Goal: Transaction & Acquisition: Purchase product/service

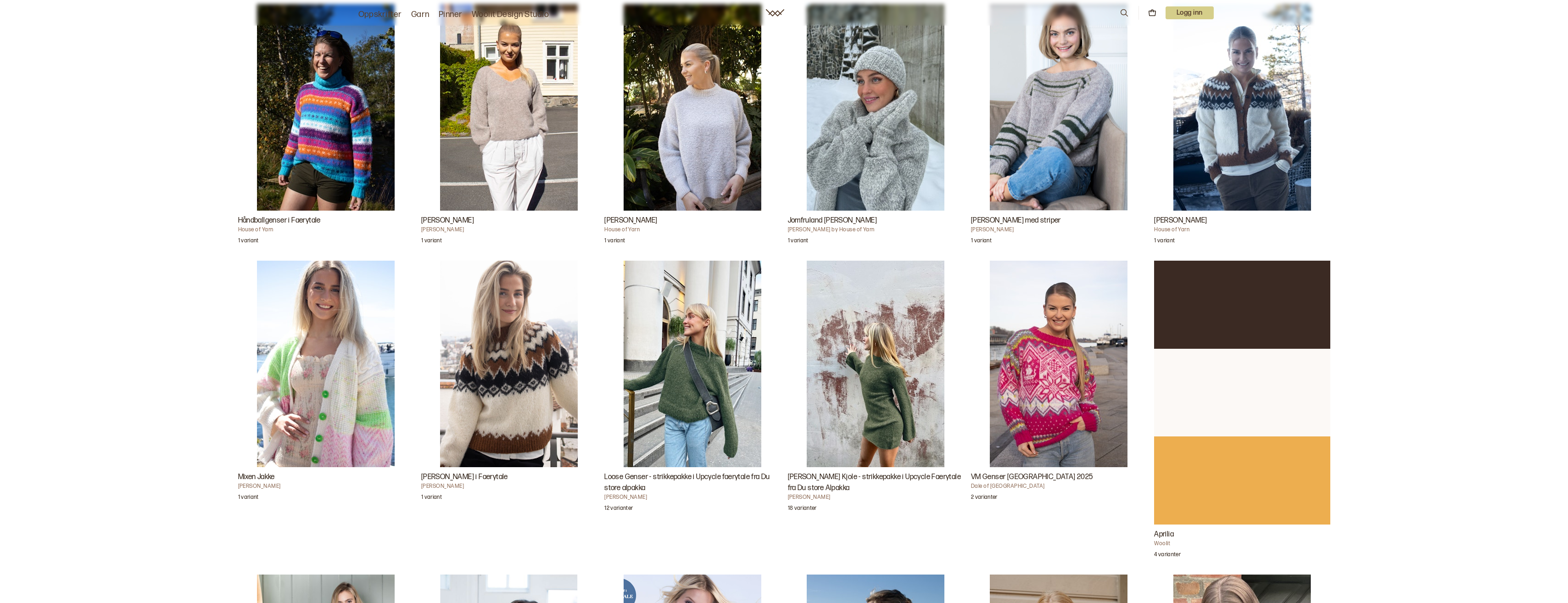
scroll to position [871, 0]
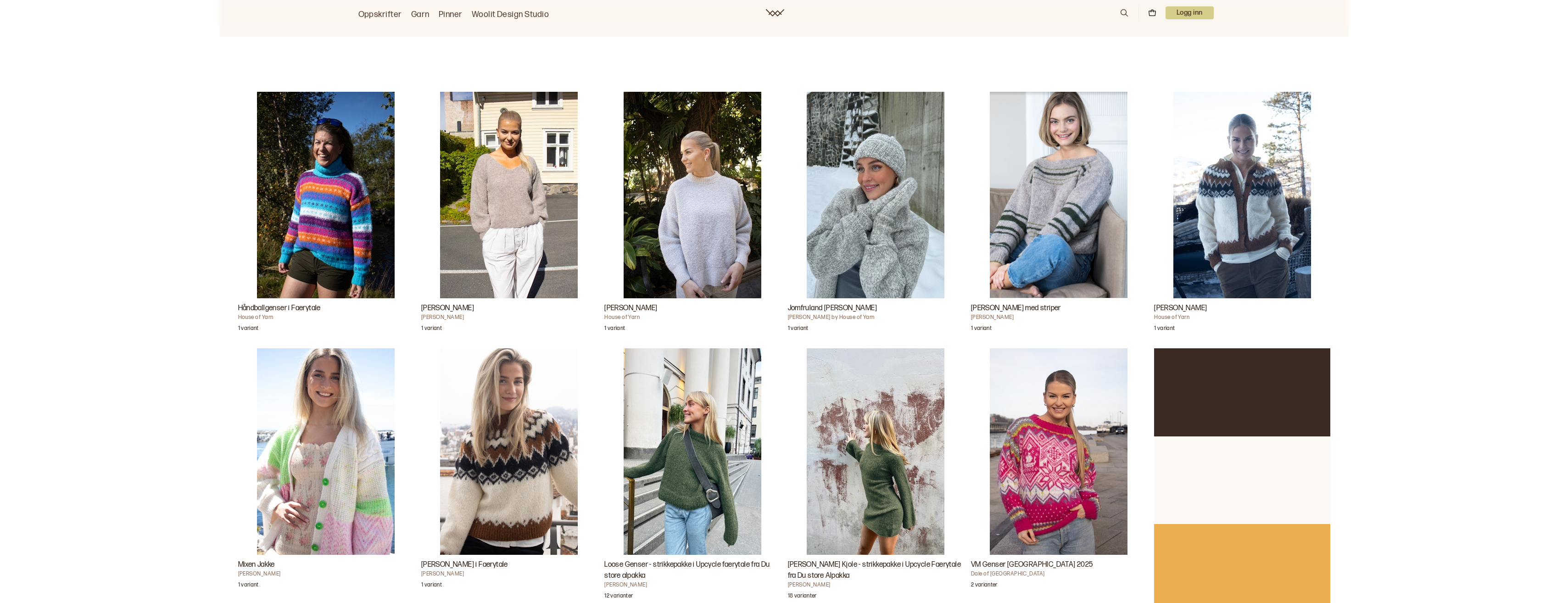
click at [1038, 239] on img "Gine genser med striper" at bounding box center [1058, 195] width 138 height 207
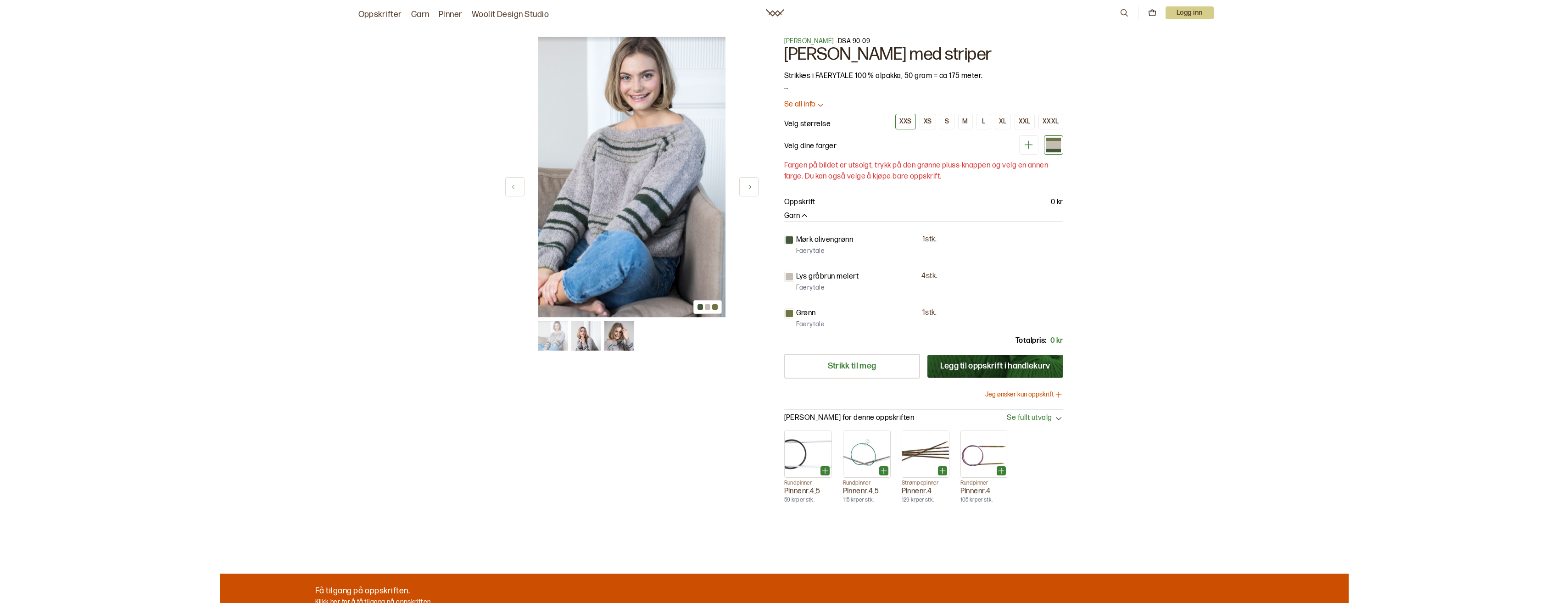
click at [910, 125] on div "XXS" at bounding box center [905, 121] width 12 height 8
click at [855, 368] on link "Strikk til meg" at bounding box center [852, 366] width 135 height 25
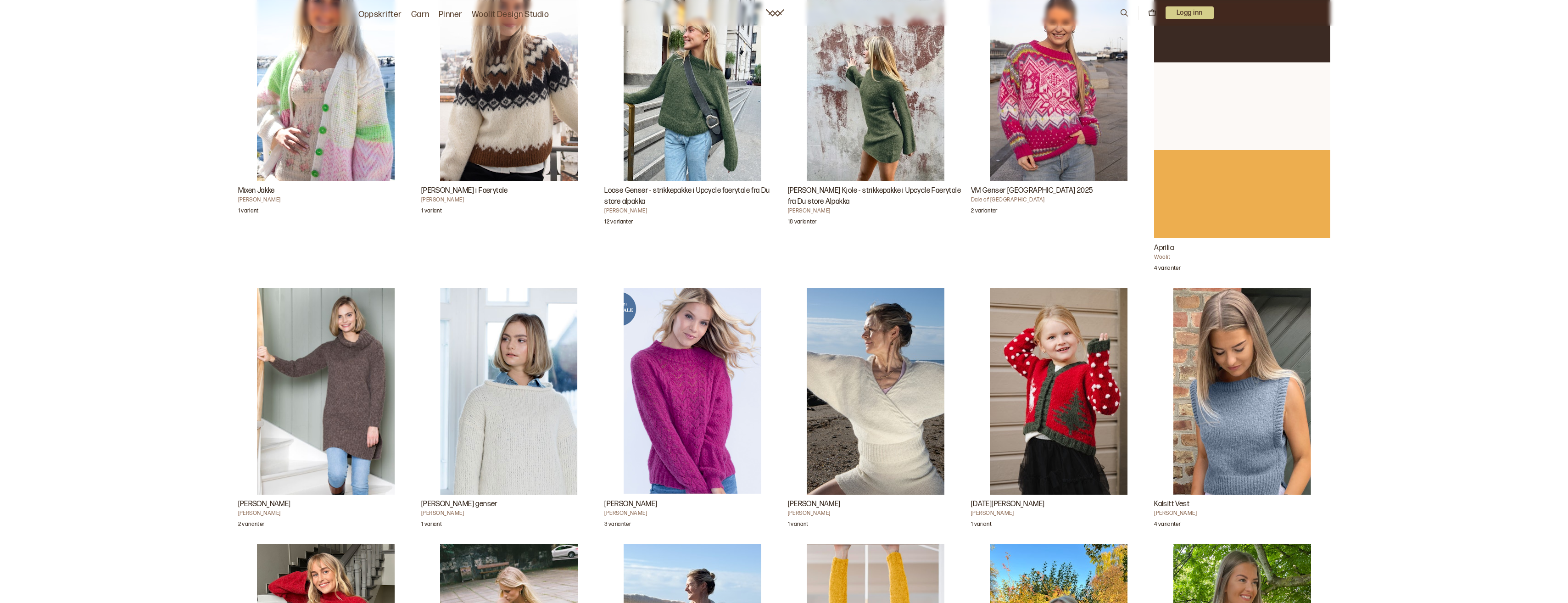
scroll to position [1284, 0]
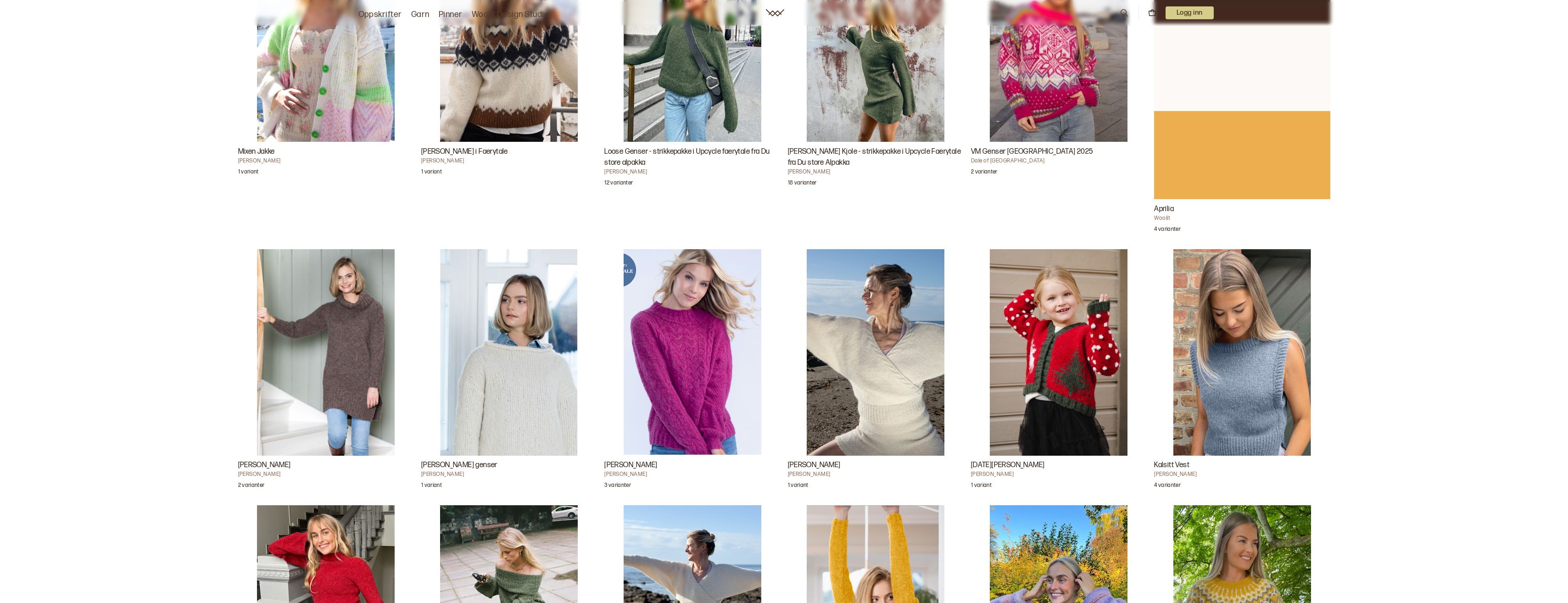
click at [1234, 385] on img "Kalsitt Vest" at bounding box center [1242, 353] width 138 height 207
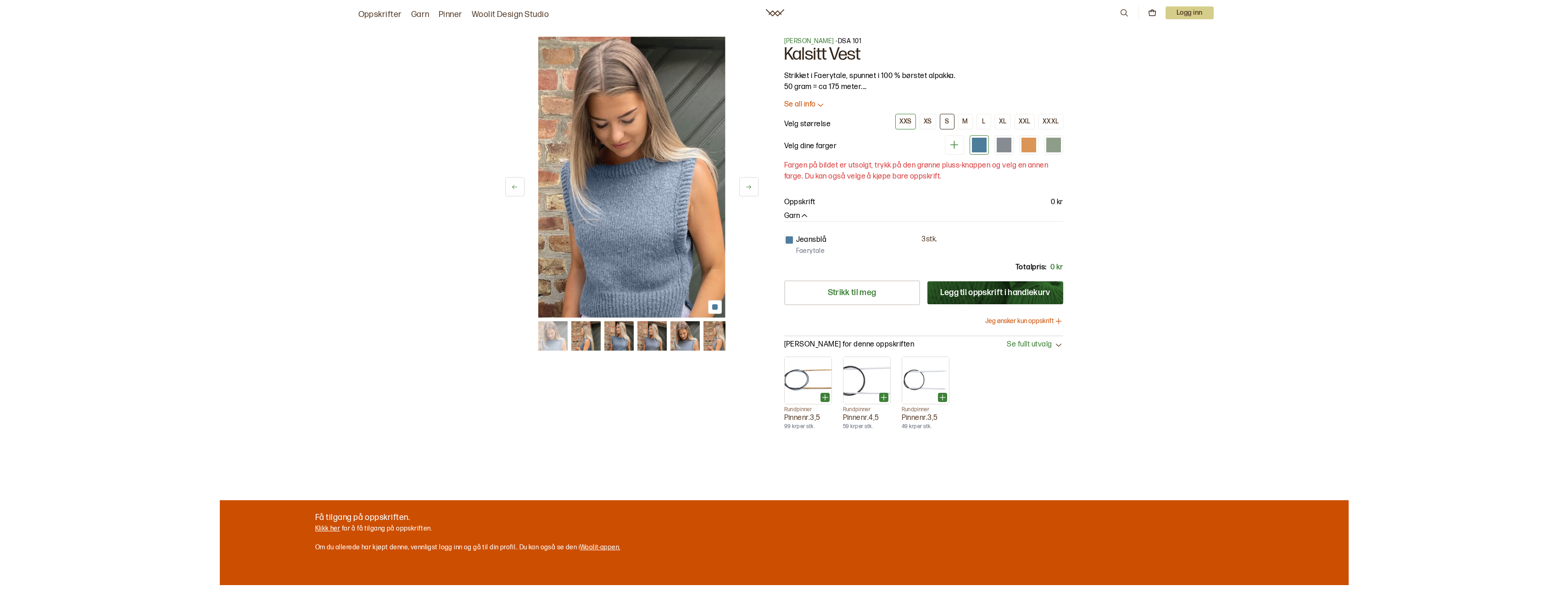
click at [947, 122] on div "S" at bounding box center [947, 121] width 4 height 8
click at [1050, 140] on div at bounding box center [1053, 145] width 15 height 15
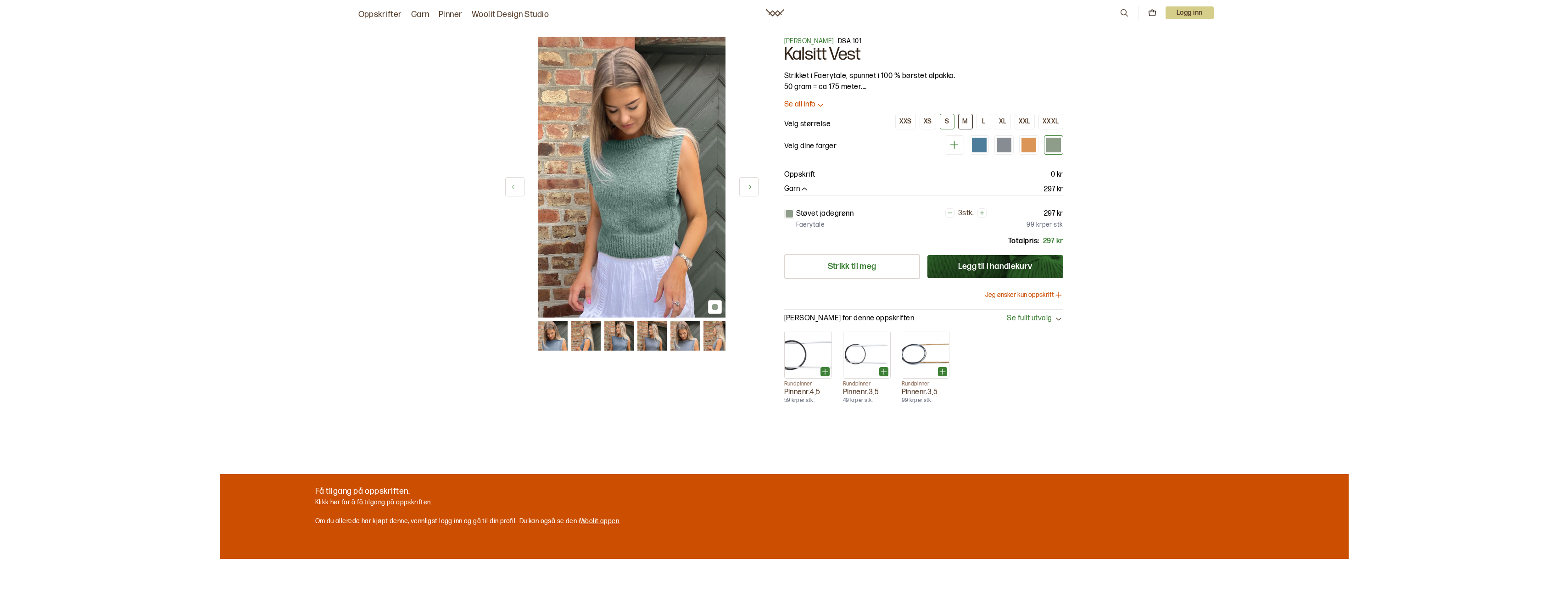
click at [966, 123] on div "M" at bounding box center [965, 121] width 6 height 8
click at [985, 121] on div "L" at bounding box center [984, 121] width 3 height 8
click at [815, 104] on icon at bounding box center [820, 104] width 9 height 9
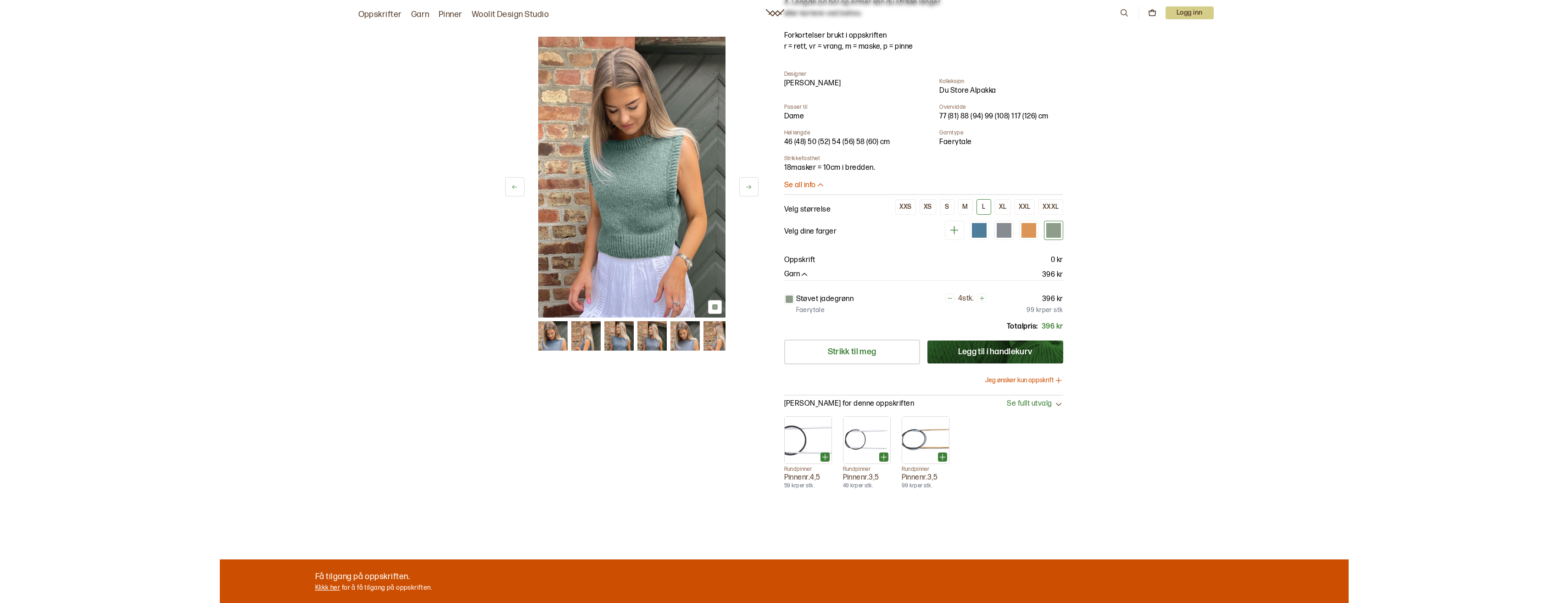
scroll to position [138, 0]
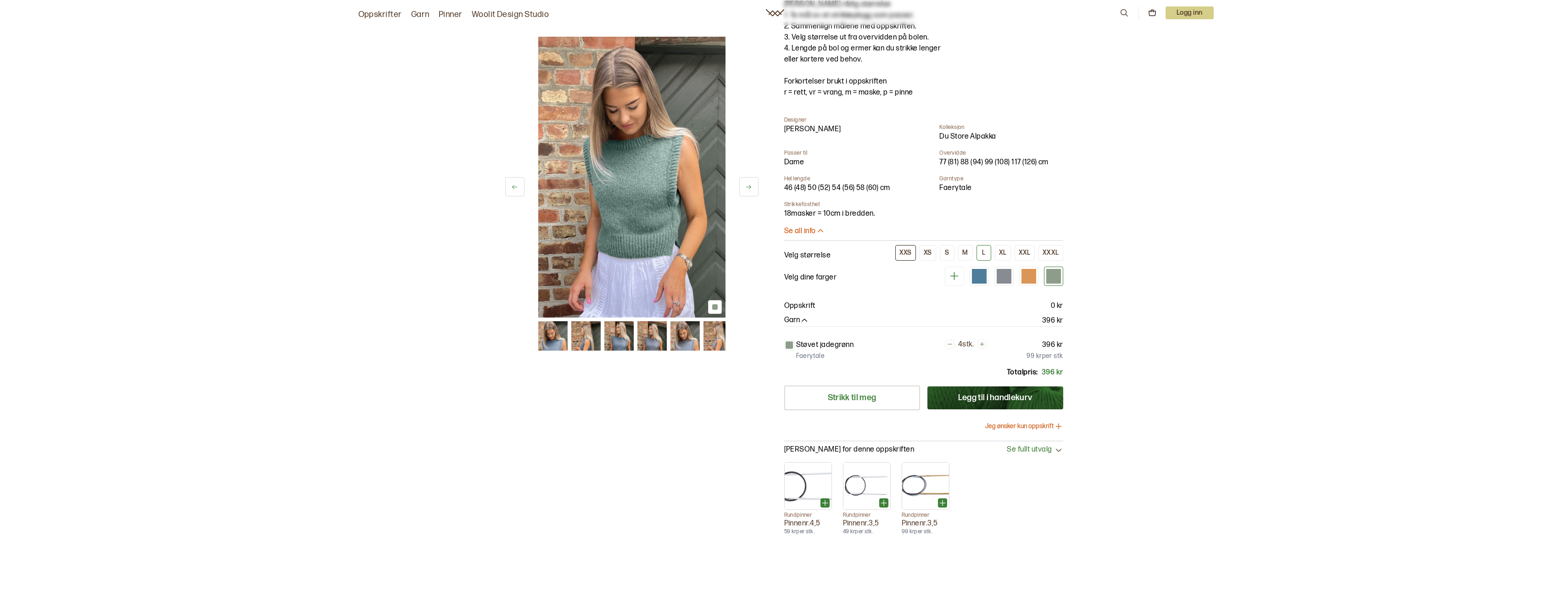
click at [910, 253] on div "XXS" at bounding box center [905, 253] width 12 height 8
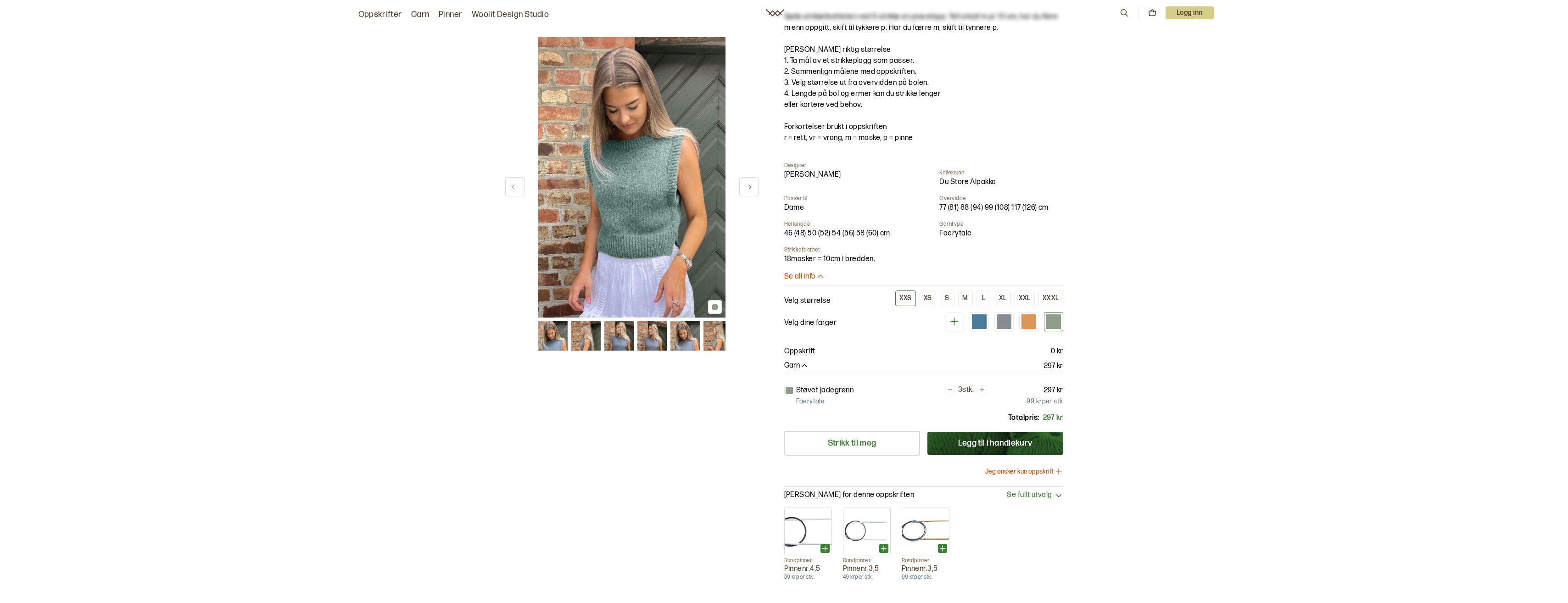
scroll to position [92, 0]
click at [955, 325] on icon at bounding box center [954, 322] width 12 height 12
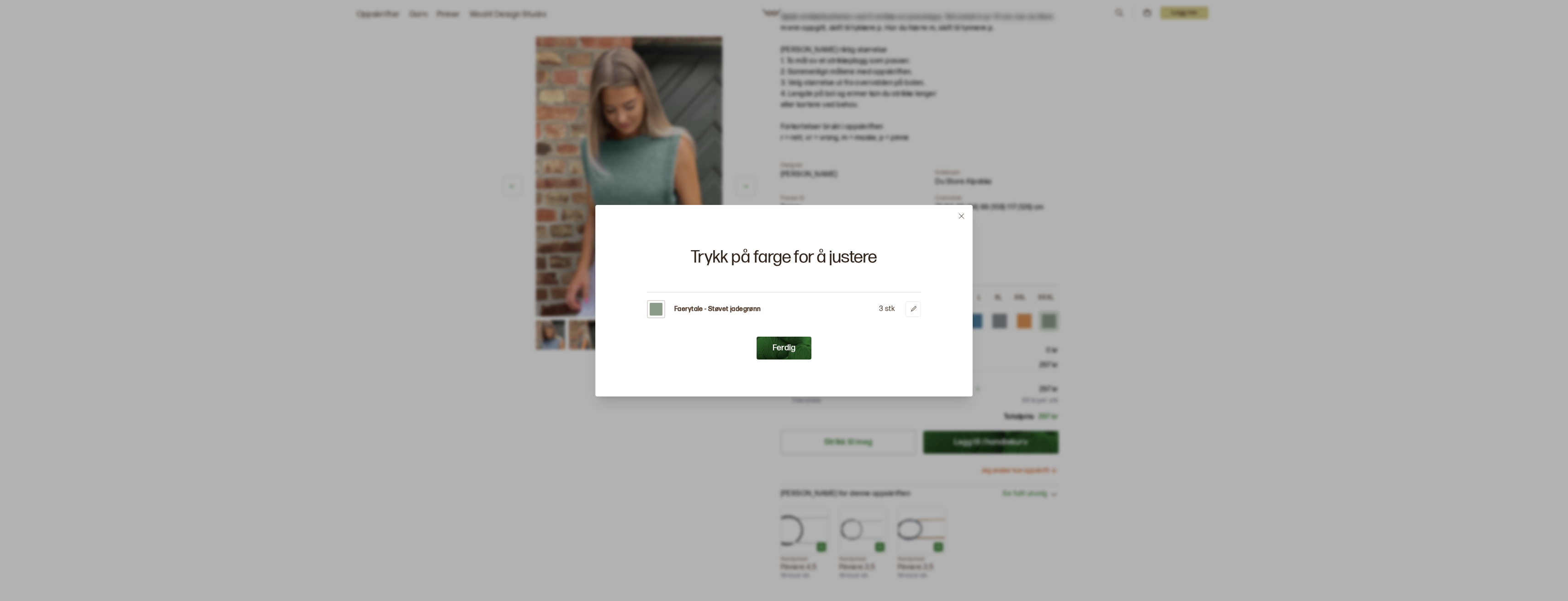
click at [962, 216] on icon at bounding box center [962, 216] width 5 height 5
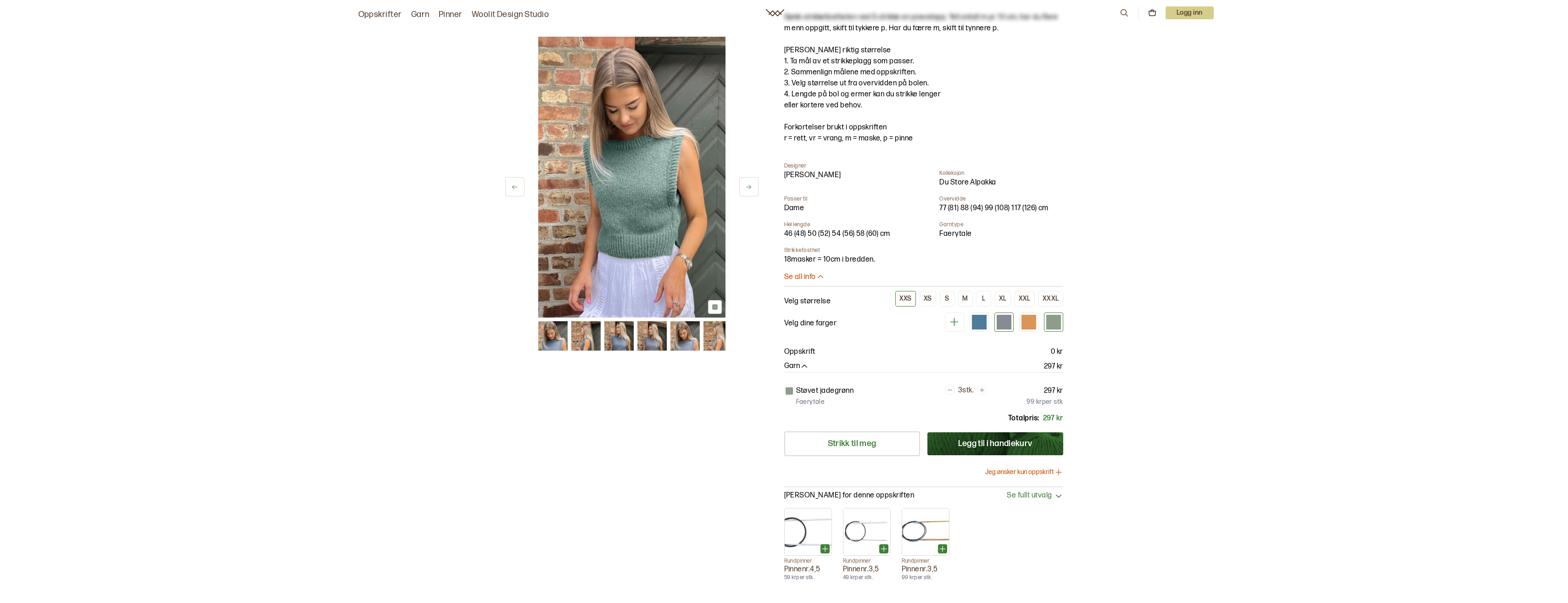
click at [1009, 321] on div at bounding box center [1004, 322] width 15 height 15
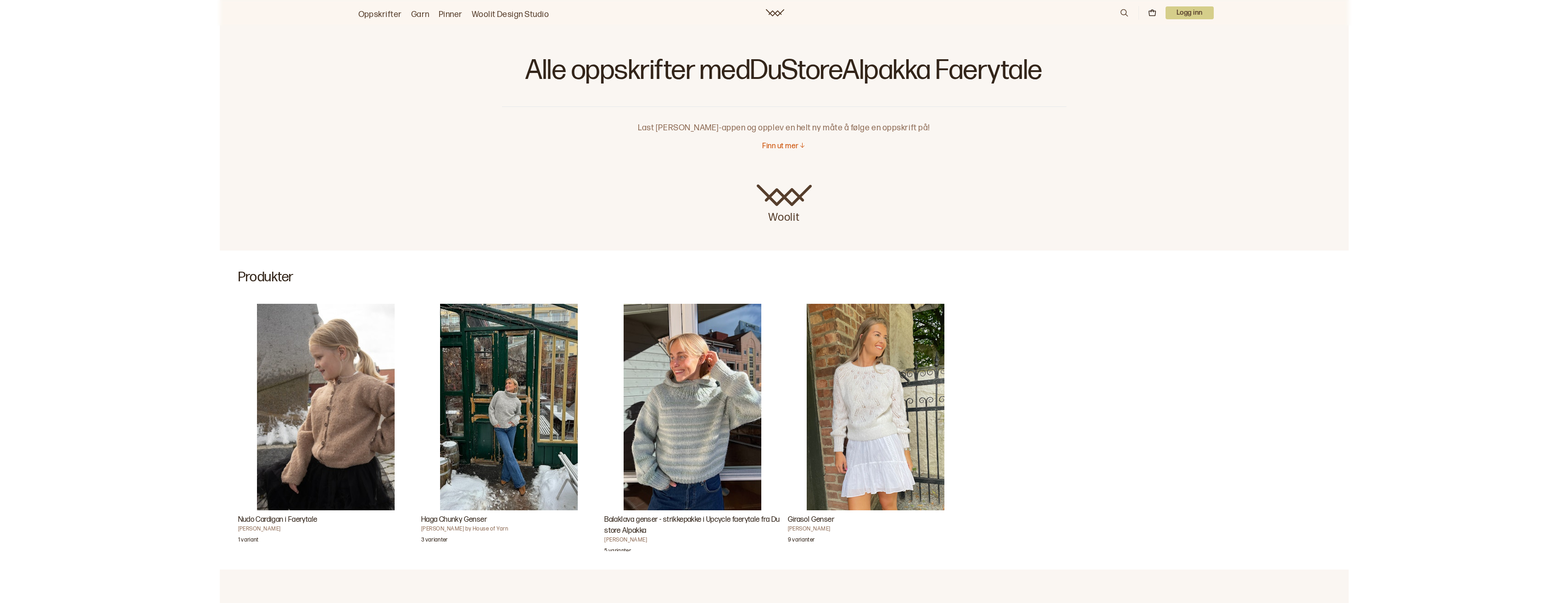
click at [390, 17] on link "Oppskrifter" at bounding box center [380, 15] width 44 height 13
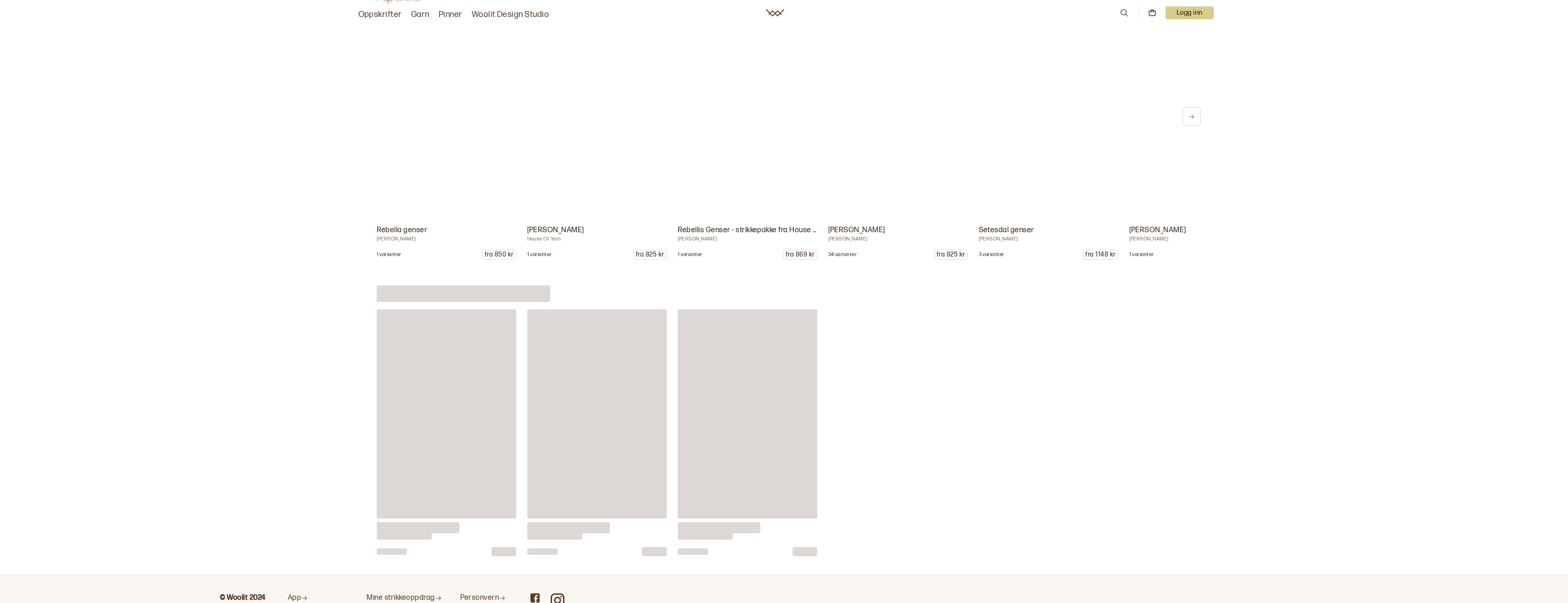
scroll to position [13563, 0]
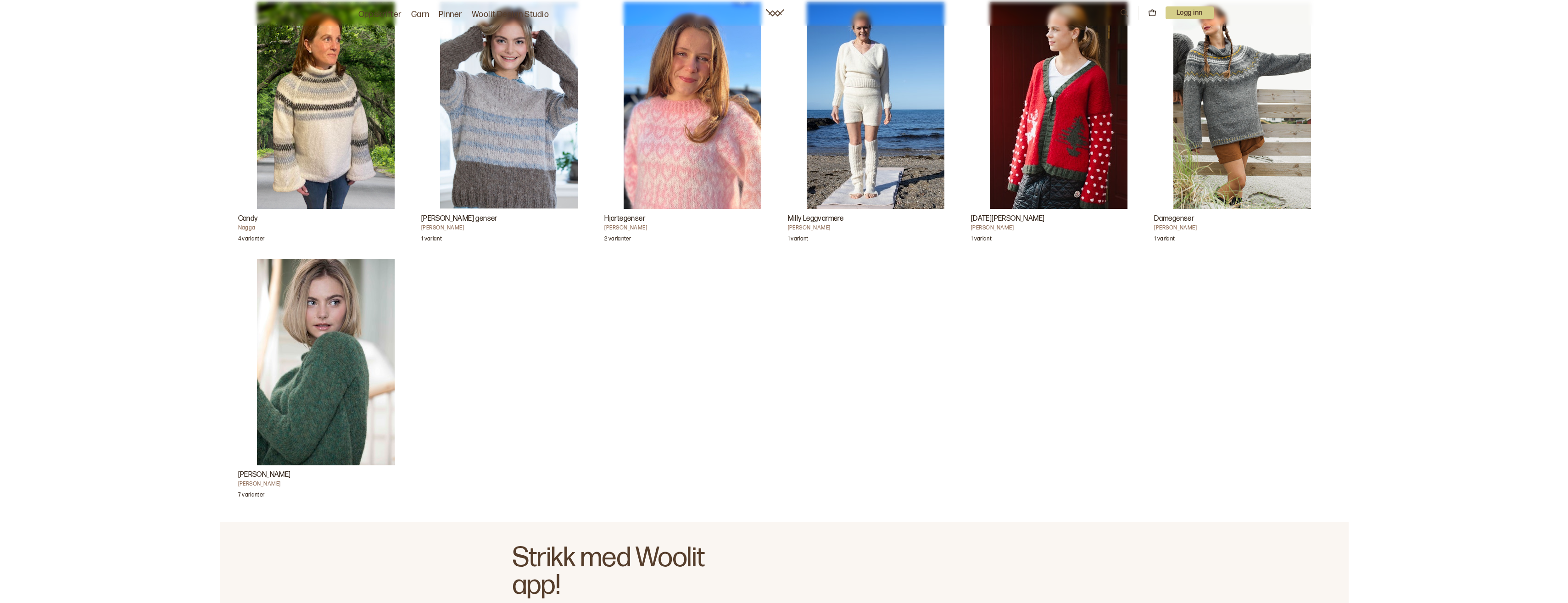
scroll to position [2569, 0]
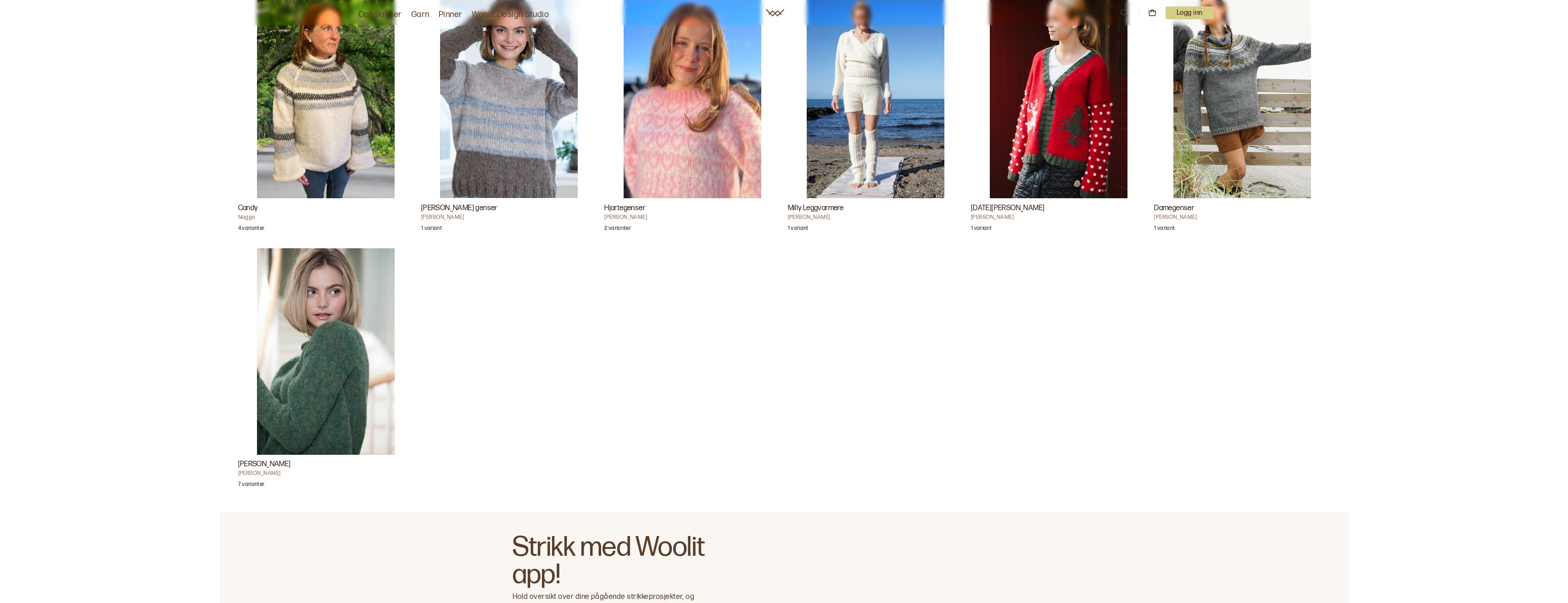
click at [329, 349] on img "Gine genser" at bounding box center [325, 351] width 138 height 207
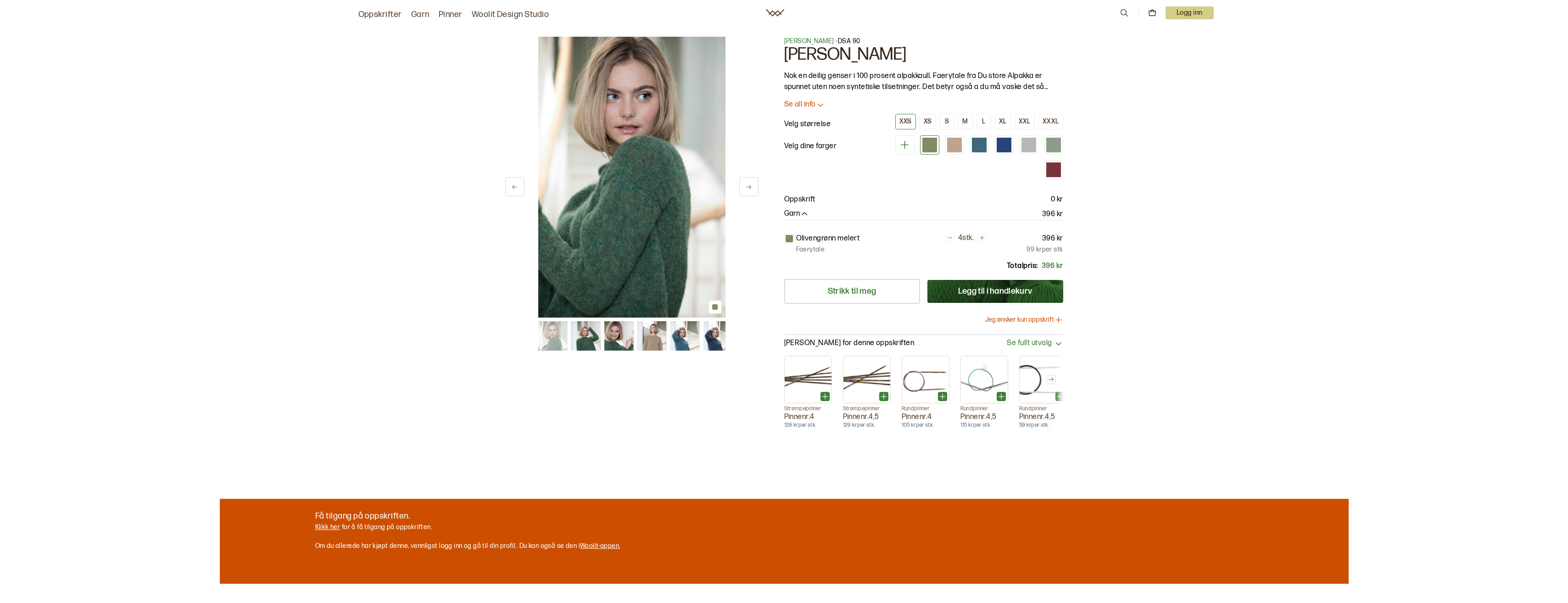
click at [806, 106] on p "Se all info" at bounding box center [800, 105] width 31 height 10
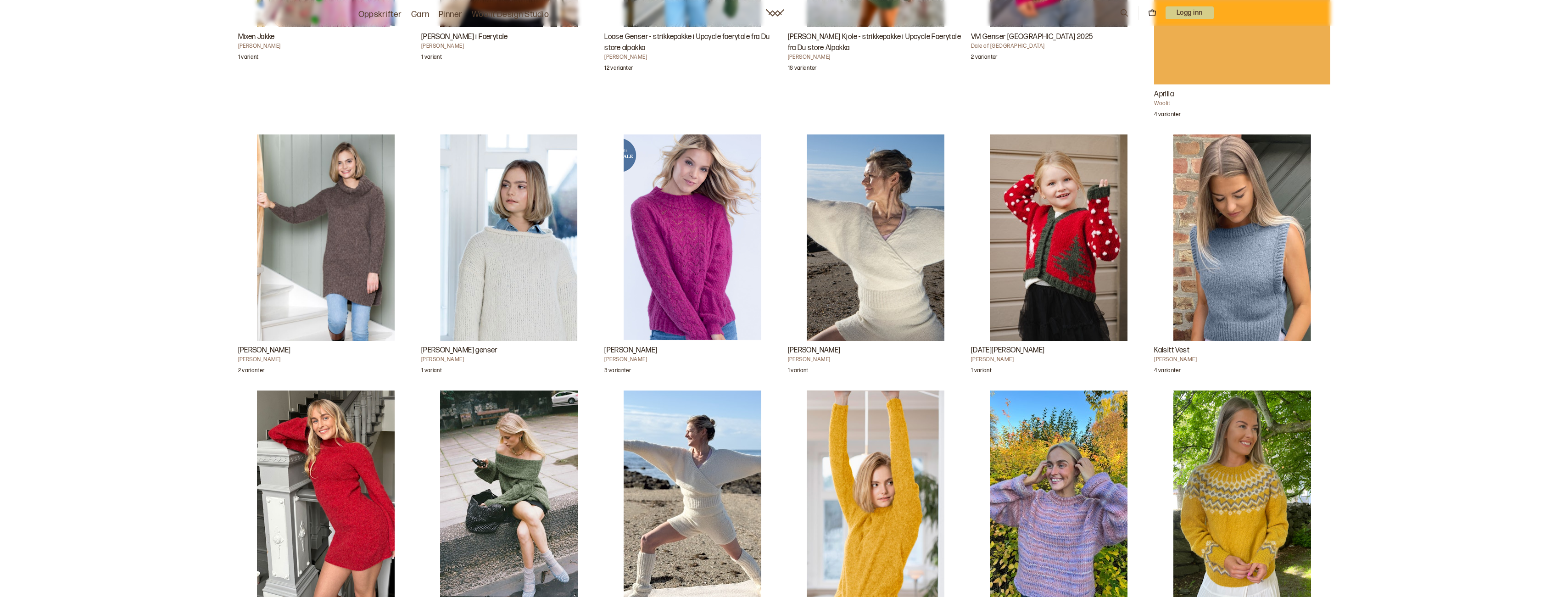
scroll to position [1422, 0]
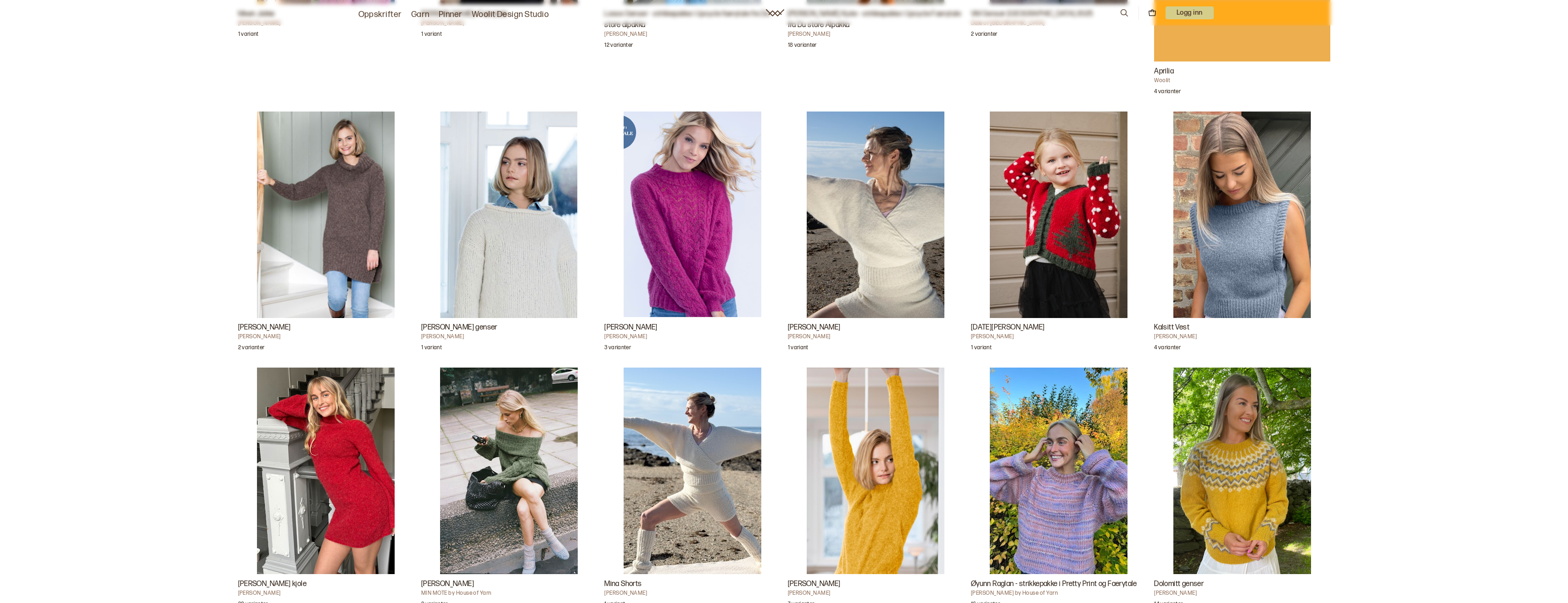
click at [1248, 268] on img "Kalsitt Vest" at bounding box center [1242, 215] width 138 height 207
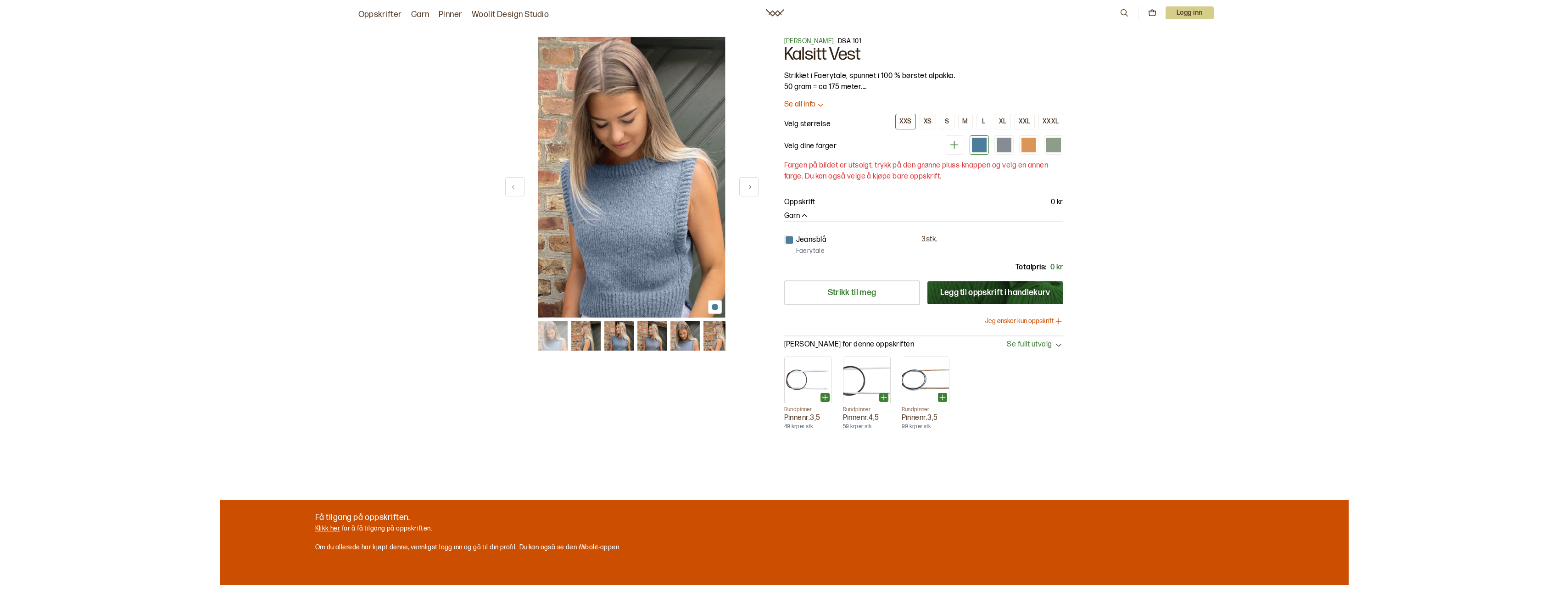
click at [812, 102] on p "Se all info" at bounding box center [800, 105] width 31 height 10
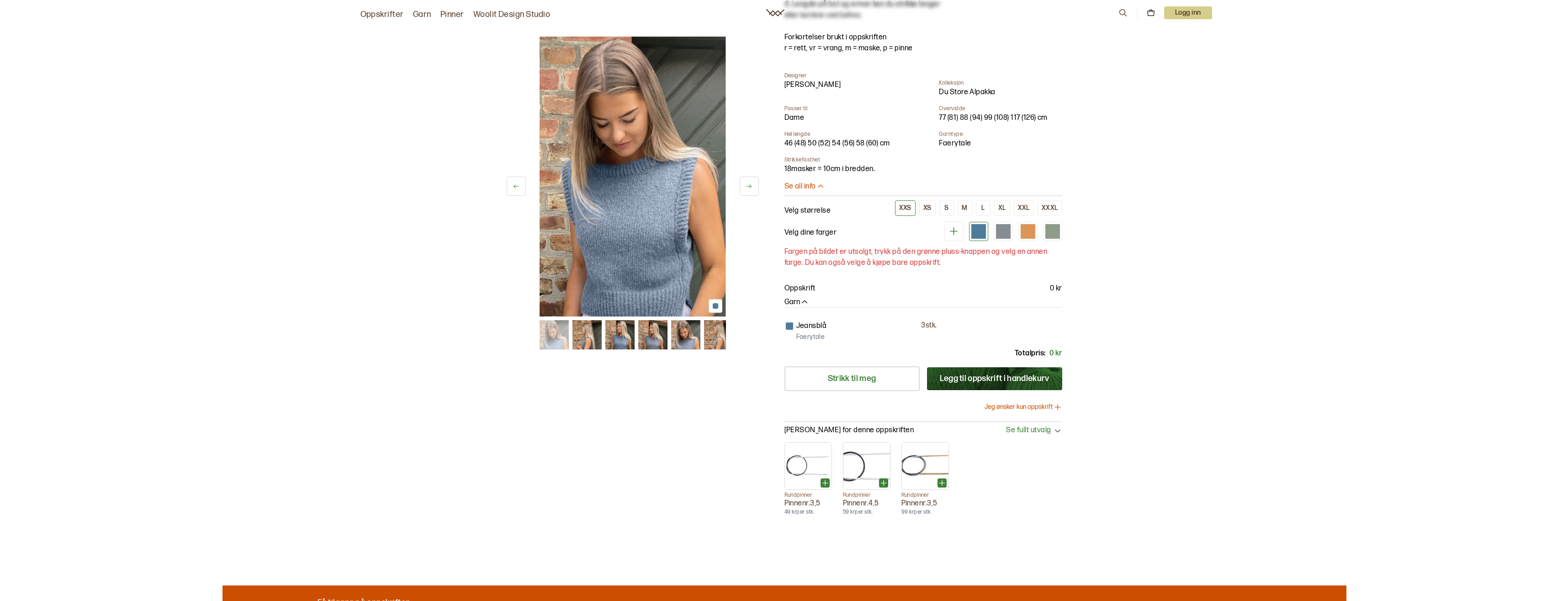
scroll to position [183, 0]
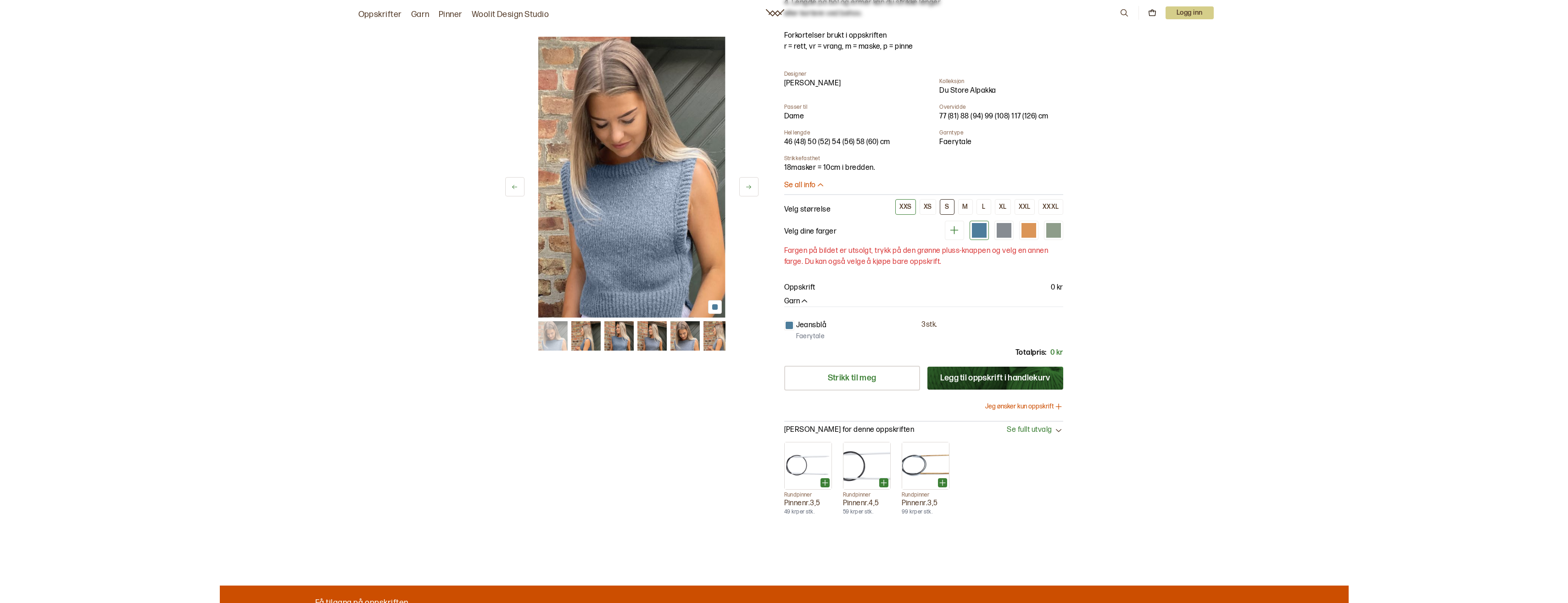
click at [950, 208] on button "S" at bounding box center [947, 207] width 15 height 16
click at [965, 205] on div "M" at bounding box center [965, 207] width 6 height 8
click at [988, 209] on button "L" at bounding box center [984, 207] width 15 height 16
click at [967, 211] on button "M" at bounding box center [966, 207] width 15 height 16
click at [1026, 406] on button "Jeg ønsker kun oppskrift" at bounding box center [1024, 406] width 78 height 9
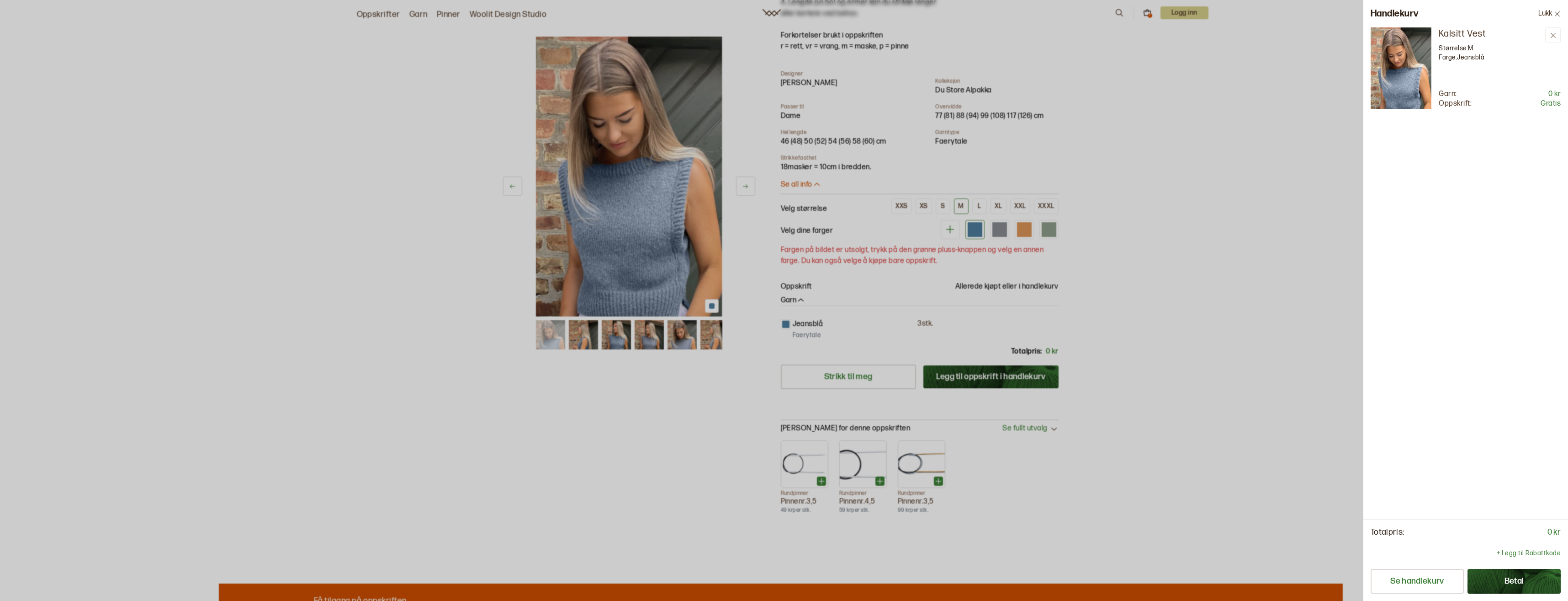
click at [1526, 580] on button "Betal" at bounding box center [1514, 581] width 93 height 25
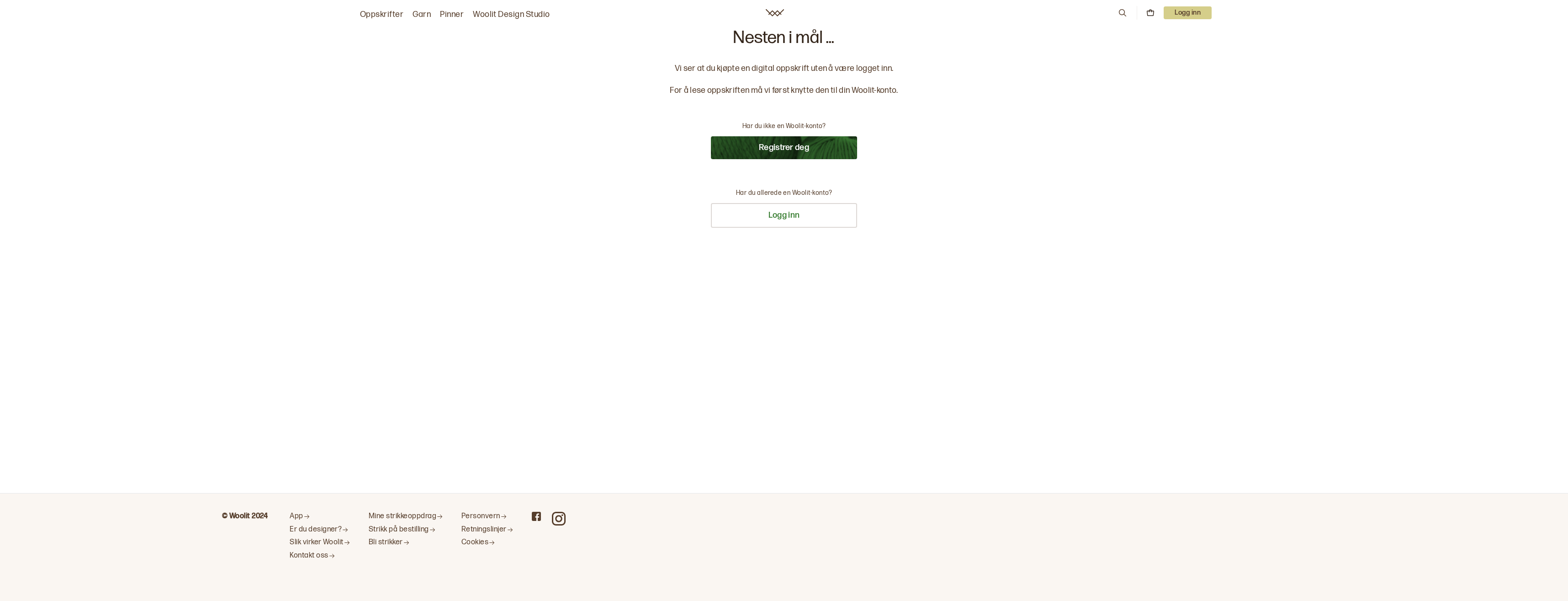
click at [768, 146] on button "Registrer deg" at bounding box center [784, 148] width 146 height 23
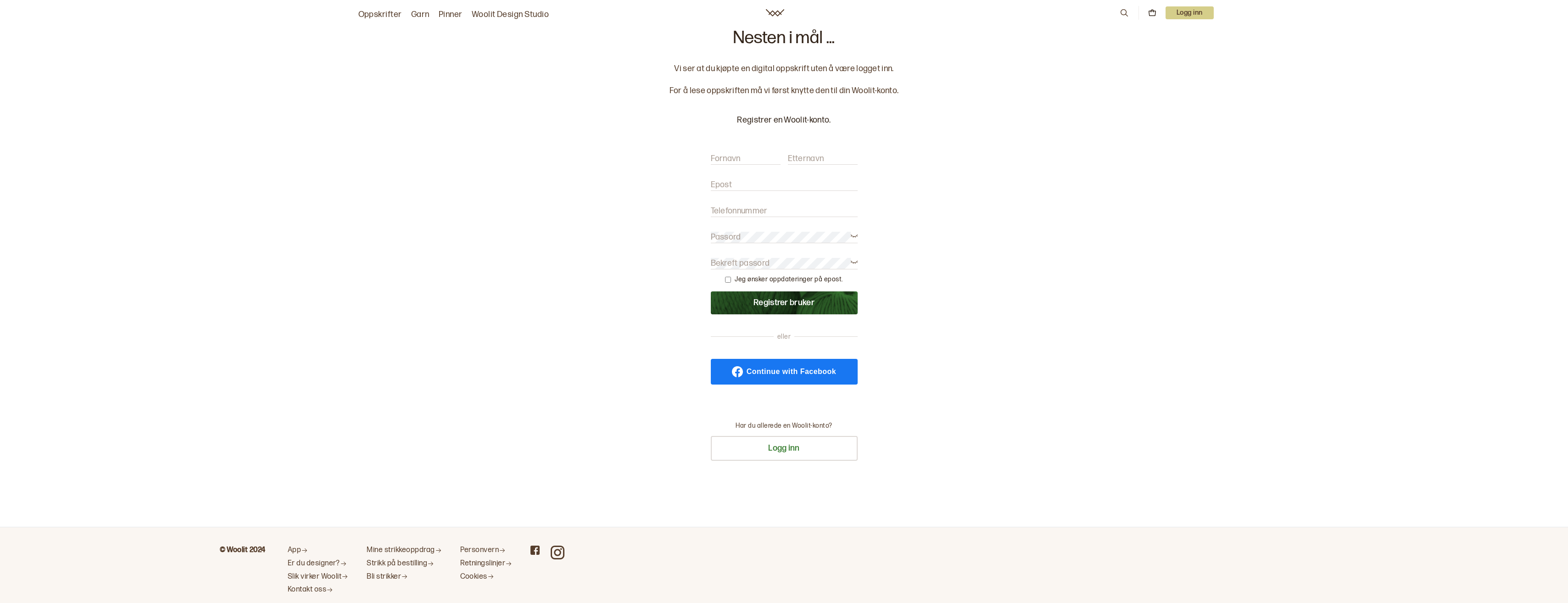
click at [765, 157] on input "Fornavn" at bounding box center [745, 159] width 69 height 12
type input "tone"
type input "tømterud"
type input "[EMAIL_ADDRESS][DOMAIN_NAME]"
type input "45615000"
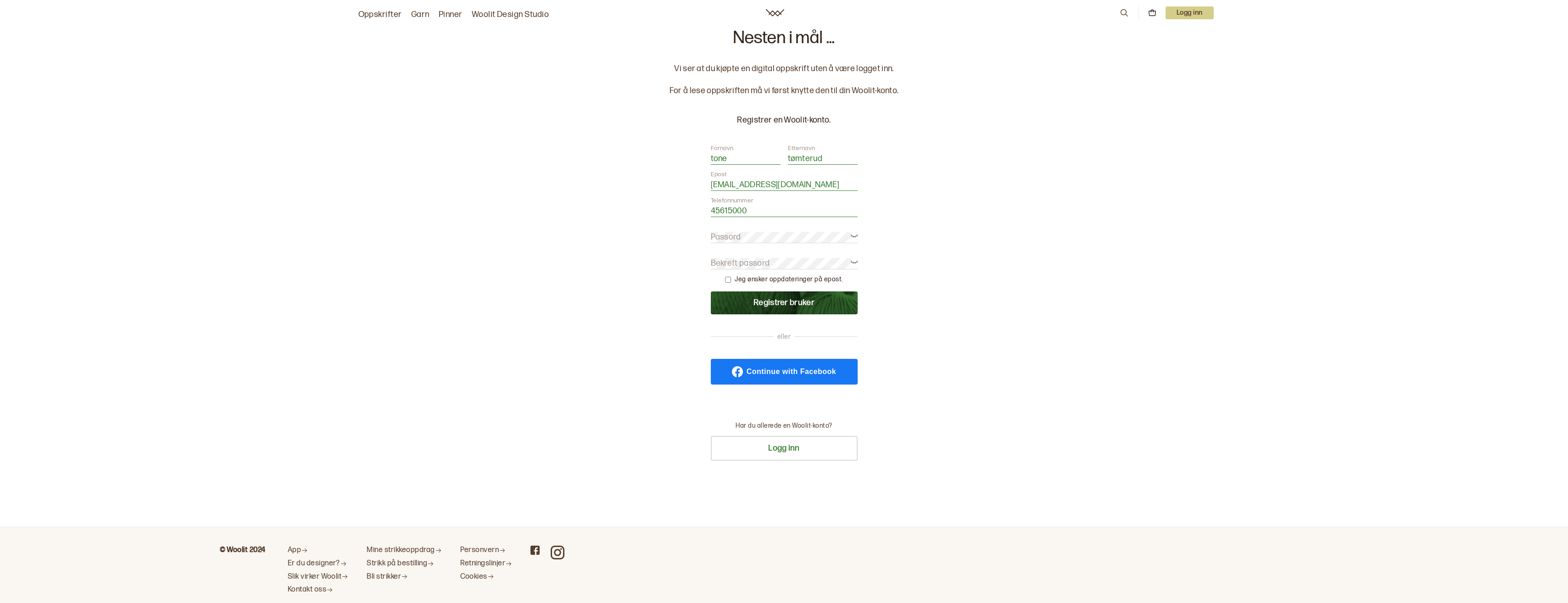
click at [702, 228] on div "Nesten i mål ... Vi ser at du kjøpte en digital oppskrift uten å være logget in…" at bounding box center [784, 264] width 249 height 468
click at [855, 235] on icon at bounding box center [854, 235] width 7 height 7
click at [767, 264] on label "Bekreft passord" at bounding box center [740, 263] width 59 height 11
click at [784, 308] on button "Registrer bruker" at bounding box center [784, 303] width 147 height 23
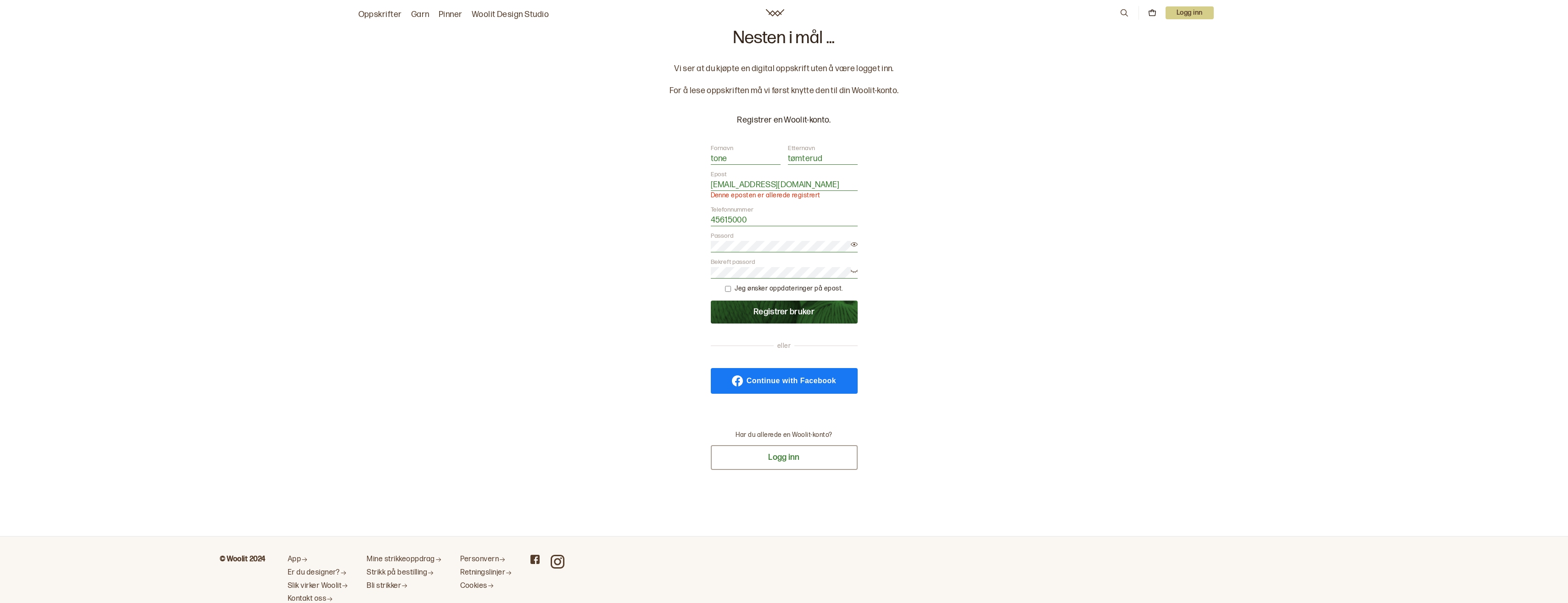
click at [789, 456] on button "Logg inn" at bounding box center [784, 458] width 147 height 25
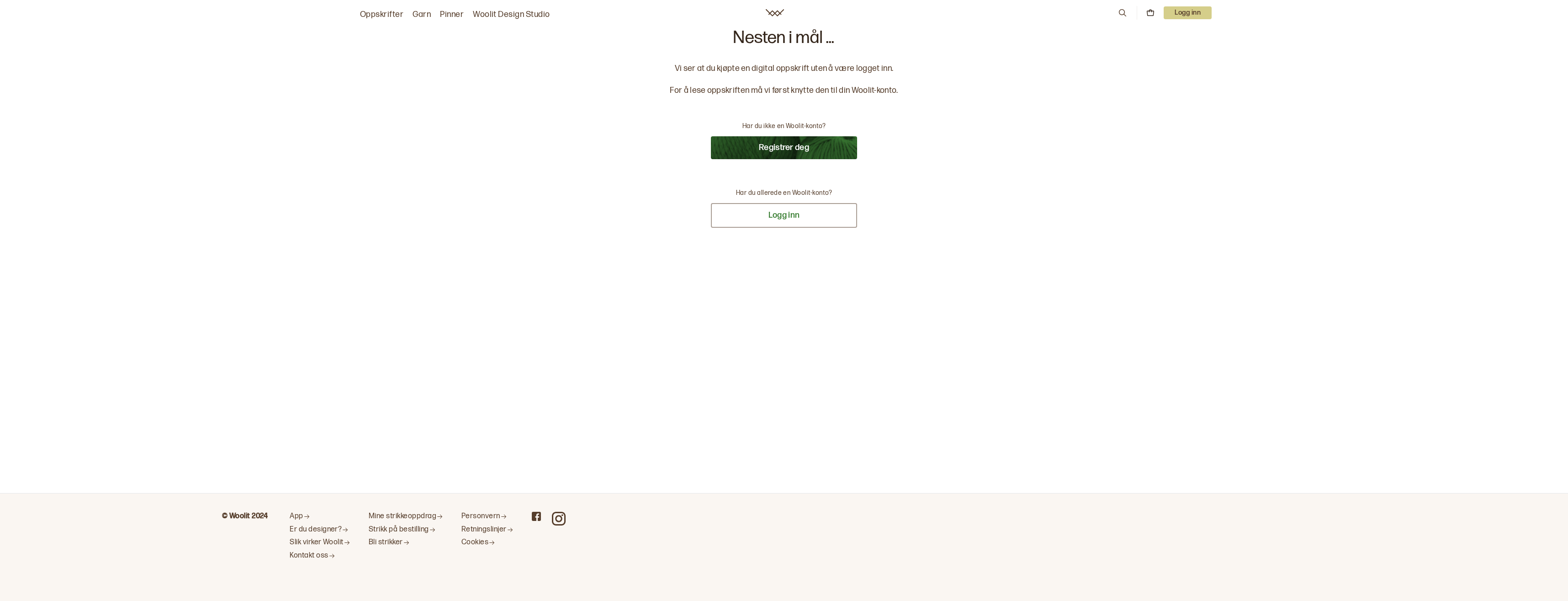
click at [783, 218] on button "Logg inn" at bounding box center [784, 216] width 146 height 25
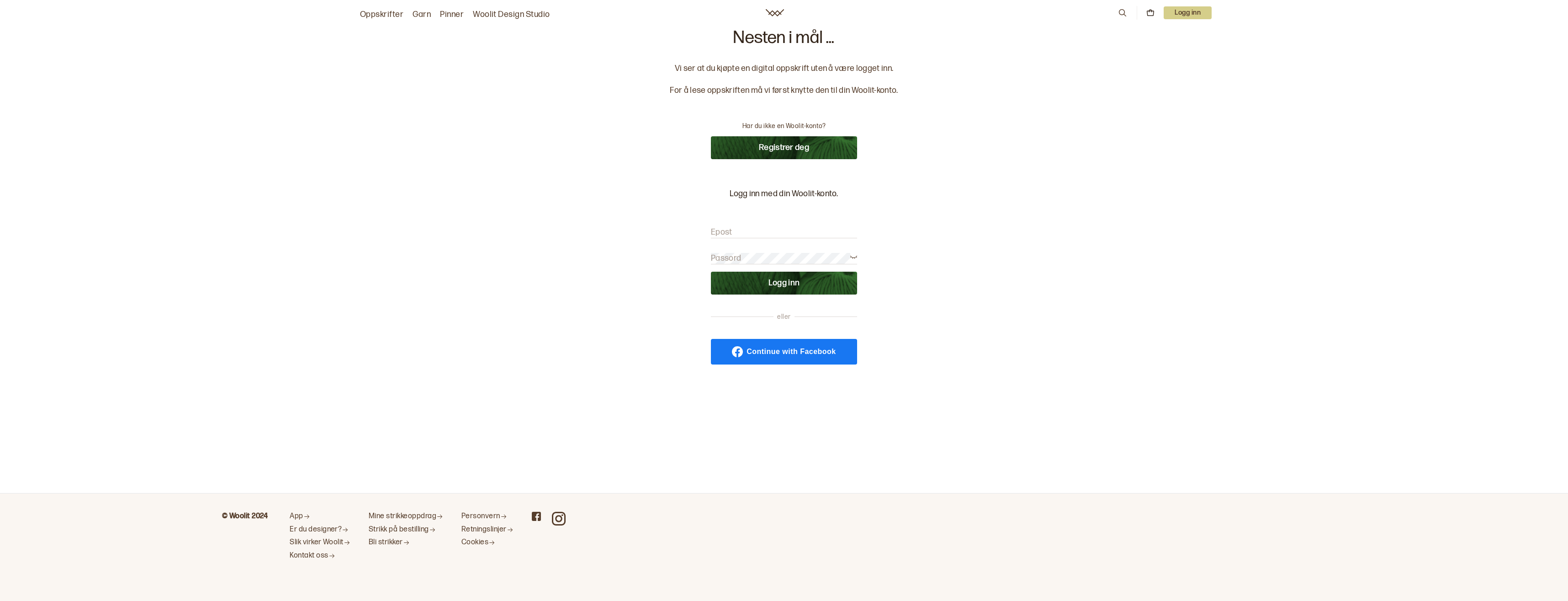
click at [770, 226] on form "Epost Passord Logg inn" at bounding box center [784, 255] width 146 height 77
click at [781, 230] on input "Epost" at bounding box center [784, 232] width 146 height 12
type input "tonerud@gmail.com"
click at [781, 349] on span "Continue with Facebook" at bounding box center [791, 352] width 89 height 7
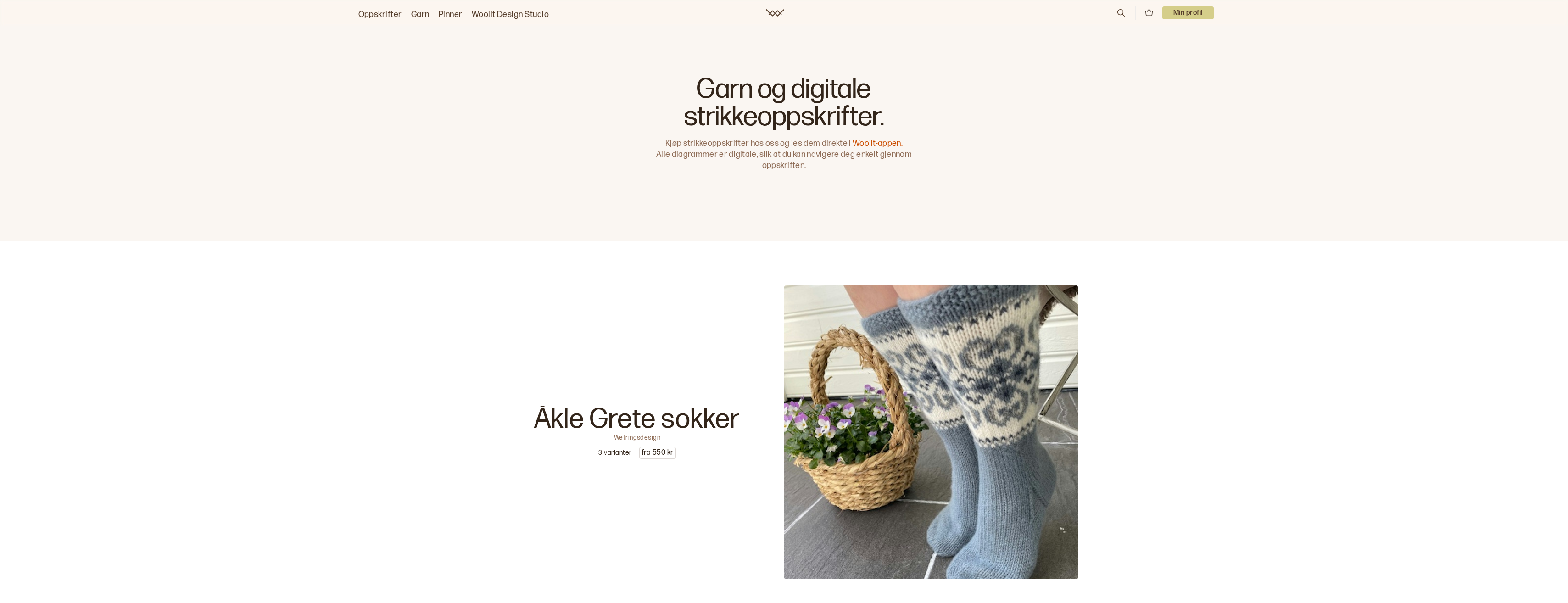
click at [1126, 13] on div "0 Min profil" at bounding box center [1165, 12] width 97 height 14
click at [1120, 11] on icon at bounding box center [1121, 12] width 10 height 10
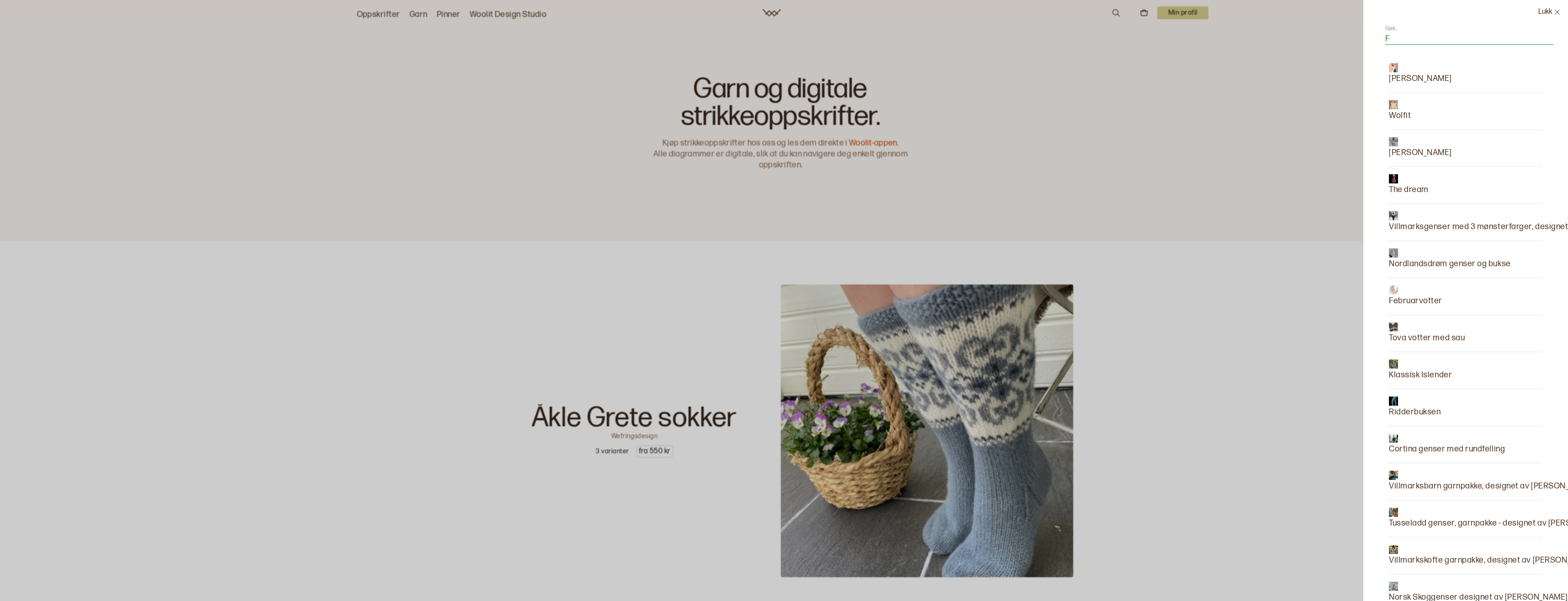
type input "Fa"
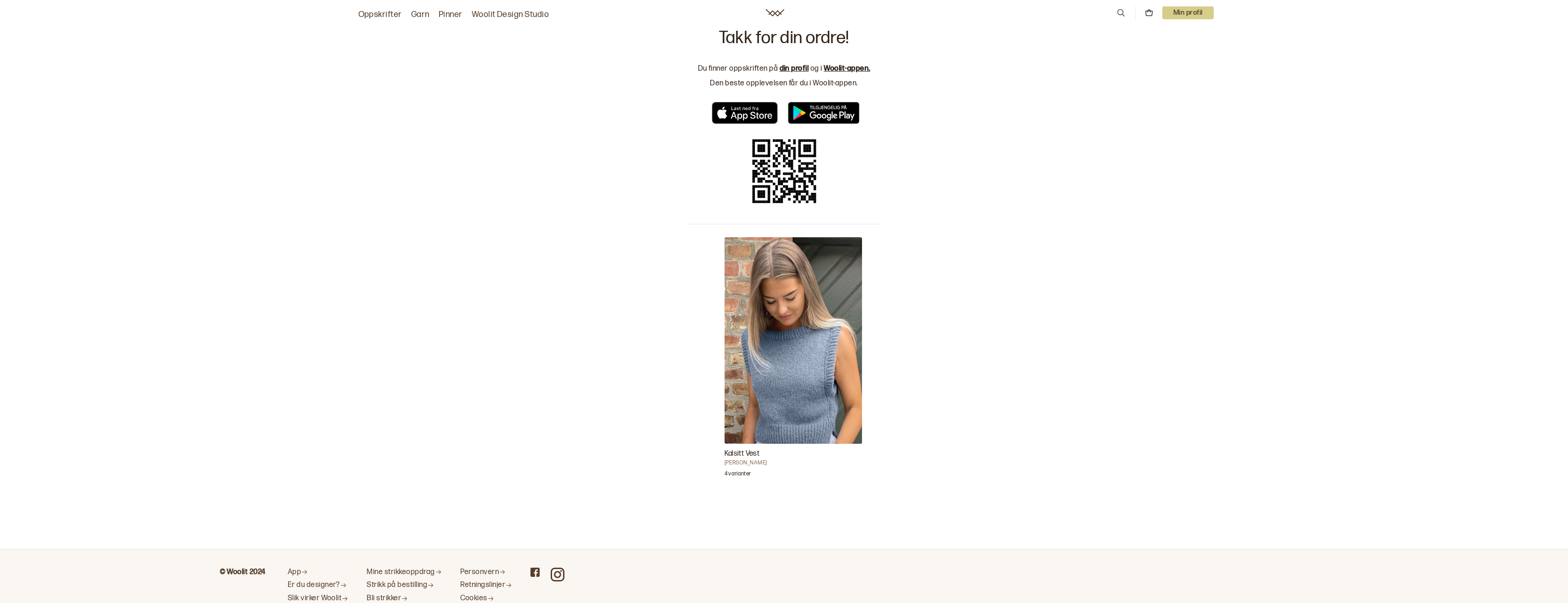
click at [1171, 15] on p "Min profil" at bounding box center [1188, 13] width 51 height 13
click at [1165, 36] on div "Profil" at bounding box center [1177, 37] width 73 height 18
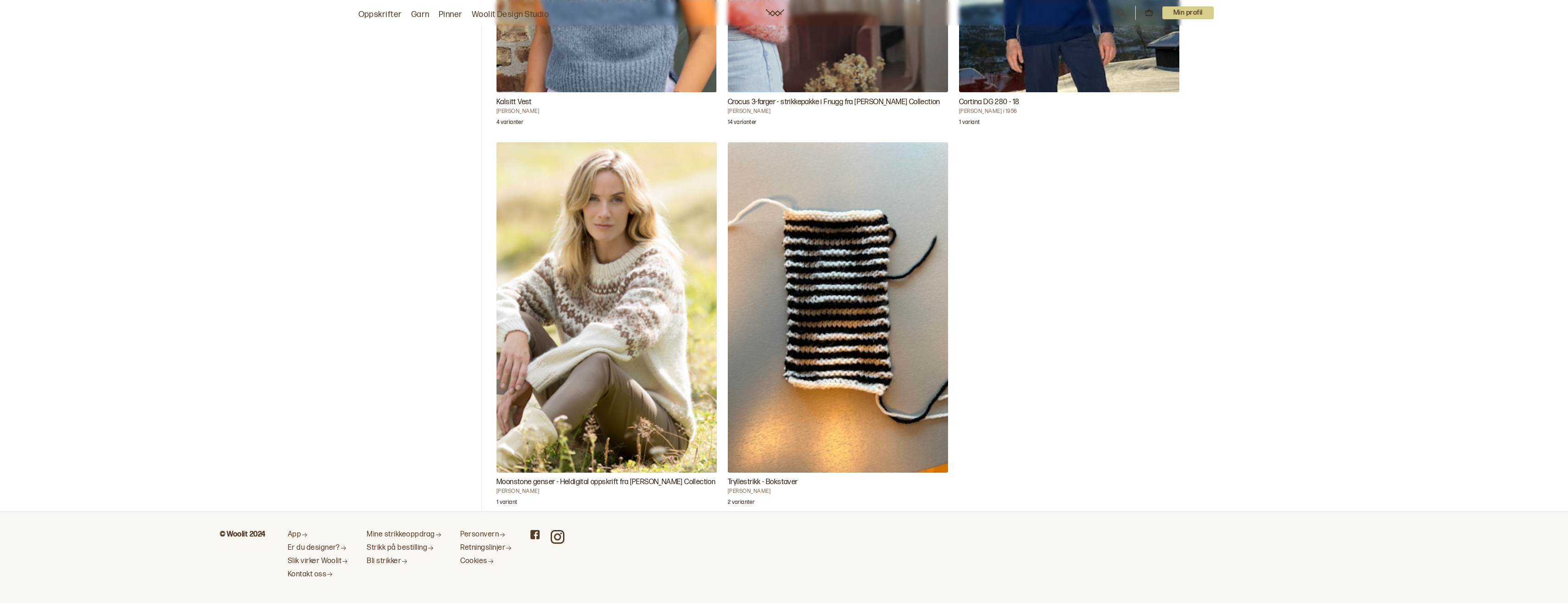
scroll to position [311, 0]
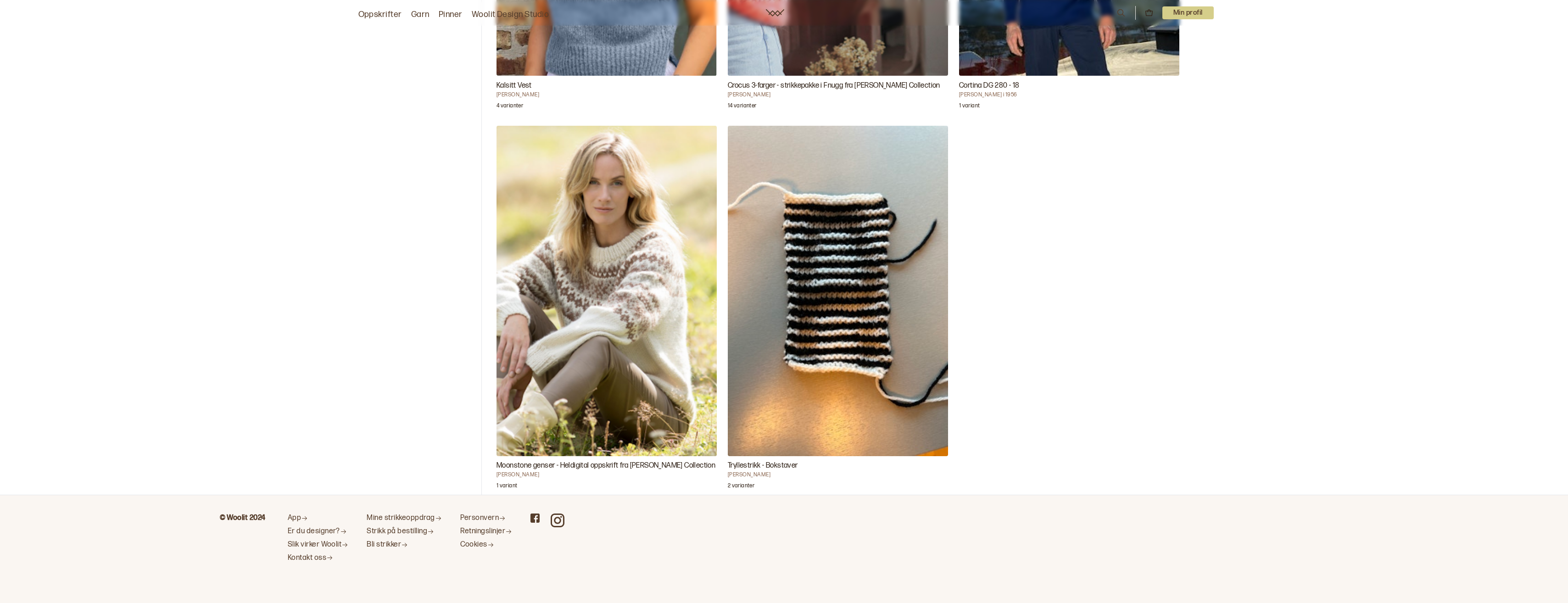
click at [580, 464] on h3 "Moonstone genser - Heldigital oppskrift fra Camilla Pihl Collection" at bounding box center [606, 465] width 221 height 11
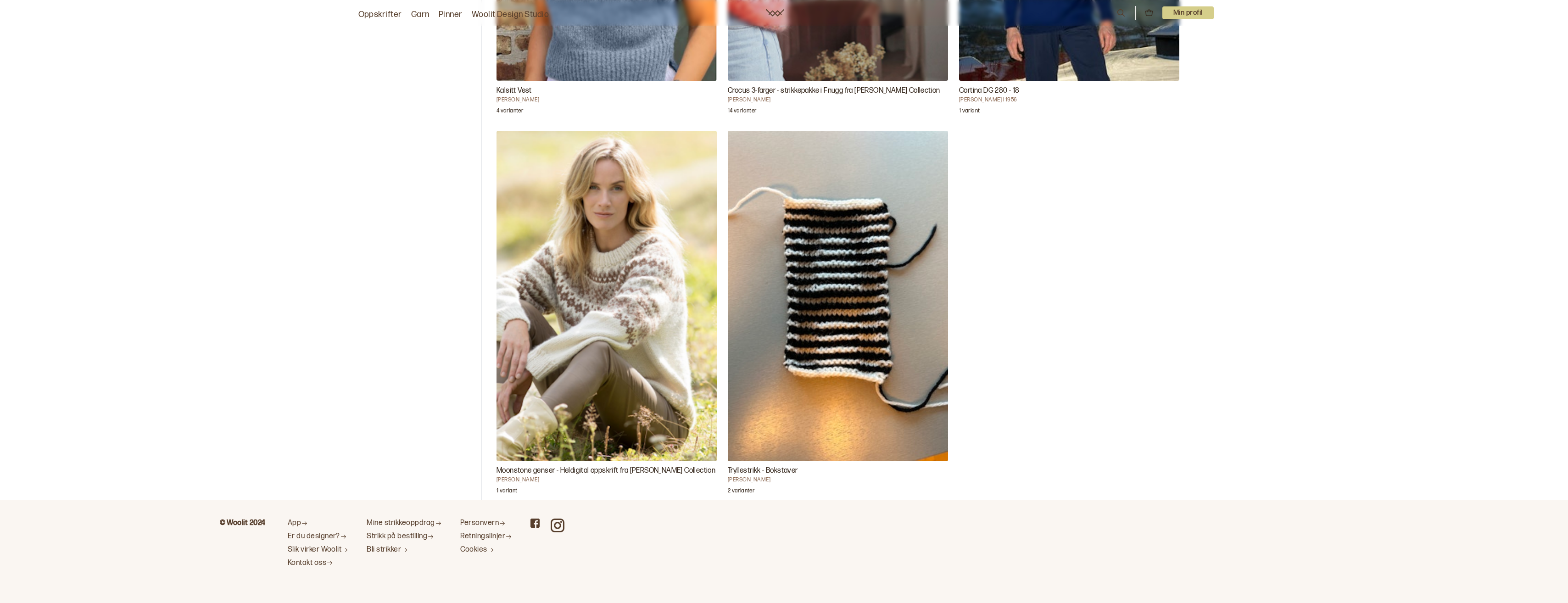
scroll to position [311, 0]
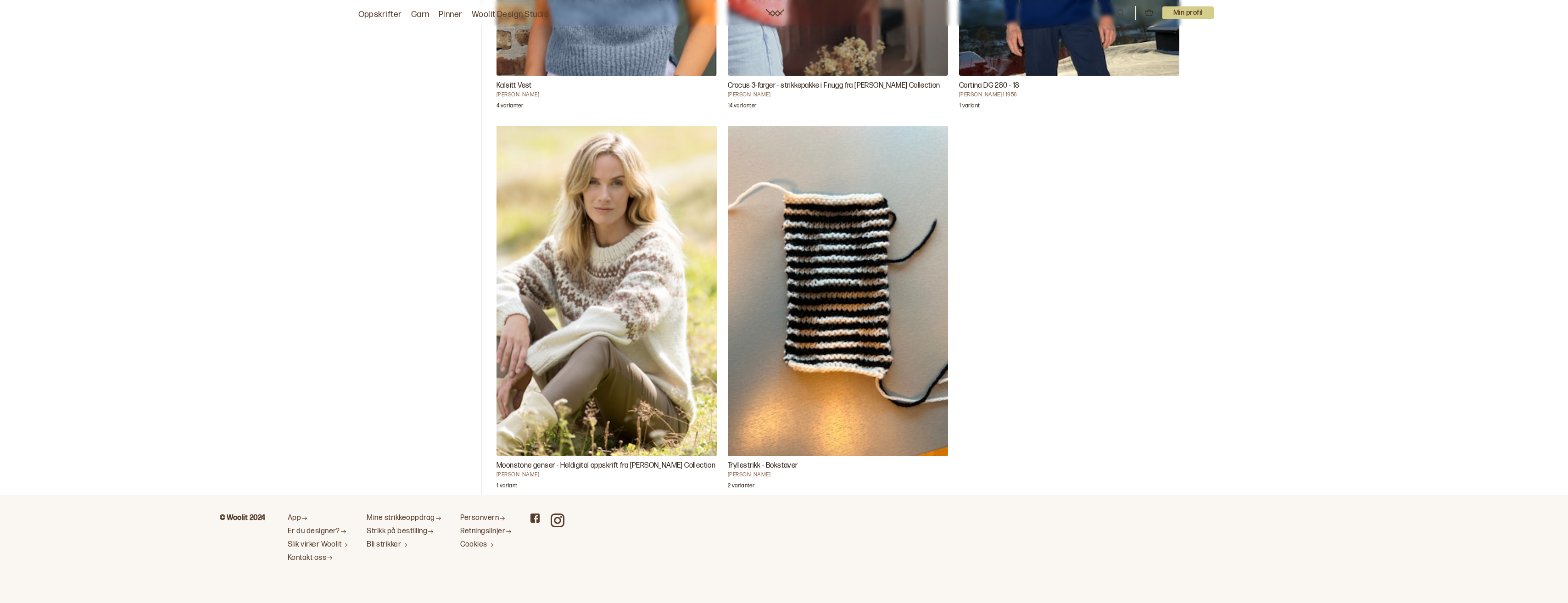
click at [592, 276] on img "Moonstone genser - Heldigital oppskrift fra Camilla Pihl Collection" at bounding box center [606, 291] width 221 height 330
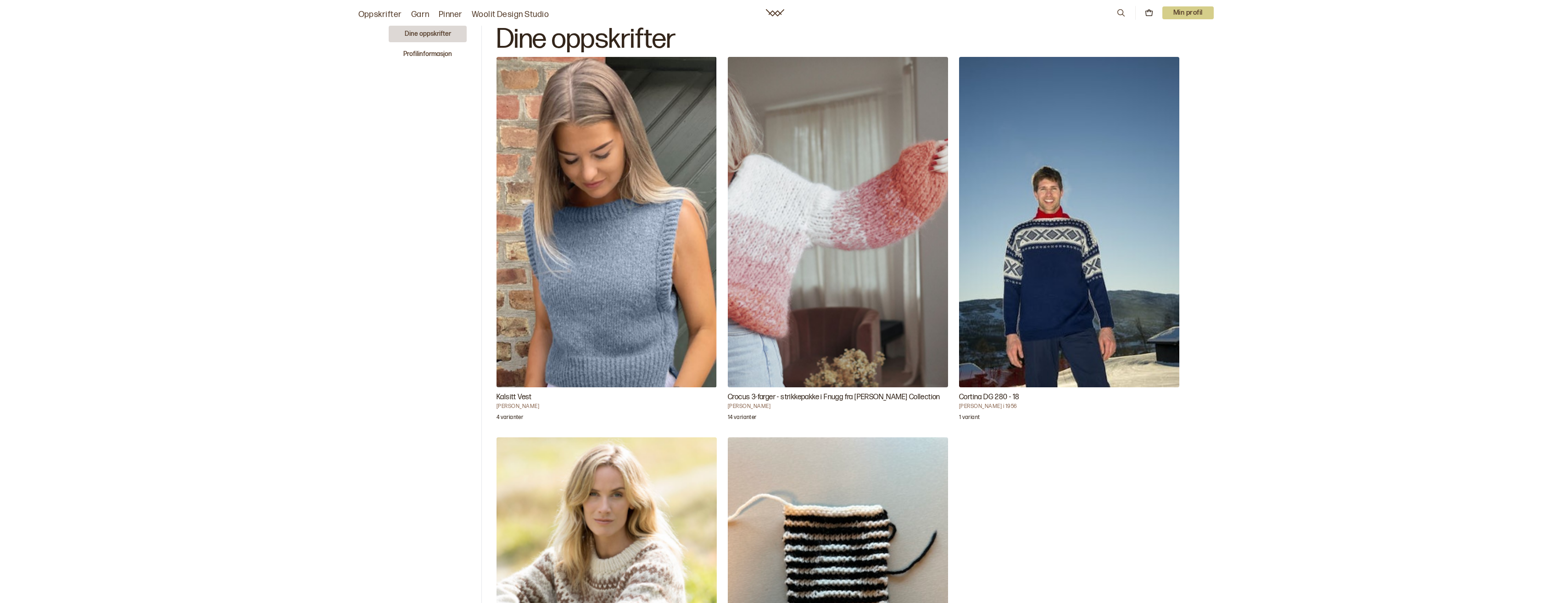
click at [649, 313] on img "Kalsitt Vest" at bounding box center [606, 222] width 221 height 330
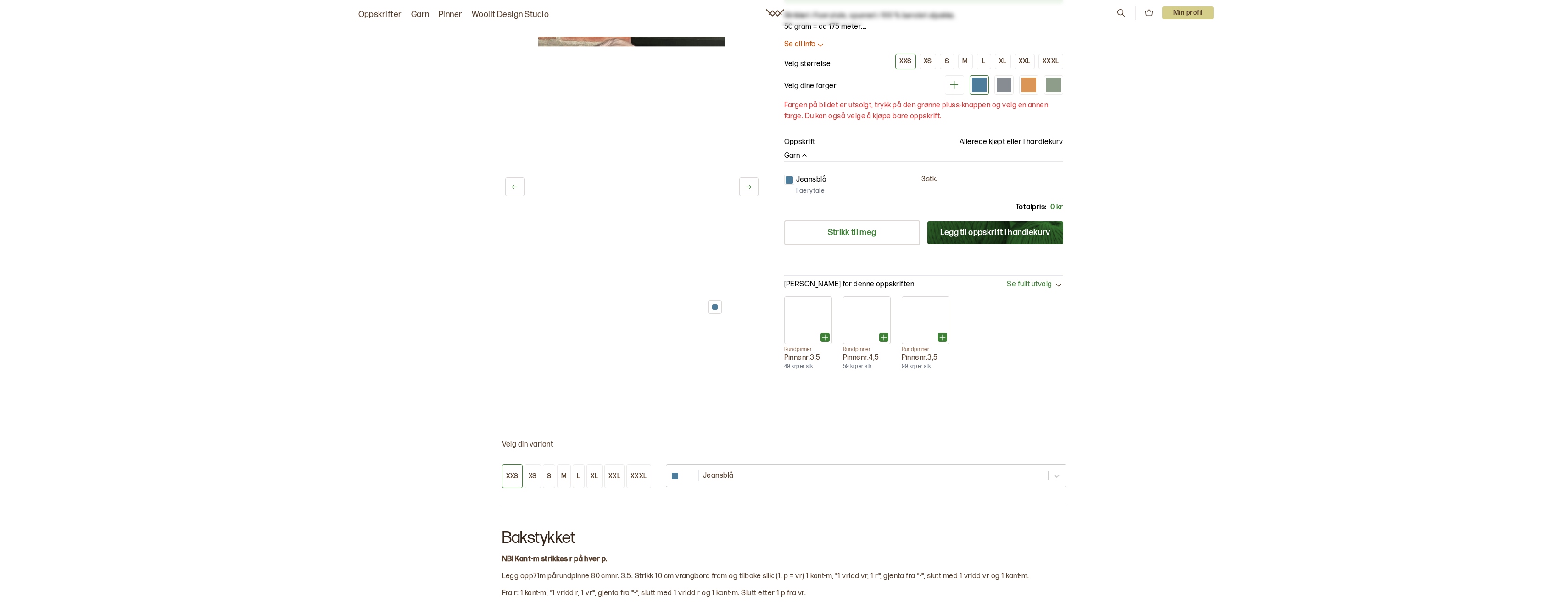
scroll to position [92, 0]
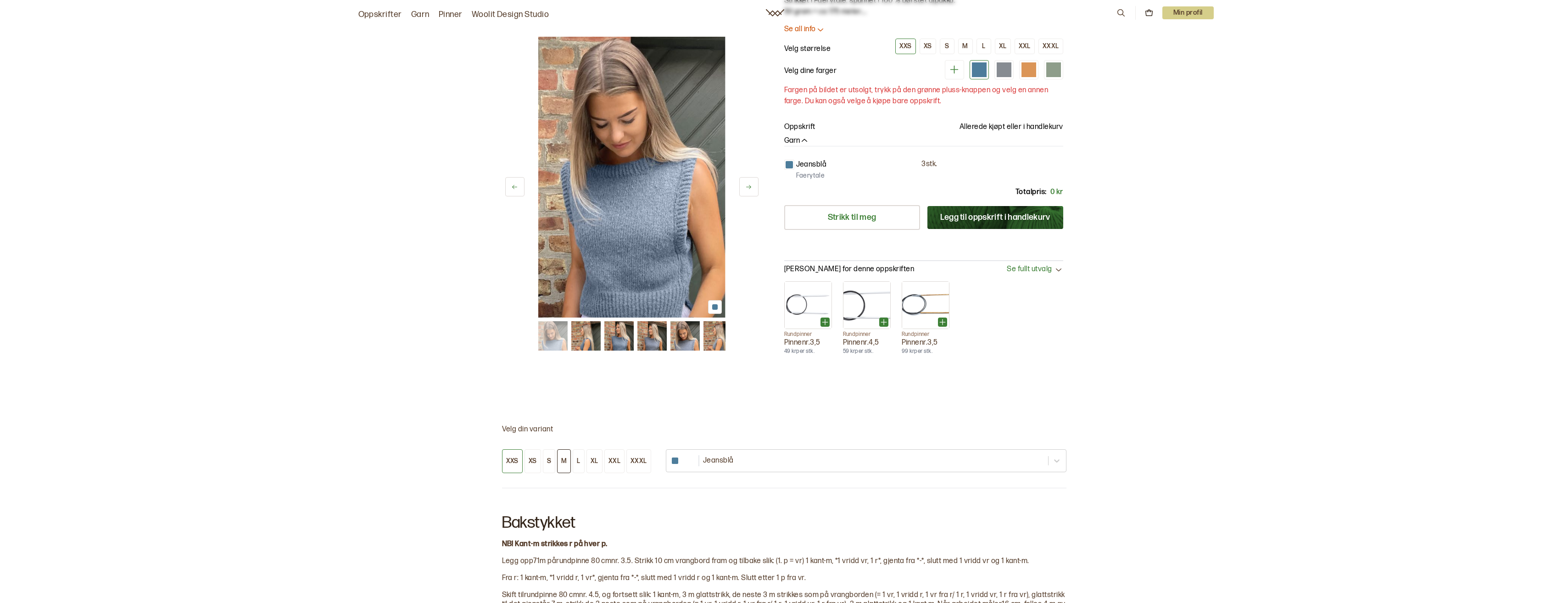
click at [563, 464] on div "M" at bounding box center [563, 461] width 6 height 8
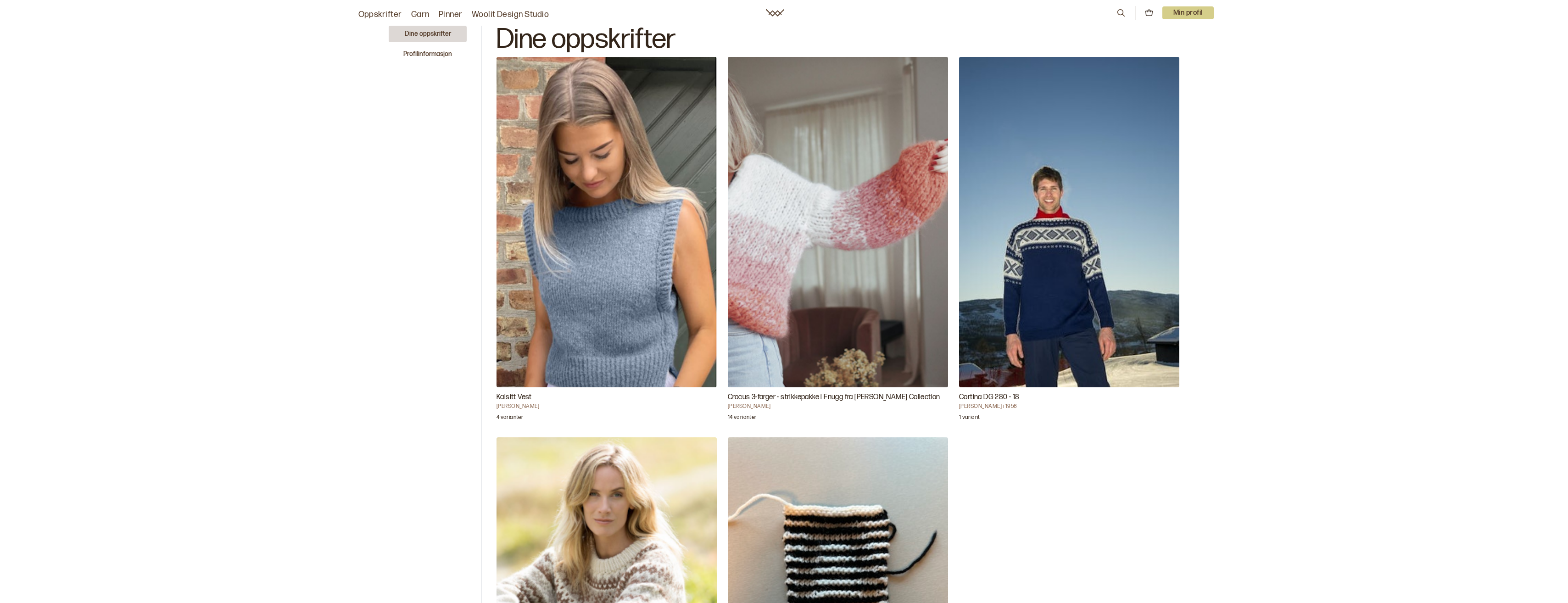
click at [627, 532] on img "Moonstone genser - Heldigital oppskrift fra Camilla Pihl Collection" at bounding box center [606, 602] width 221 height 330
click at [1116, 11] on icon at bounding box center [1121, 12] width 10 height 10
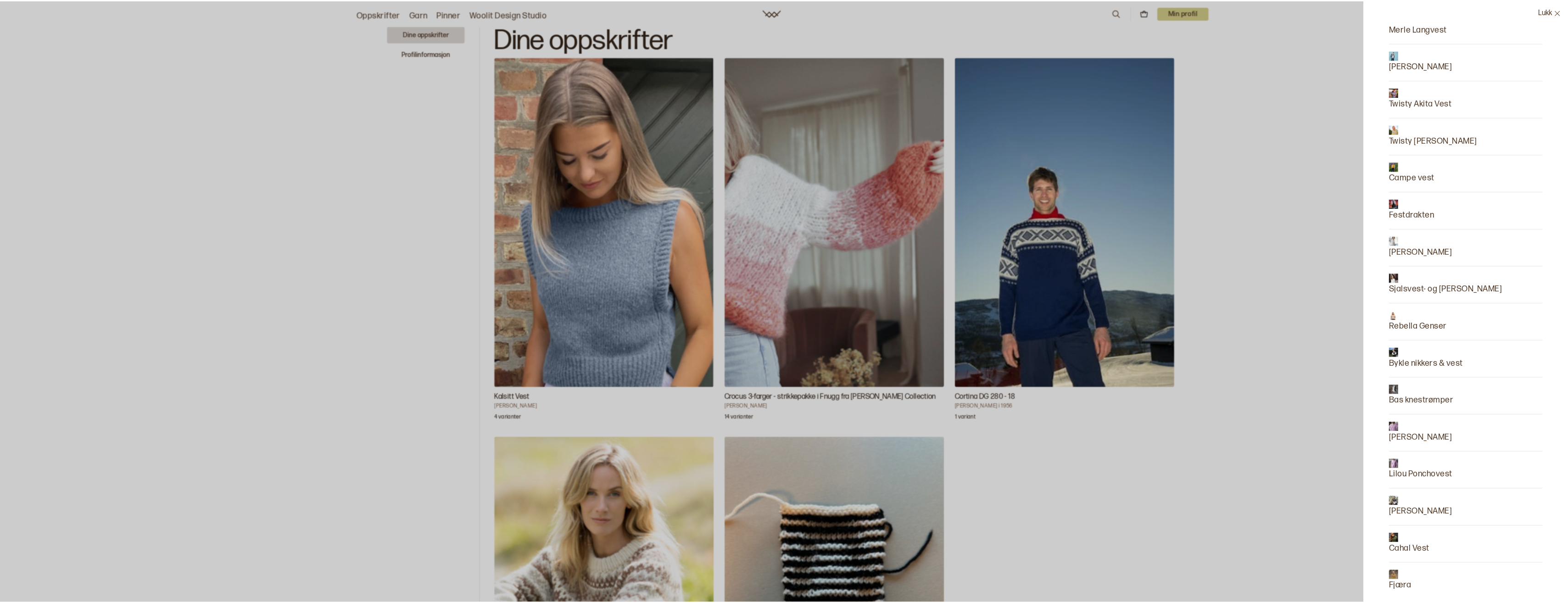
scroll to position [426, 0]
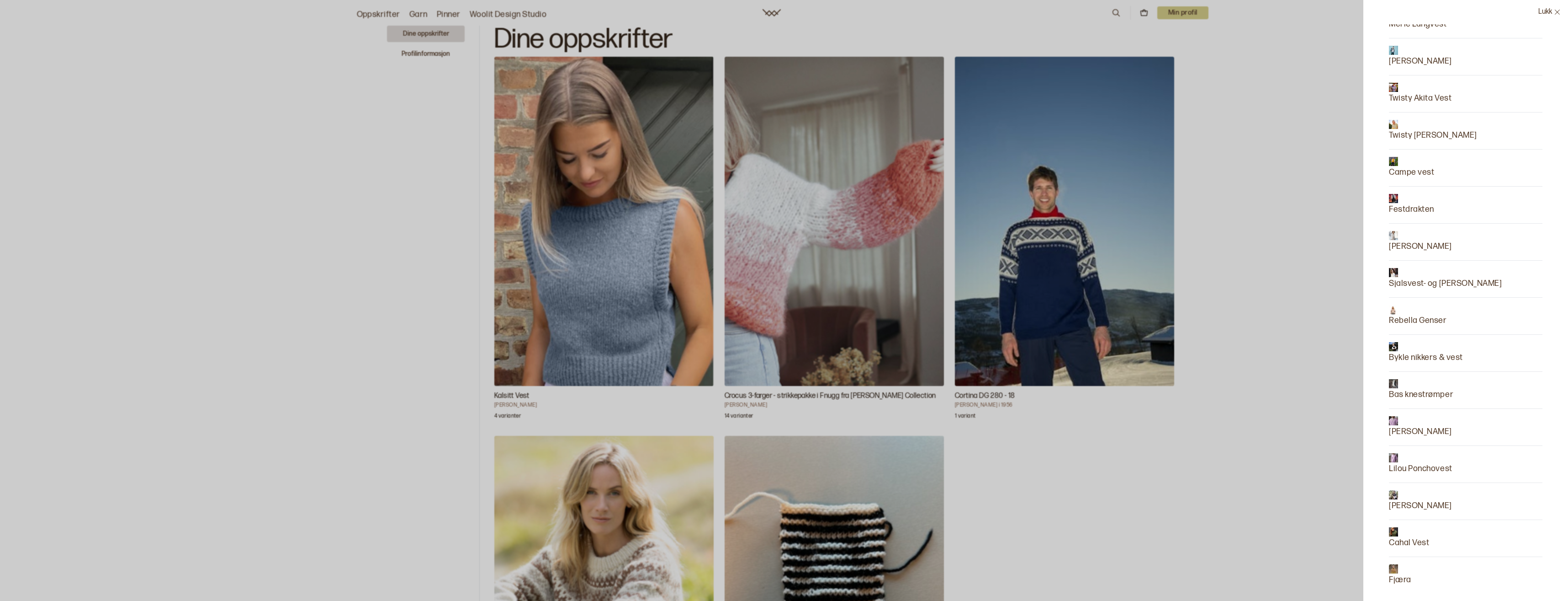
type input "vest"
click at [1421, 540] on p "Cahal Vest" at bounding box center [1408, 543] width 40 height 13
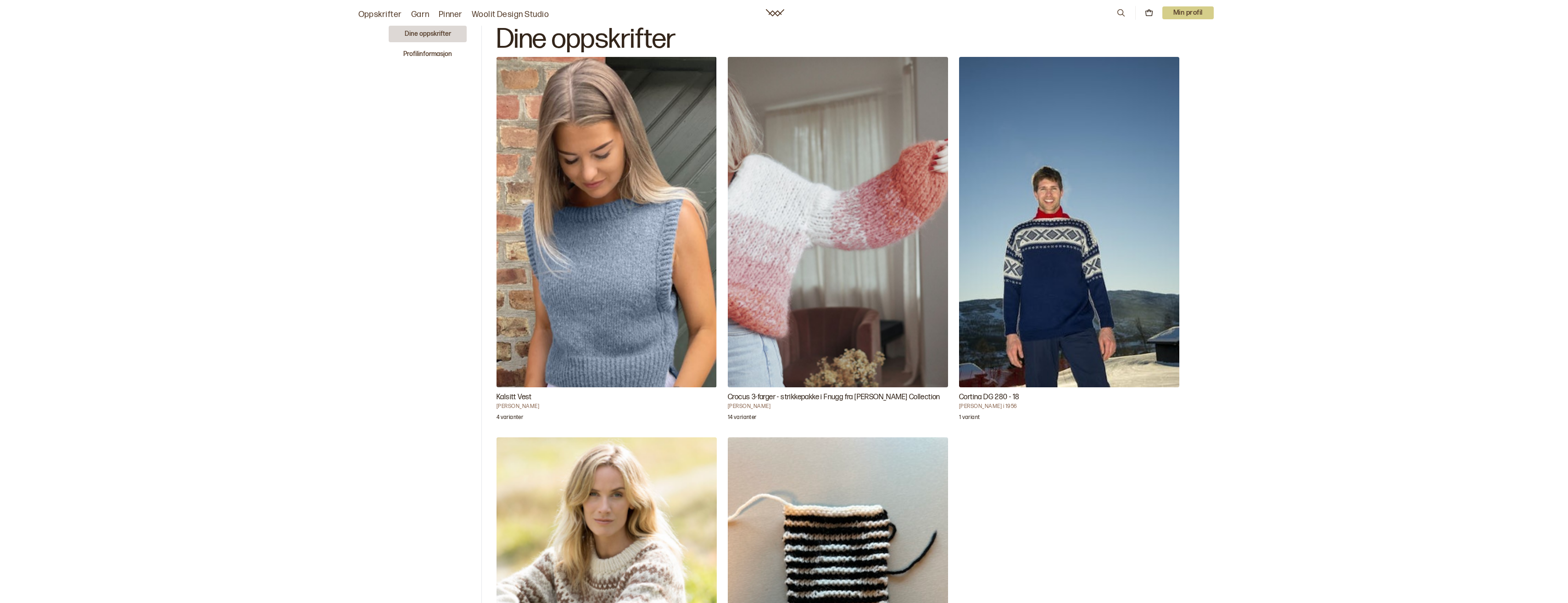
click at [1127, 11] on div "0 Min profil" at bounding box center [1165, 12] width 97 height 14
click at [1119, 14] on icon at bounding box center [1121, 12] width 10 height 10
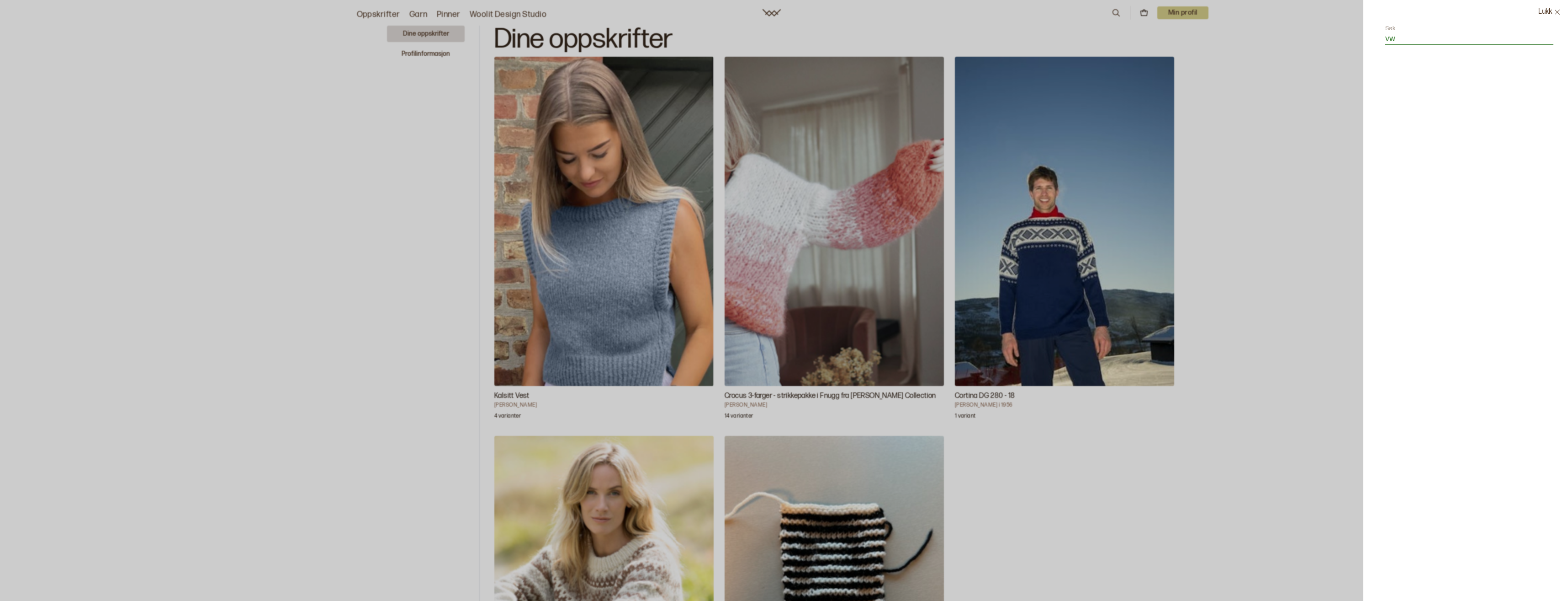
type input "v"
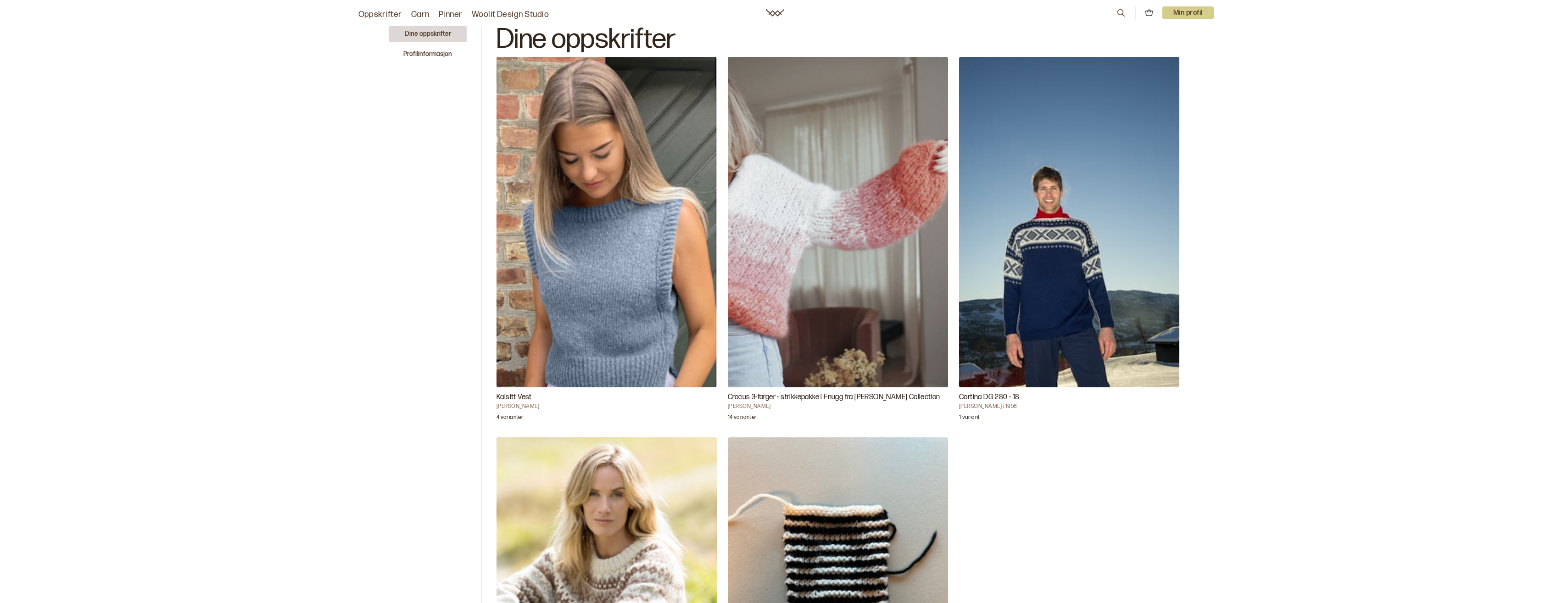
click at [1124, 13] on icon at bounding box center [1121, 12] width 10 height 10
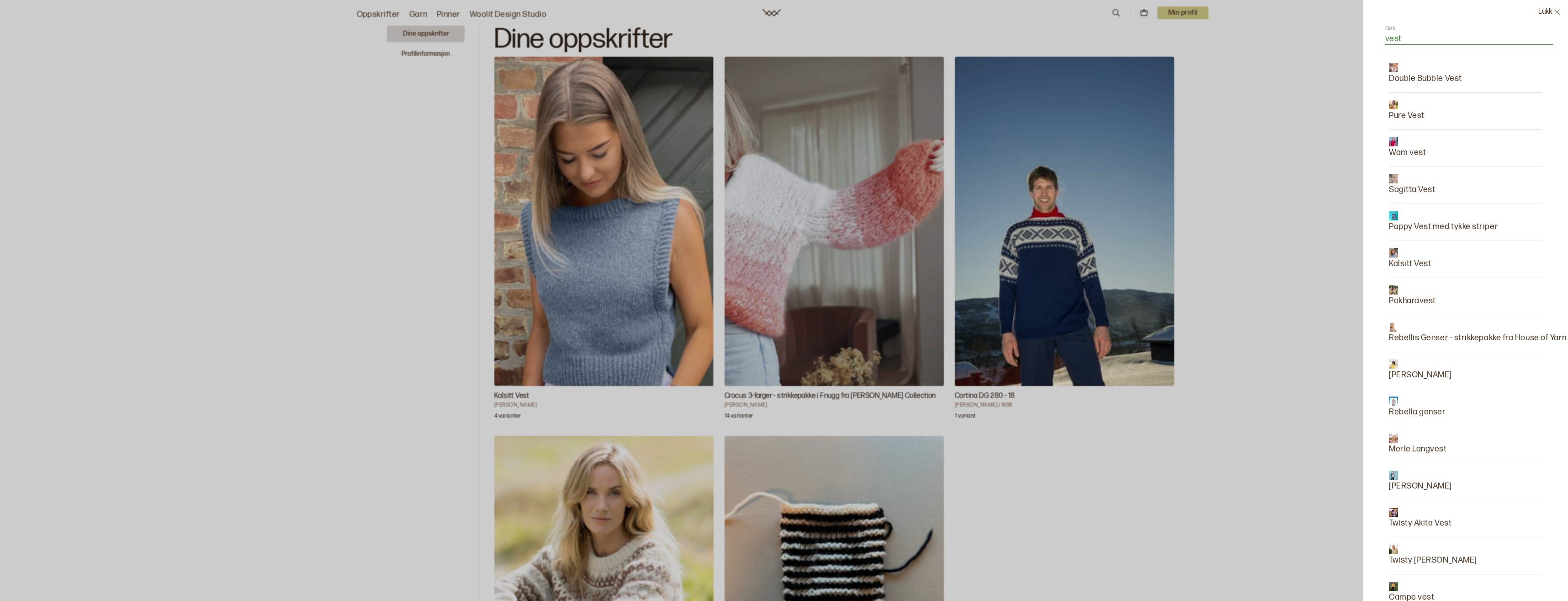
type input "vest"
click at [1403, 109] on p "Pure Vest" at bounding box center [1406, 116] width 35 height 13
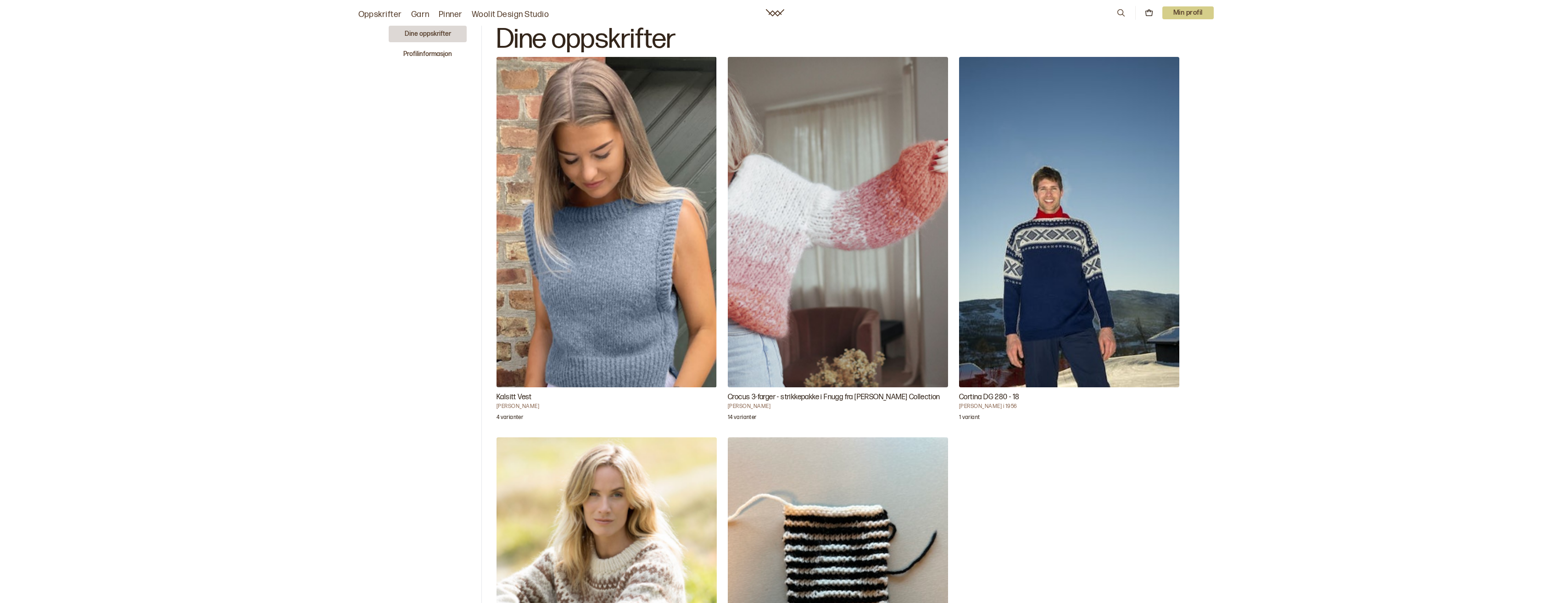
click at [1122, 9] on icon at bounding box center [1121, 12] width 10 height 10
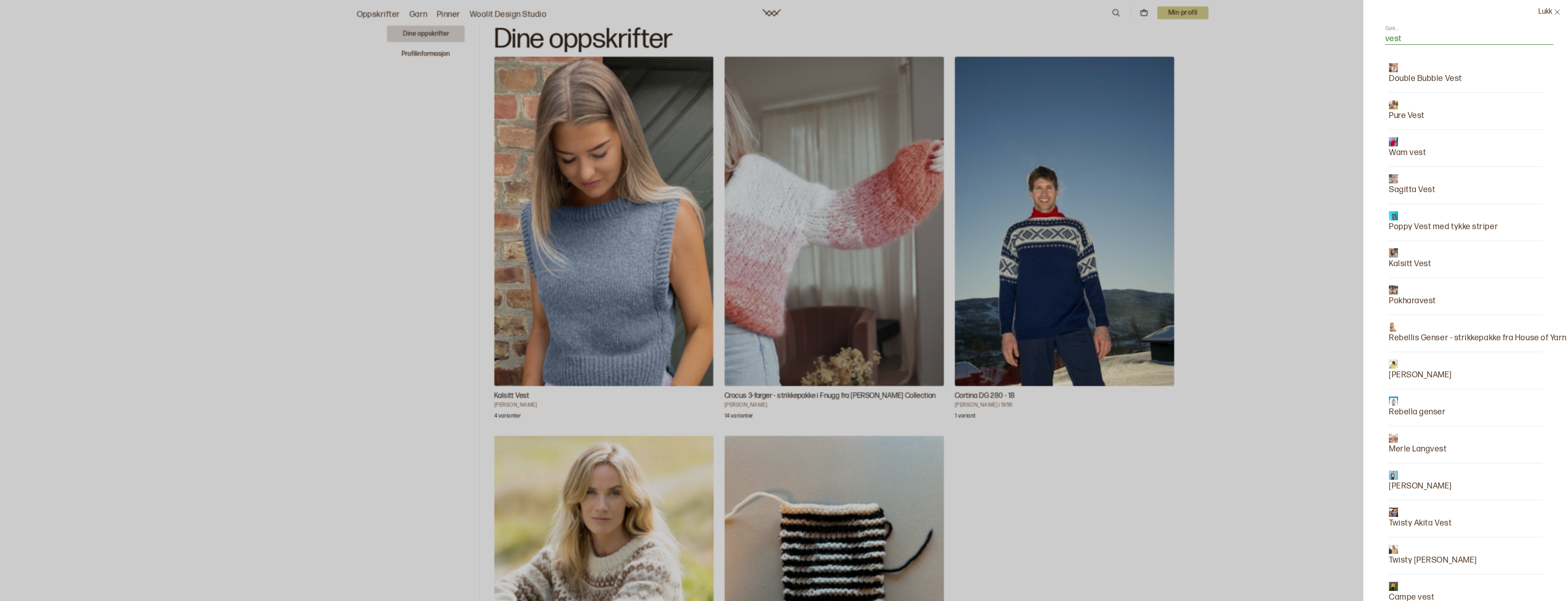
type input "vest"
click at [1422, 301] on p "Pokharavest" at bounding box center [1412, 301] width 47 height 13
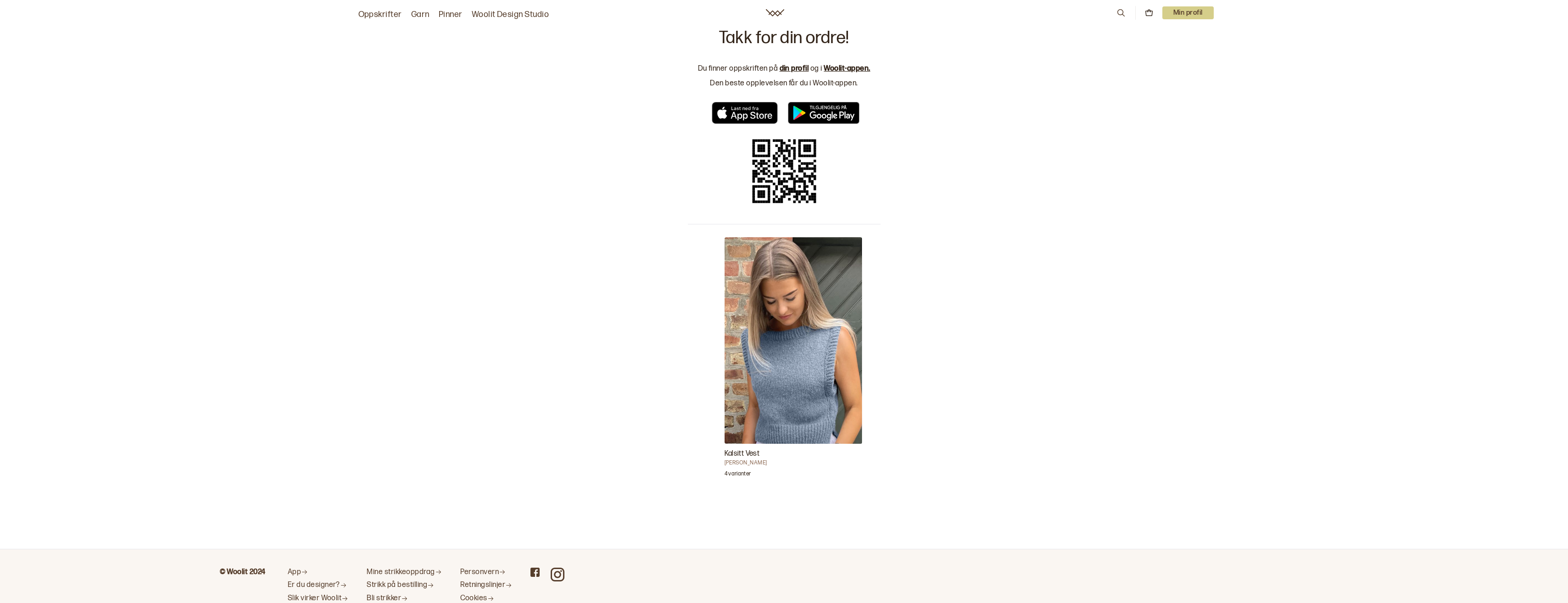
click at [376, 13] on link "Oppskrifter" at bounding box center [380, 15] width 44 height 13
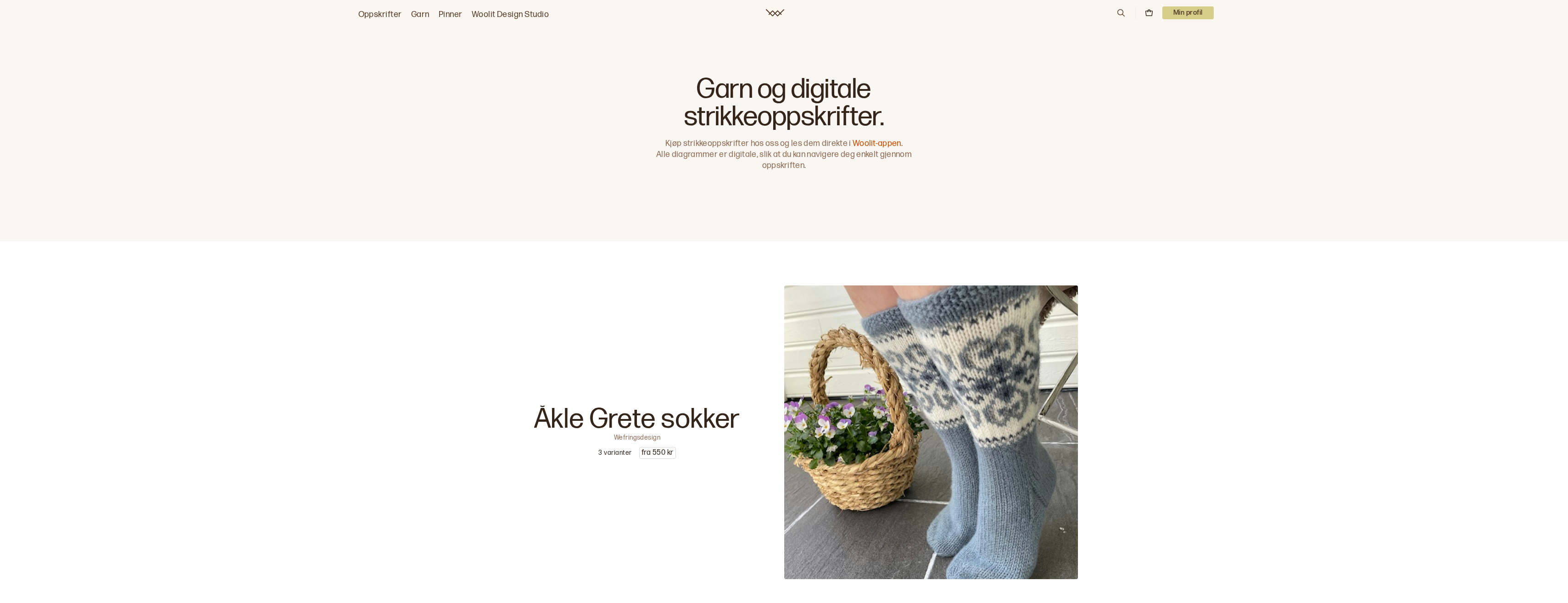
click at [423, 14] on link "Garn" at bounding box center [421, 15] width 18 height 13
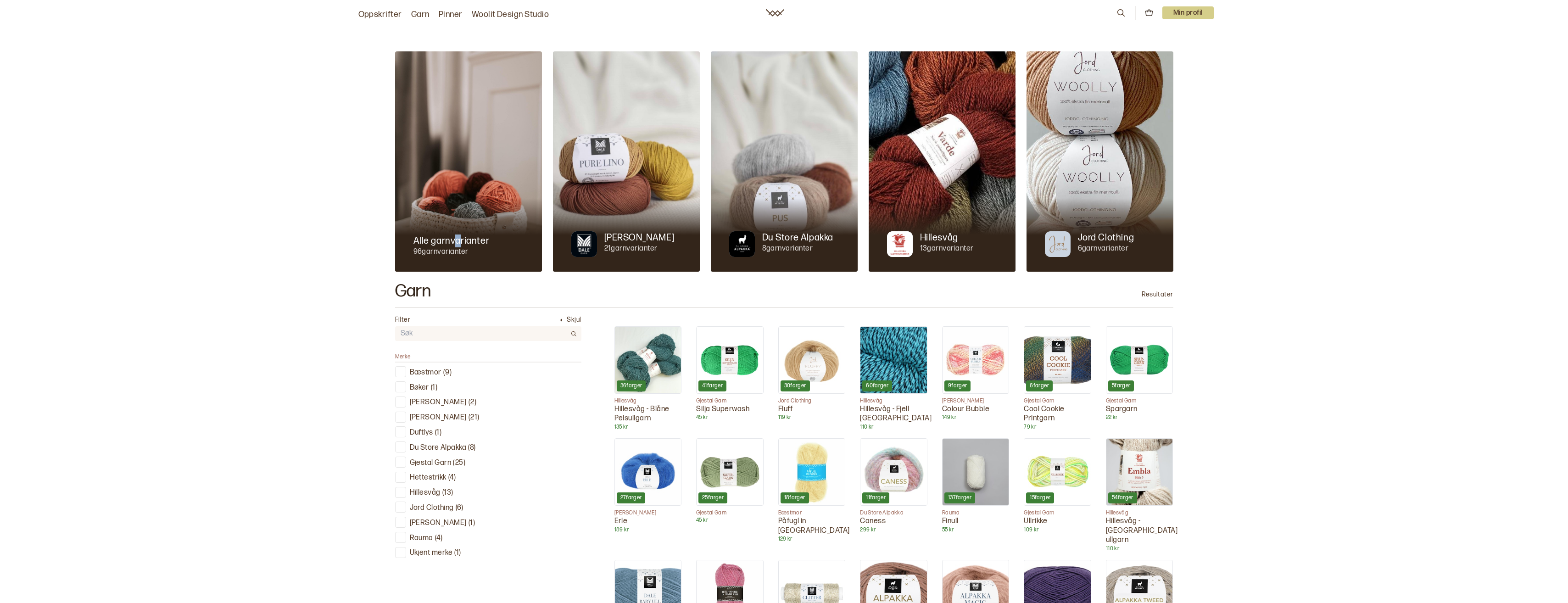
click at [457, 239] on p "Alle garnvarianter" at bounding box center [451, 241] width 76 height 13
click at [392, 10] on link "Oppskrifter" at bounding box center [380, 15] width 44 height 13
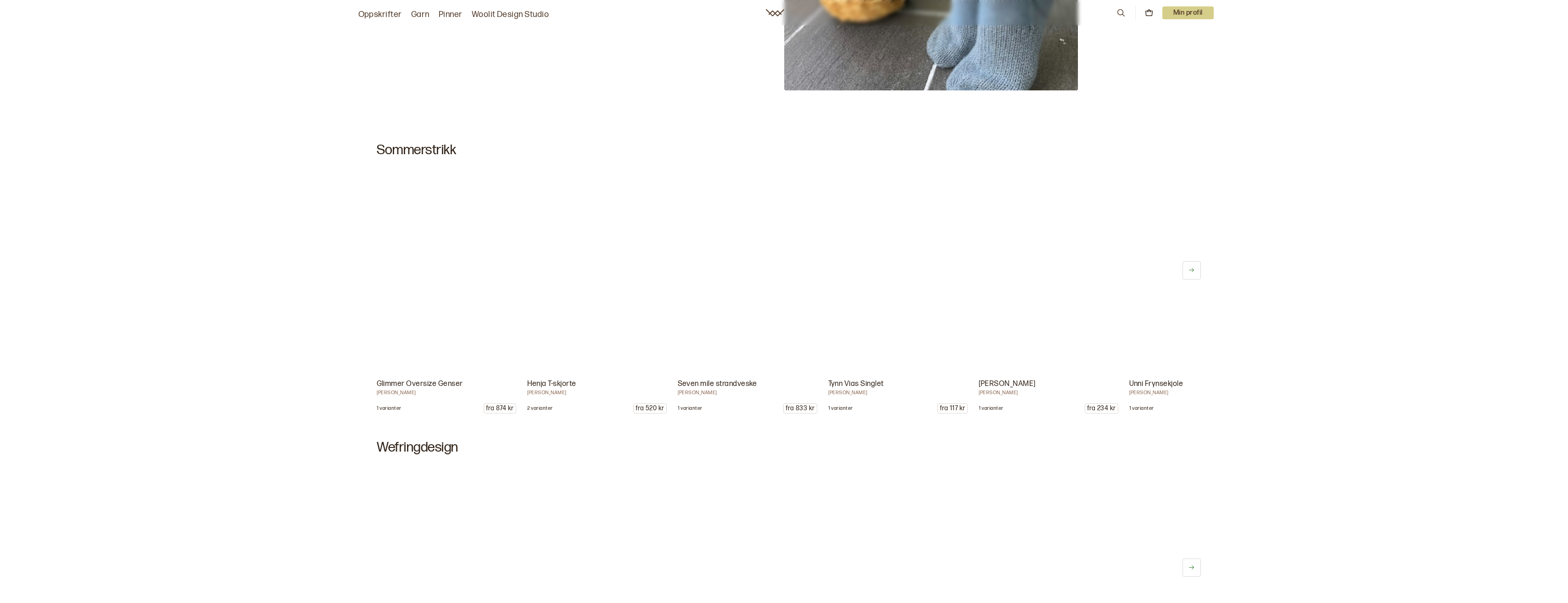
scroll to position [505, 0]
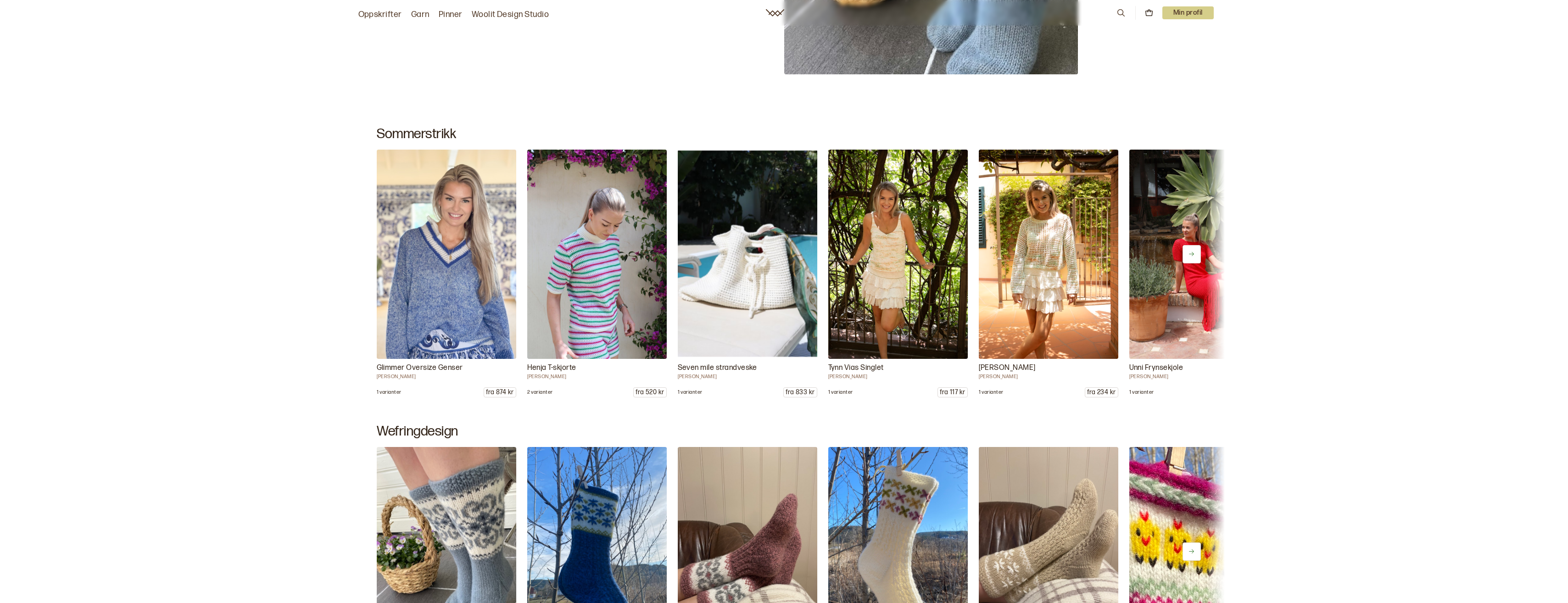
click at [1186, 250] on button at bounding box center [1191, 254] width 18 height 18
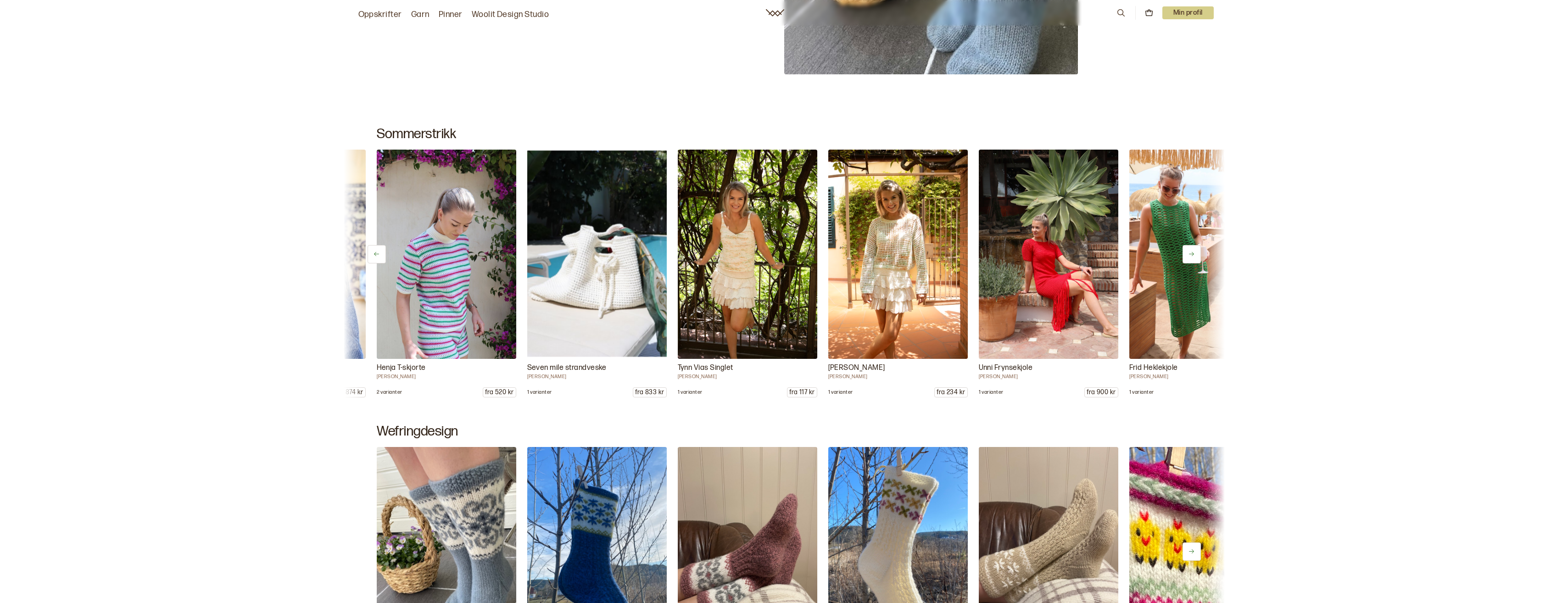
click at [1186, 250] on button at bounding box center [1191, 254] width 18 height 18
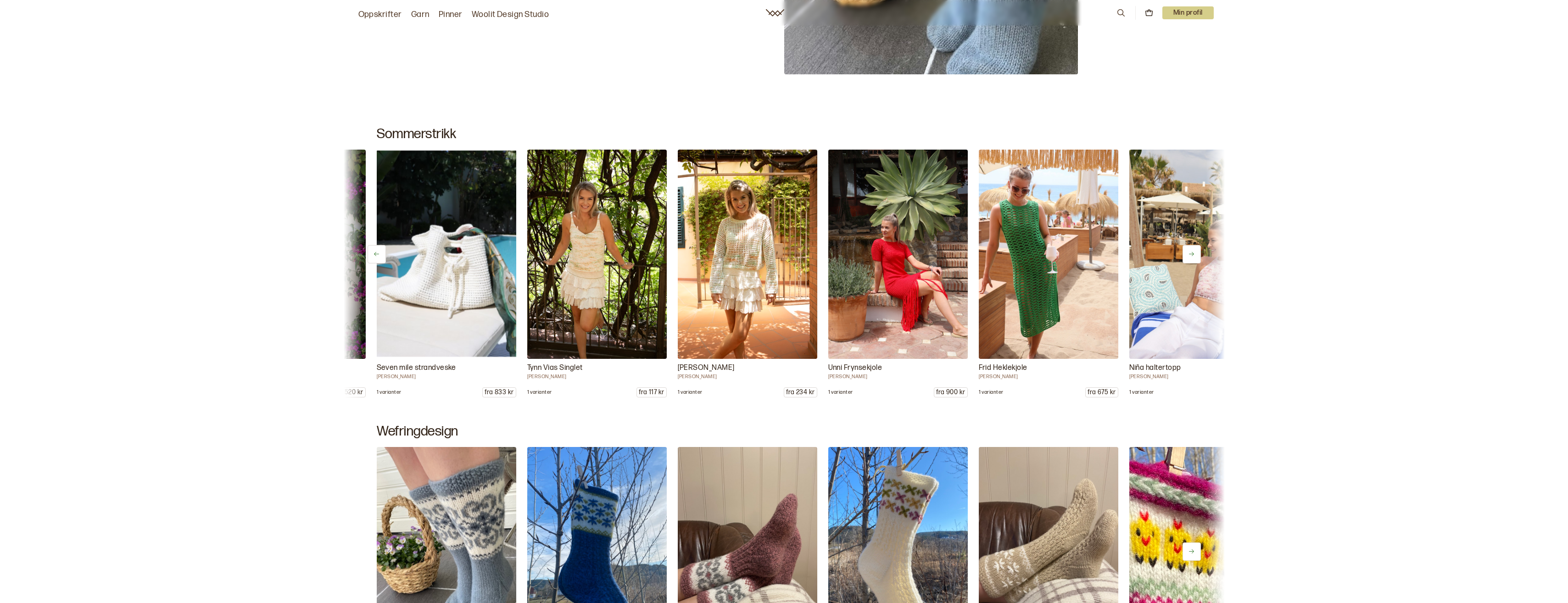
click at [1186, 250] on button at bounding box center [1191, 254] width 18 height 18
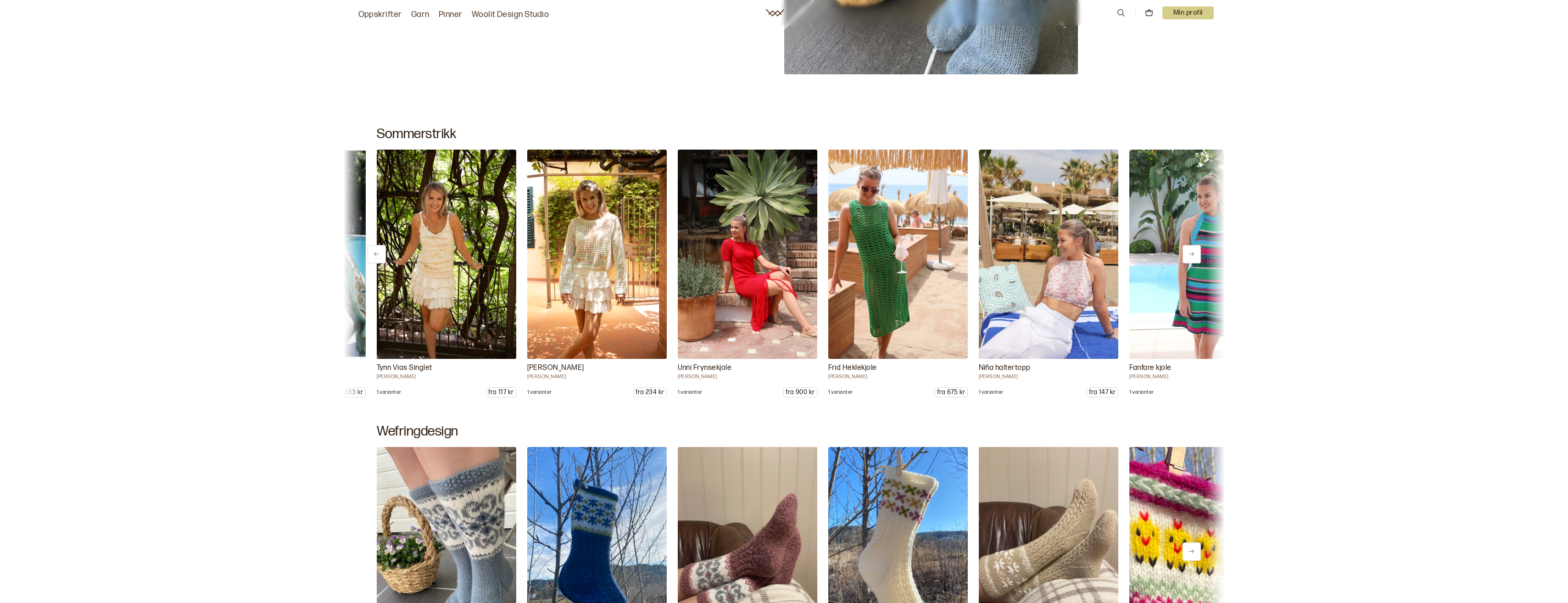
click at [1186, 250] on button at bounding box center [1191, 254] width 18 height 18
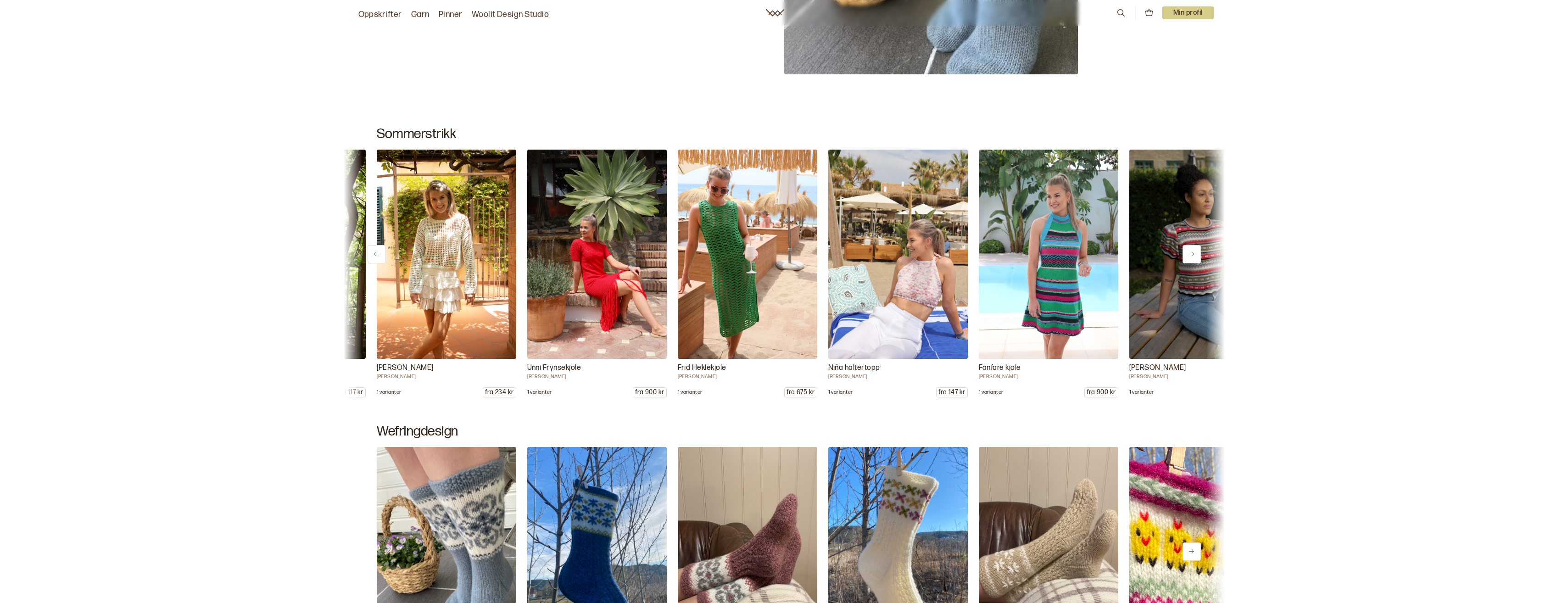
click at [1186, 250] on button at bounding box center [1191, 254] width 18 height 18
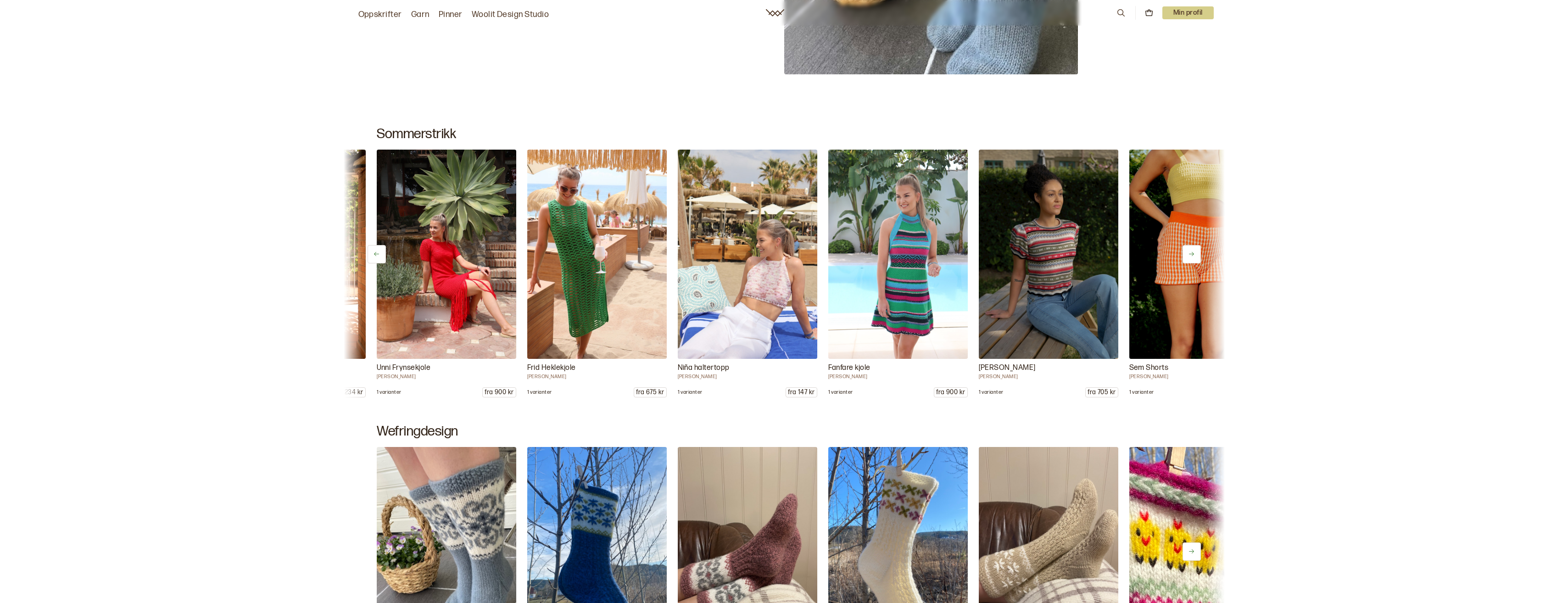
click at [1186, 250] on button at bounding box center [1191, 254] width 18 height 18
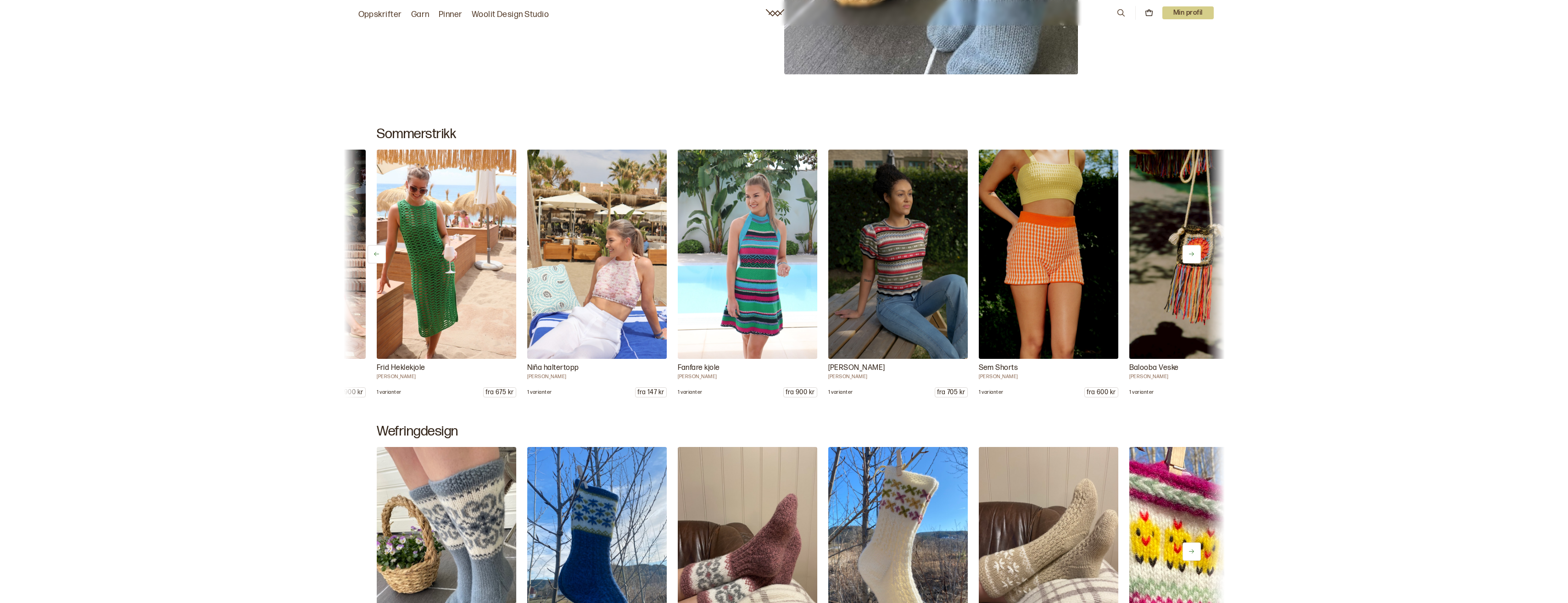
click at [1186, 250] on button at bounding box center [1191, 254] width 18 height 18
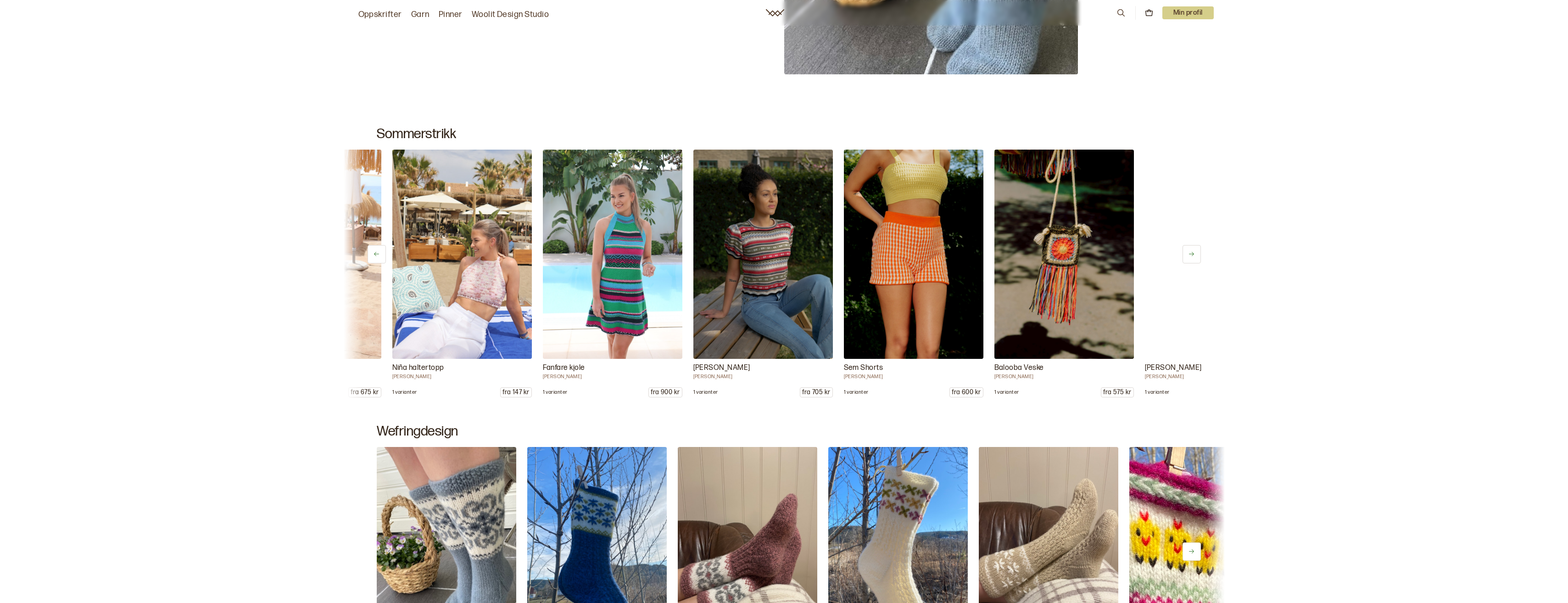
scroll to position [0, 1053]
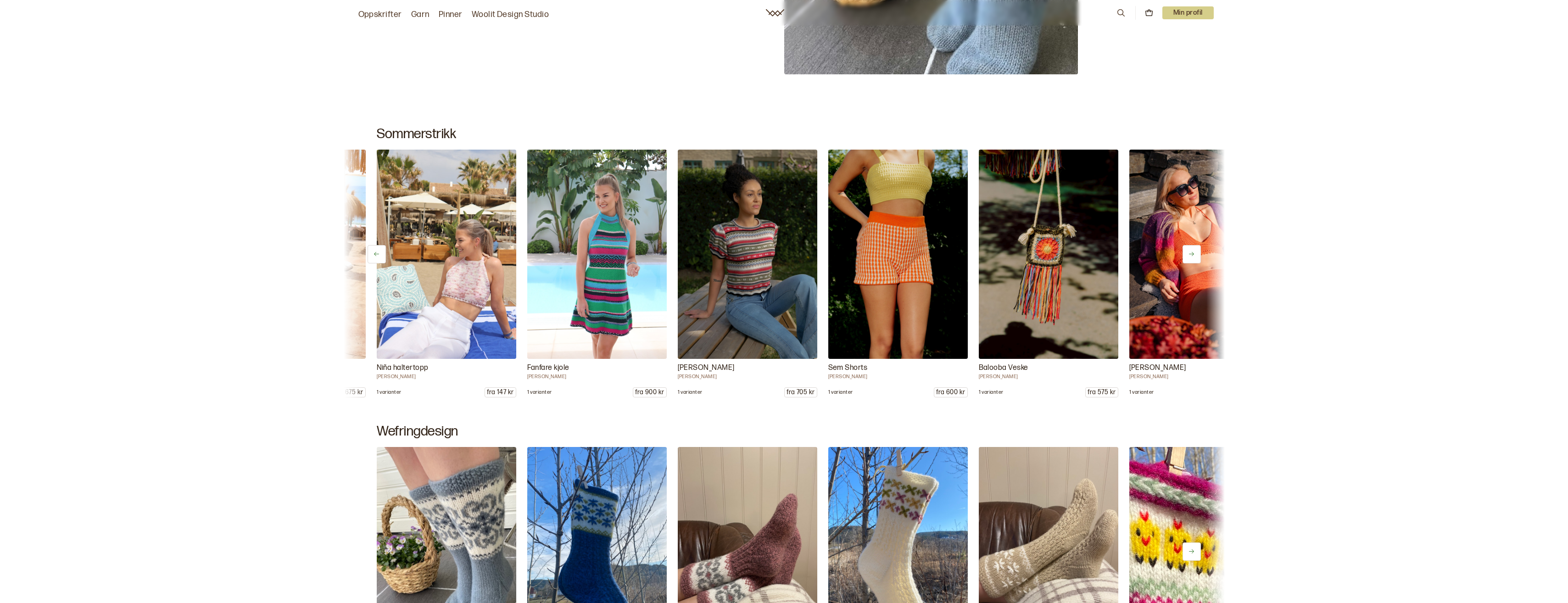
click at [1186, 250] on button at bounding box center [1191, 254] width 18 height 18
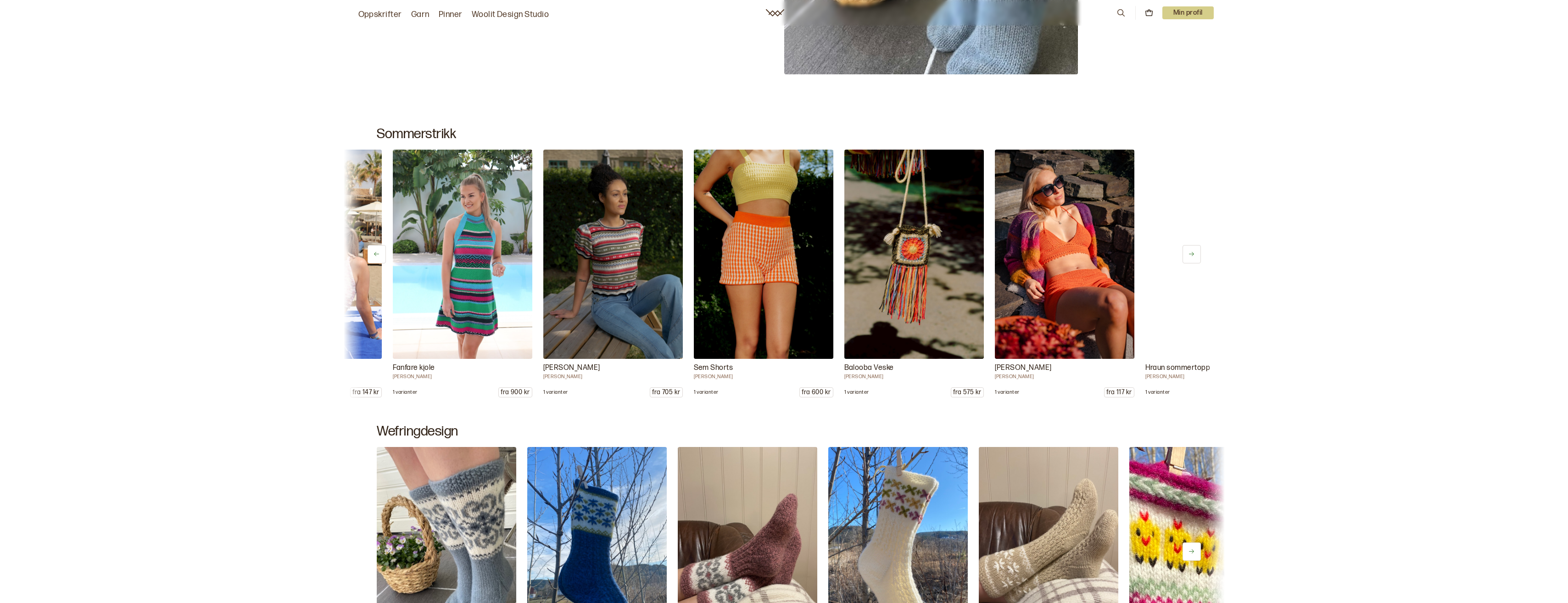
scroll to position [0, 1204]
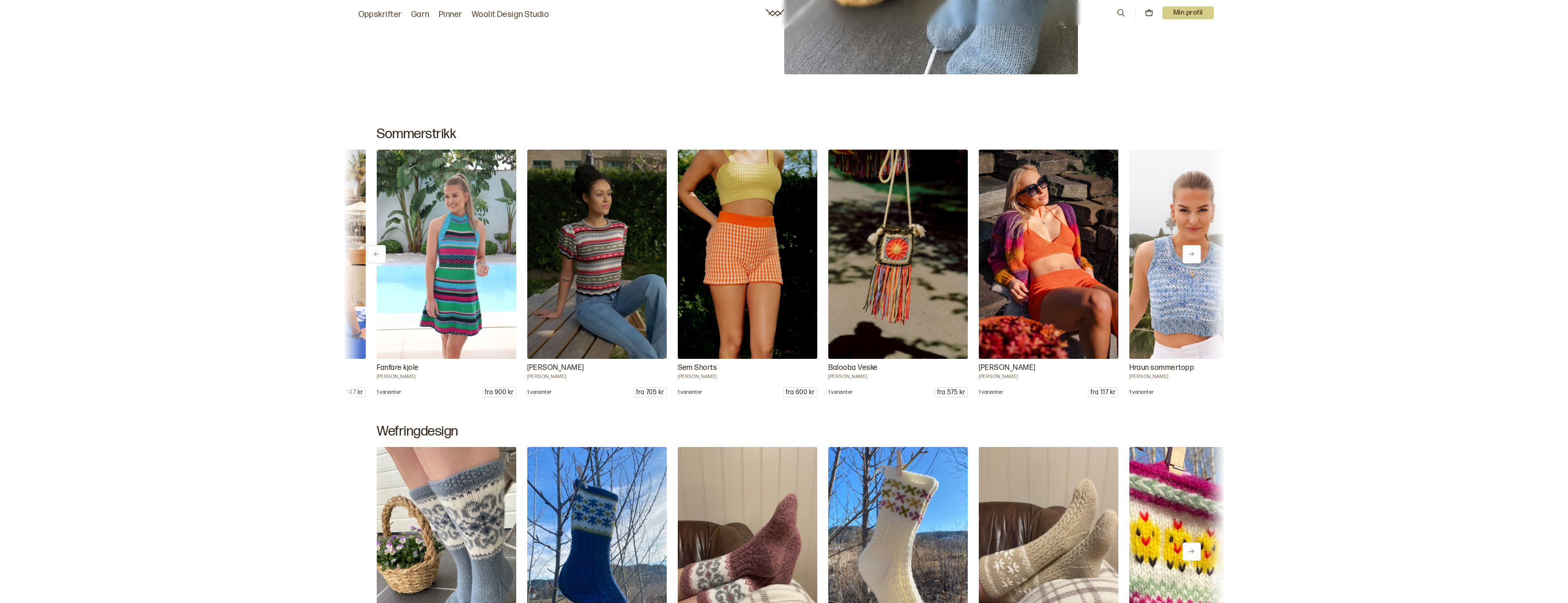
click at [1186, 250] on button at bounding box center [1191, 254] width 18 height 18
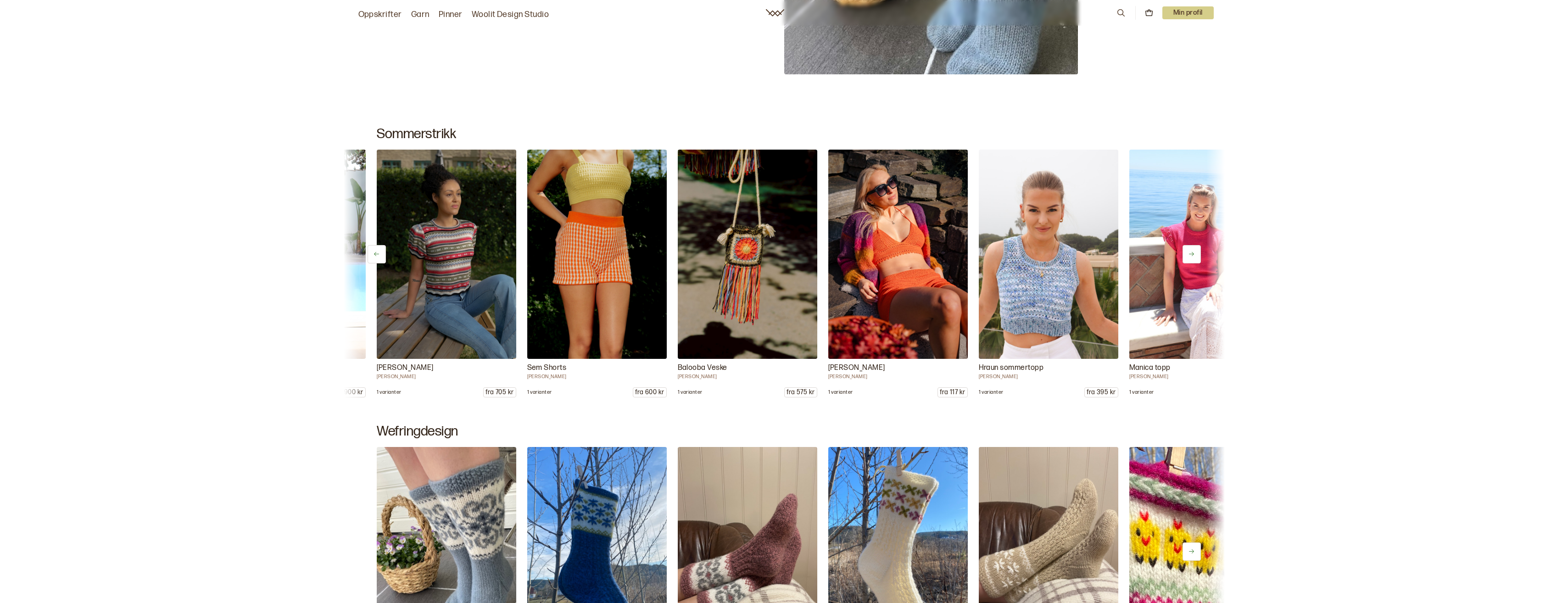
click at [1186, 250] on button at bounding box center [1191, 254] width 18 height 18
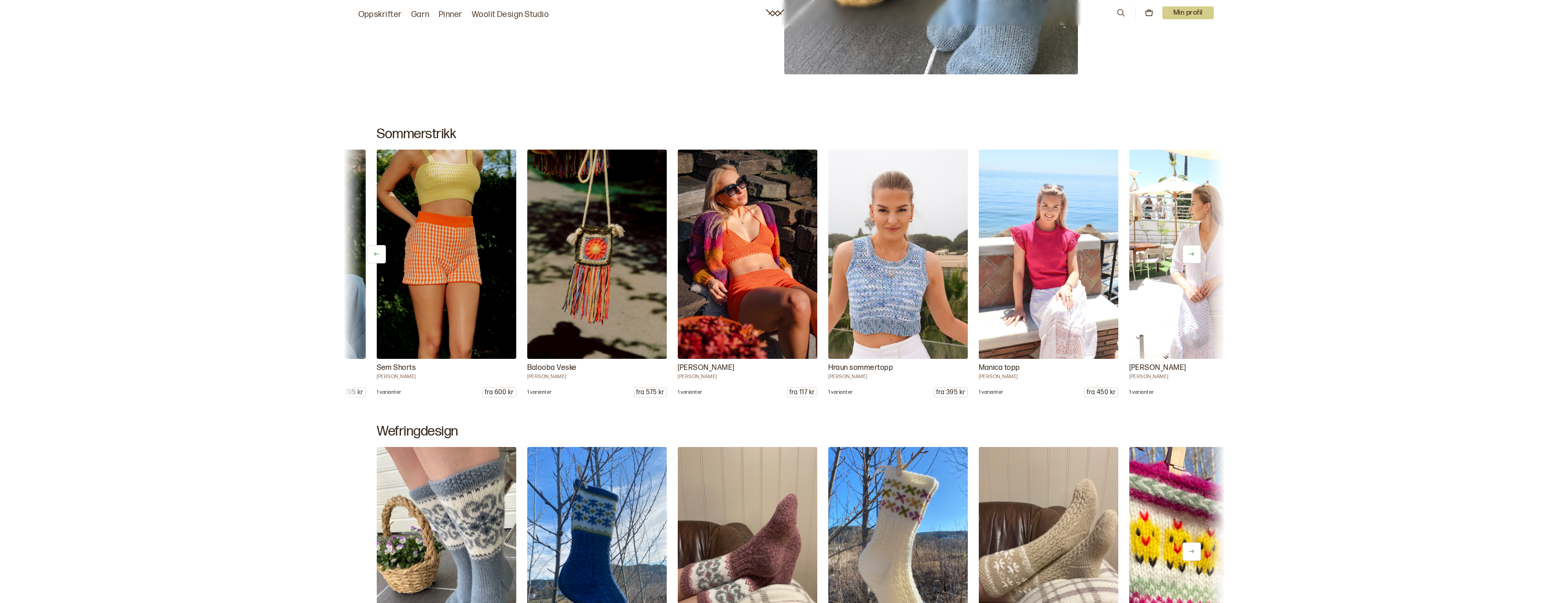
click at [1186, 250] on button at bounding box center [1191, 254] width 18 height 18
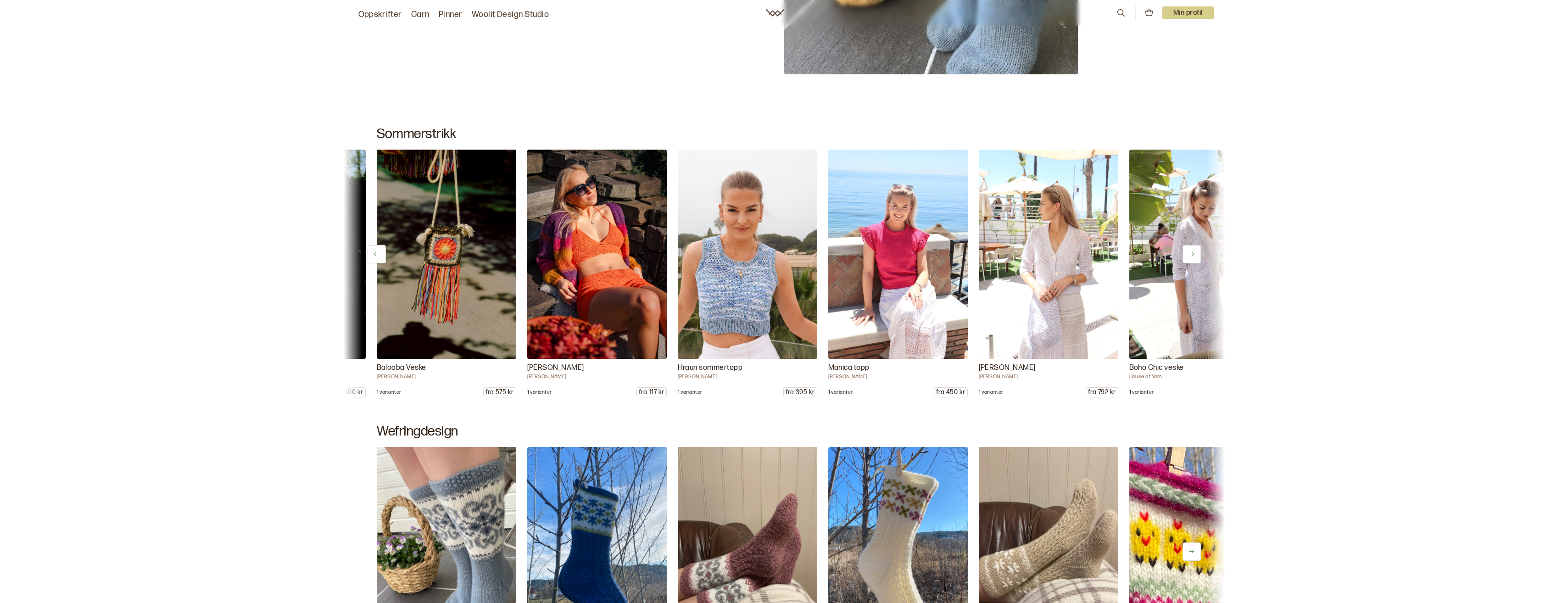
click at [1186, 250] on button at bounding box center [1191, 254] width 18 height 18
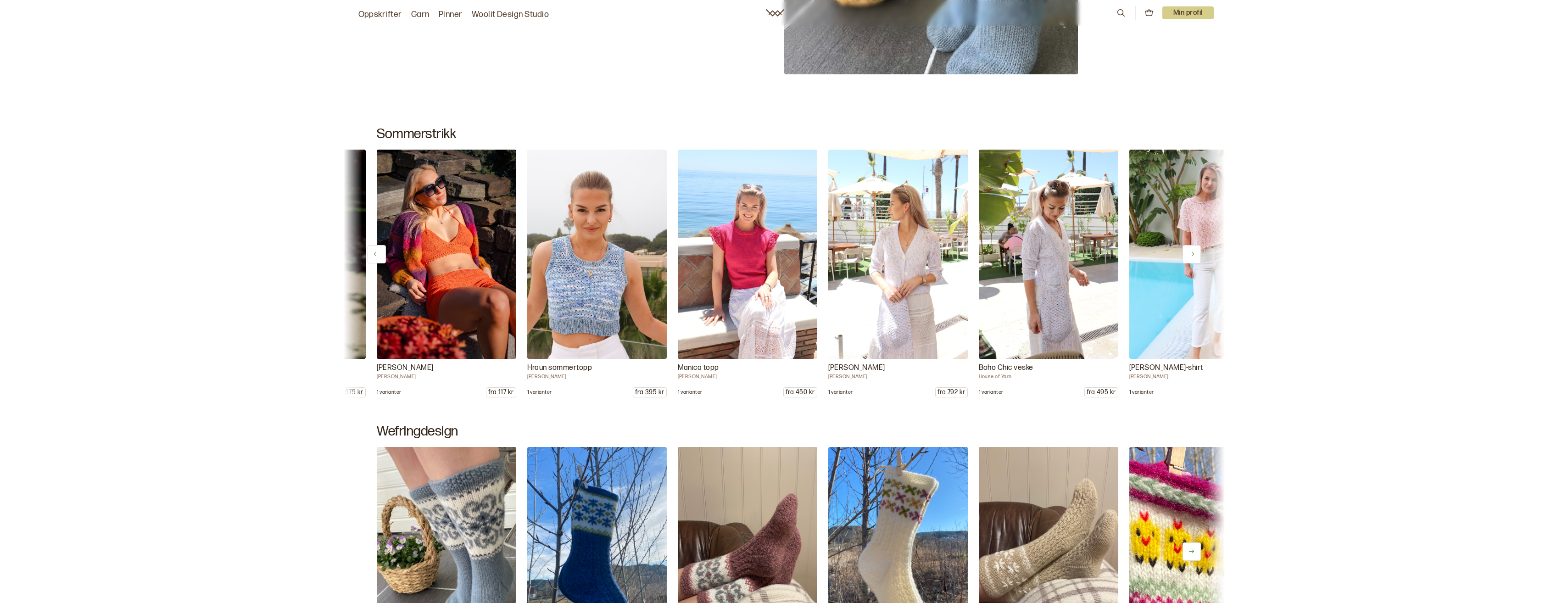
click at [1186, 250] on button at bounding box center [1191, 254] width 18 height 18
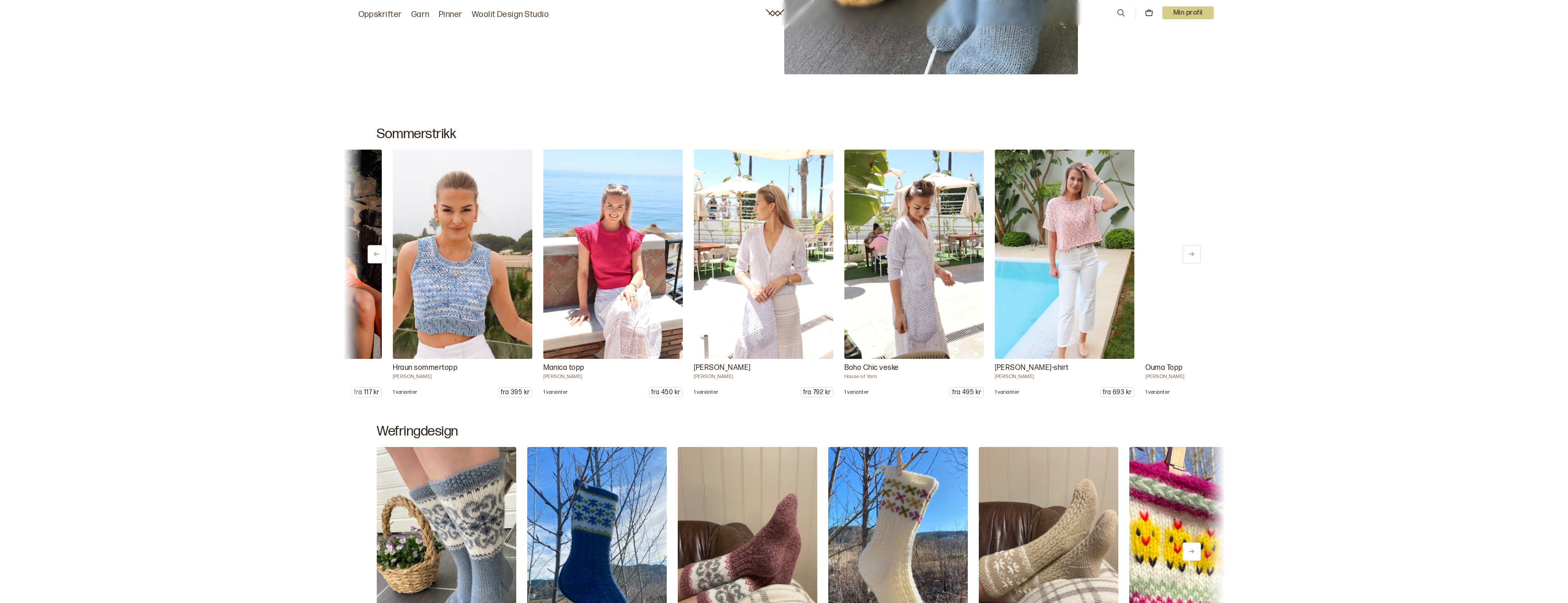
scroll to position [0, 1956]
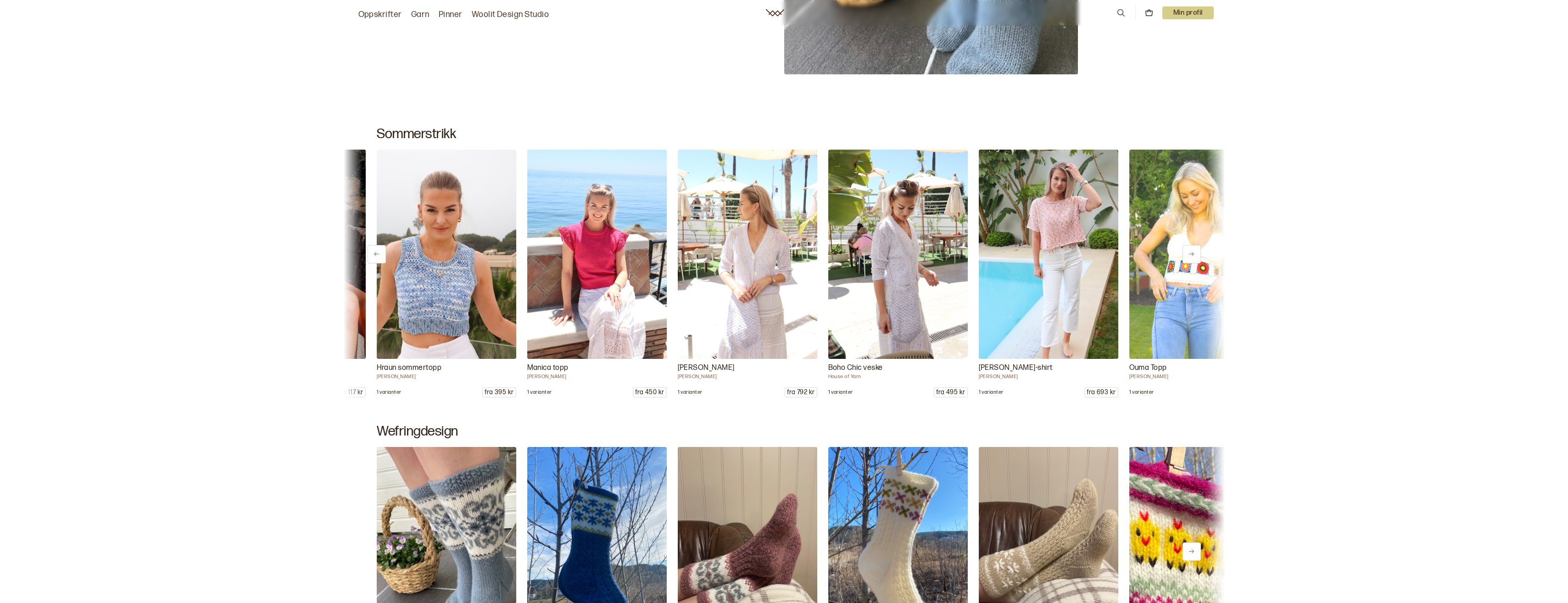
click at [1186, 250] on button at bounding box center [1191, 254] width 18 height 18
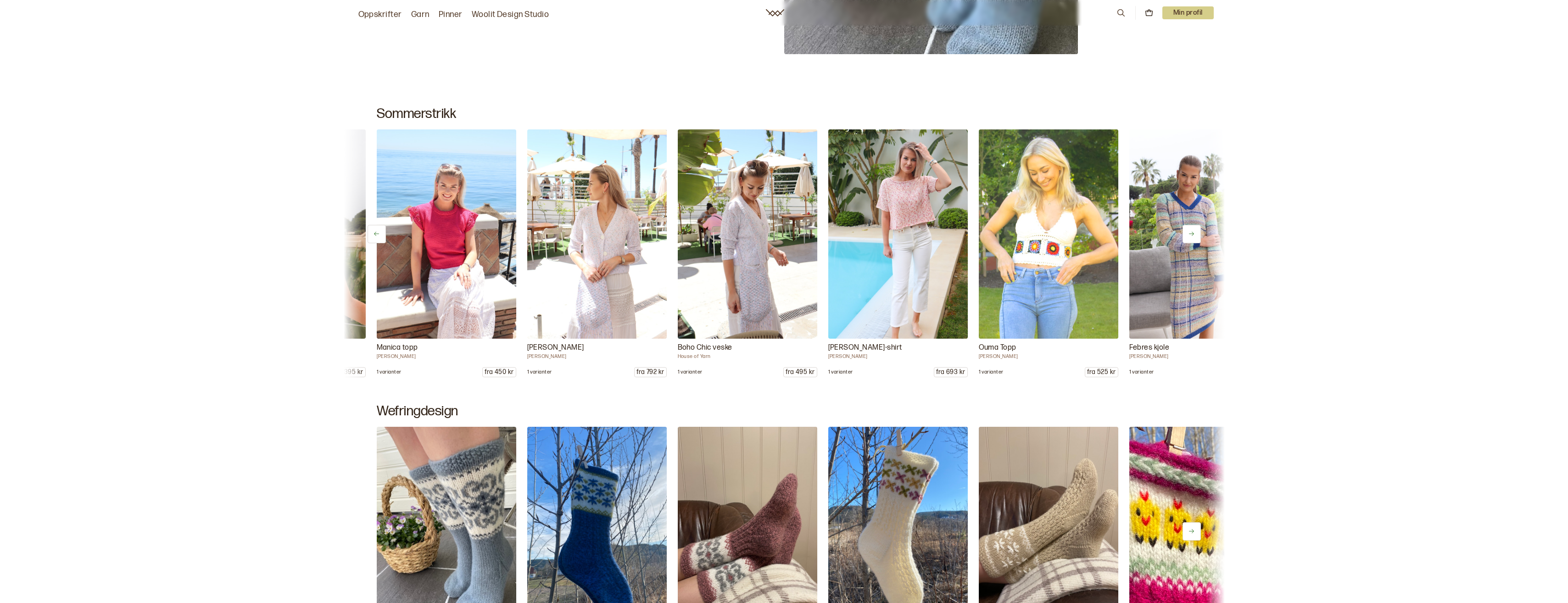
scroll to position [505, 0]
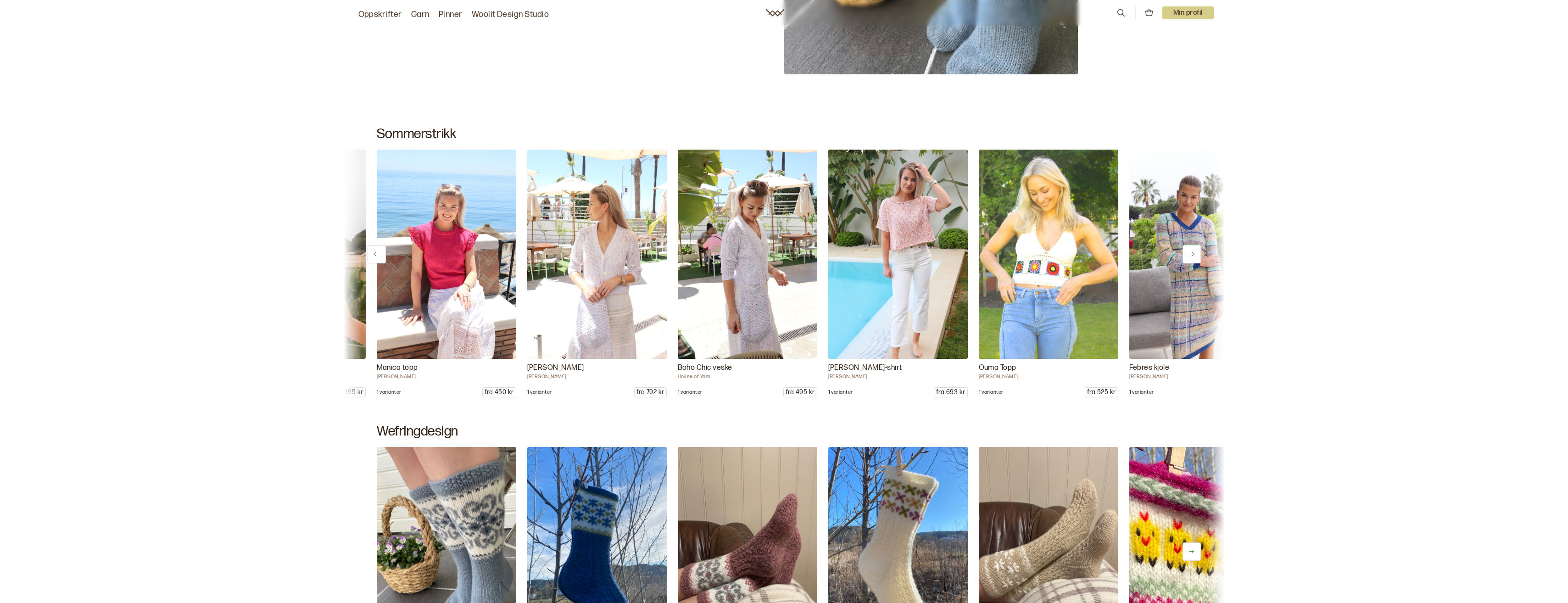
click at [1031, 279] on img at bounding box center [1048, 254] width 146 height 220
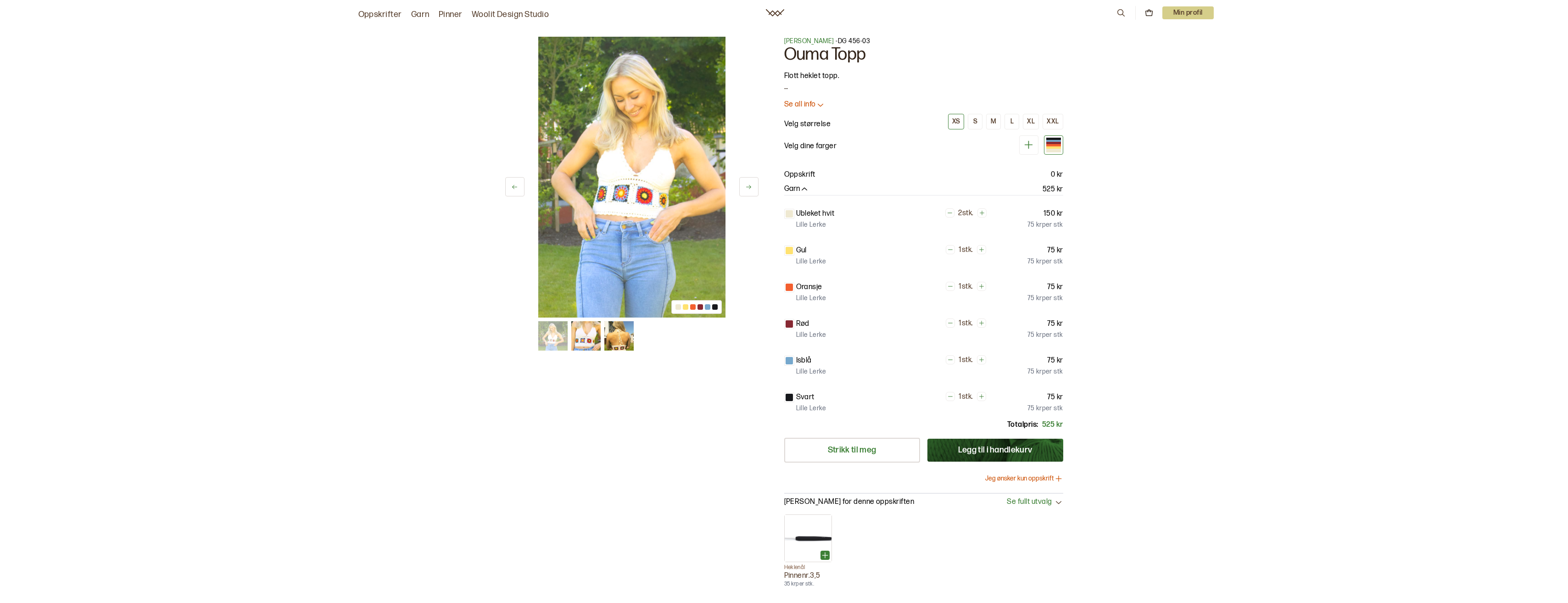
click at [744, 184] on button at bounding box center [748, 186] width 19 height 19
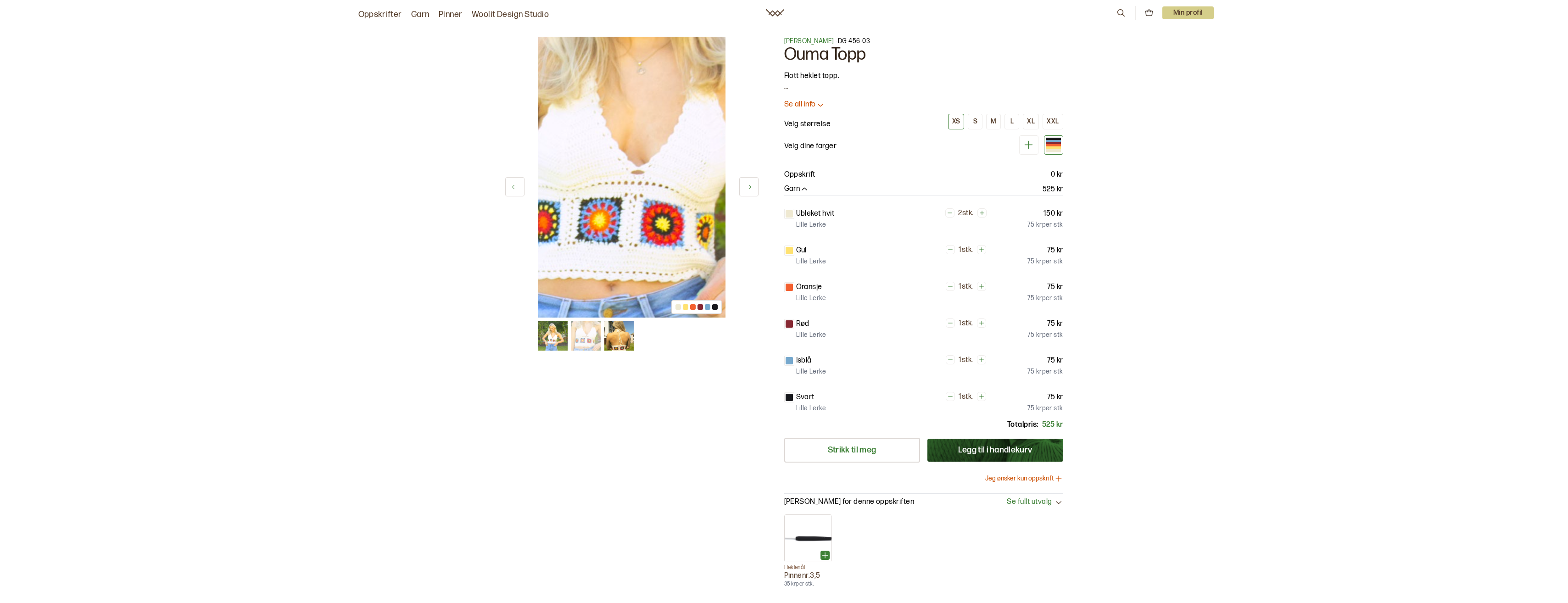
click at [744, 184] on button at bounding box center [748, 186] width 19 height 19
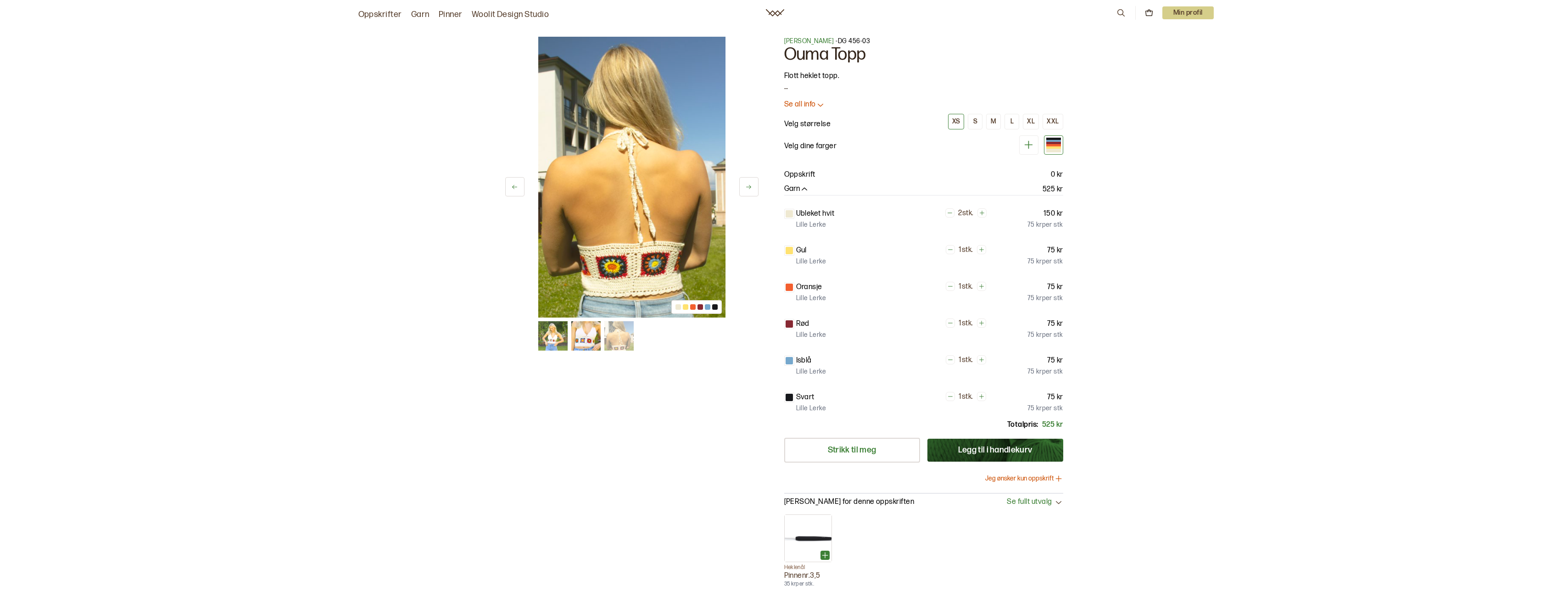
click at [744, 184] on button at bounding box center [748, 186] width 19 height 19
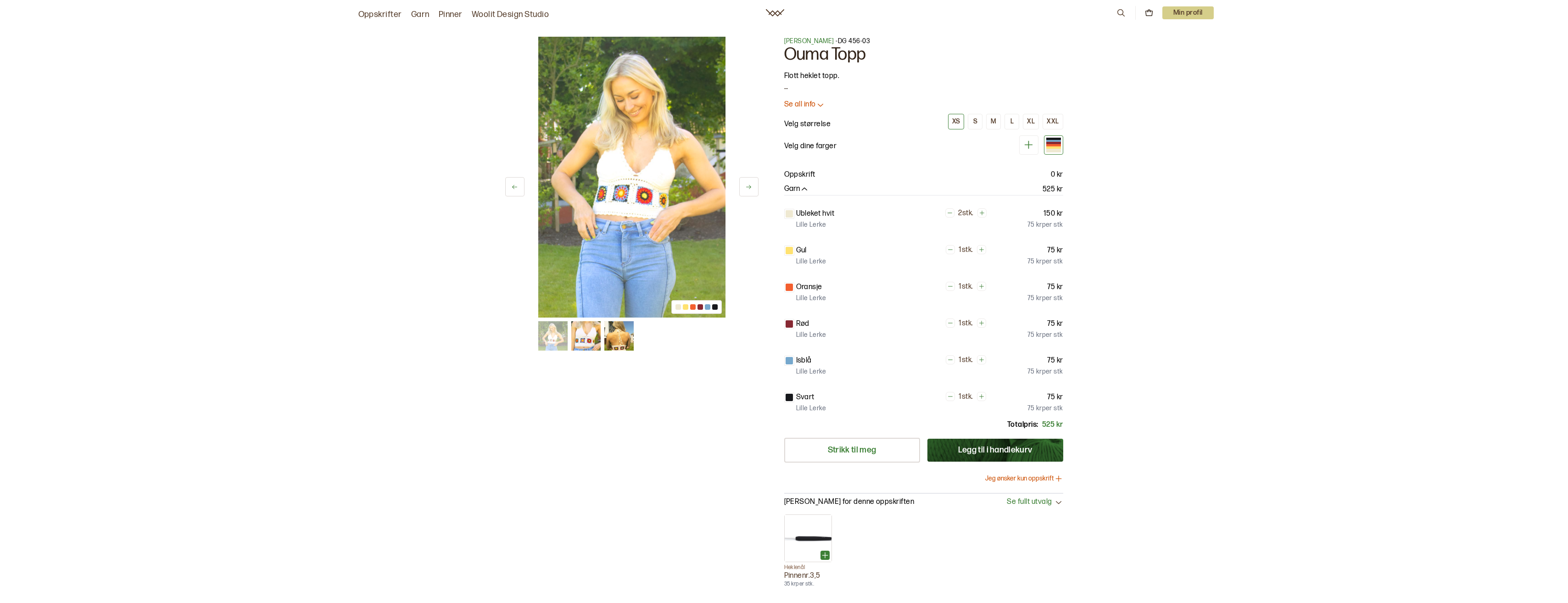
click at [744, 184] on button at bounding box center [748, 186] width 19 height 19
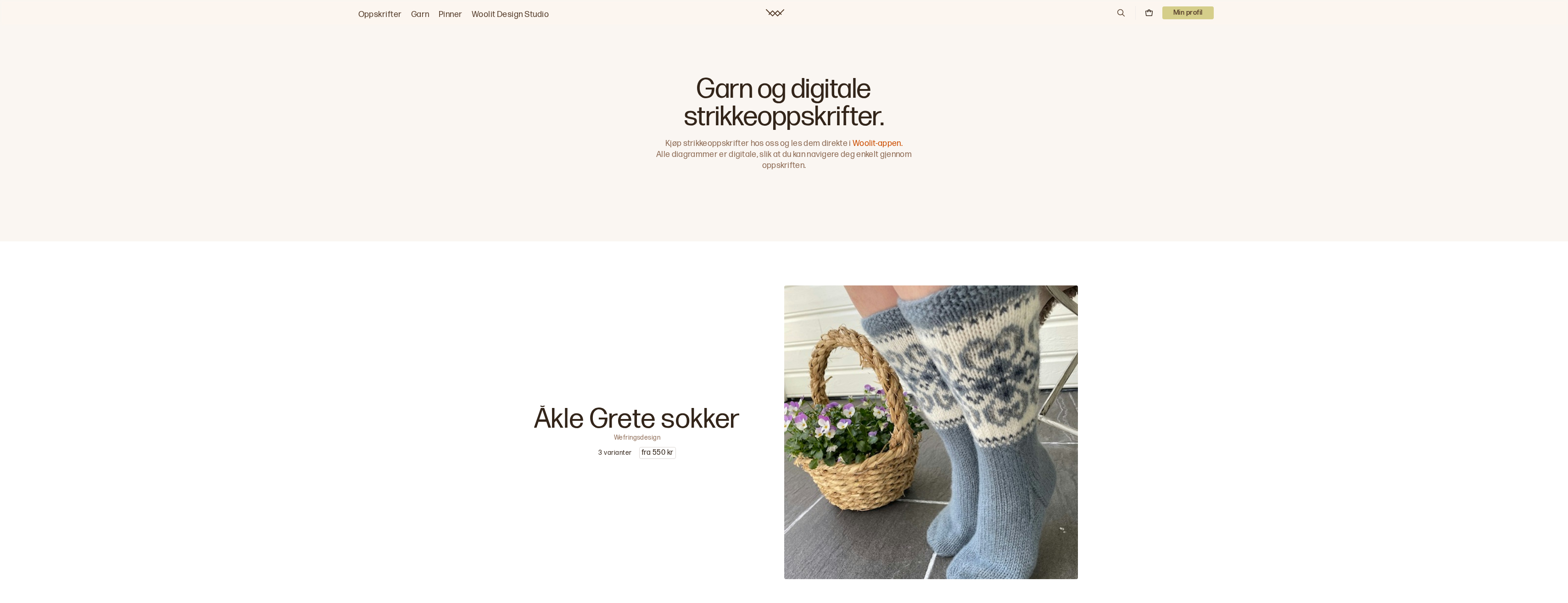
click at [395, 7] on div "Oppskrifter Garn Pinner Woolit Design Studio" at bounding box center [451, 13] width 194 height 17
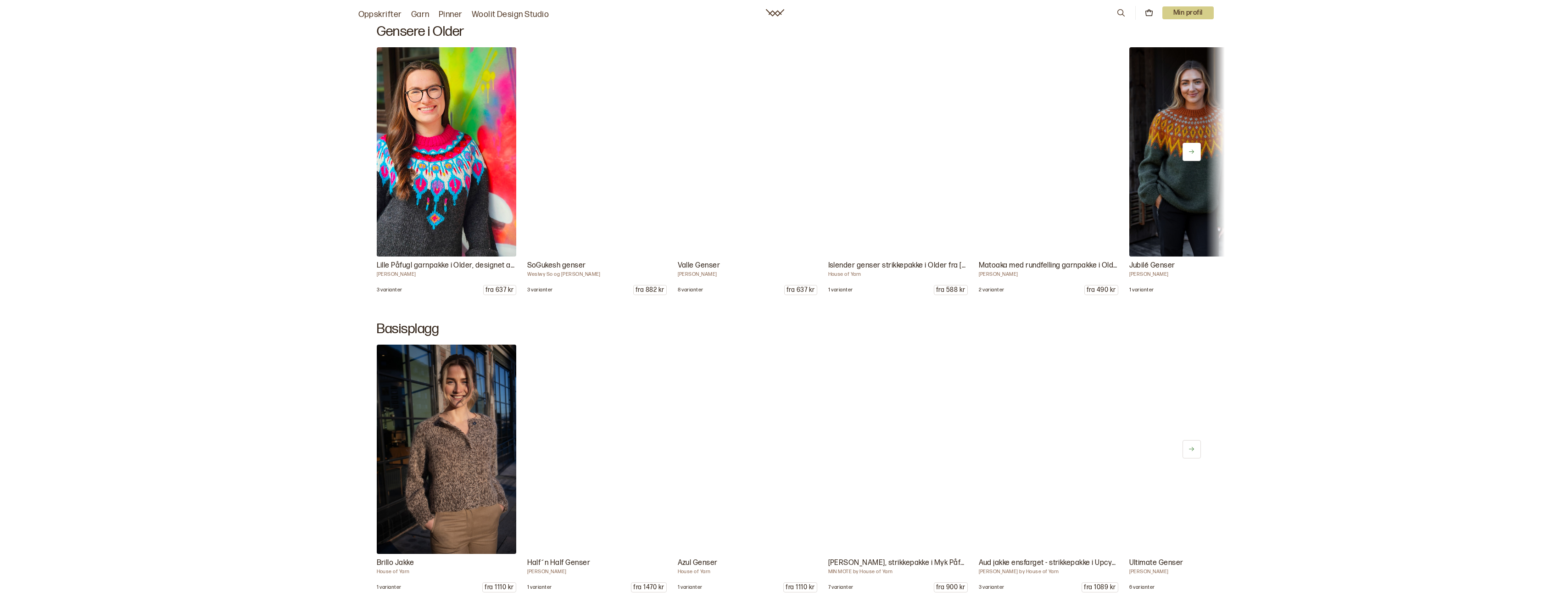
scroll to position [4358, 0]
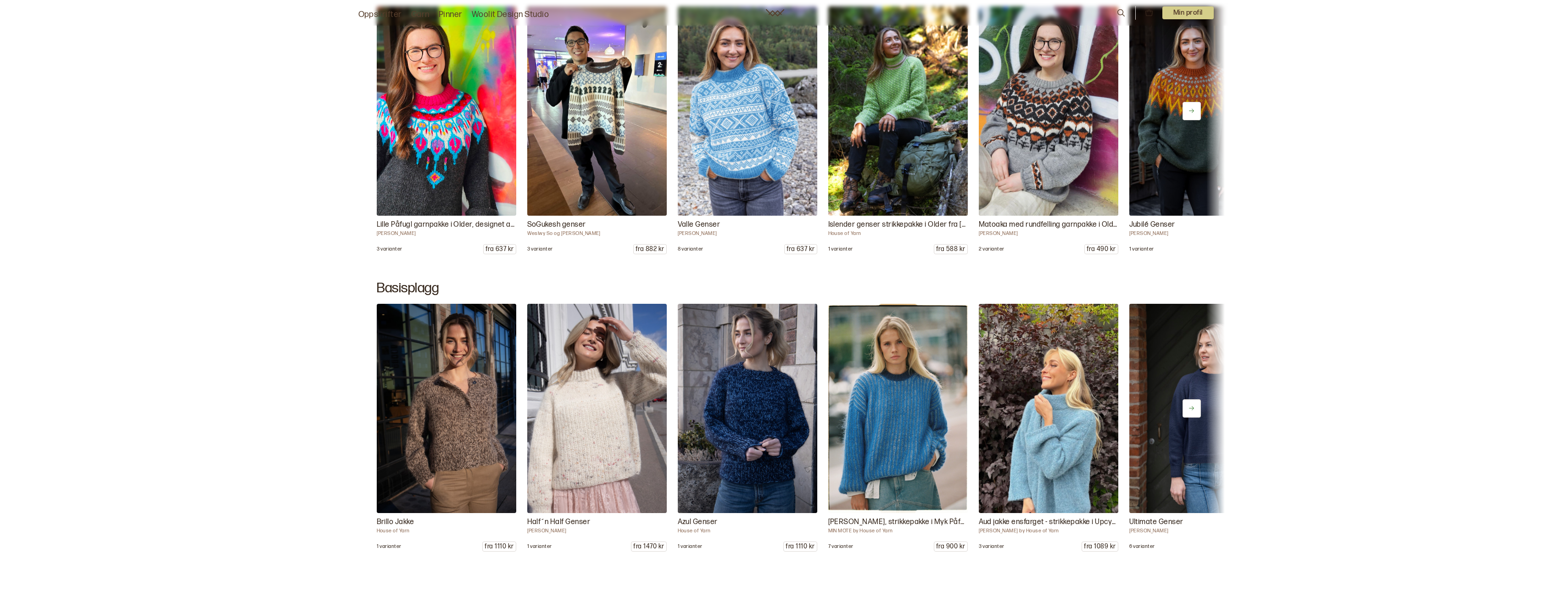
click at [1188, 406] on icon at bounding box center [1191, 408] width 7 height 7
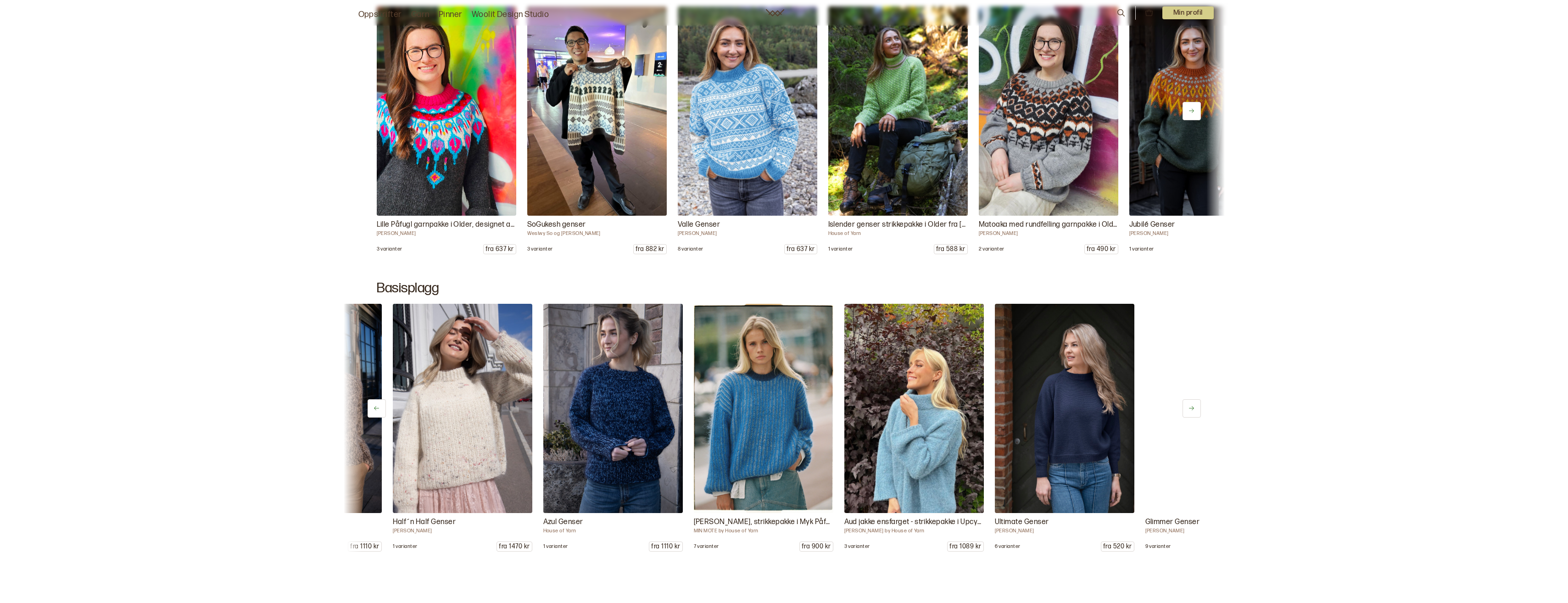
scroll to position [0, 150]
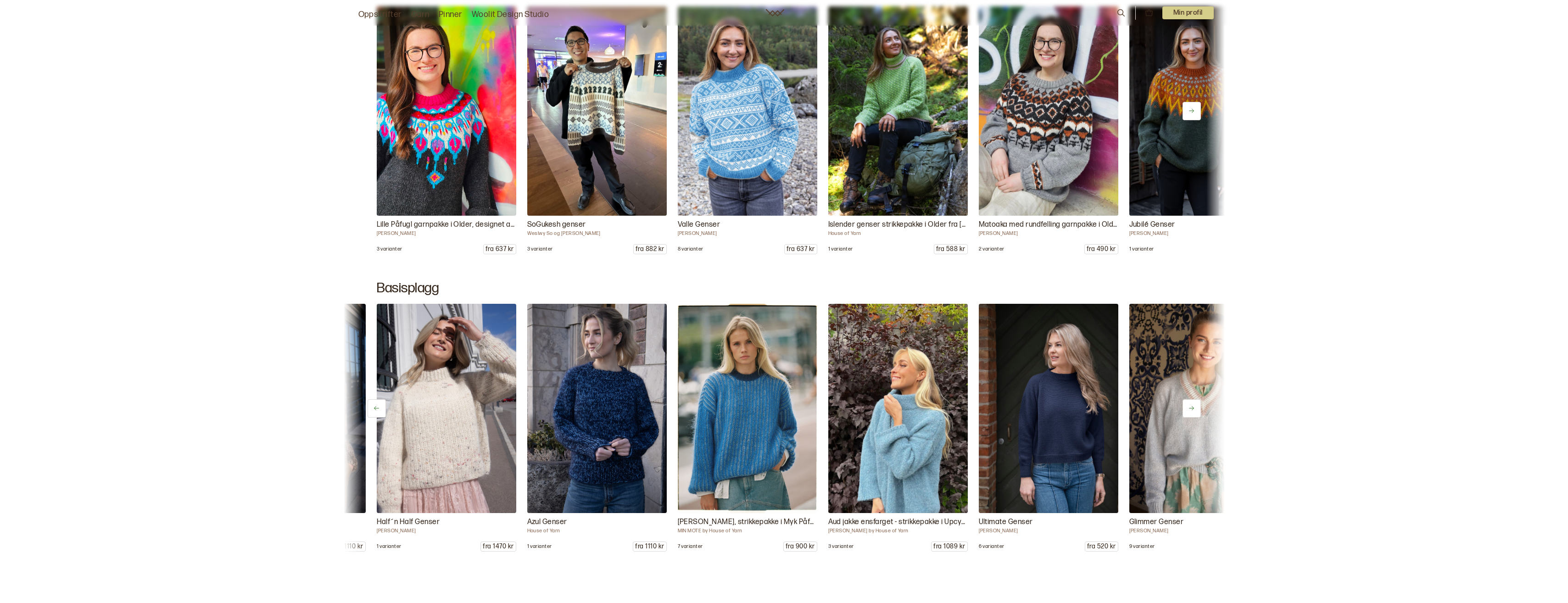
click at [1194, 411] on icon at bounding box center [1191, 408] width 7 height 7
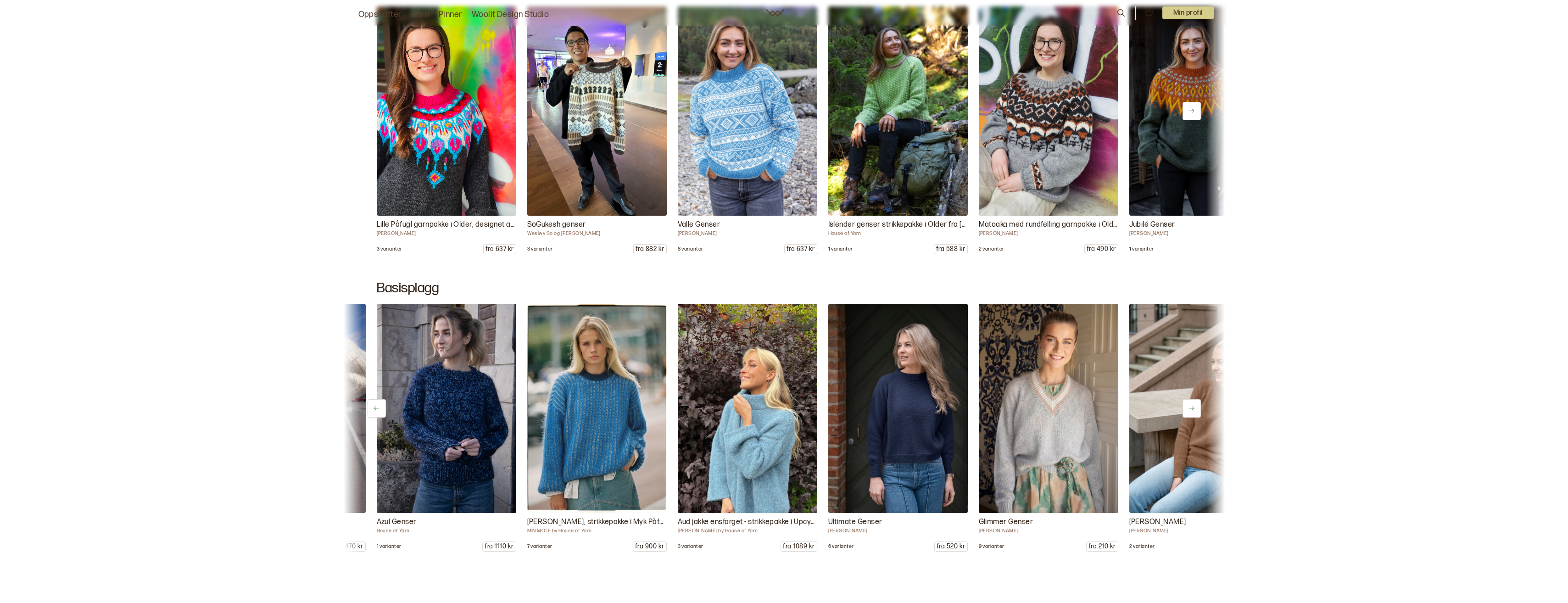
click at [1194, 411] on icon at bounding box center [1191, 408] width 7 height 7
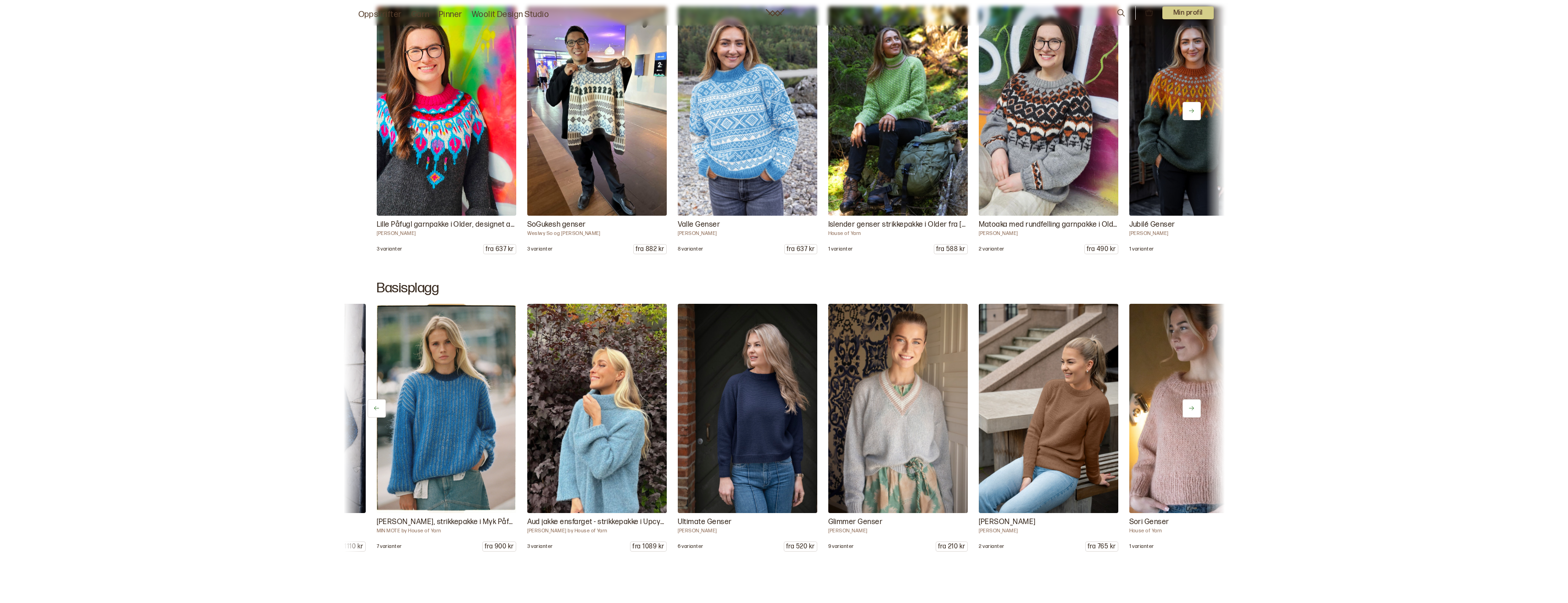
click at [1194, 411] on icon at bounding box center [1191, 408] width 7 height 7
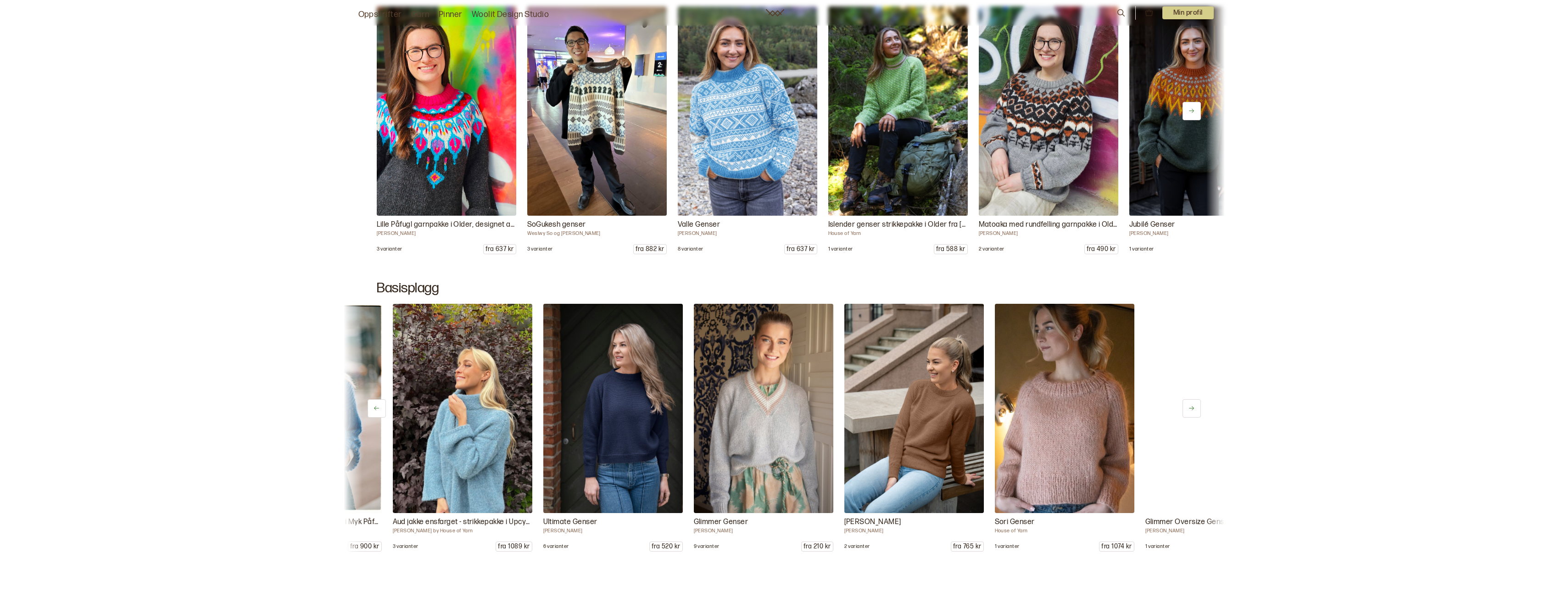
scroll to position [0, 602]
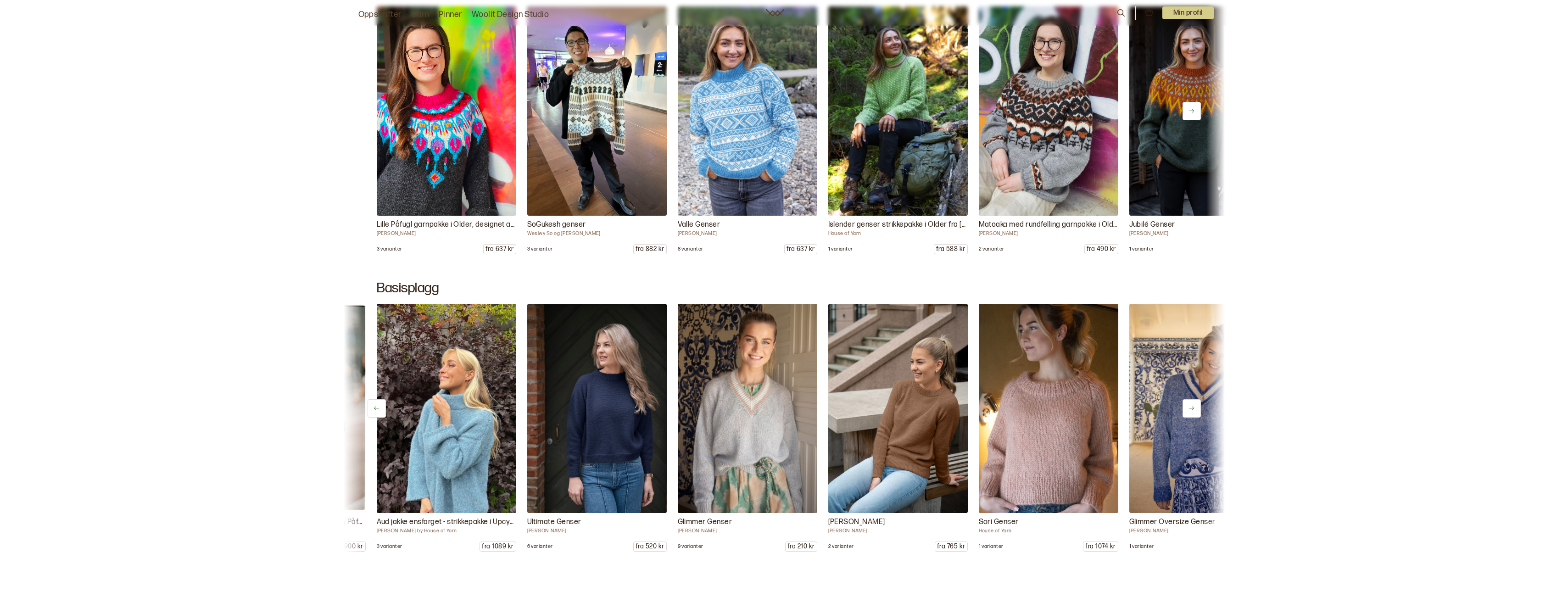
click at [1194, 411] on icon at bounding box center [1191, 408] width 7 height 7
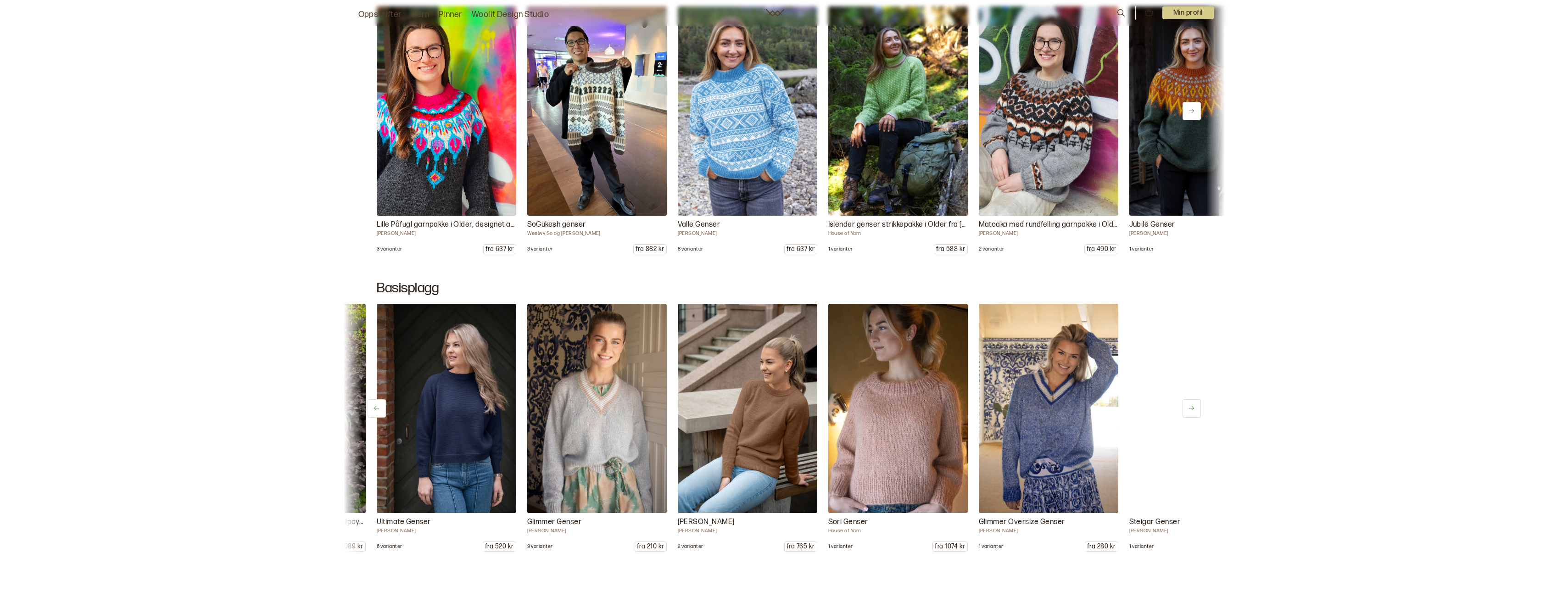
click at [1194, 411] on icon at bounding box center [1191, 408] width 7 height 7
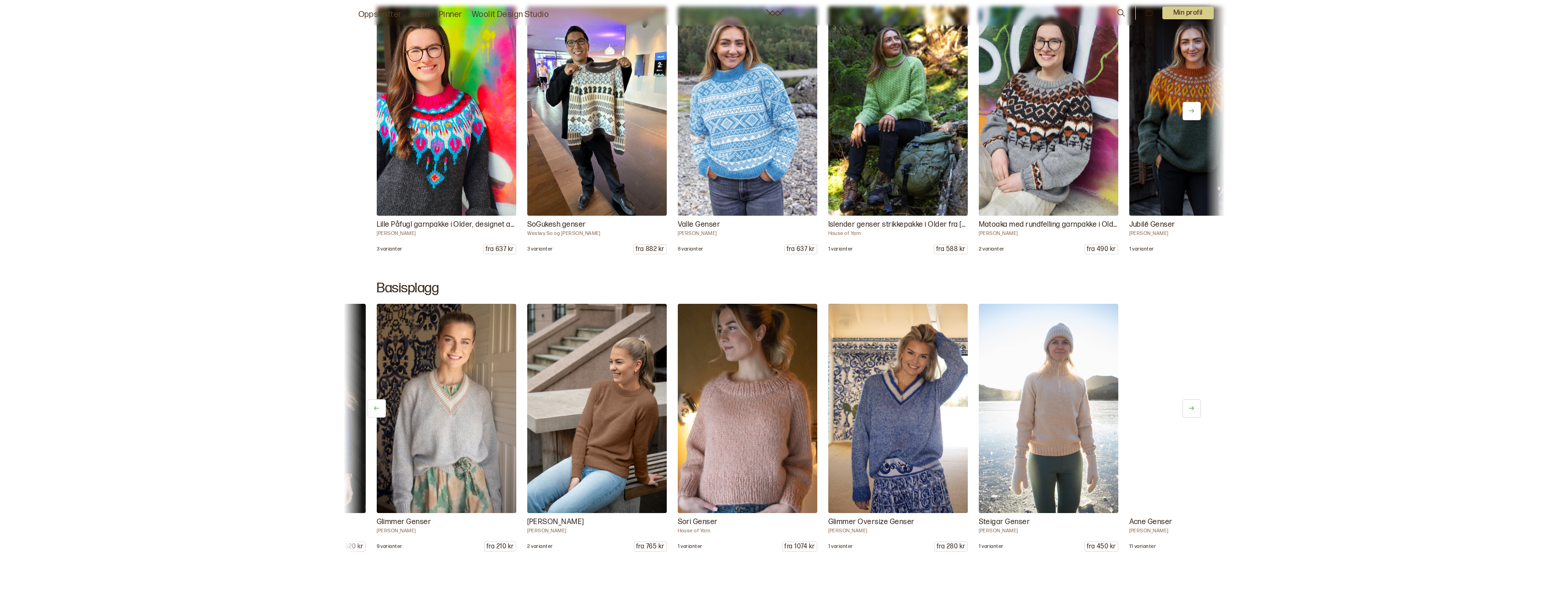
click at [1194, 411] on icon at bounding box center [1191, 408] width 7 height 7
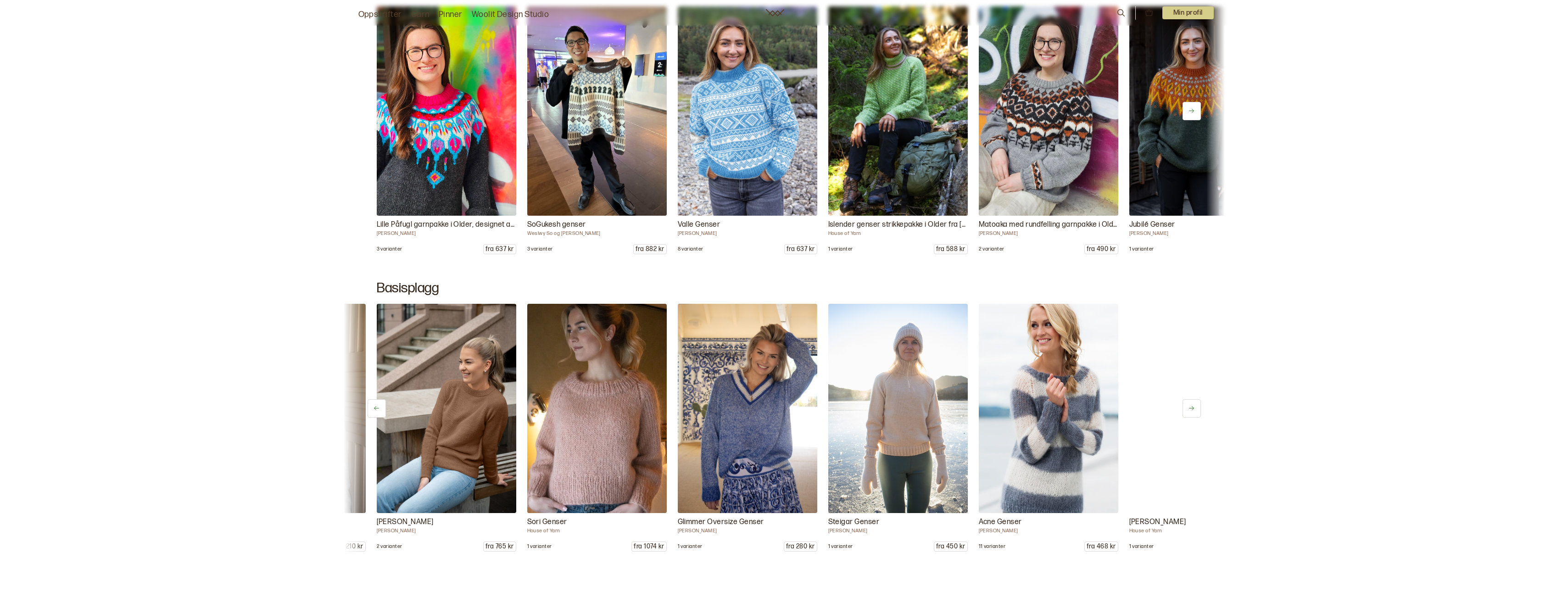
click at [1194, 411] on icon at bounding box center [1191, 408] width 7 height 7
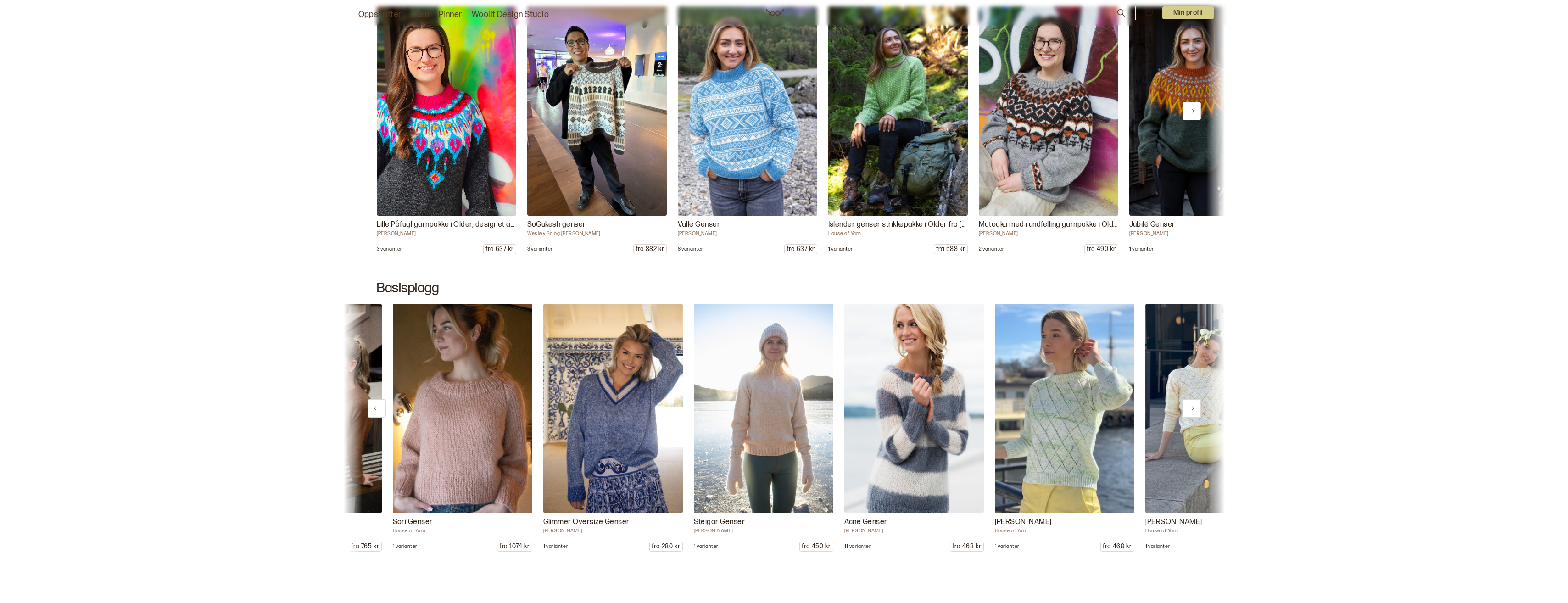
scroll to position [0, 1204]
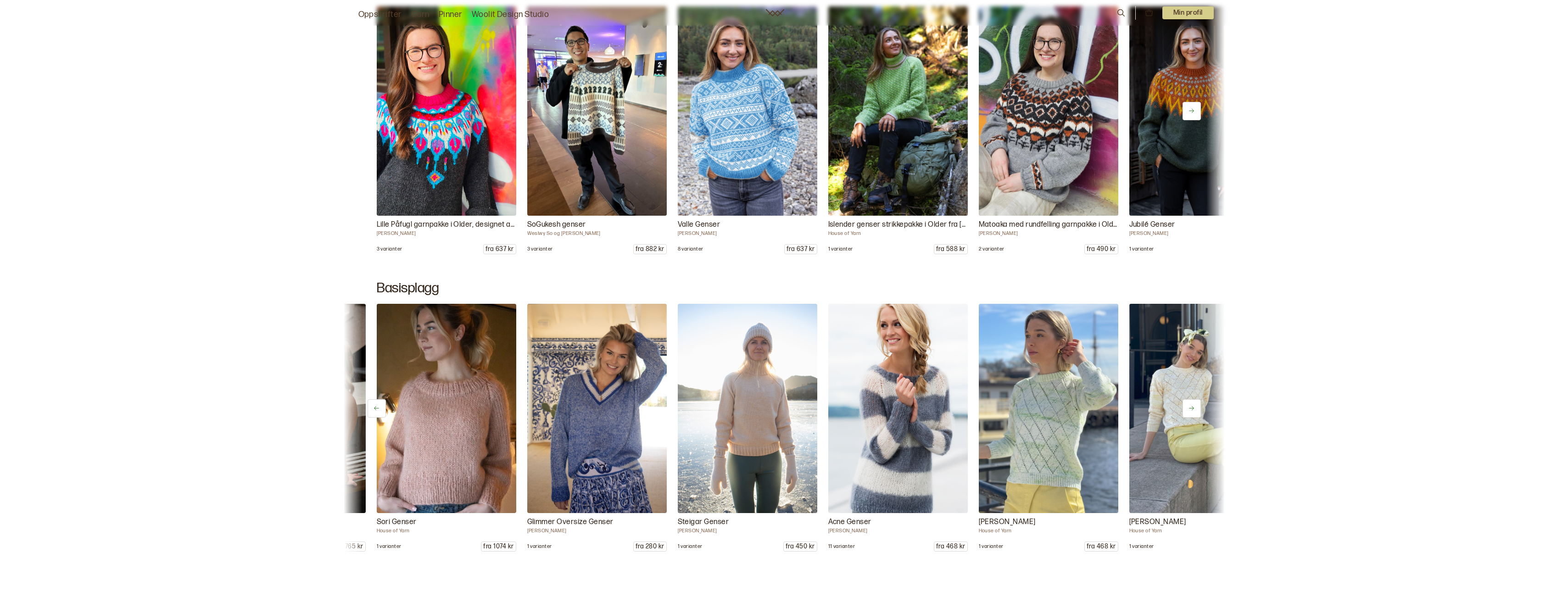
click at [1194, 411] on icon at bounding box center [1191, 408] width 7 height 7
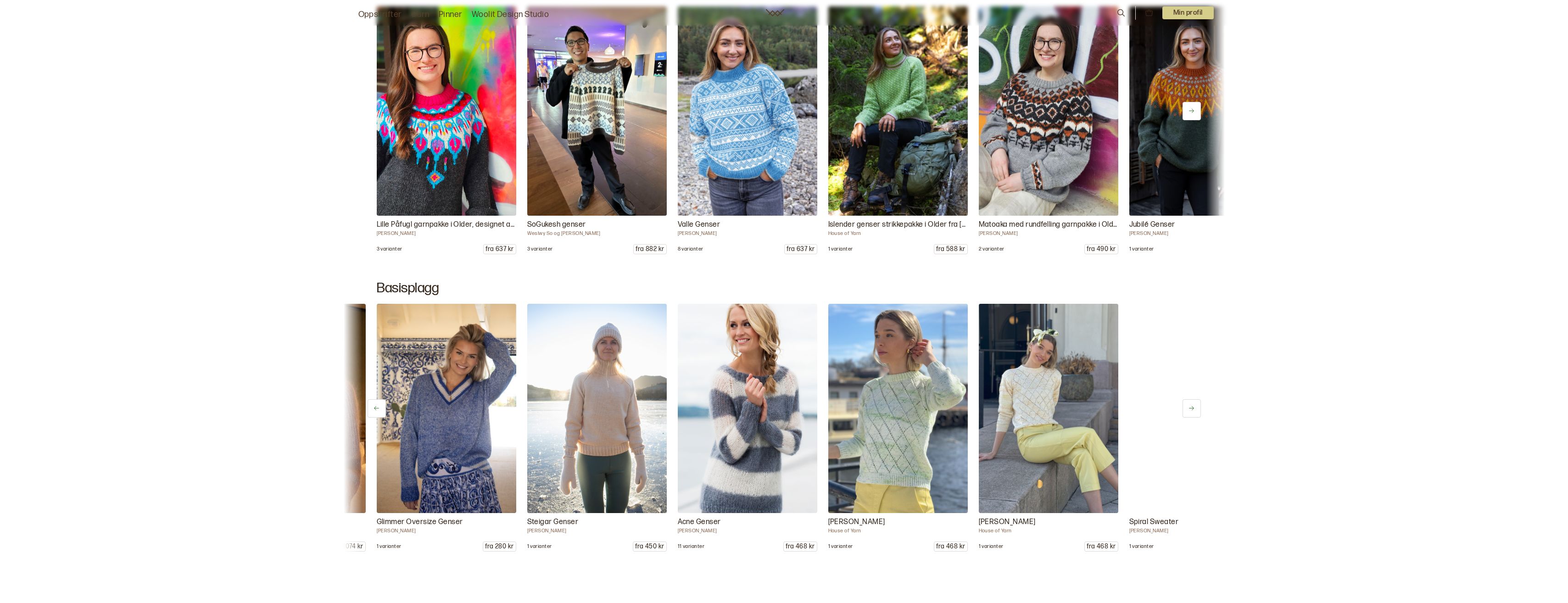
click at [1194, 411] on icon at bounding box center [1191, 408] width 7 height 7
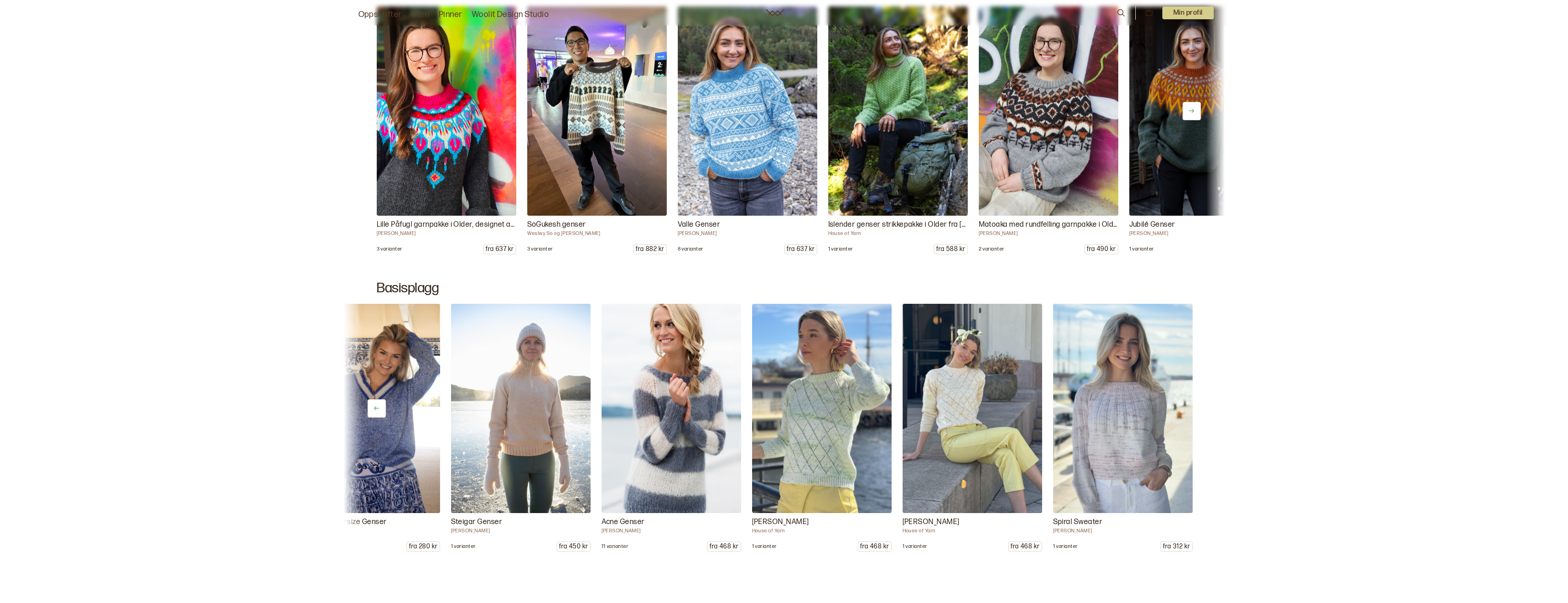
scroll to position [0, 1432]
click at [1194, 411] on div "Brillo Jakke House of Yarn 1 varianter fra 1110 kr Half´n Half Genser Ane Kydla…" at bounding box center [784, 428] width 881 height 248
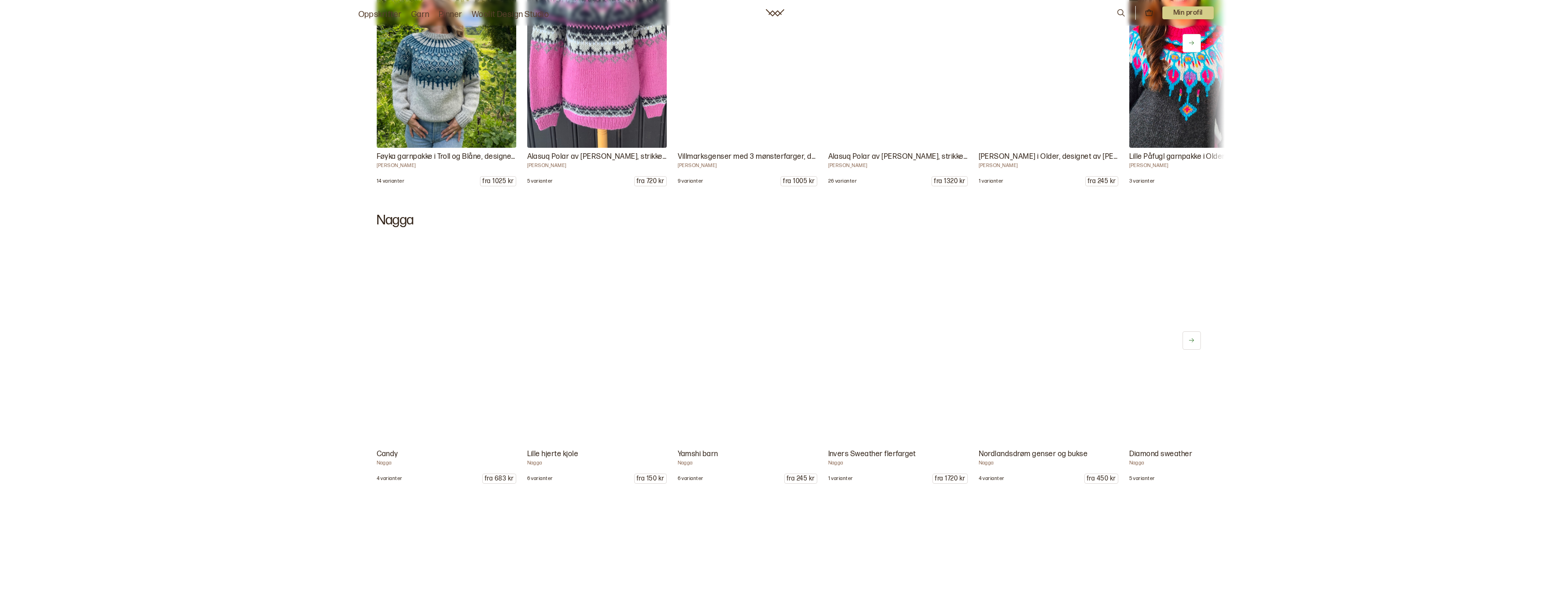
scroll to position [5781, 0]
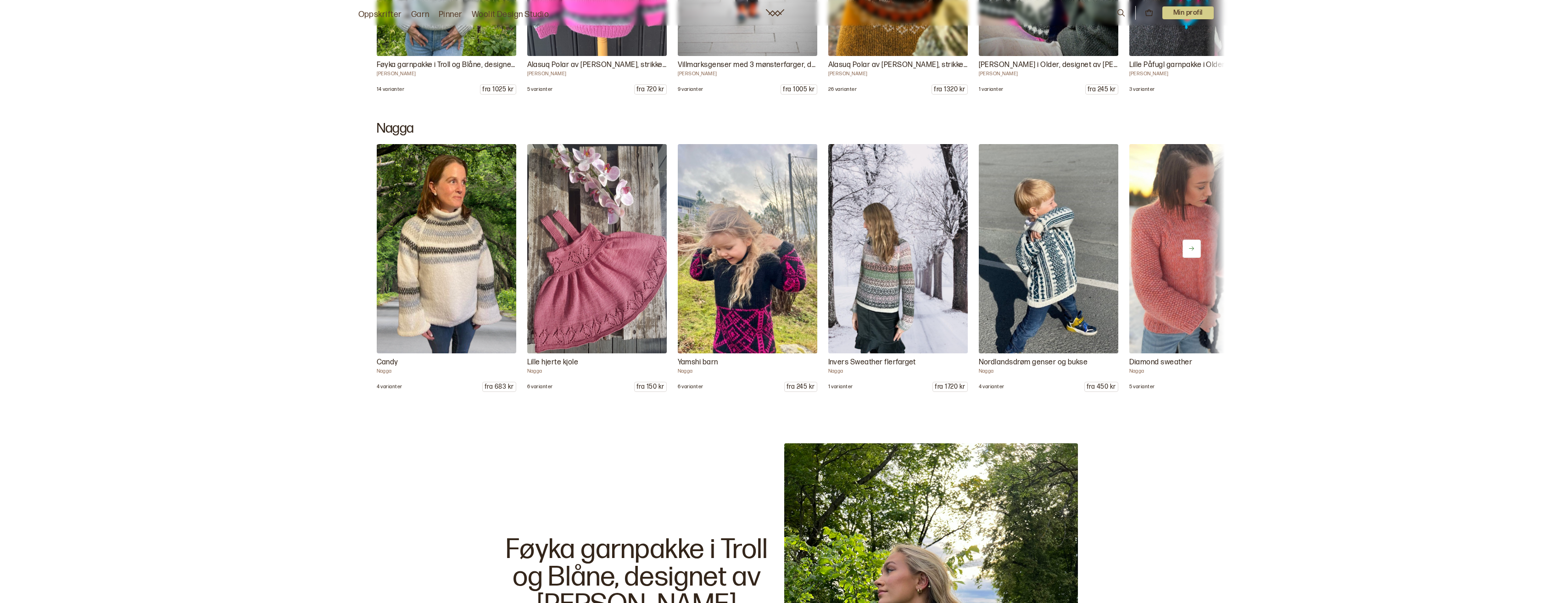
click at [1195, 249] on icon at bounding box center [1191, 249] width 7 height 7
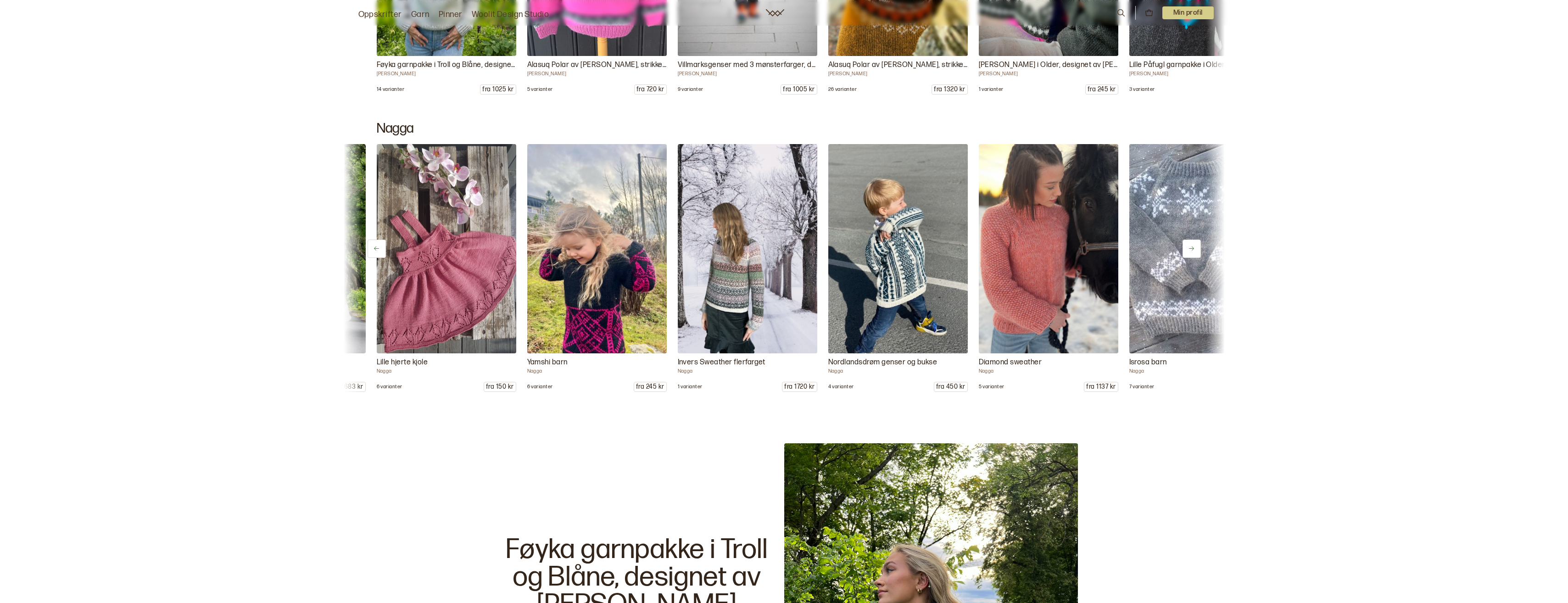
click at [1195, 249] on icon at bounding box center [1191, 249] width 7 height 7
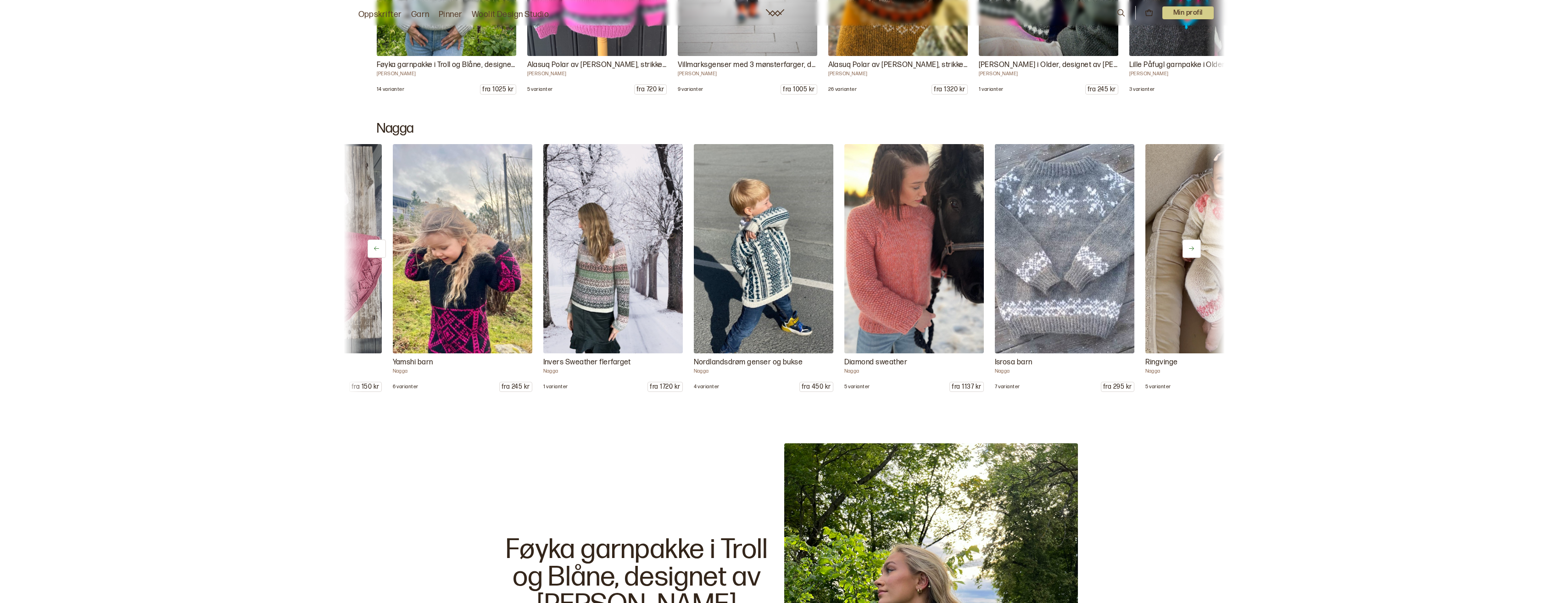
scroll to position [0, 301]
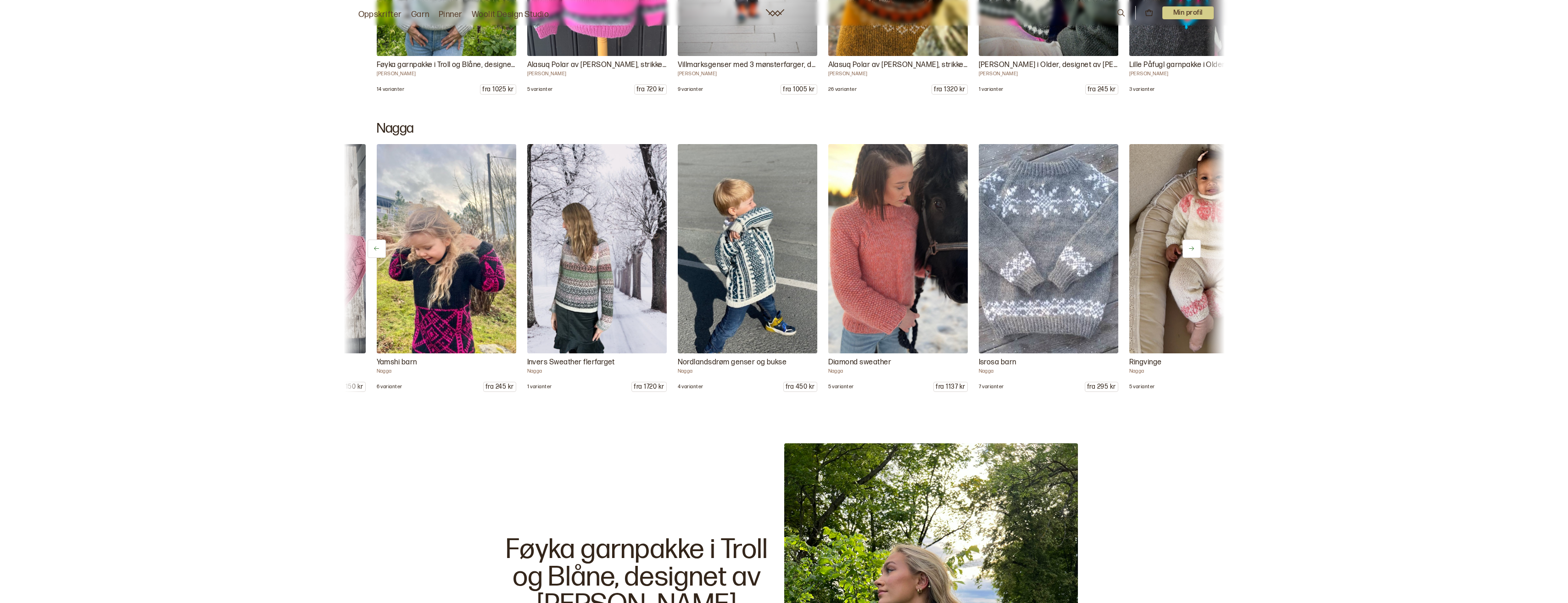
click at [1195, 249] on icon at bounding box center [1191, 249] width 7 height 7
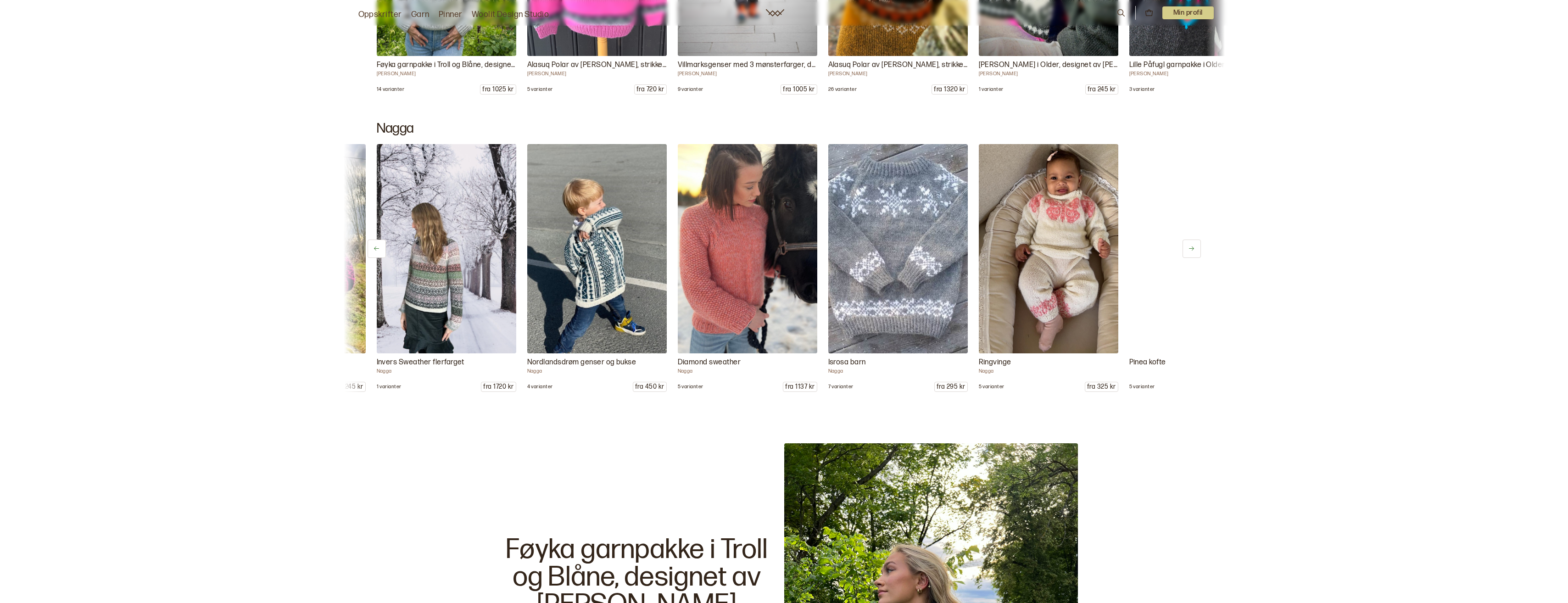
click at [1195, 249] on icon at bounding box center [1191, 249] width 7 height 7
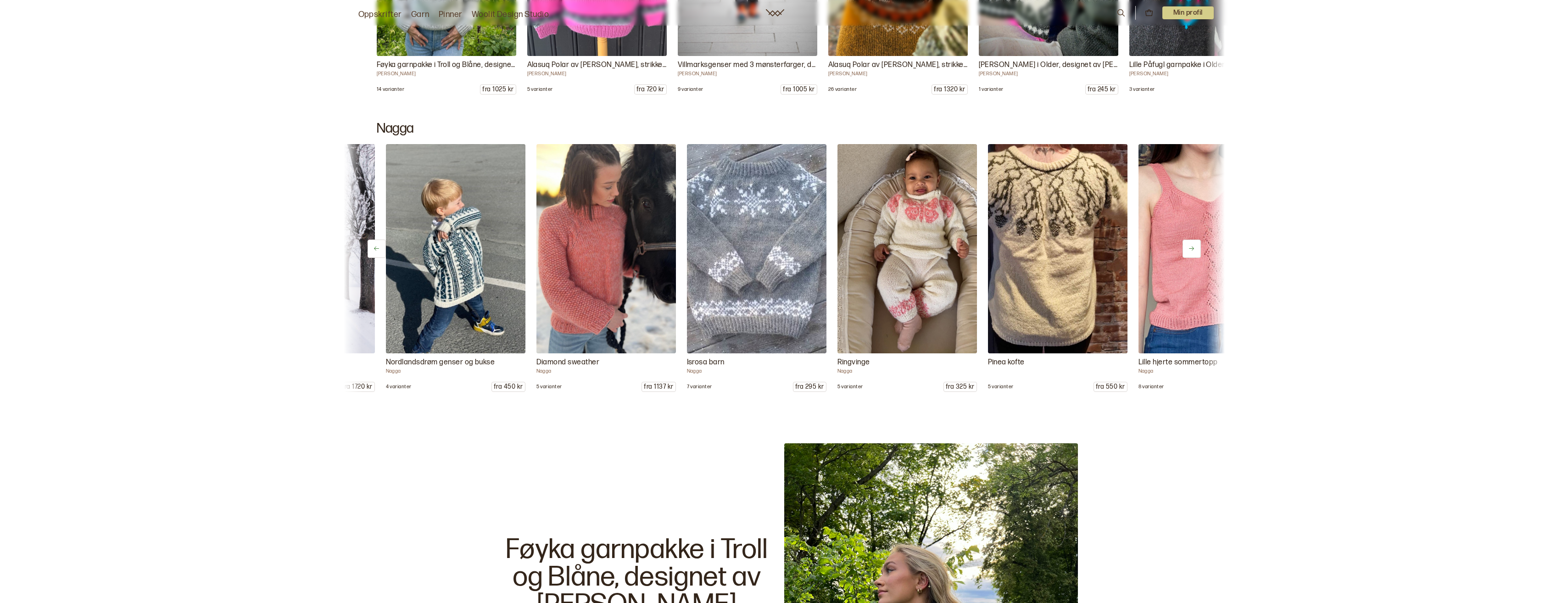
scroll to position [0, 602]
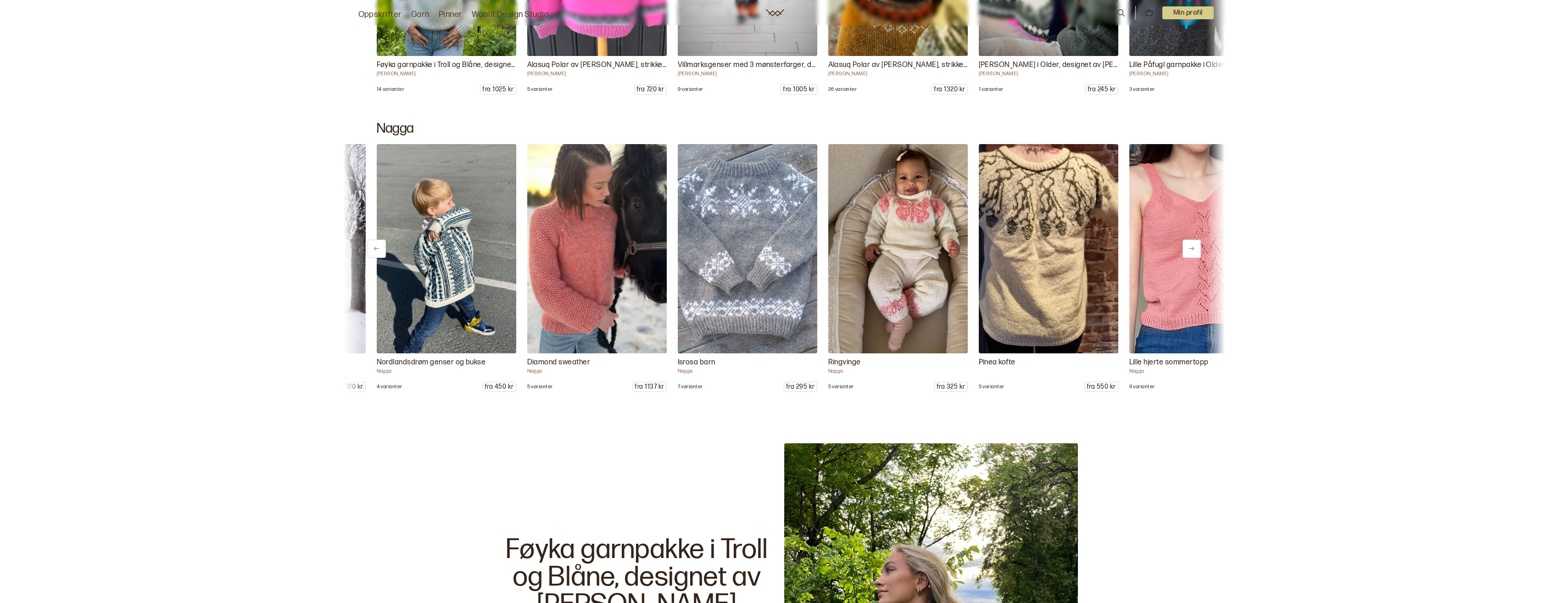
click at [1195, 249] on icon at bounding box center [1191, 249] width 7 height 7
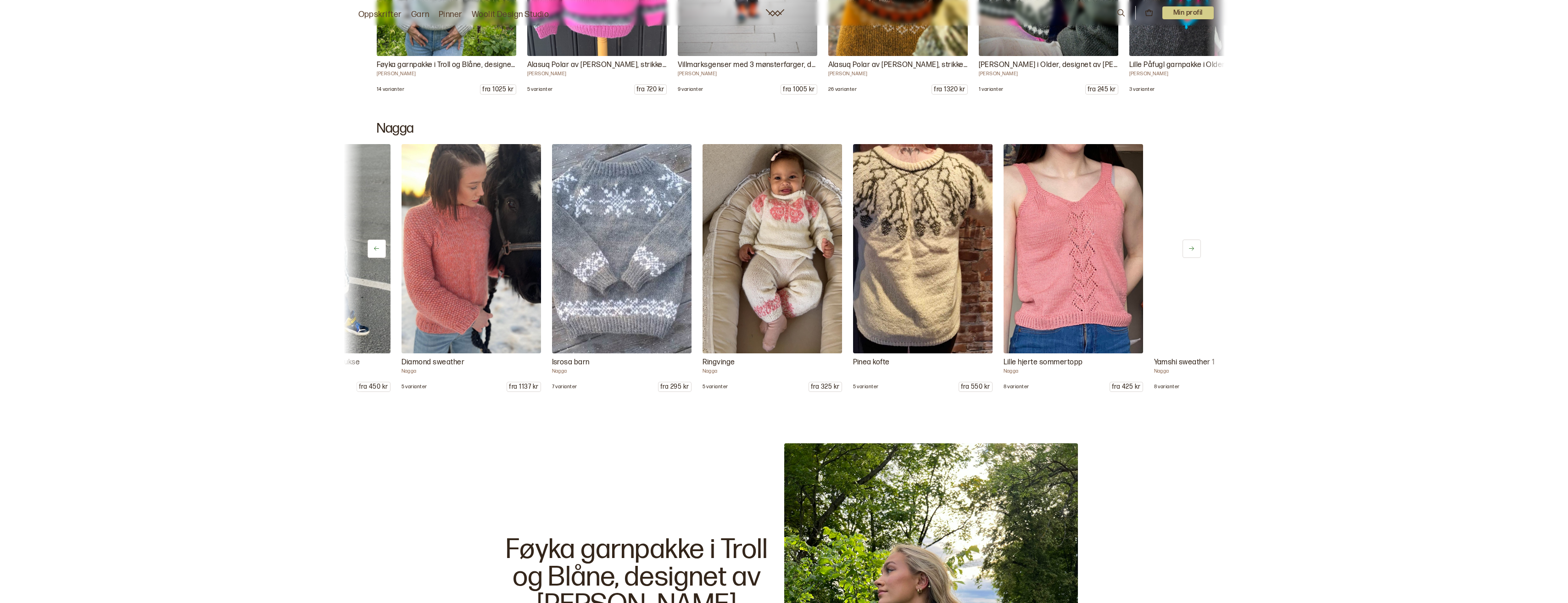
scroll to position [0, 753]
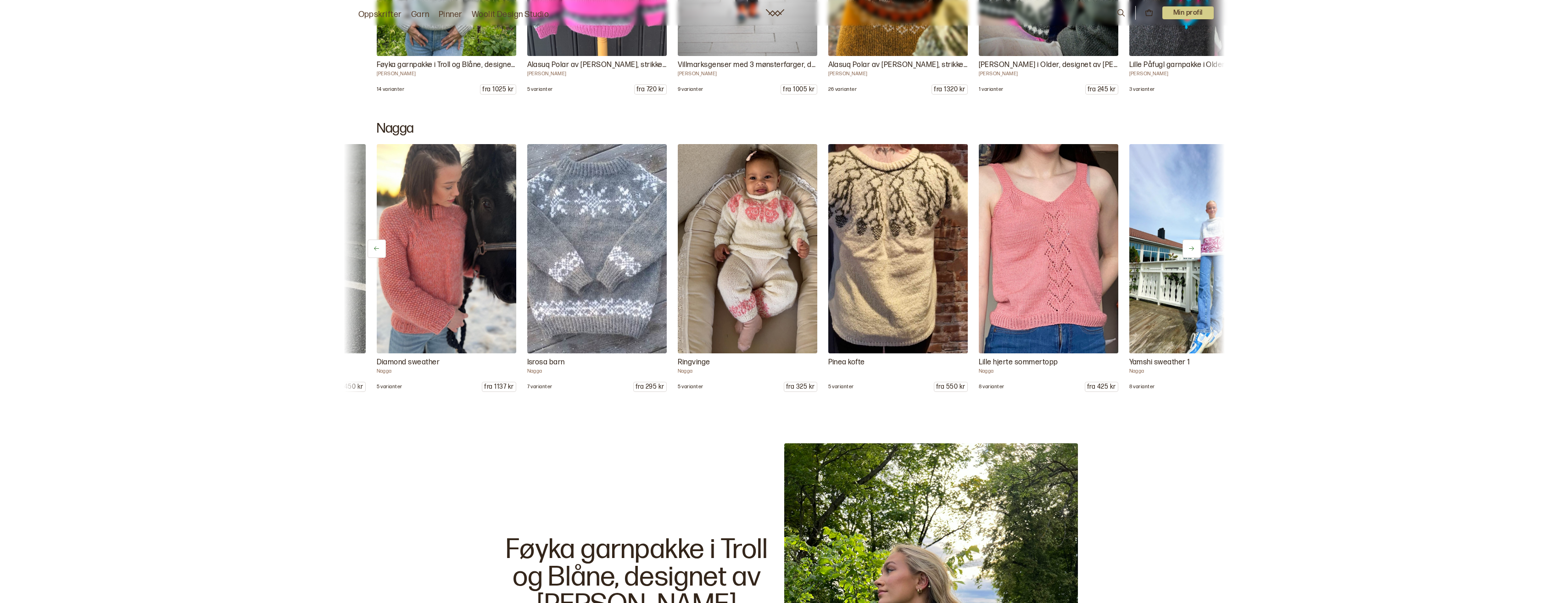
click at [1195, 249] on icon at bounding box center [1191, 249] width 7 height 7
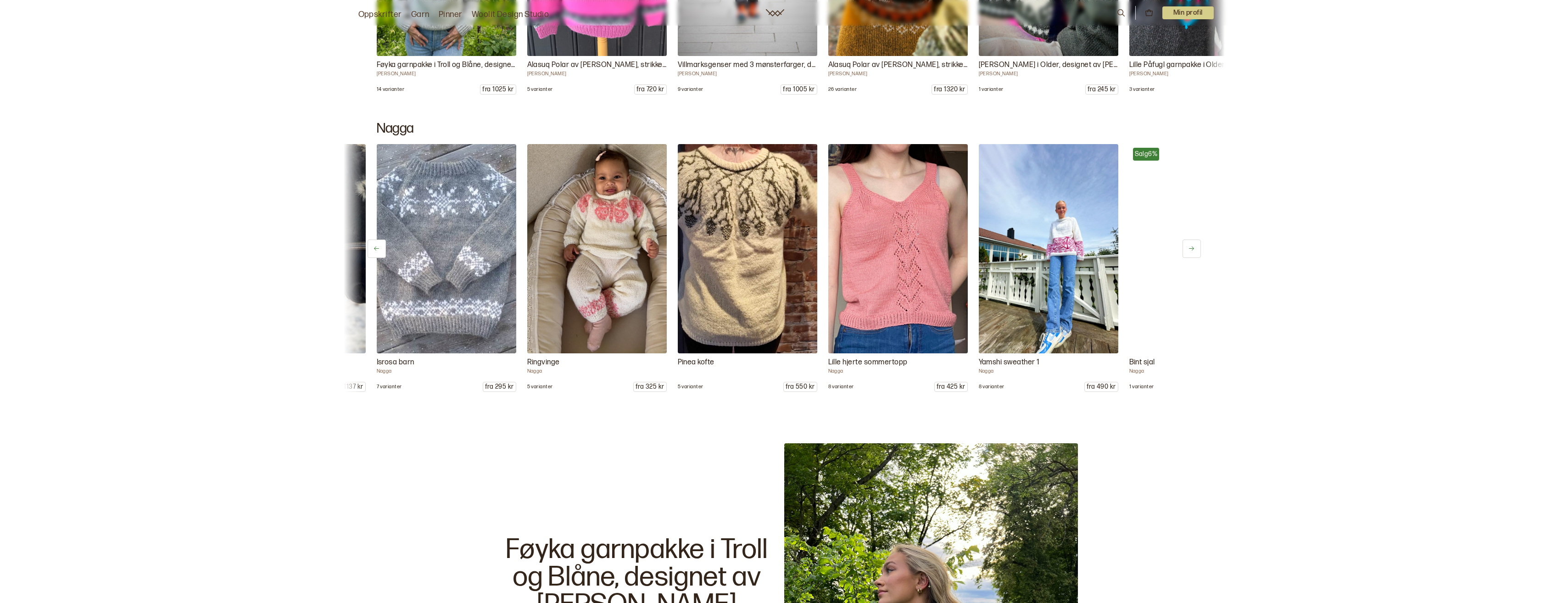
click at [1195, 249] on icon at bounding box center [1191, 249] width 7 height 7
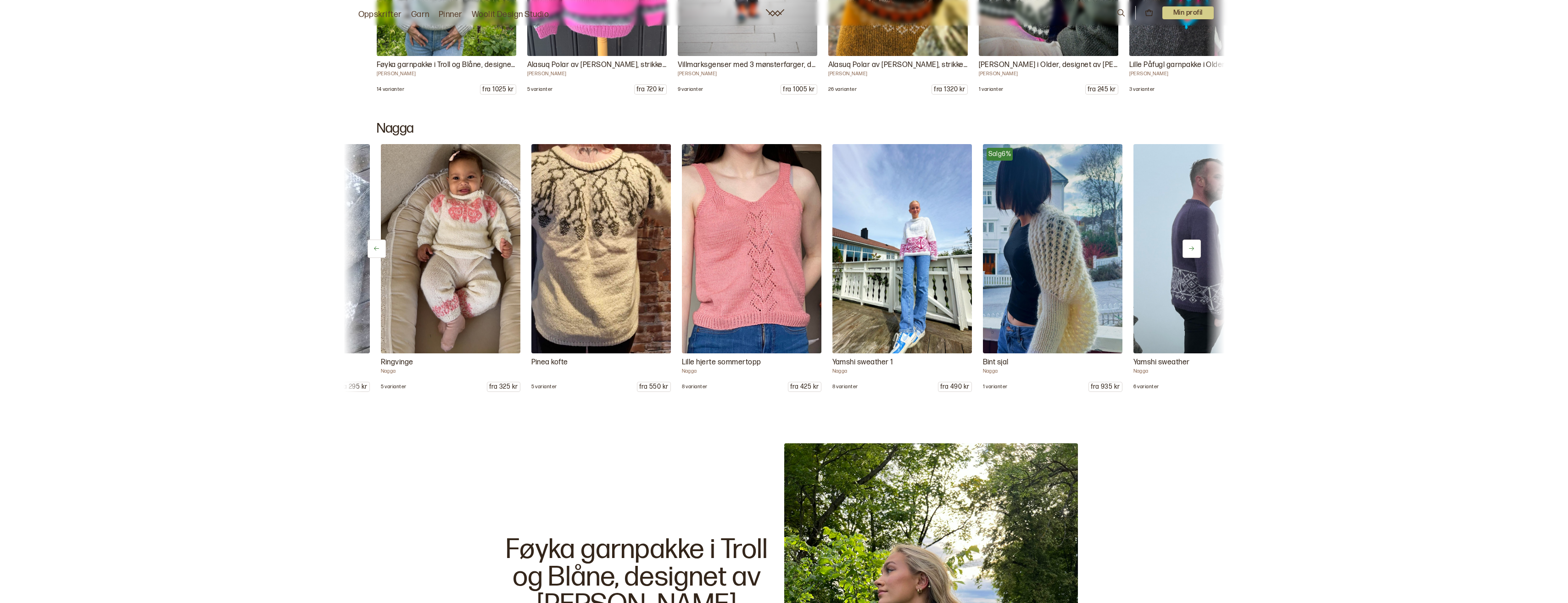
scroll to position [0, 1053]
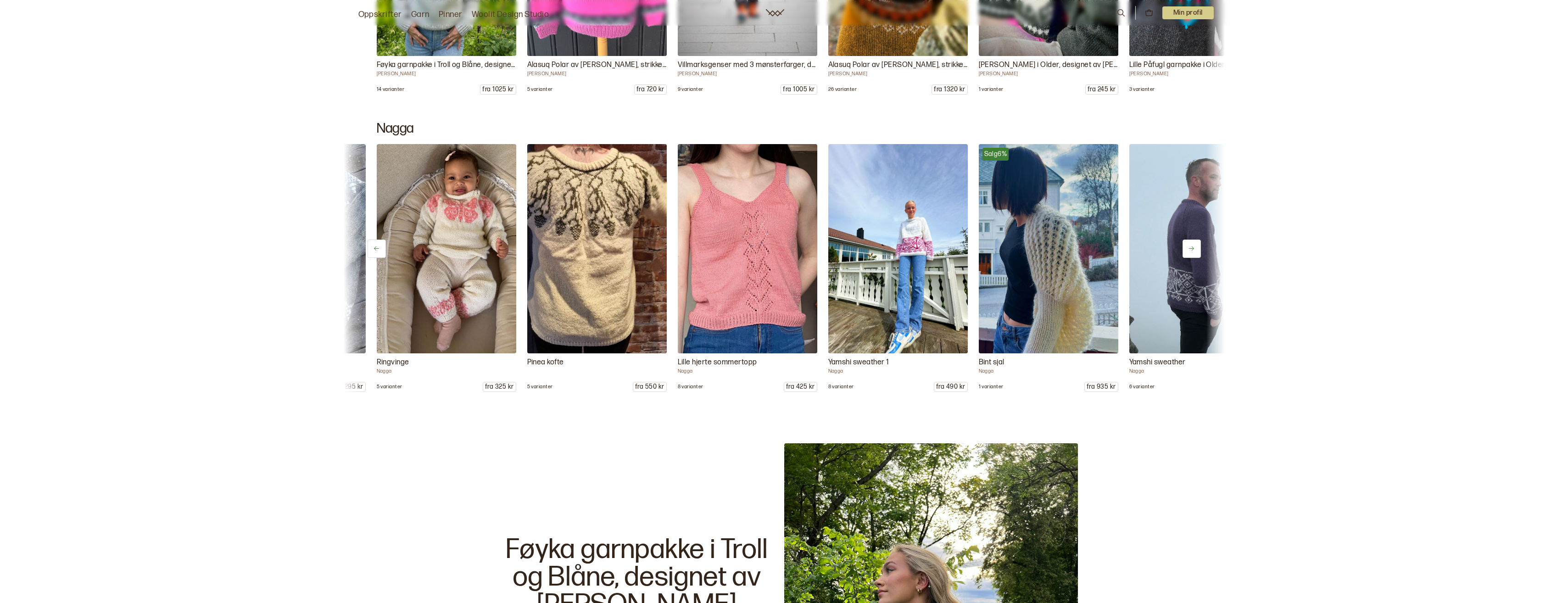
click at [1195, 249] on icon at bounding box center [1191, 249] width 7 height 7
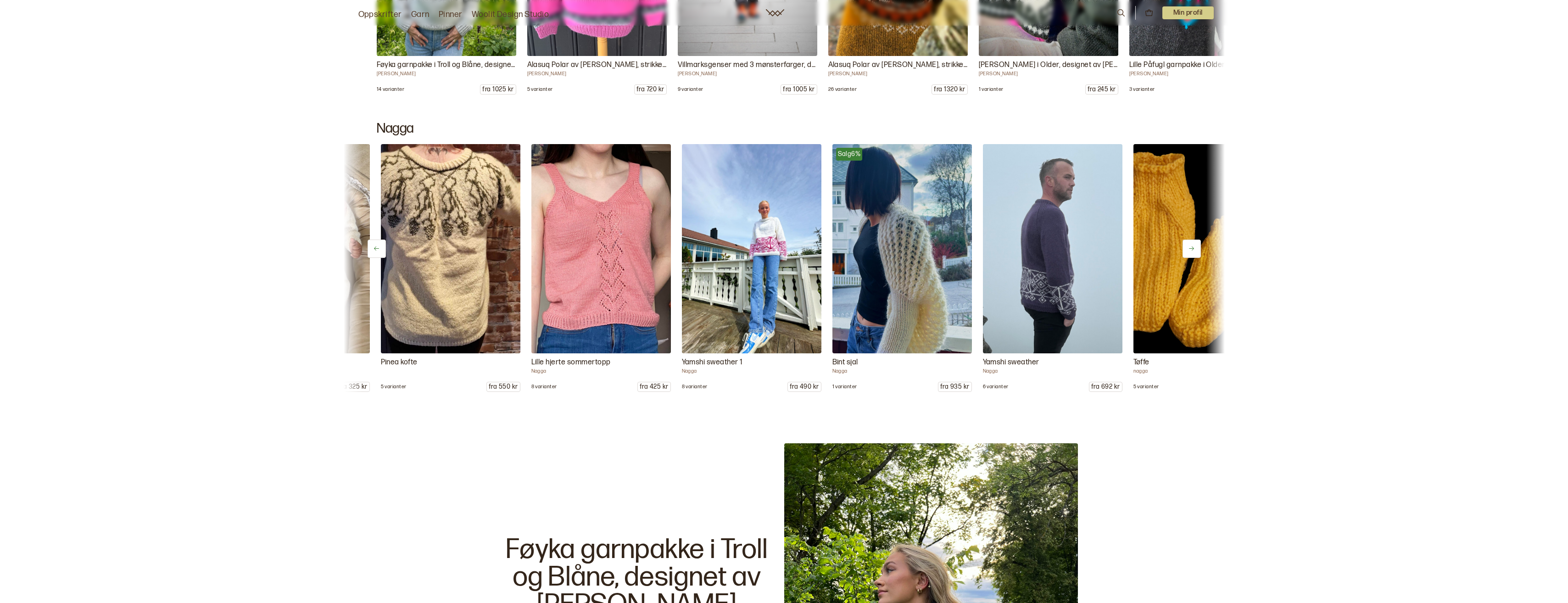
scroll to position [0, 1204]
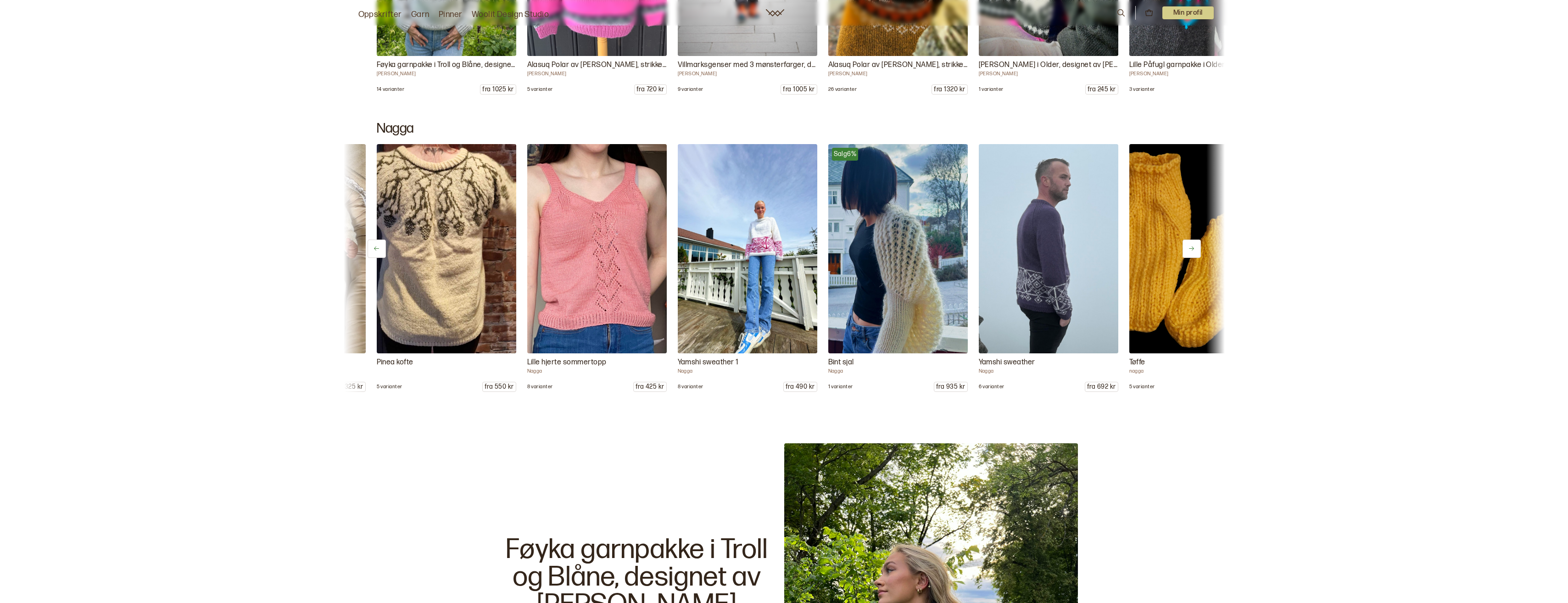
click at [1195, 249] on icon at bounding box center [1191, 249] width 7 height 7
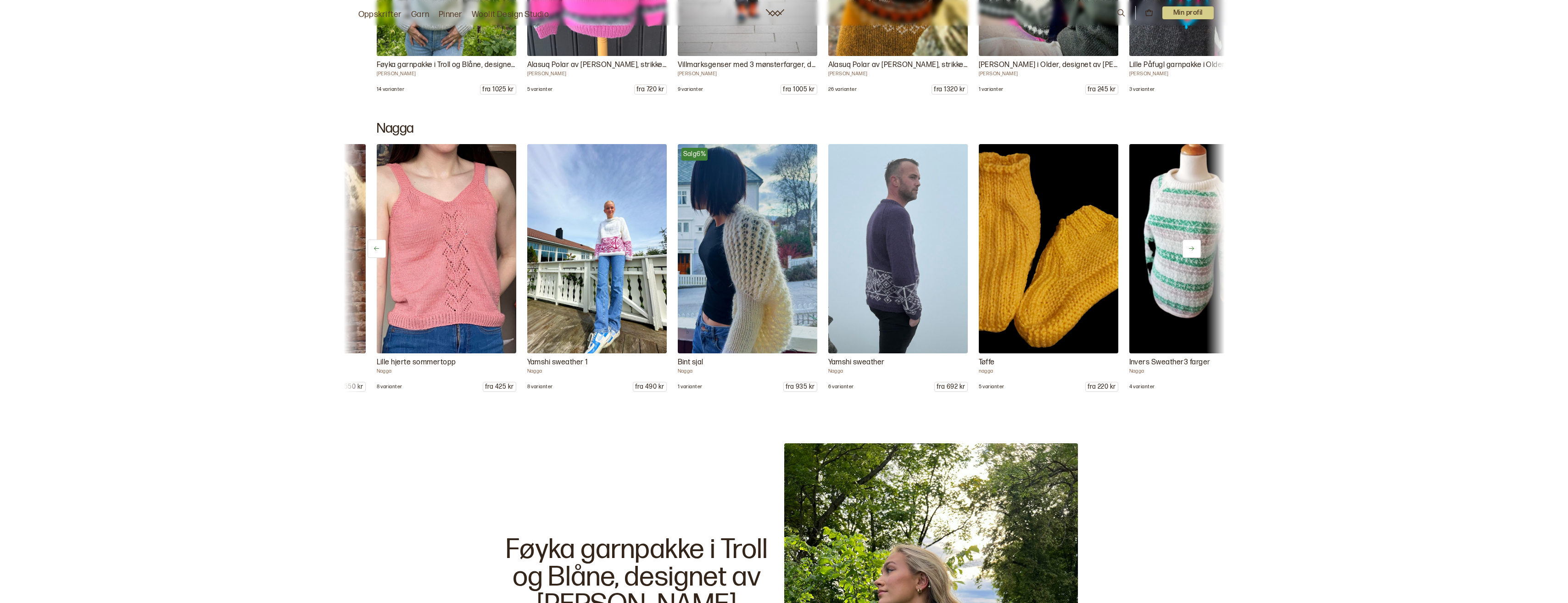
click at [1195, 249] on icon at bounding box center [1191, 249] width 7 height 7
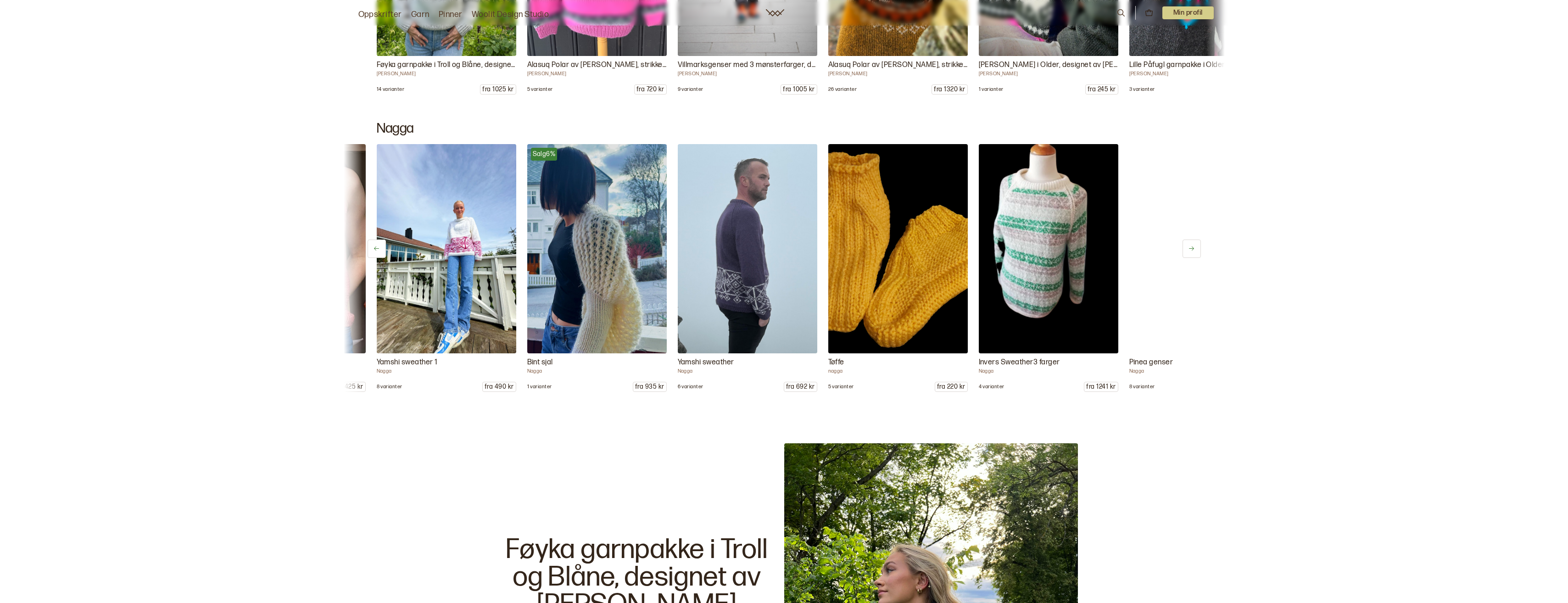
click at [1195, 249] on icon at bounding box center [1191, 249] width 7 height 7
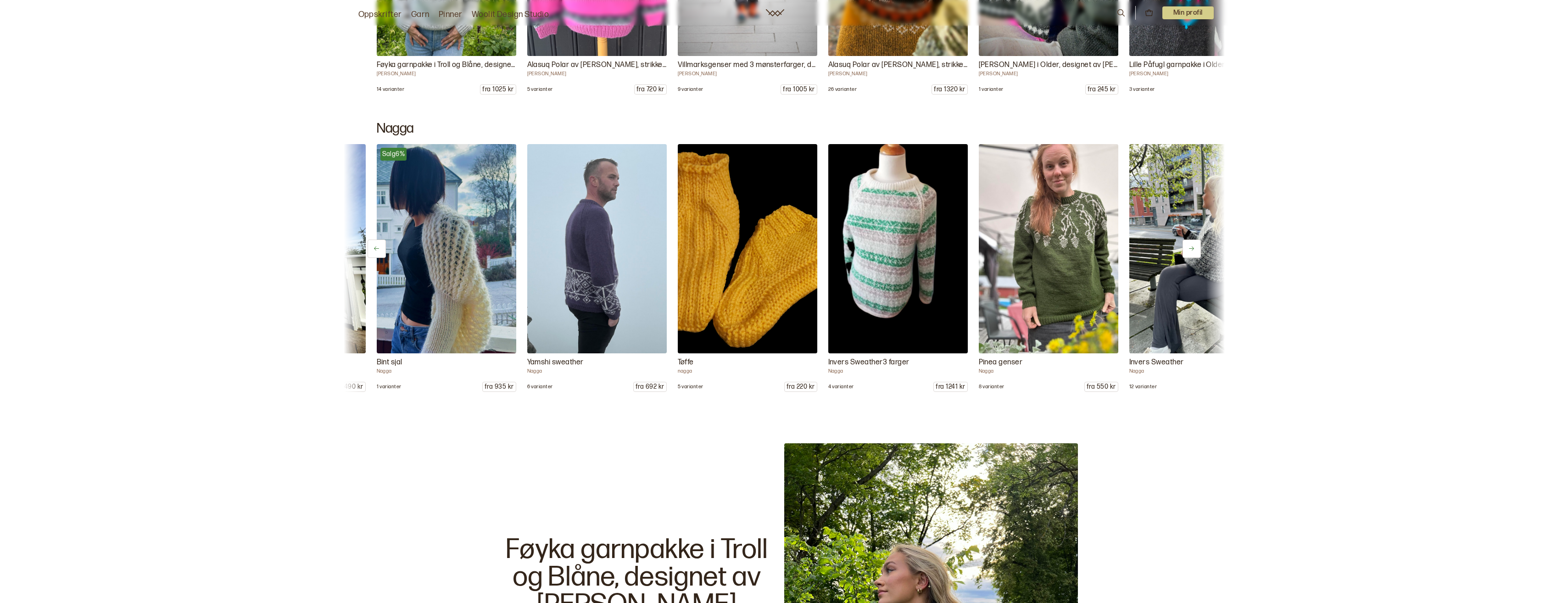
click at [1195, 249] on icon at bounding box center [1191, 249] width 7 height 7
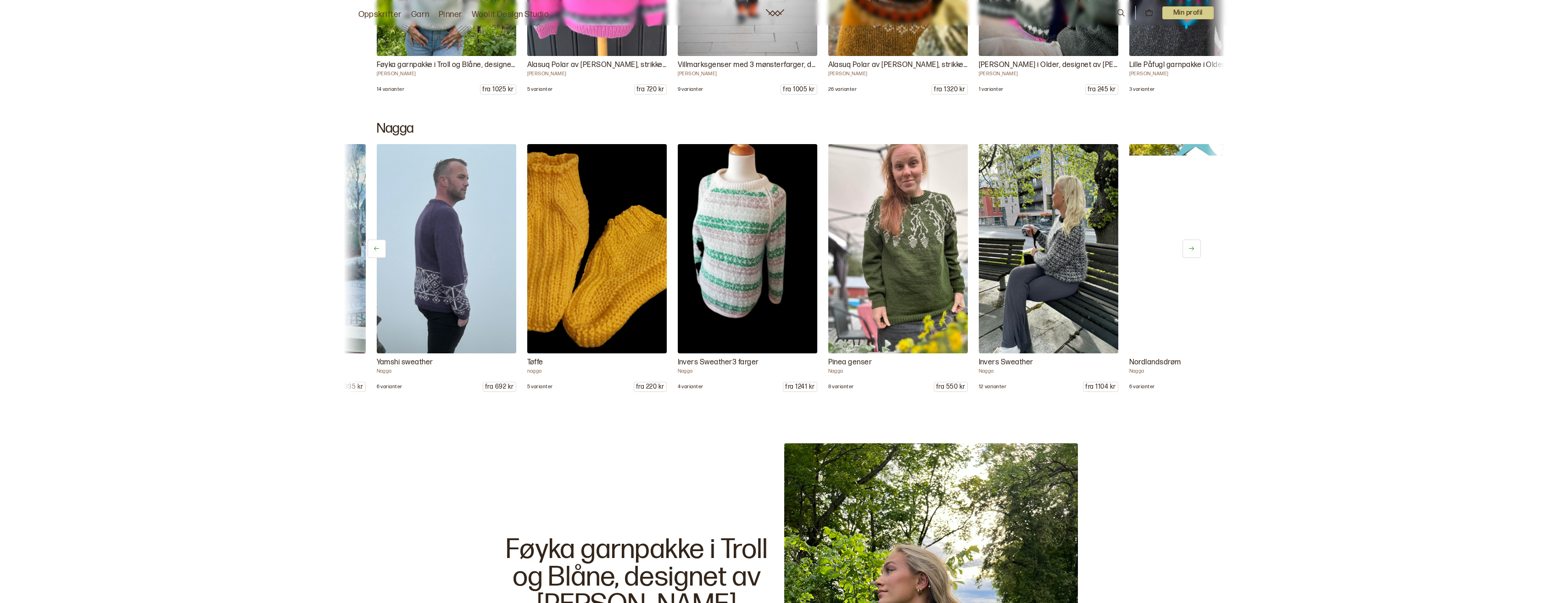
click at [1195, 249] on icon at bounding box center [1191, 249] width 7 height 7
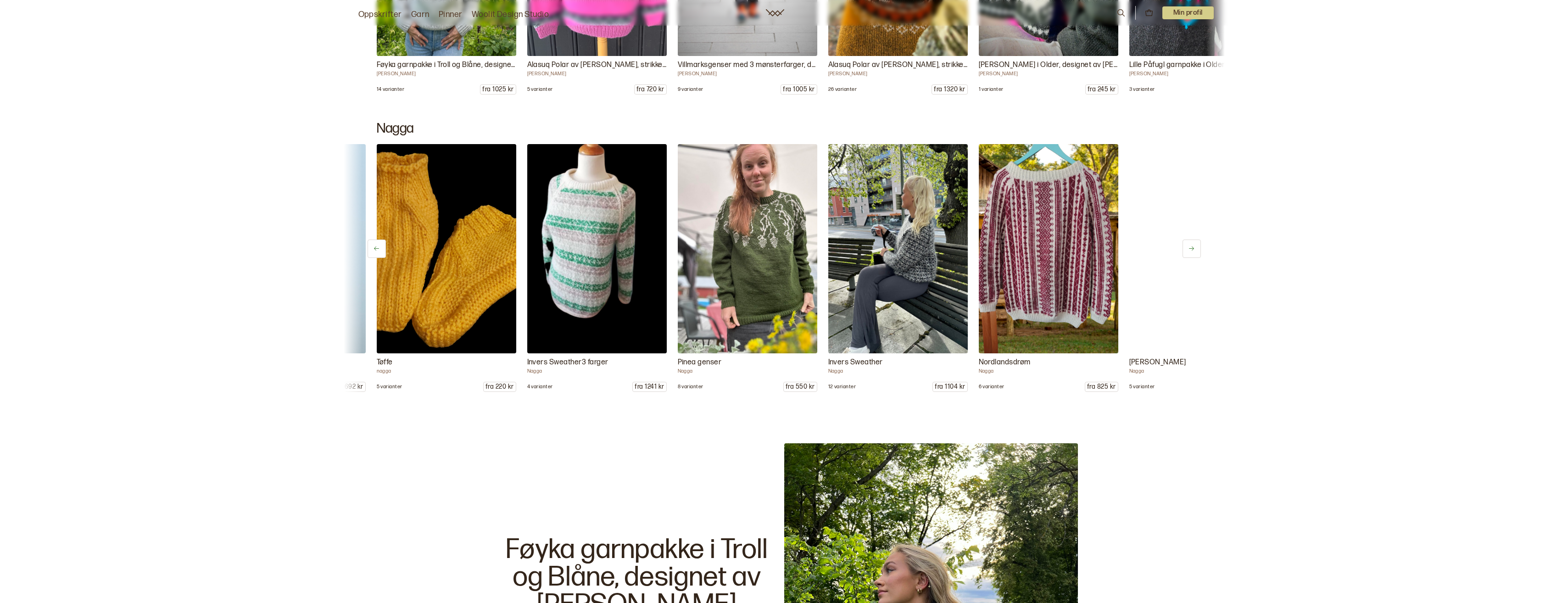
click at [1195, 249] on icon at bounding box center [1191, 249] width 7 height 7
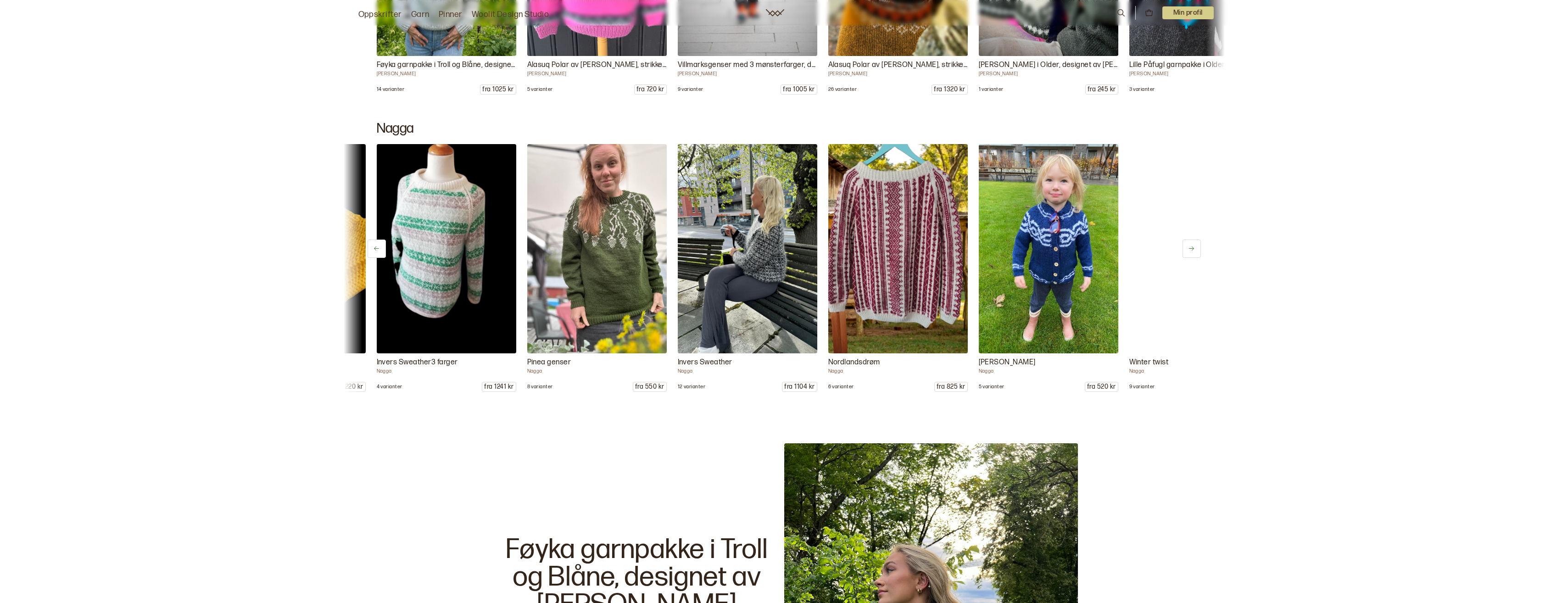
click at [1195, 249] on icon at bounding box center [1191, 249] width 7 height 7
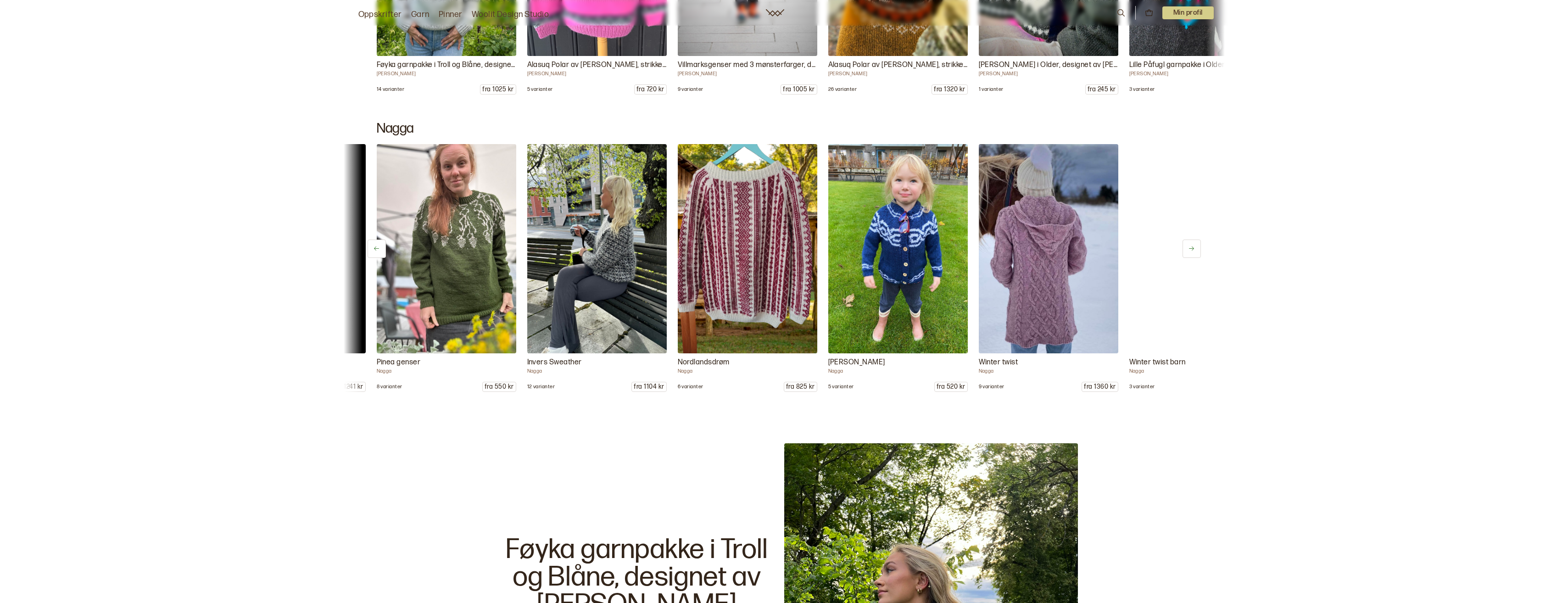
click at [1195, 249] on icon at bounding box center [1191, 249] width 7 height 7
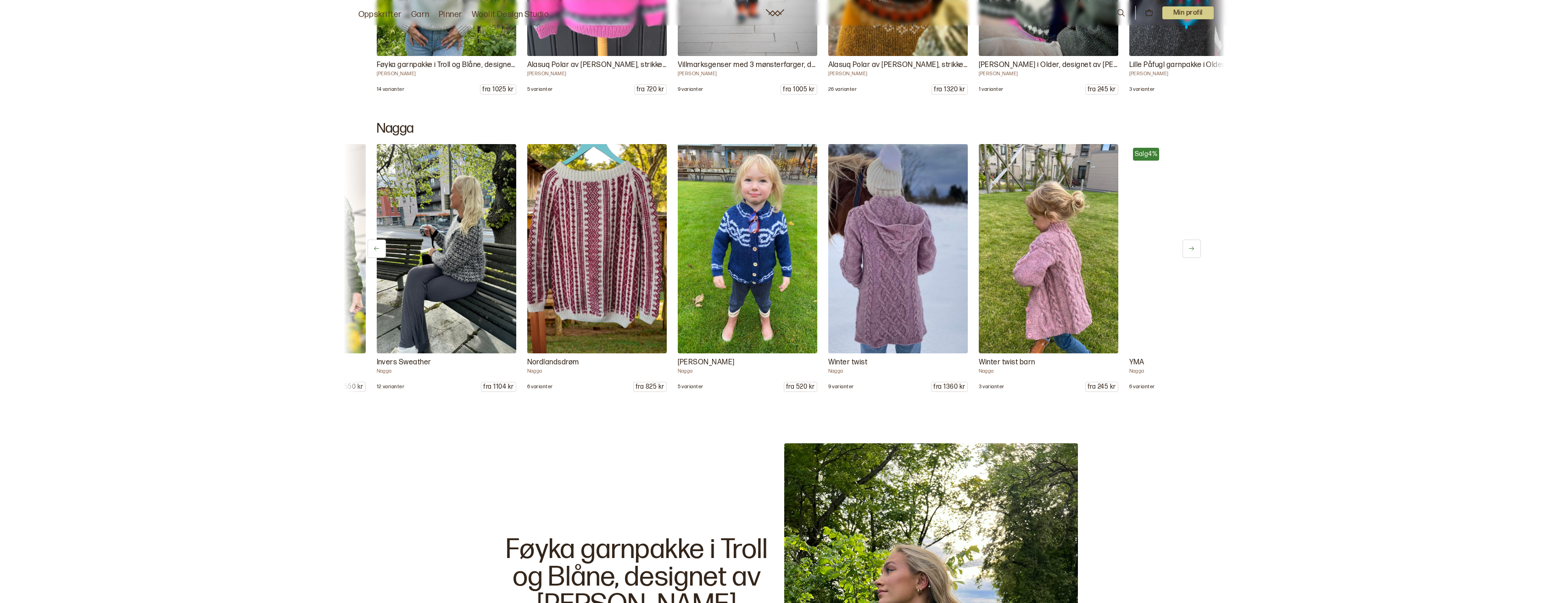
click at [1195, 249] on icon at bounding box center [1191, 249] width 7 height 7
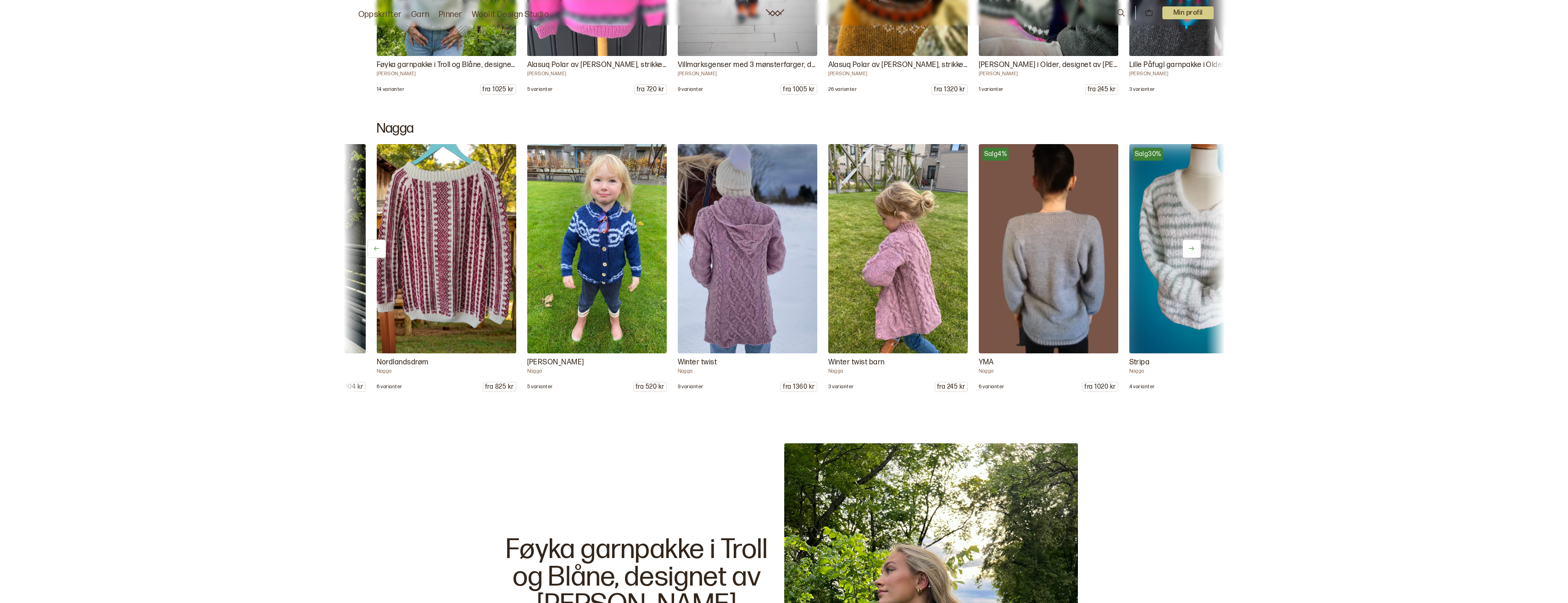
click at [1195, 249] on icon at bounding box center [1191, 249] width 7 height 7
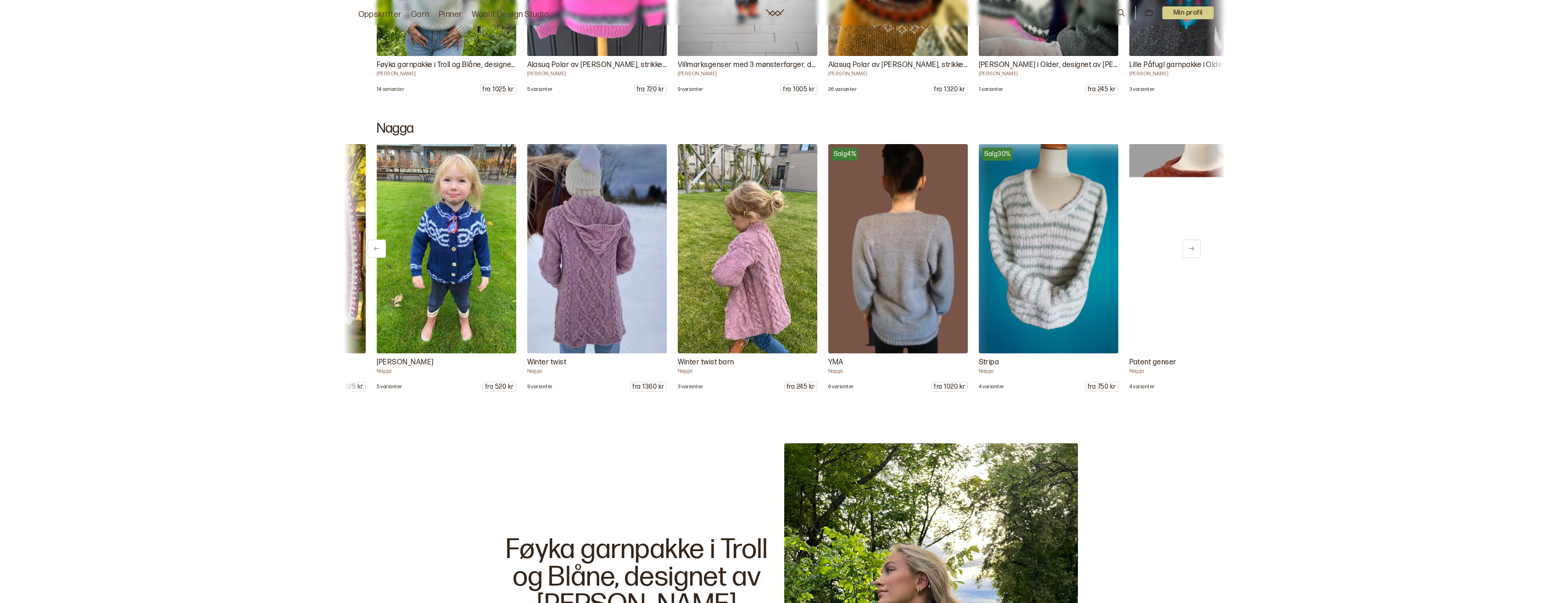
click at [1195, 249] on icon at bounding box center [1191, 249] width 7 height 7
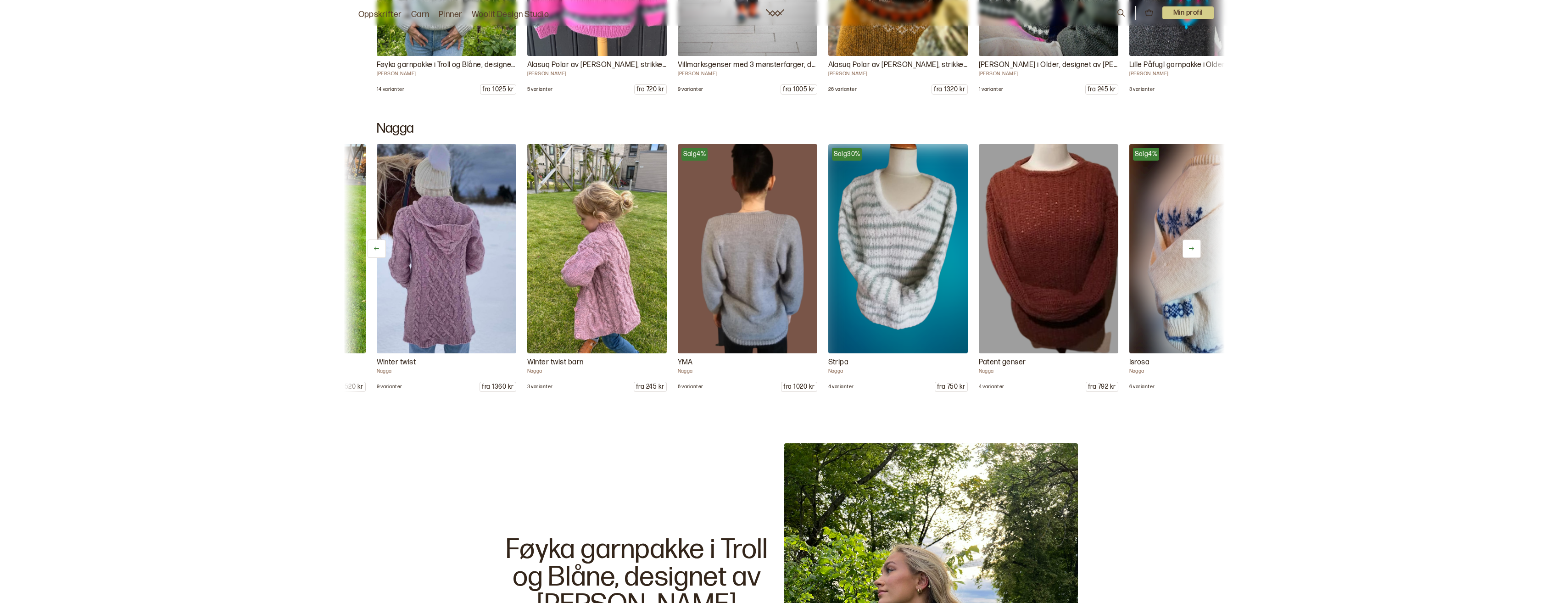
click at [1195, 249] on icon at bounding box center [1191, 249] width 7 height 7
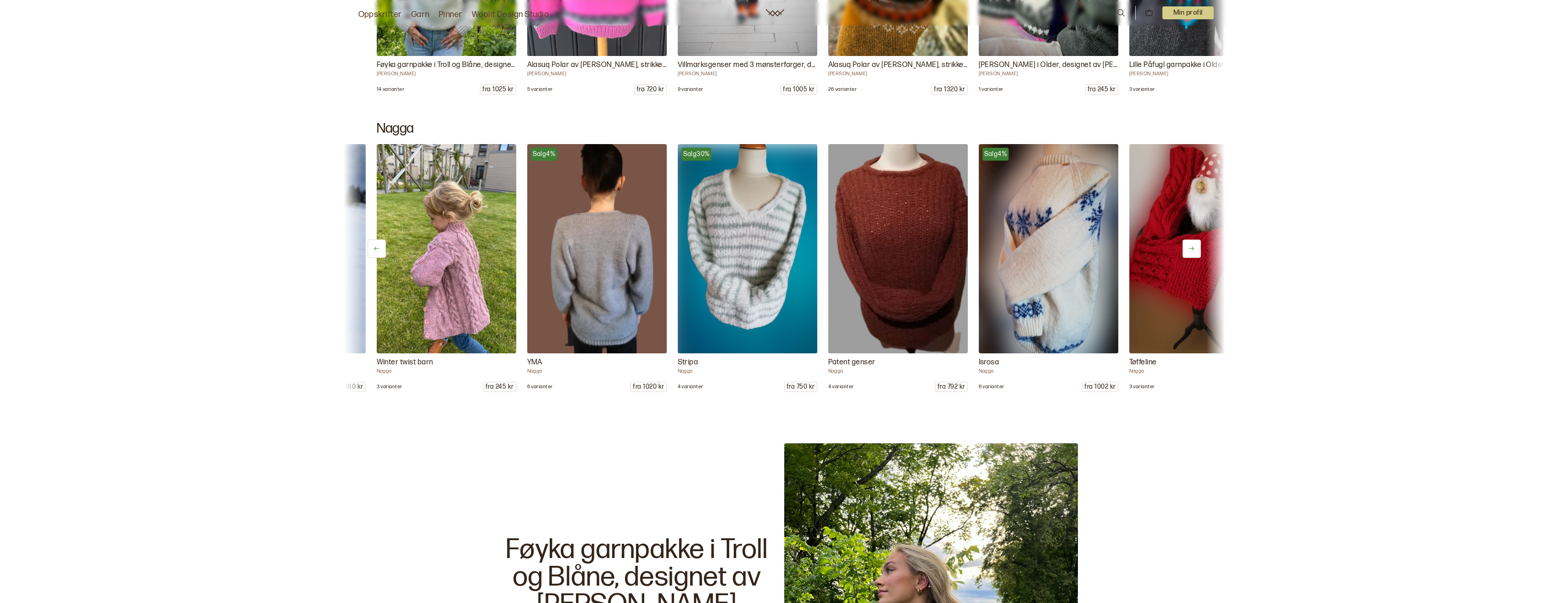
click at [1195, 249] on icon at bounding box center [1191, 249] width 7 height 7
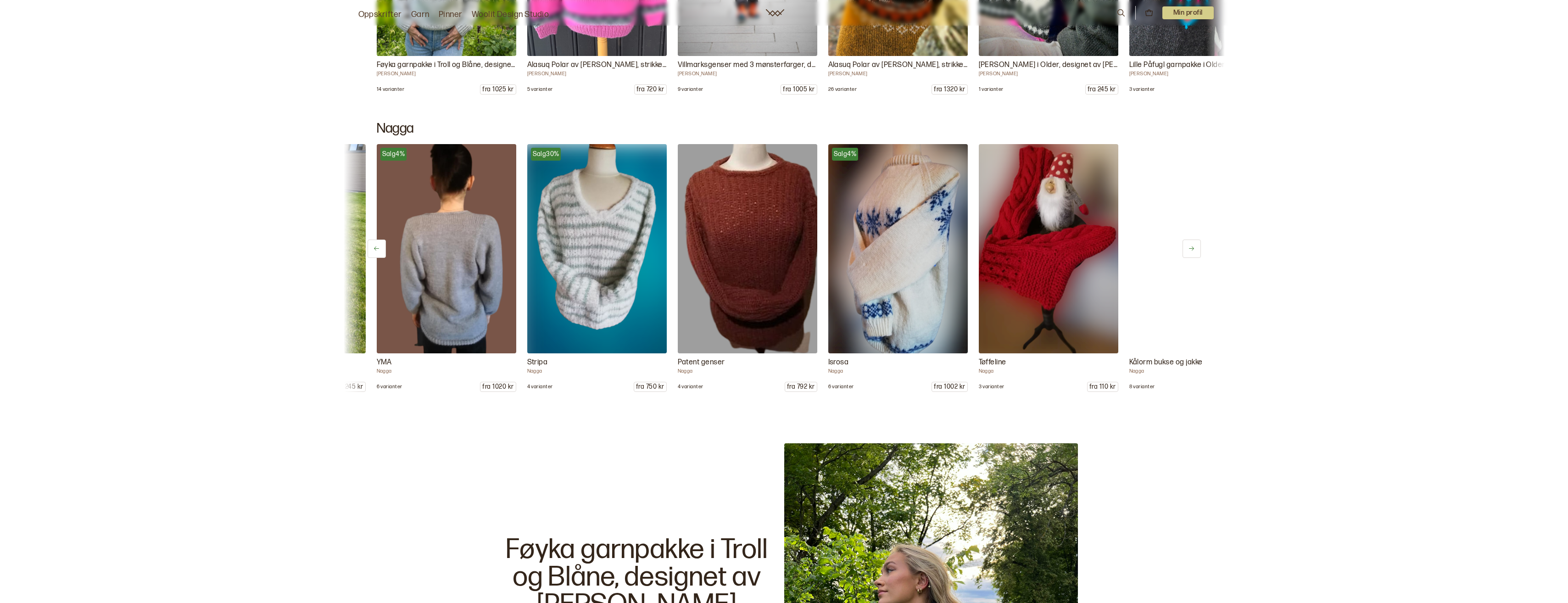
click at [1195, 249] on icon at bounding box center [1191, 249] width 7 height 7
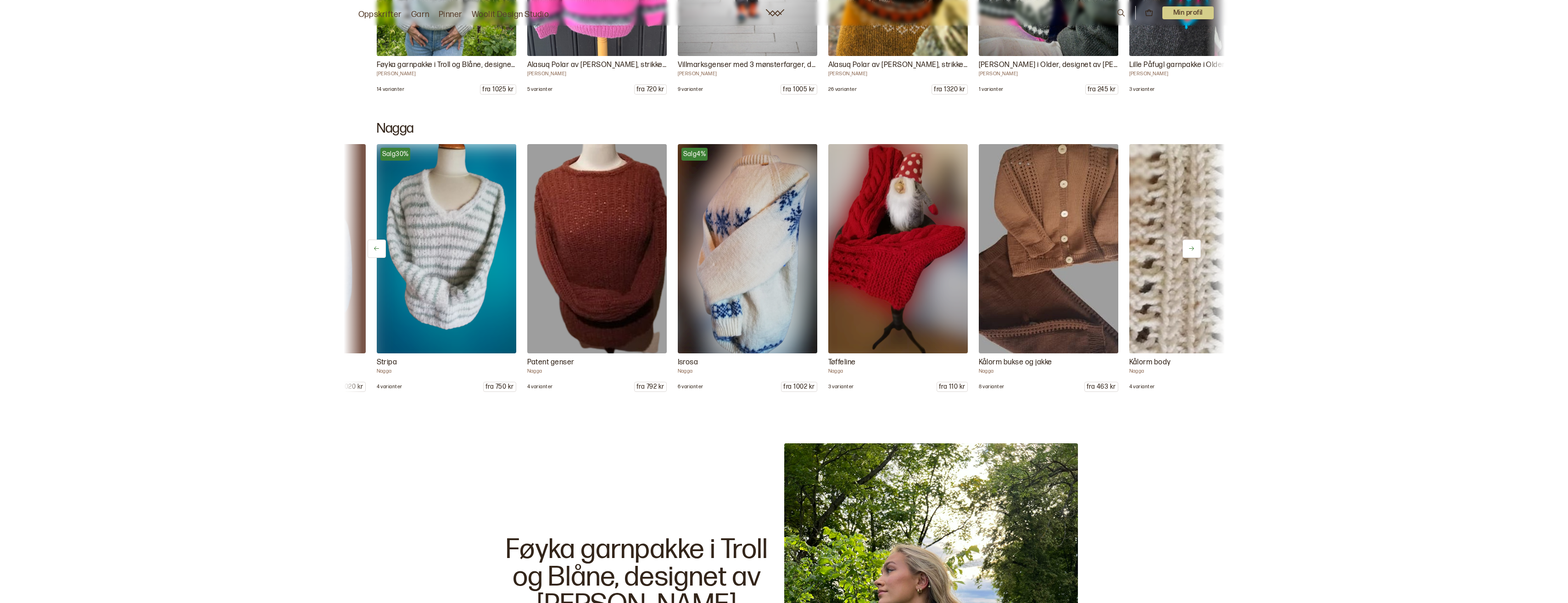
click at [1195, 249] on icon at bounding box center [1191, 249] width 7 height 7
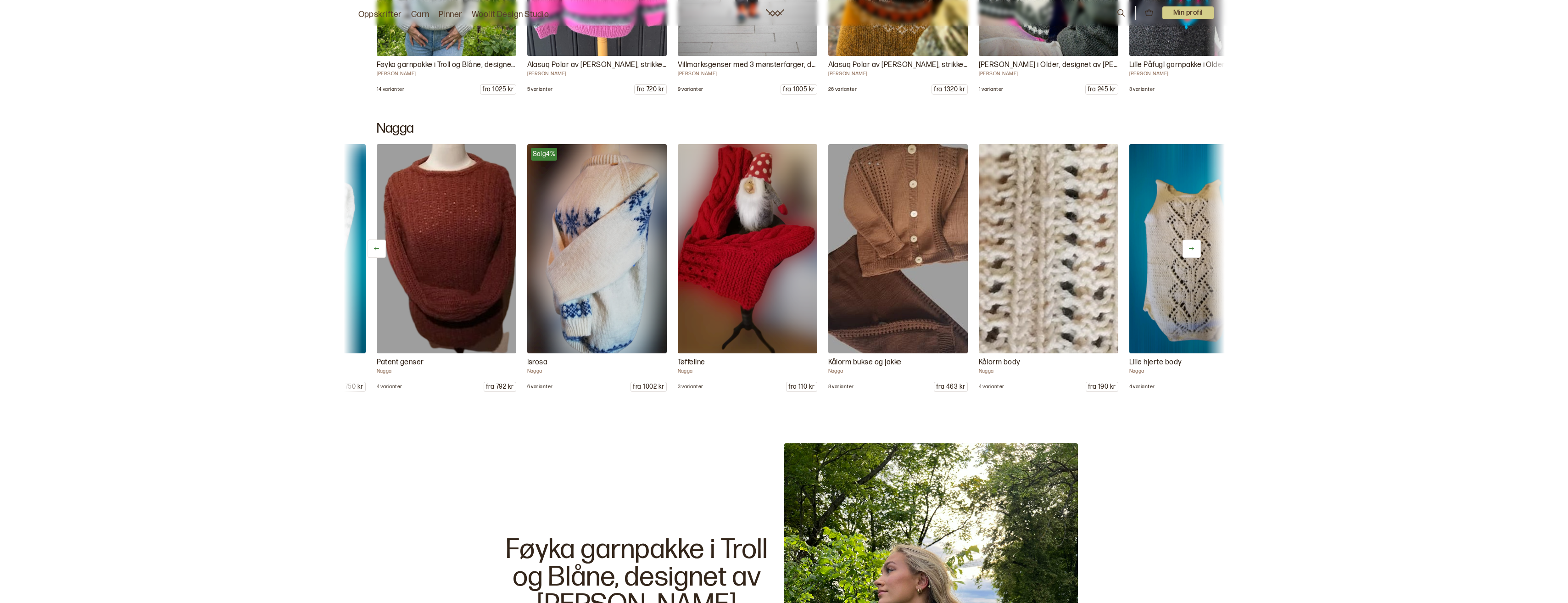
click at [1195, 249] on icon at bounding box center [1191, 249] width 7 height 7
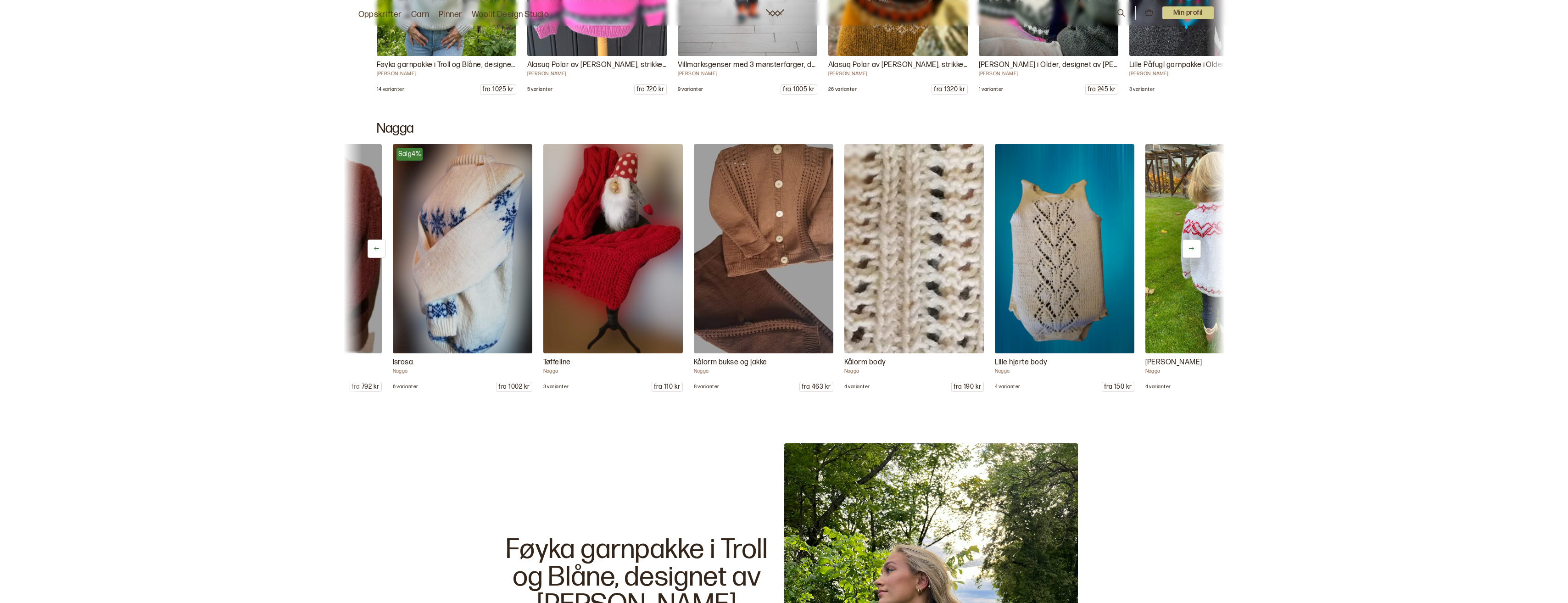
scroll to position [0, 3612]
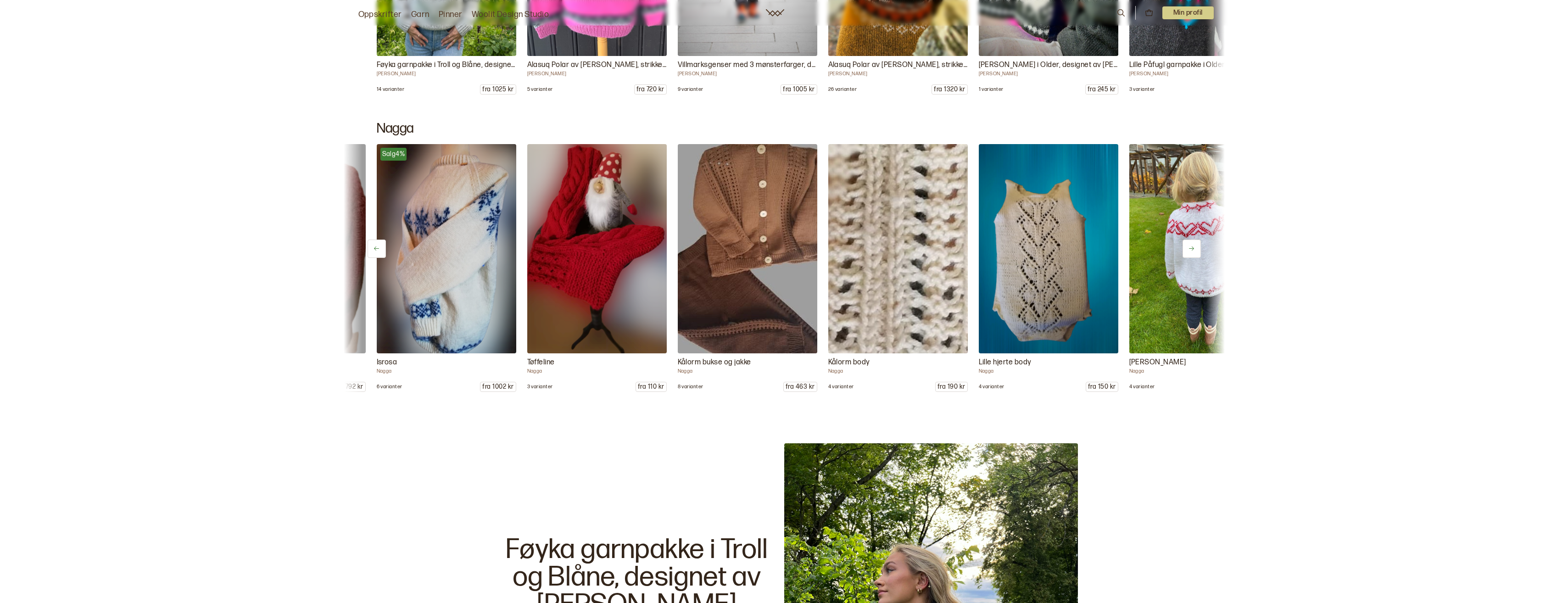
click at [1195, 249] on icon at bounding box center [1191, 249] width 7 height 7
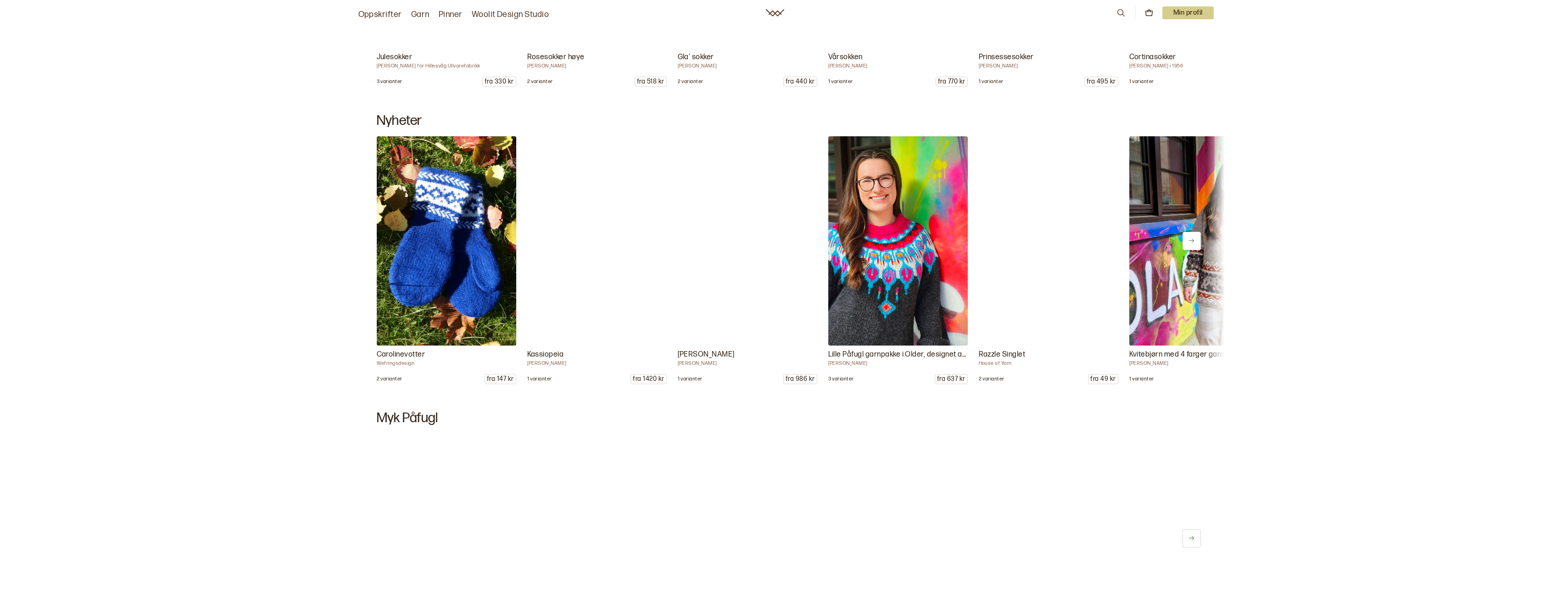
scroll to position [6790, 0]
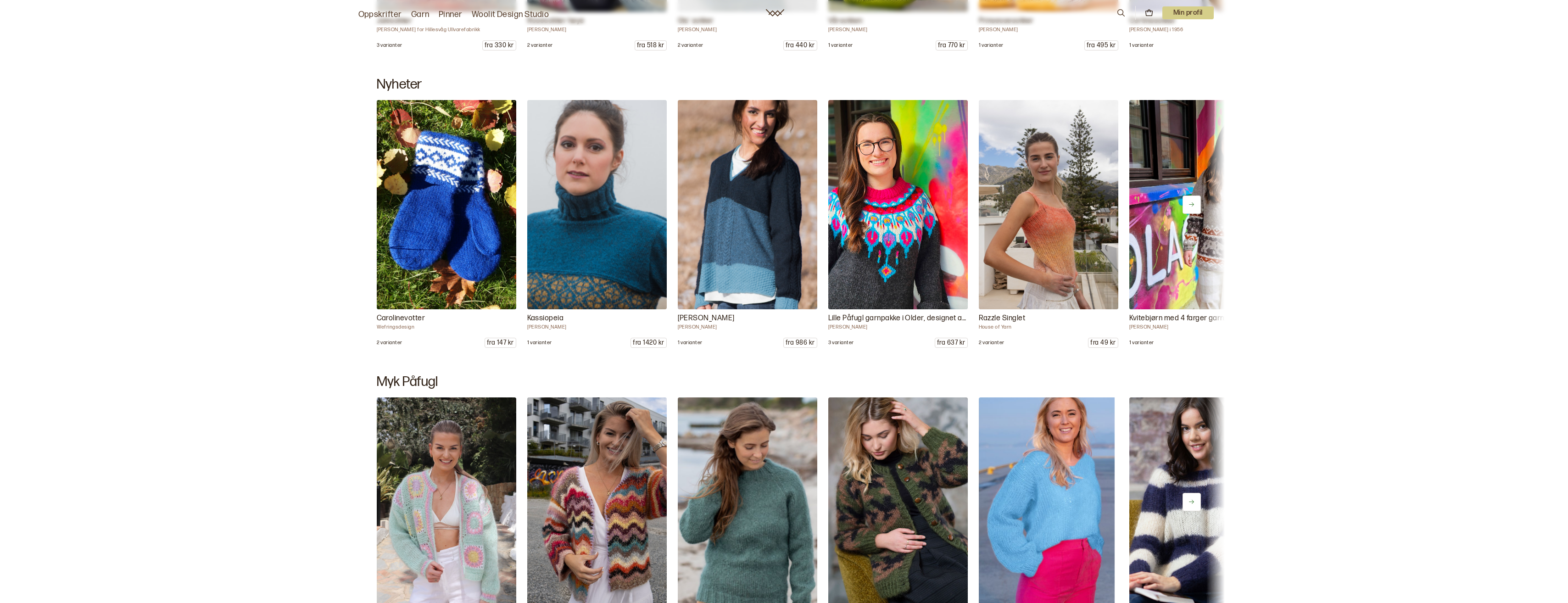
click at [1057, 259] on img at bounding box center [1048, 204] width 146 height 220
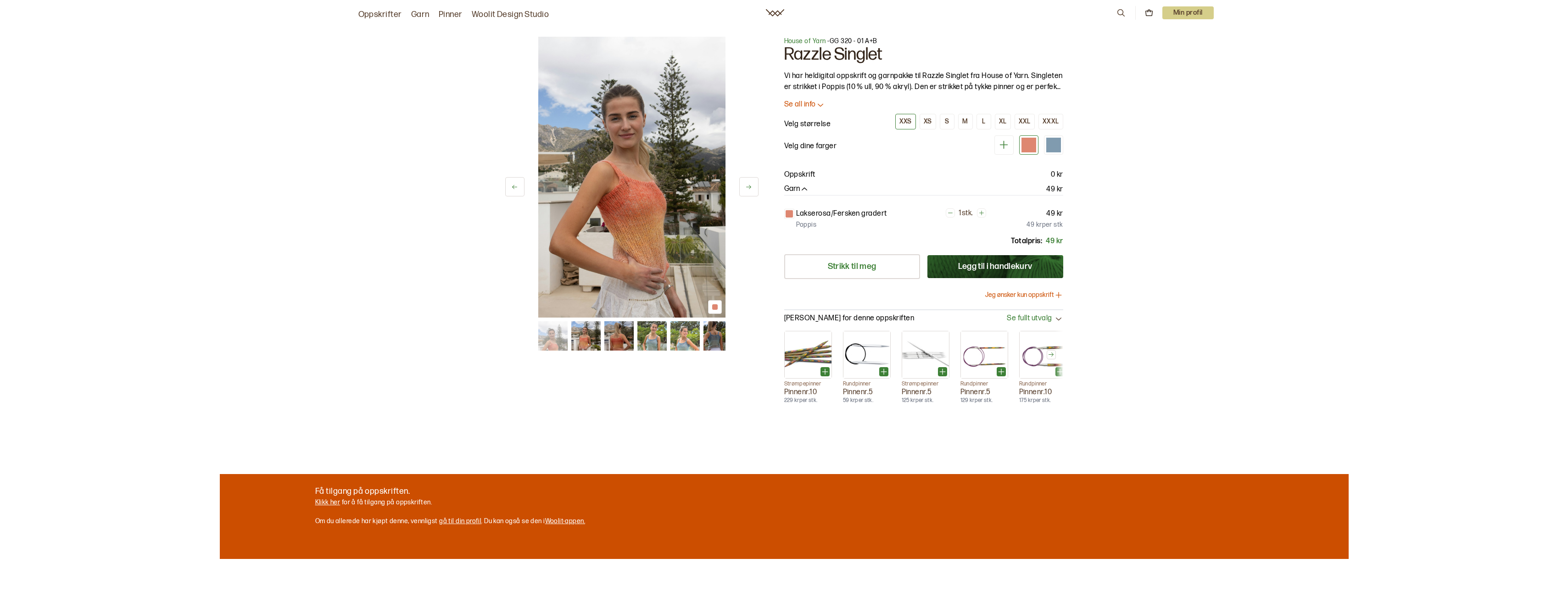
click at [814, 104] on p "Se all info" at bounding box center [800, 105] width 31 height 10
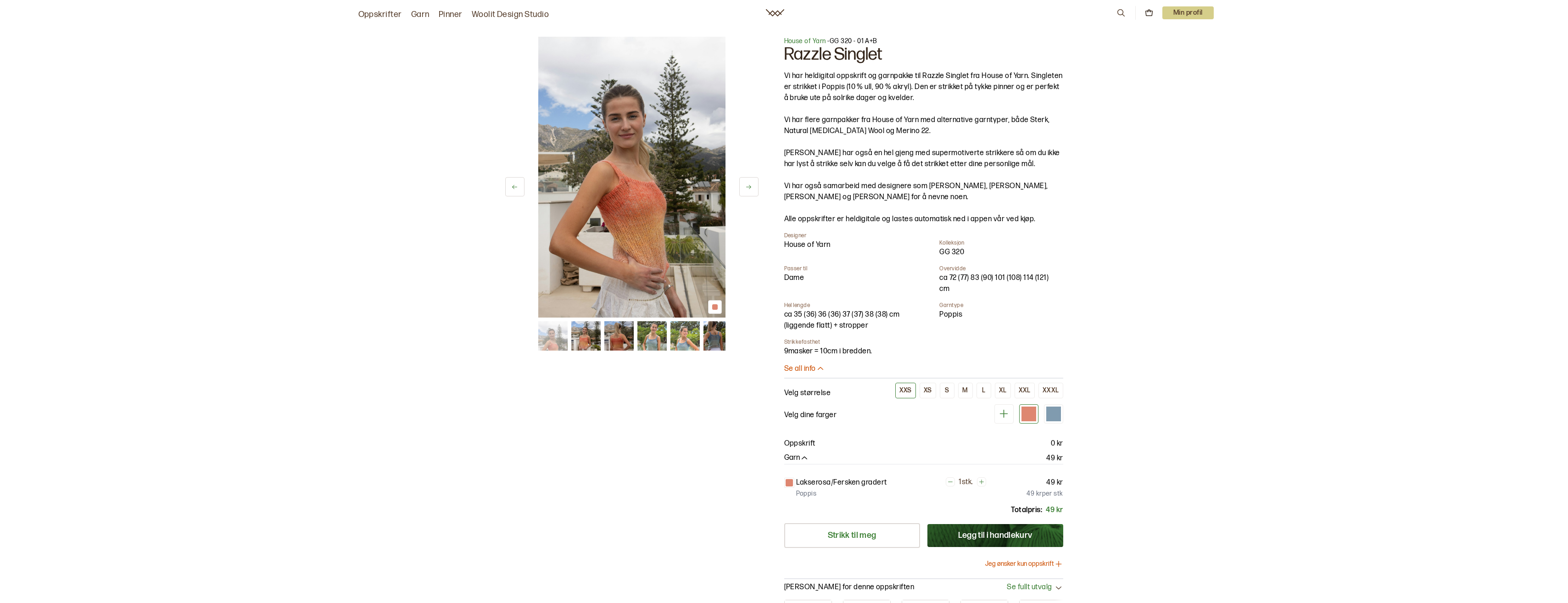
scroll to position [46, 0]
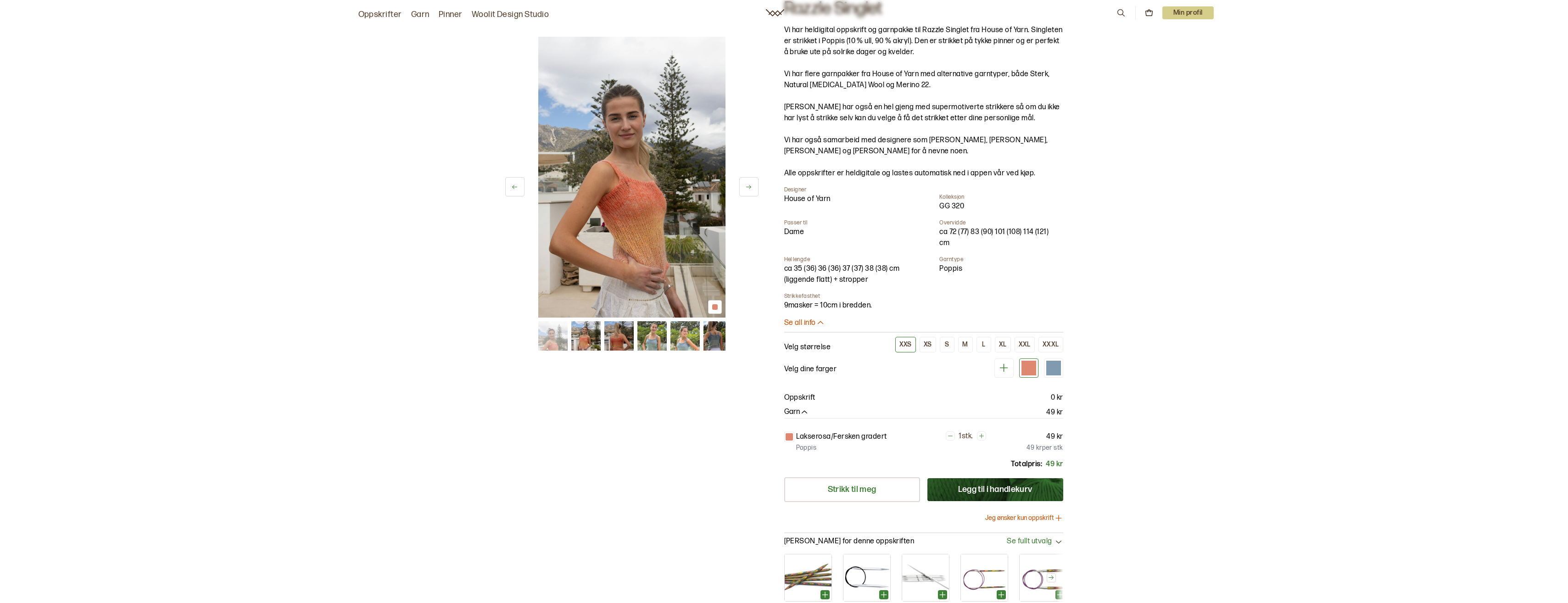
click at [711, 341] on img at bounding box center [718, 336] width 30 height 30
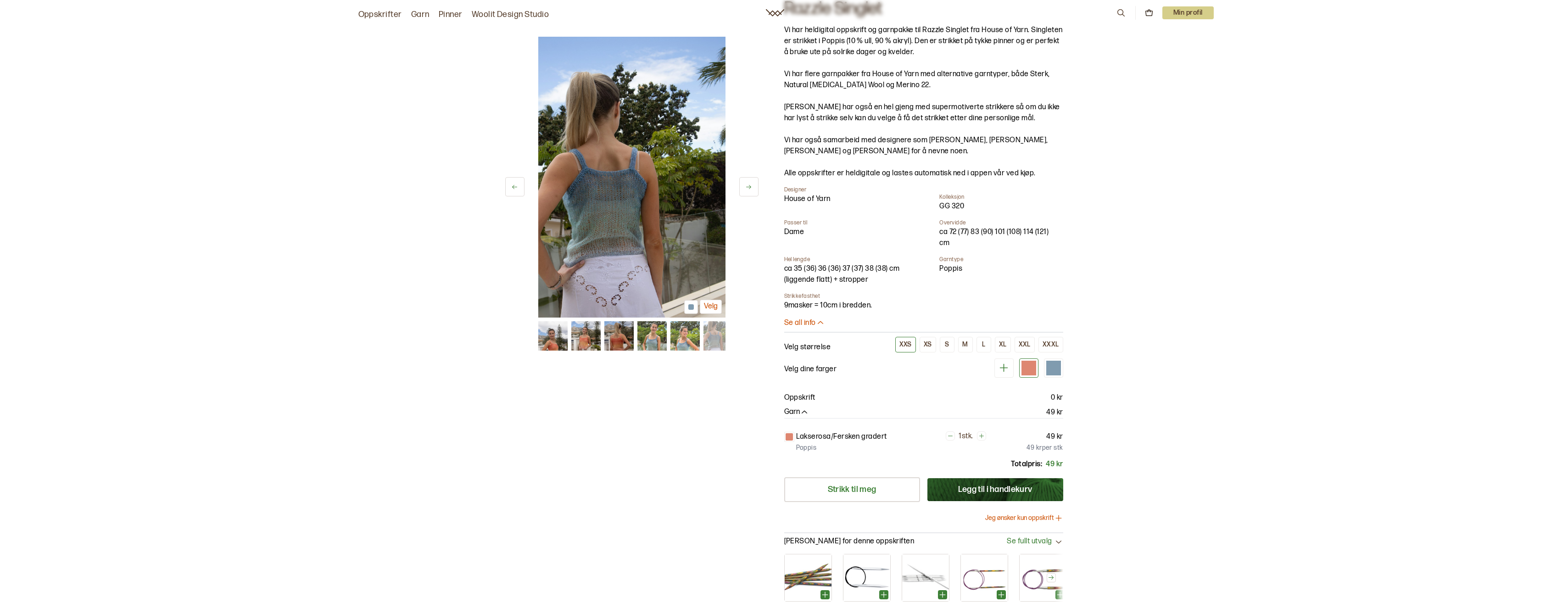
click at [672, 342] on img at bounding box center [685, 336] width 30 height 30
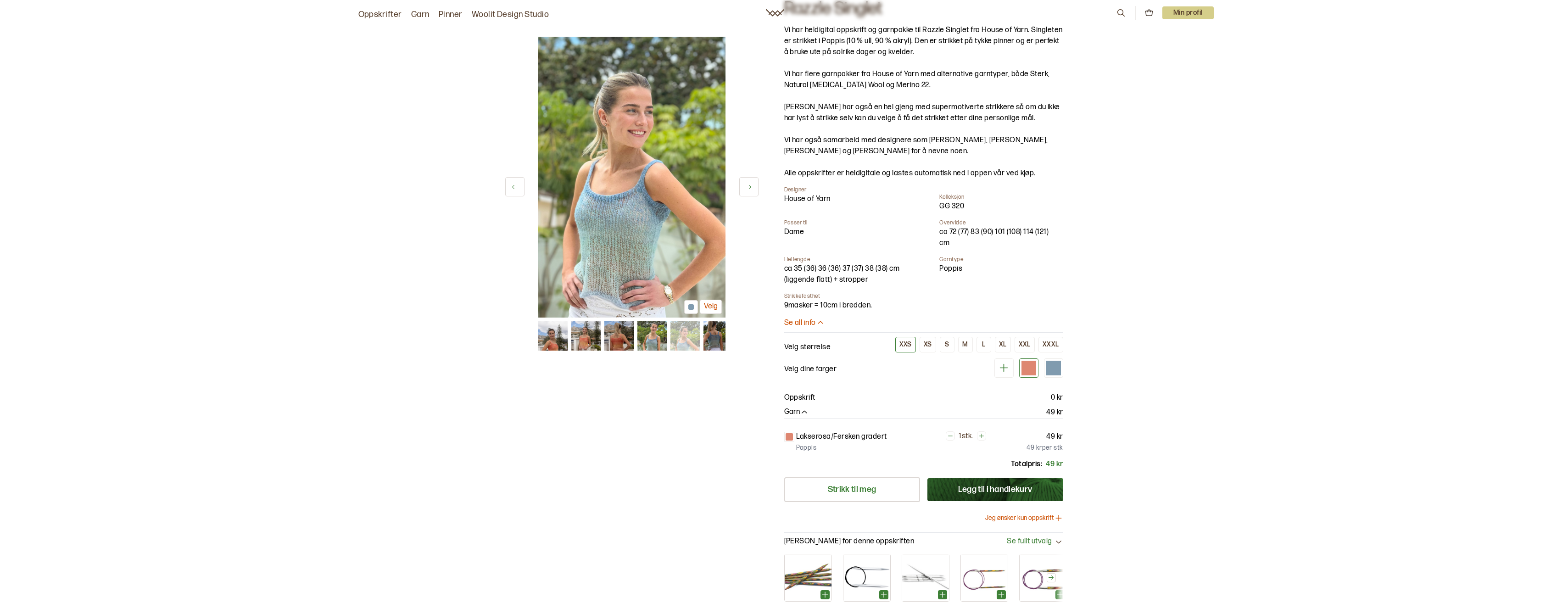
click at [657, 335] on img at bounding box center [652, 336] width 30 height 30
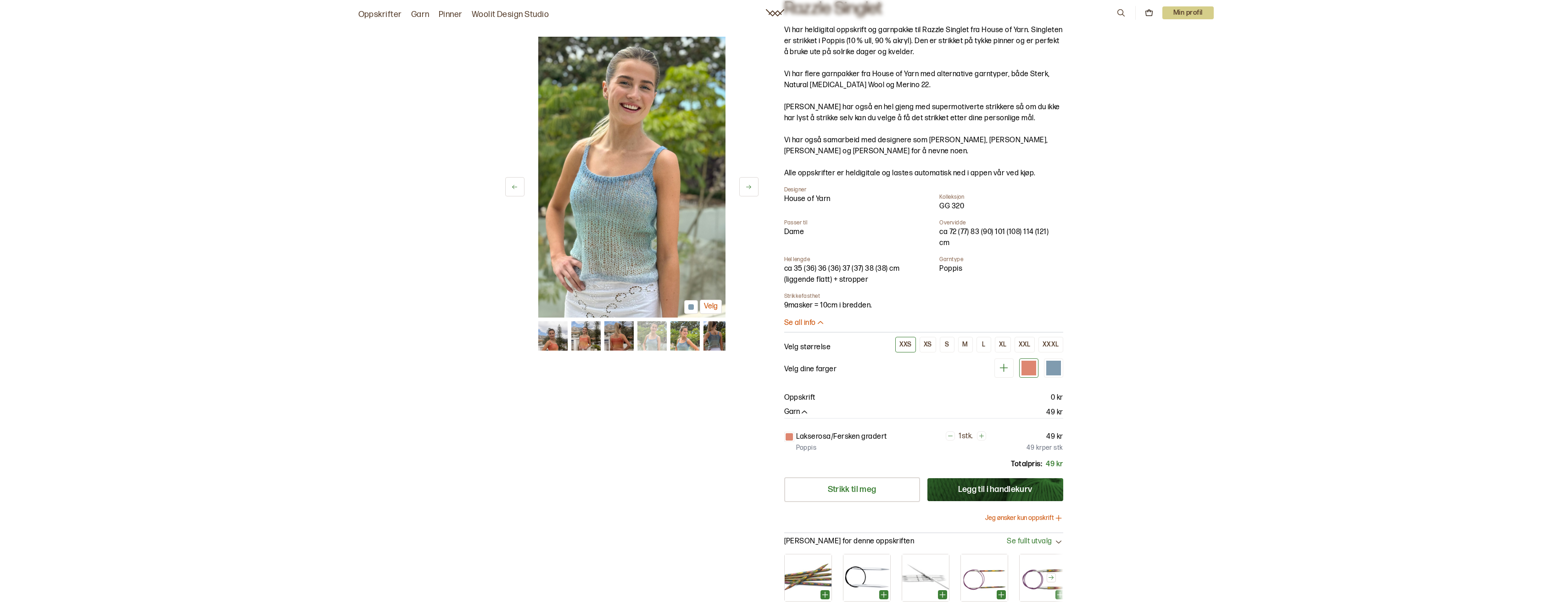
click at [620, 341] on img at bounding box center [619, 336] width 30 height 30
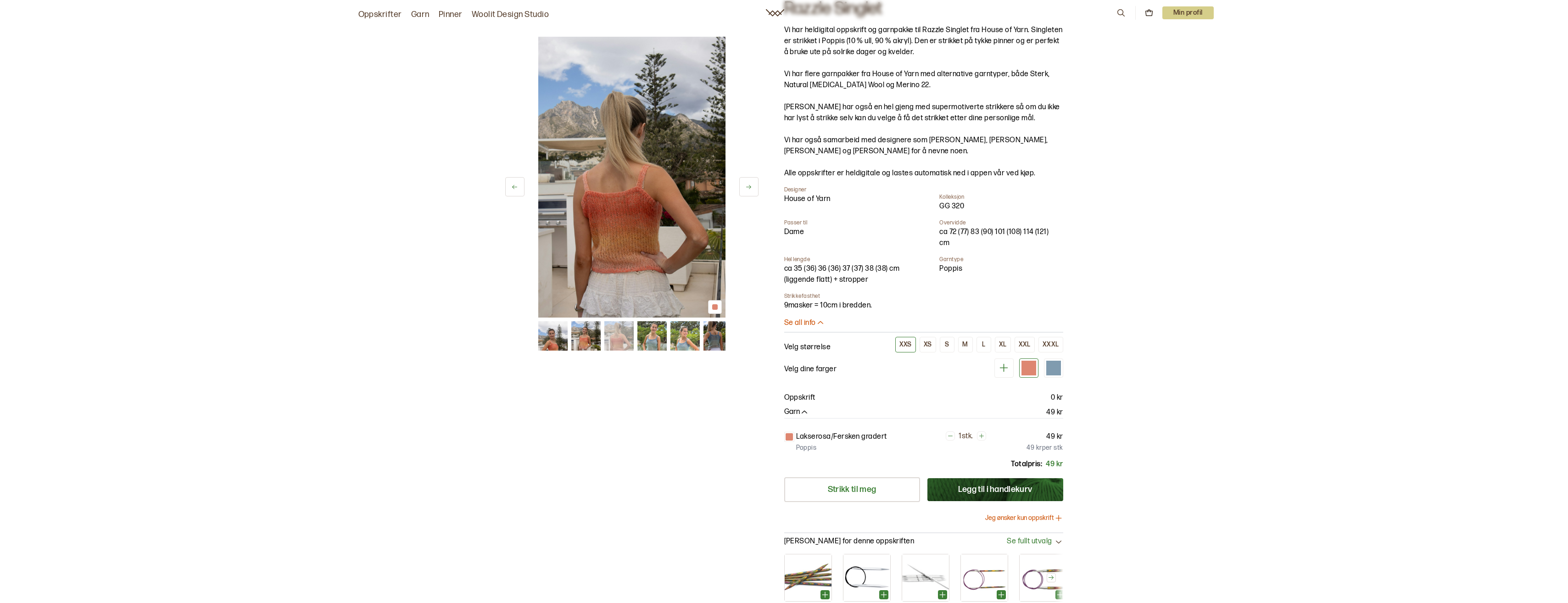
click at [581, 341] on img at bounding box center [586, 336] width 30 height 30
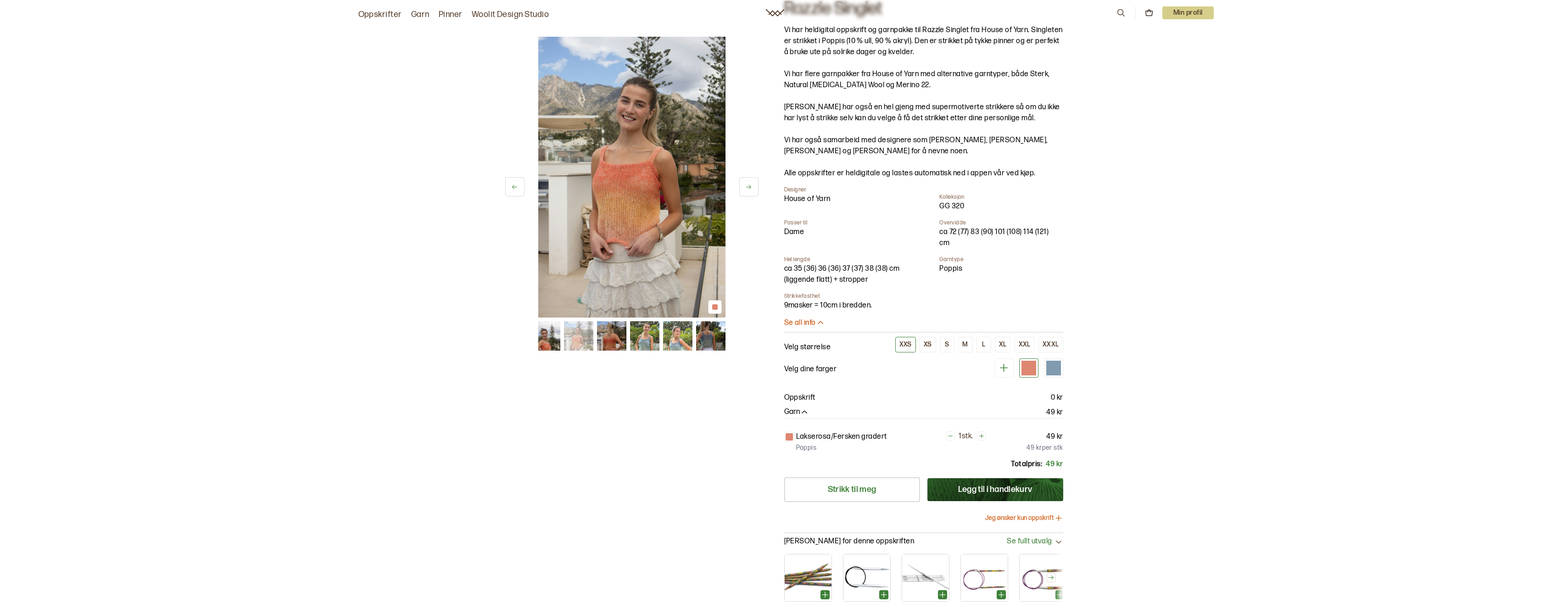
click at [553, 332] on img at bounding box center [545, 336] width 30 height 30
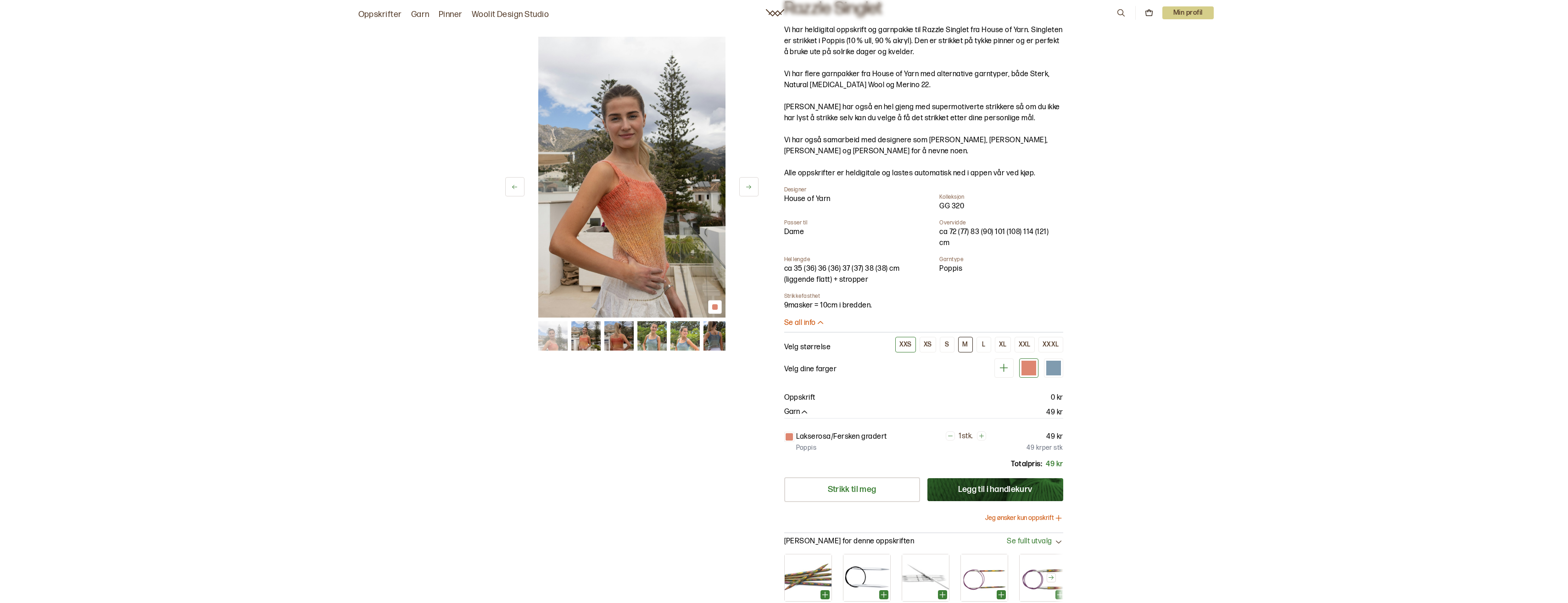
click at [970, 349] on button "M" at bounding box center [966, 344] width 15 height 16
click at [980, 341] on button "L" at bounding box center [984, 344] width 15 height 16
click at [966, 343] on div "M" at bounding box center [965, 344] width 6 height 8
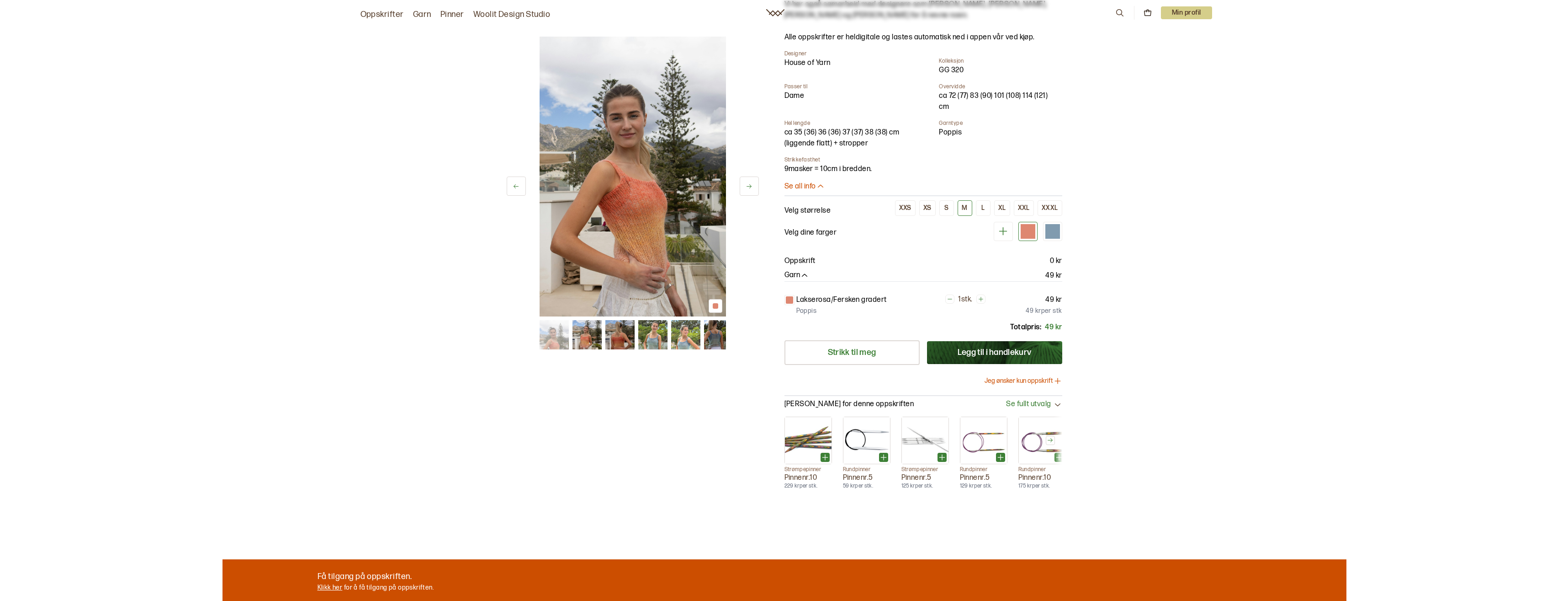
scroll to position [183, 0]
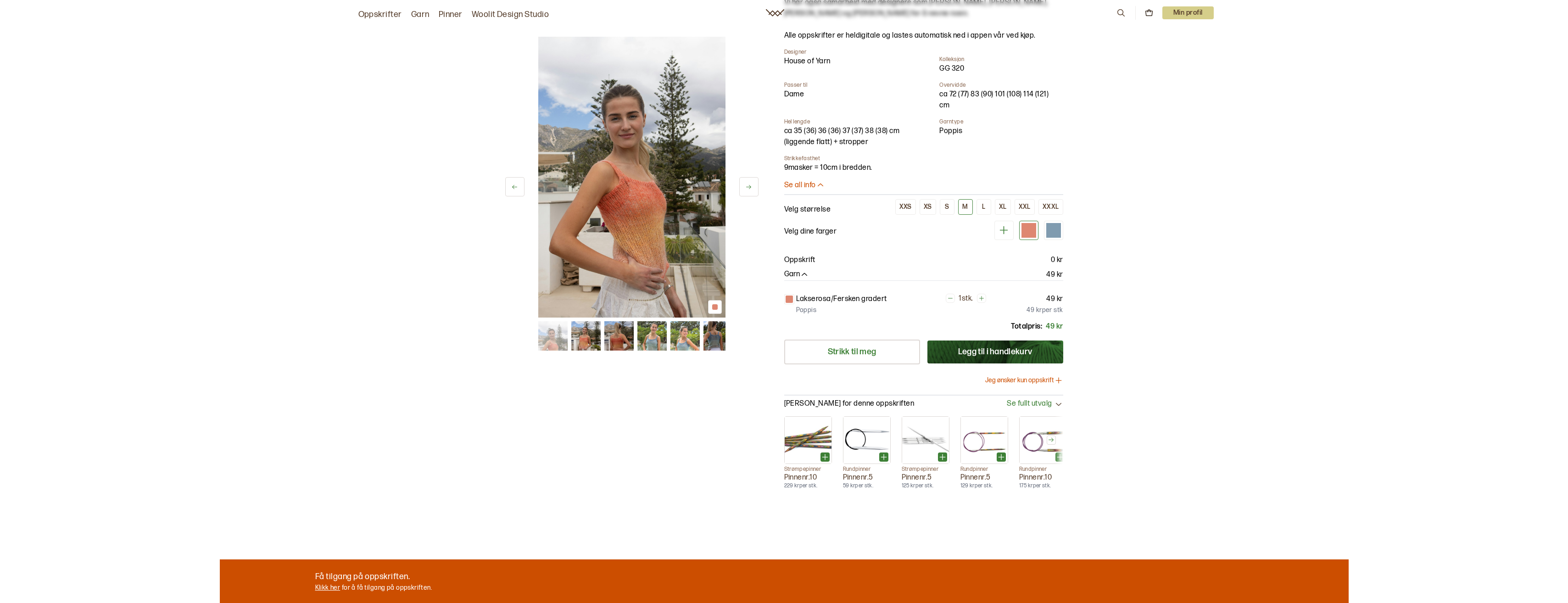
click at [1013, 379] on button "Jeg ønsker kun oppskrift" at bounding box center [1024, 380] width 78 height 9
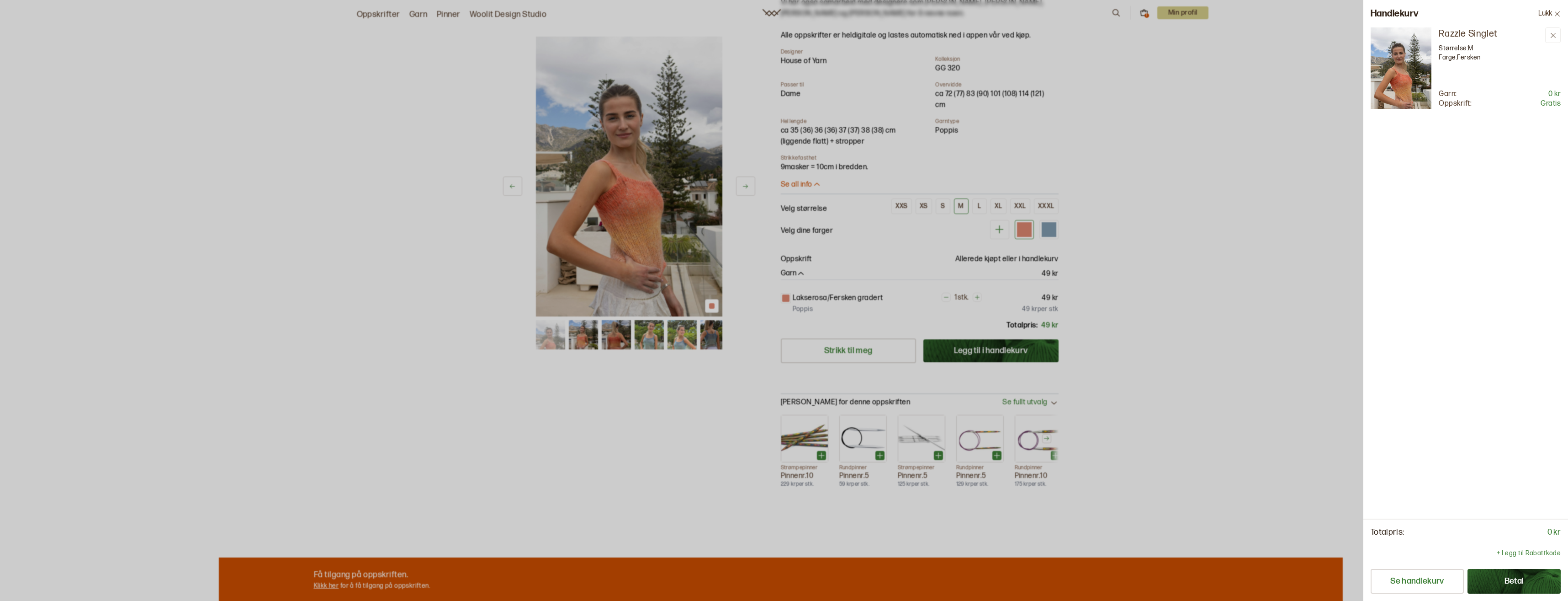
click at [1410, 58] on img at bounding box center [1401, 68] width 61 height 82
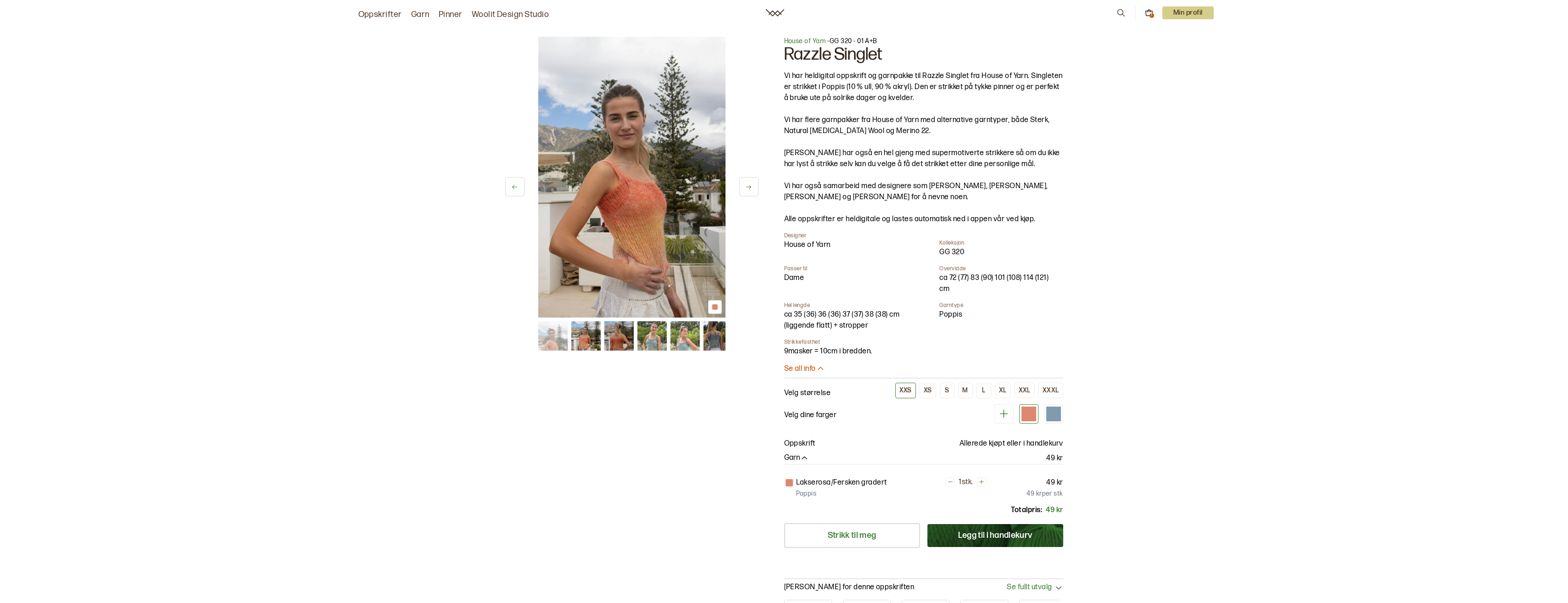
click at [991, 532] on button "Legg til i handlekurv" at bounding box center [995, 535] width 135 height 23
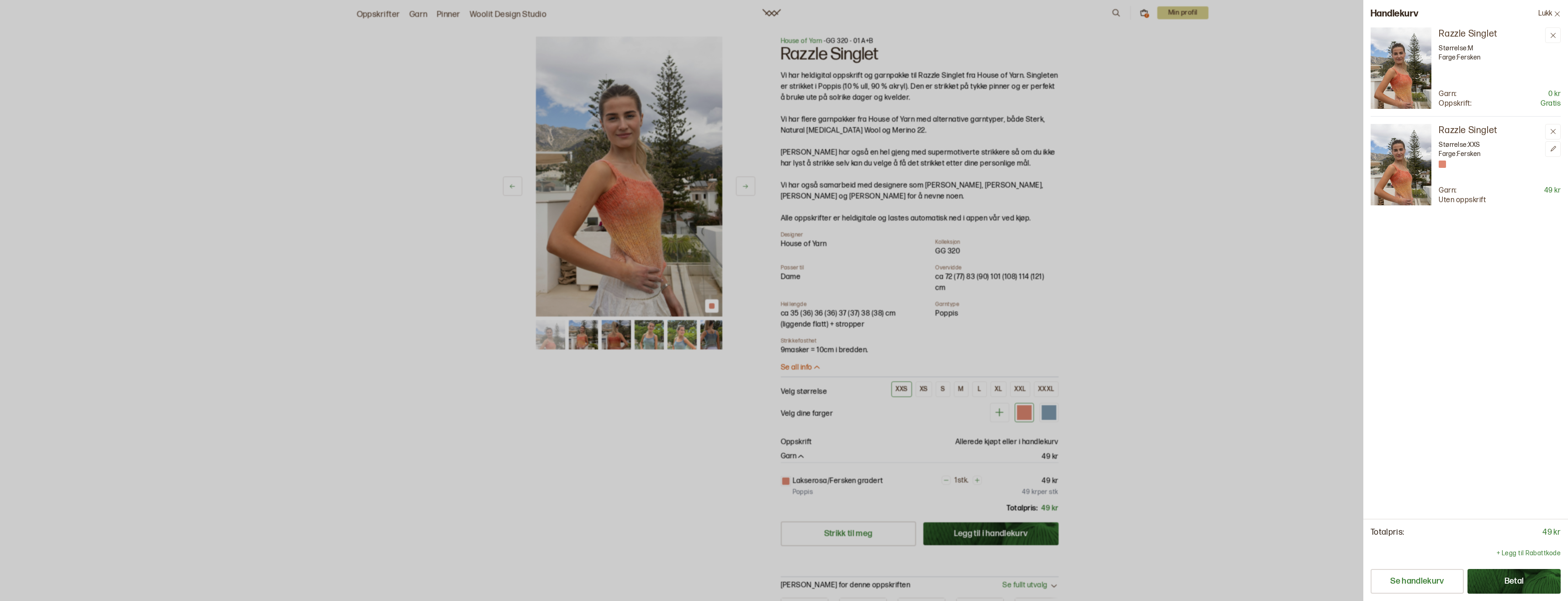
click at [1510, 585] on button "Betal" at bounding box center [1514, 581] width 93 height 25
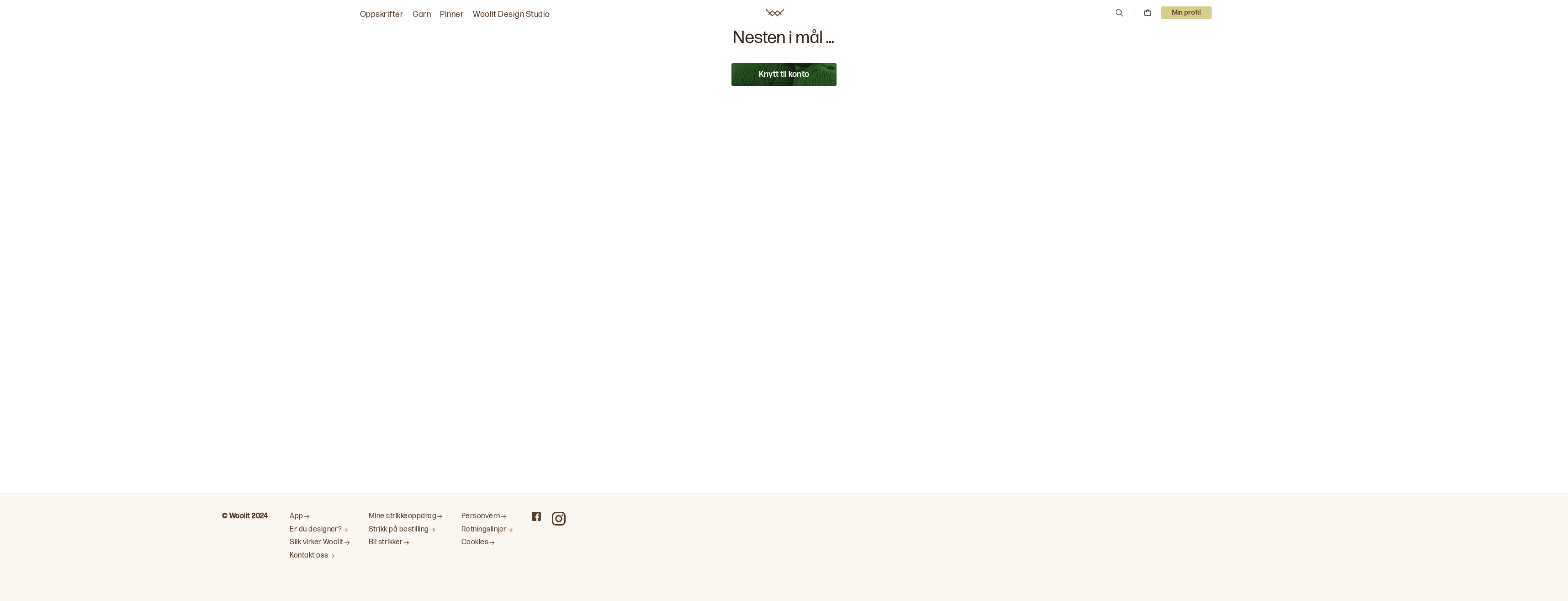
click at [1178, 13] on p "Min profil" at bounding box center [1186, 13] width 51 height 13
click at [1157, 36] on span "Profil" at bounding box center [1154, 36] width 17 height 9
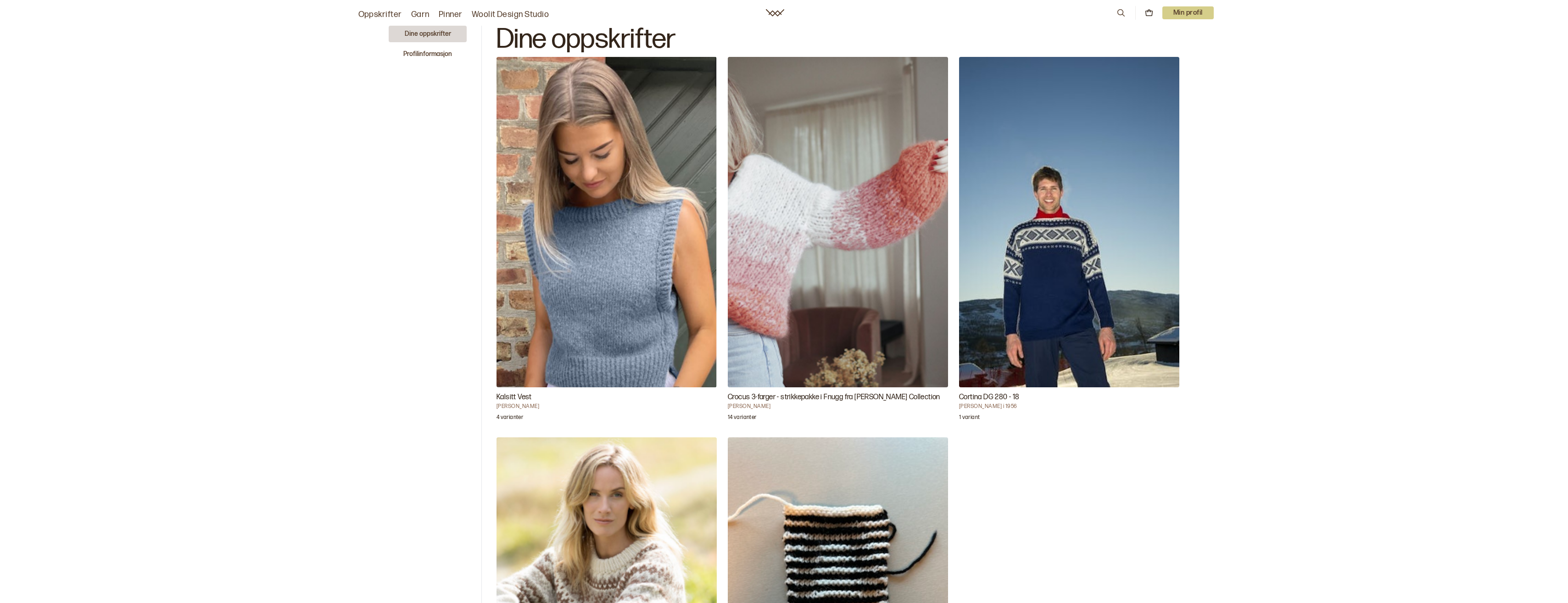
click at [391, 12] on link "Oppskrifter" at bounding box center [380, 15] width 44 height 13
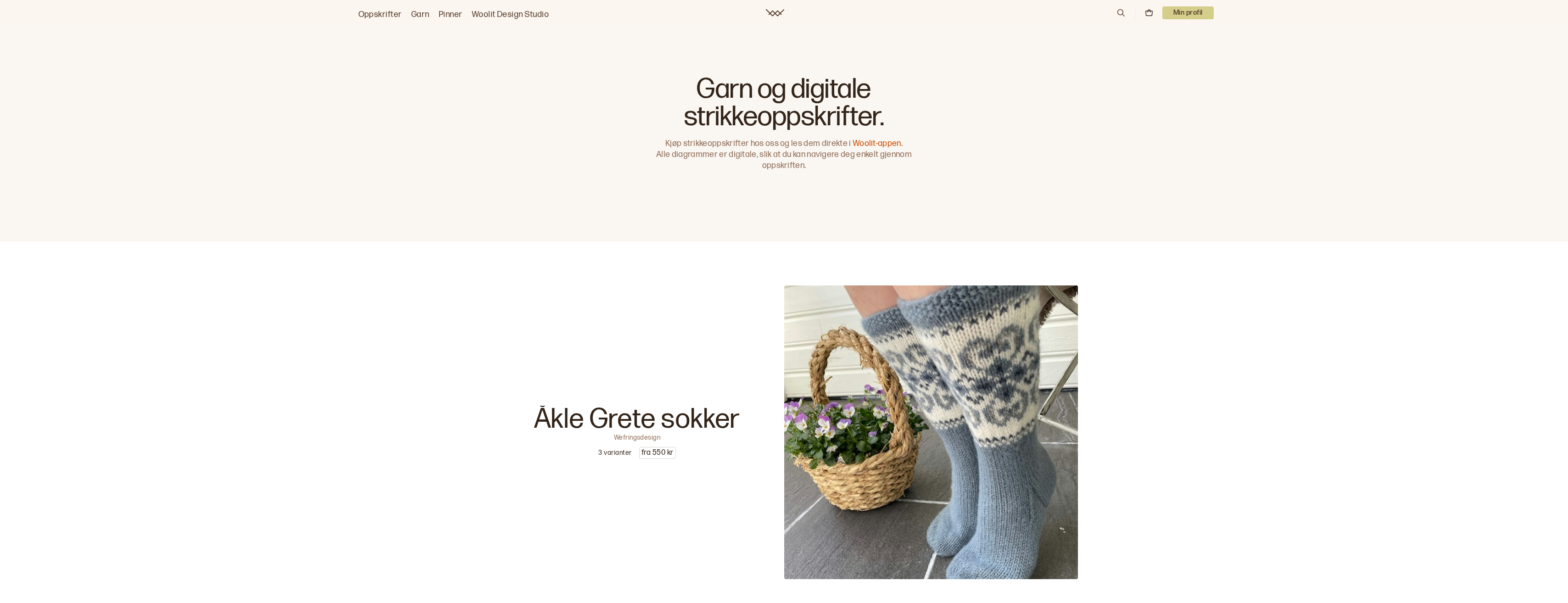
click at [1117, 11] on icon at bounding box center [1120, 12] width 7 height 7
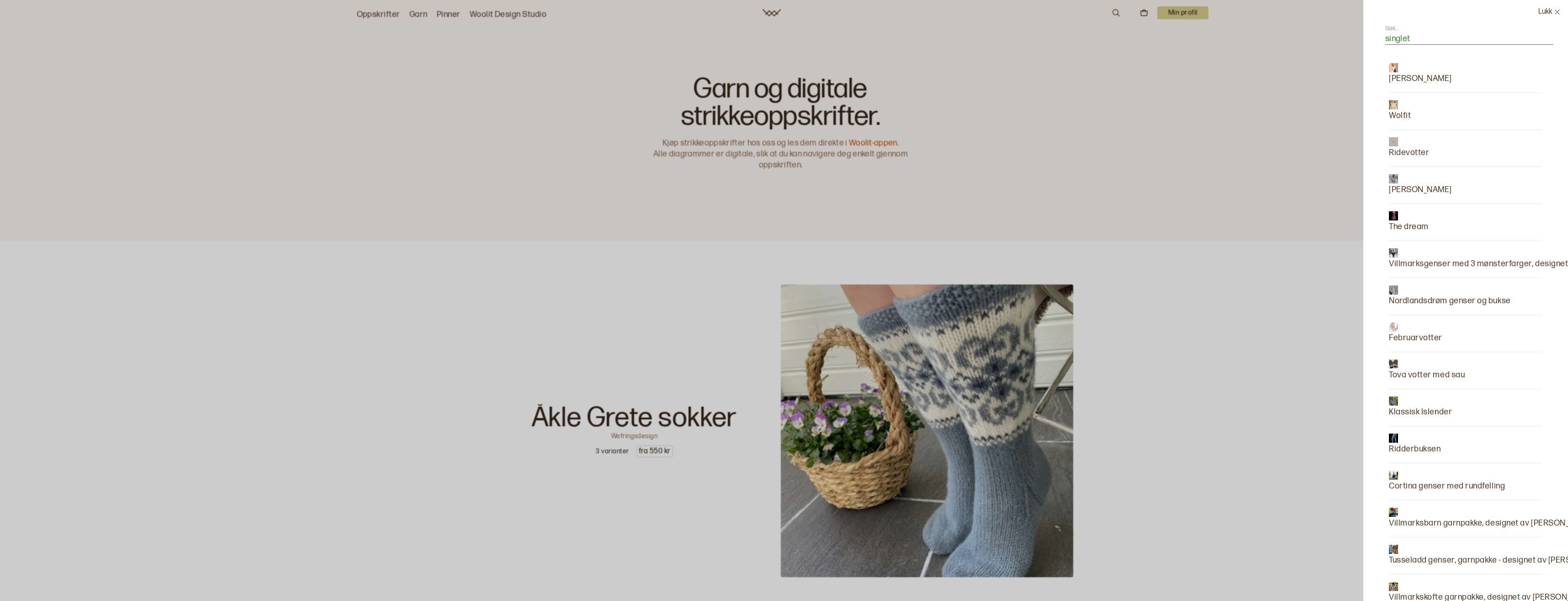
type input "singlet"
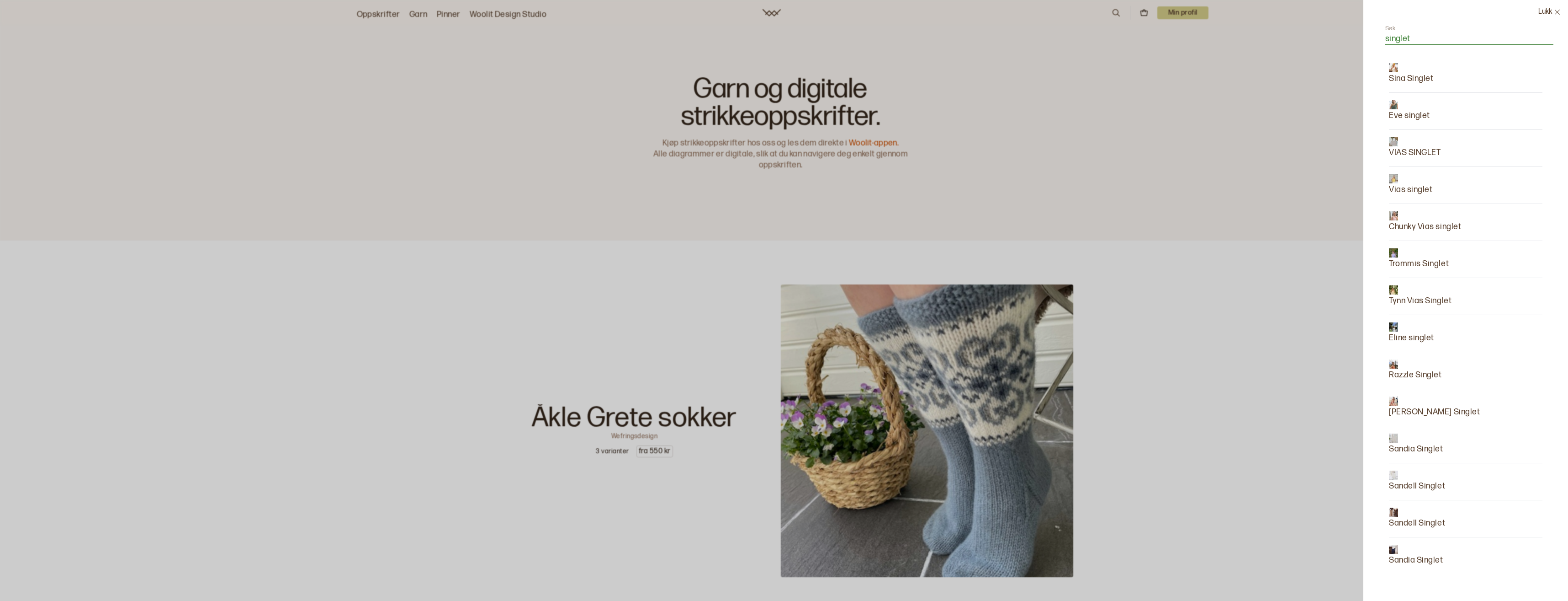
click at [1437, 226] on p "Chunky Vias singlet" at bounding box center [1425, 227] width 72 height 13
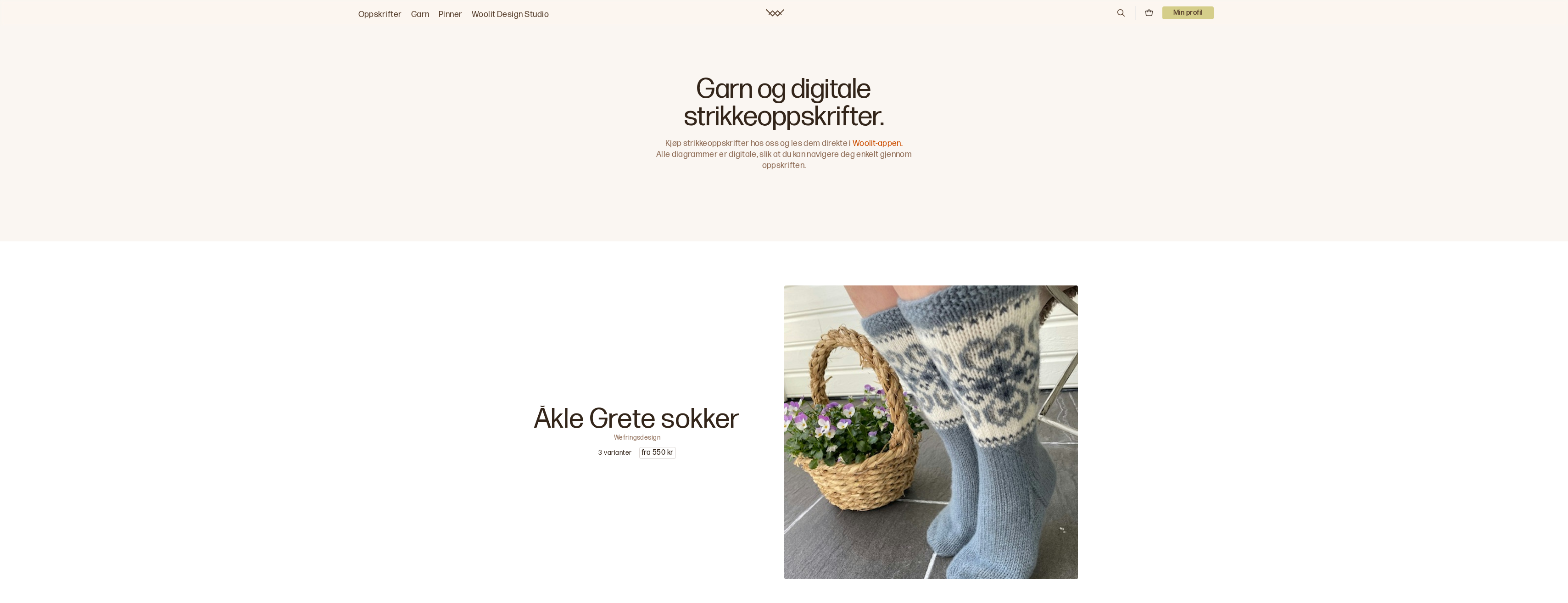
click at [1122, 11] on icon at bounding box center [1121, 12] width 10 height 10
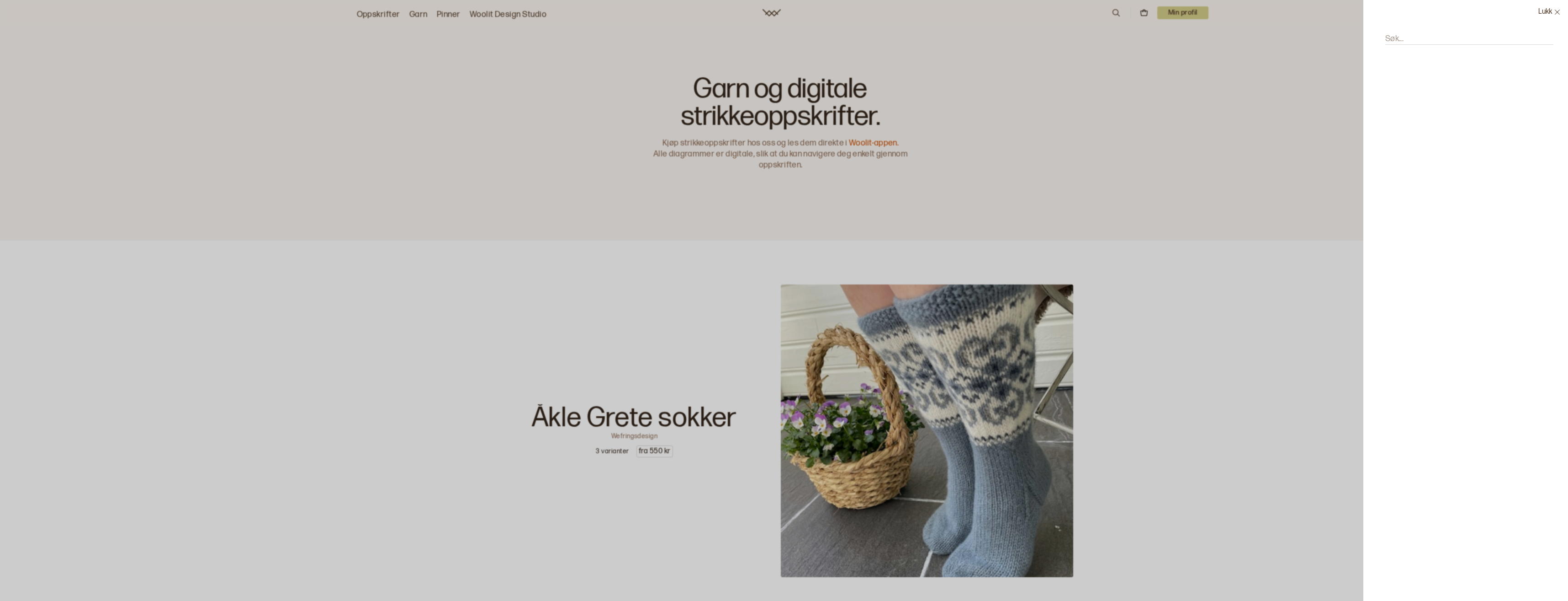
click at [1397, 198] on div "Lukk Søk..." at bounding box center [1465, 300] width 205 height 601
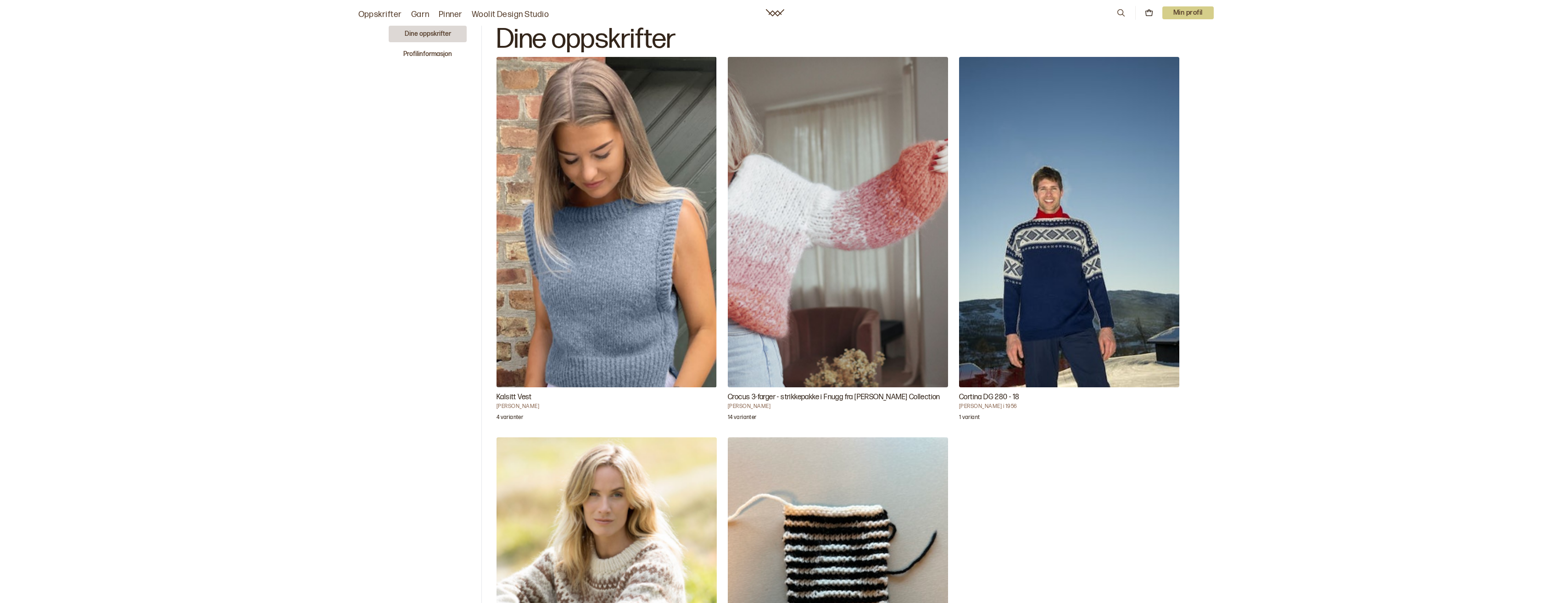
click at [373, 11] on link "Oppskrifter" at bounding box center [380, 15] width 44 height 13
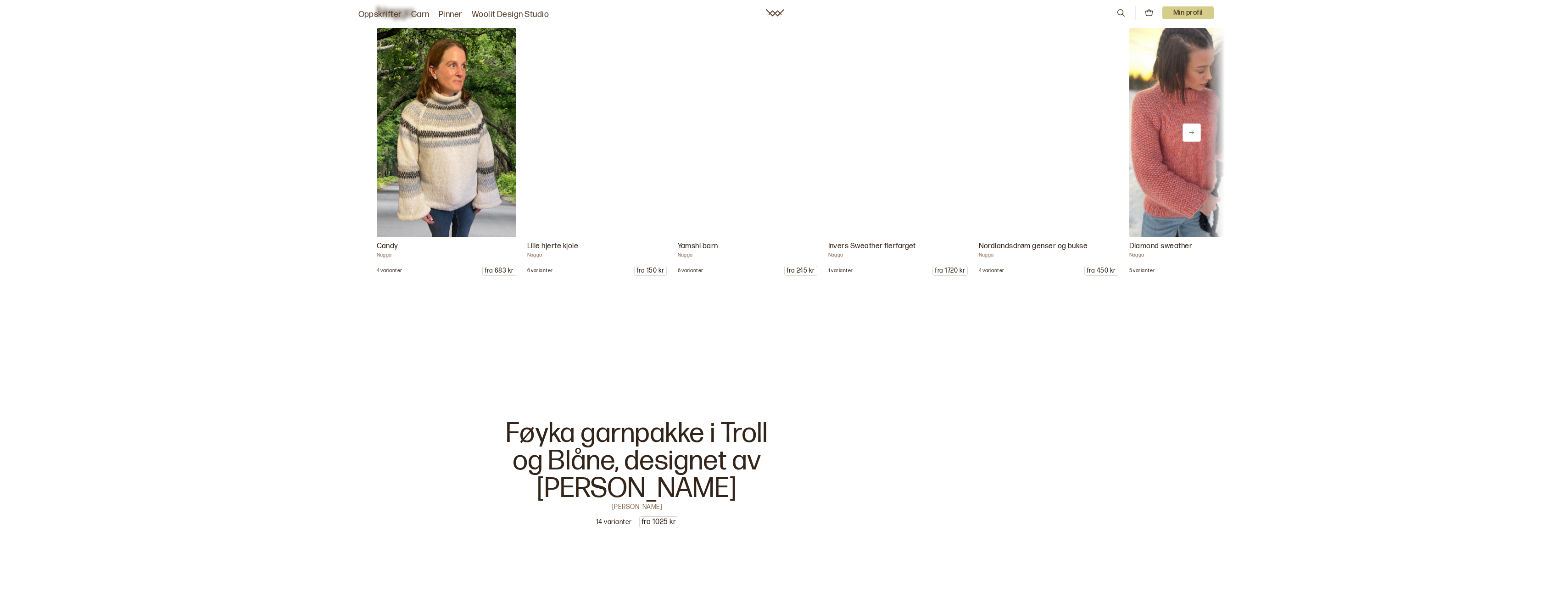
scroll to position [5969, 0]
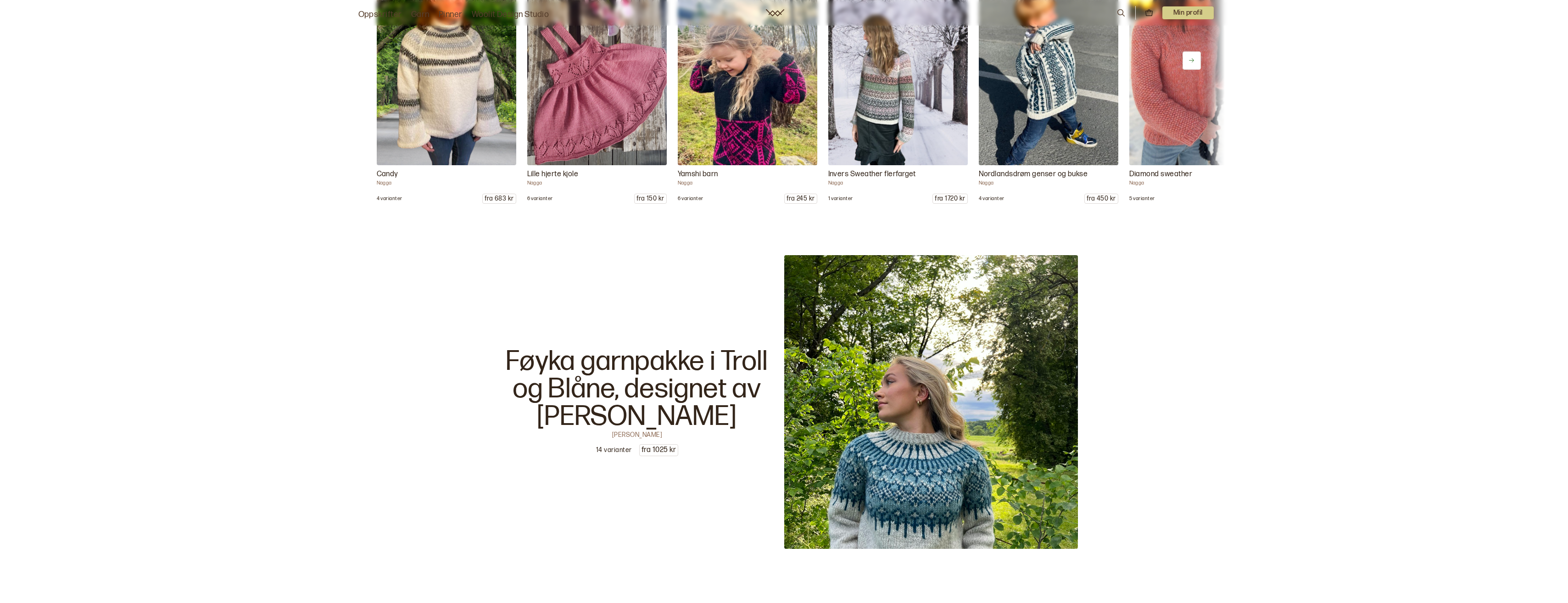
click at [1190, 59] on icon at bounding box center [1191, 60] width 7 height 7
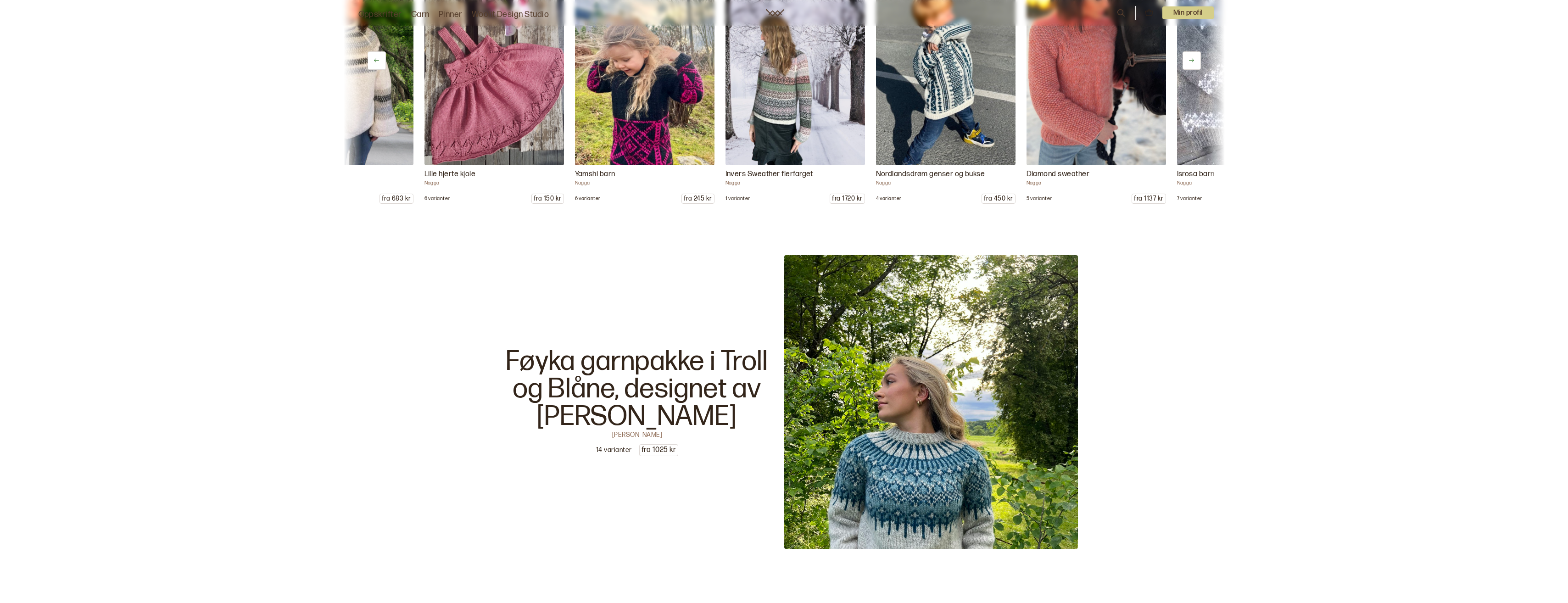
click at [1190, 59] on icon at bounding box center [1191, 60] width 7 height 7
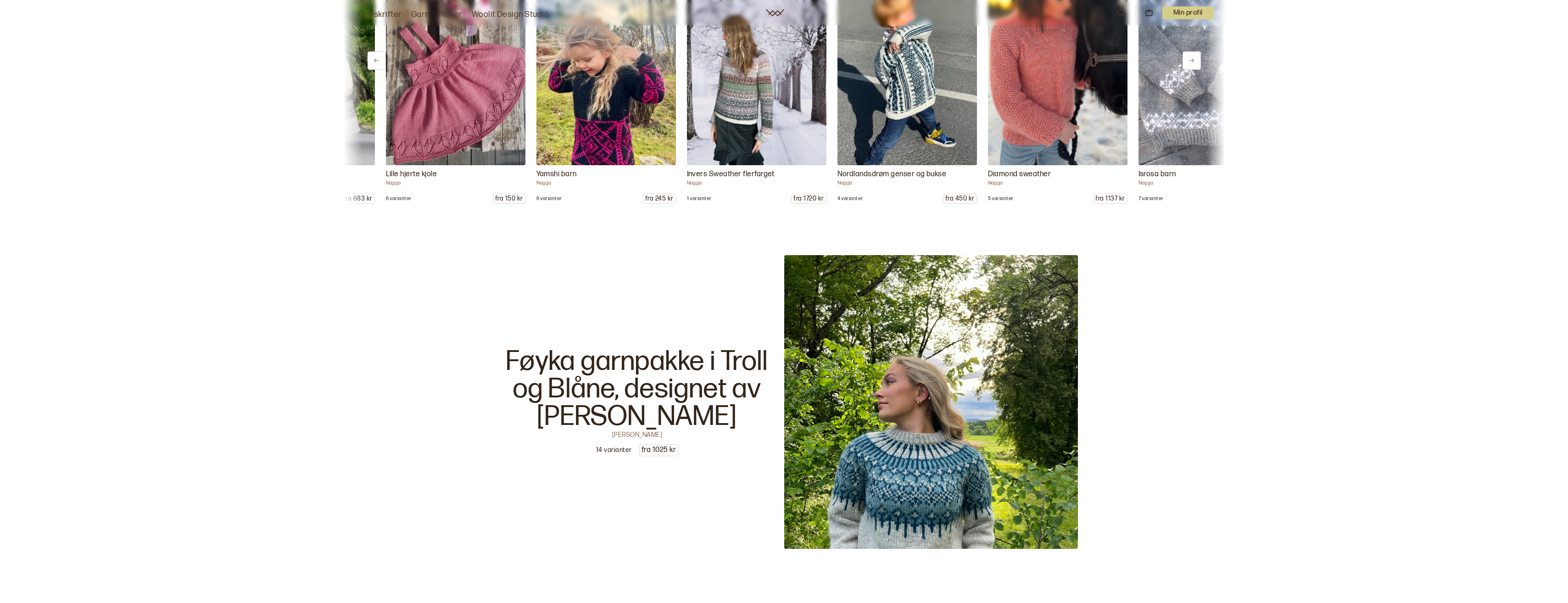
click at [1190, 59] on icon at bounding box center [1191, 60] width 7 height 7
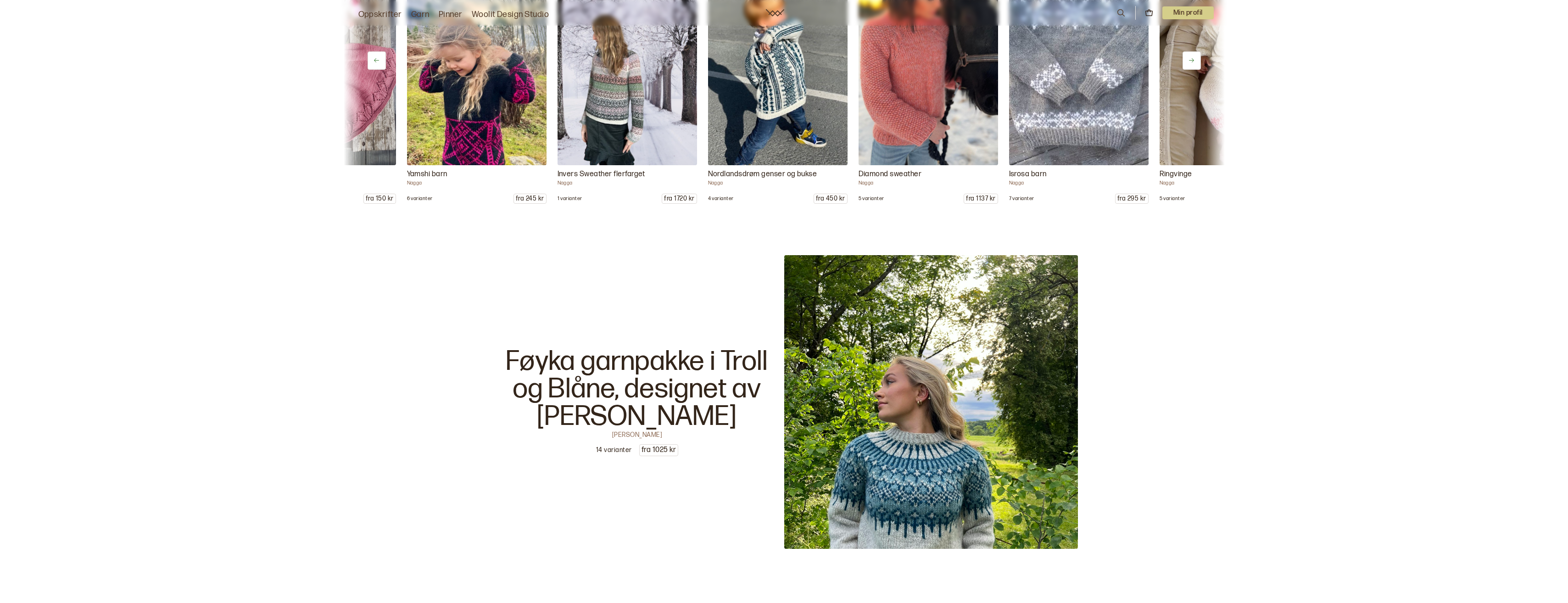
click at [1190, 59] on icon at bounding box center [1191, 60] width 7 height 7
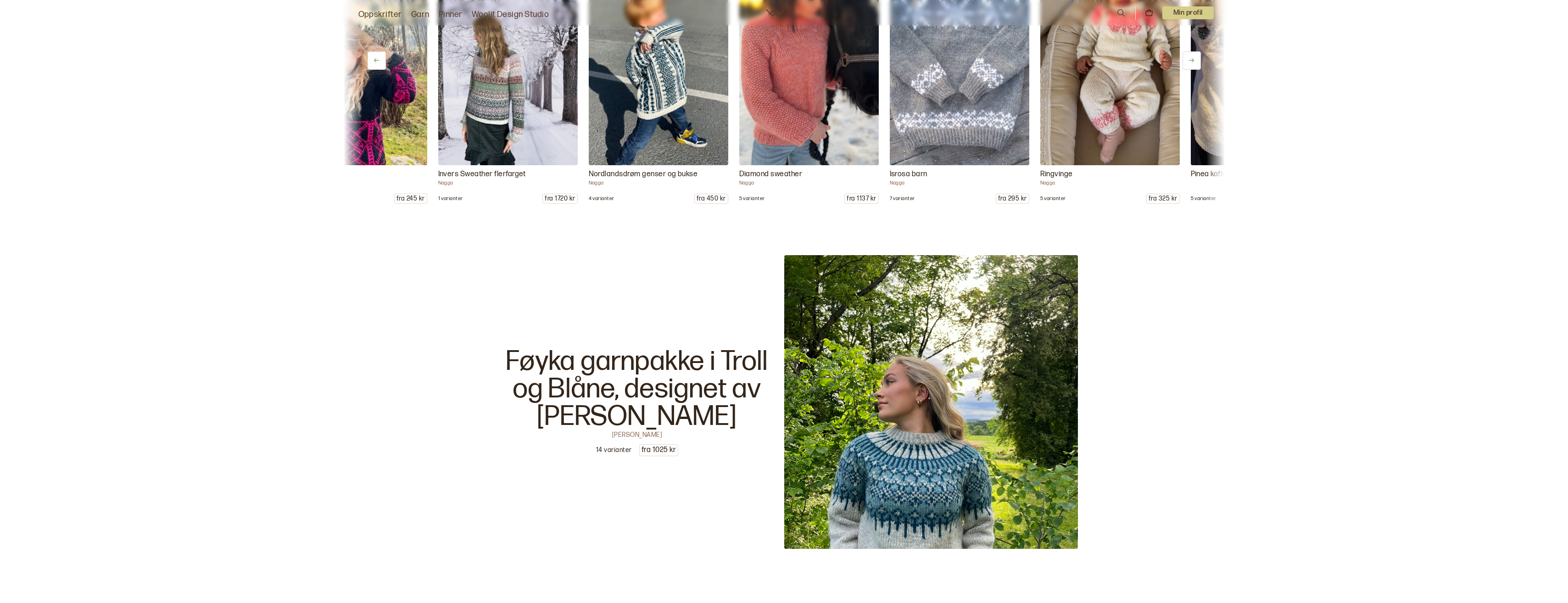
click at [1190, 59] on icon at bounding box center [1191, 60] width 7 height 7
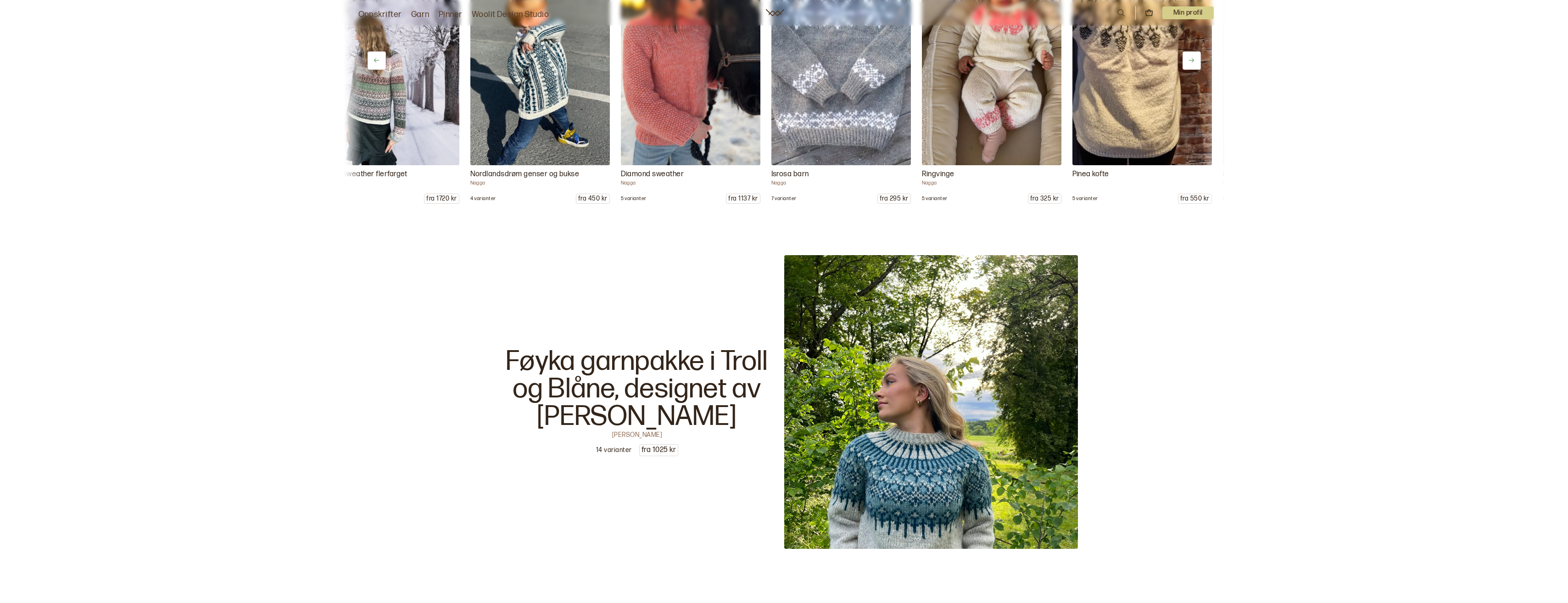
click at [1190, 59] on icon at bounding box center [1191, 60] width 7 height 7
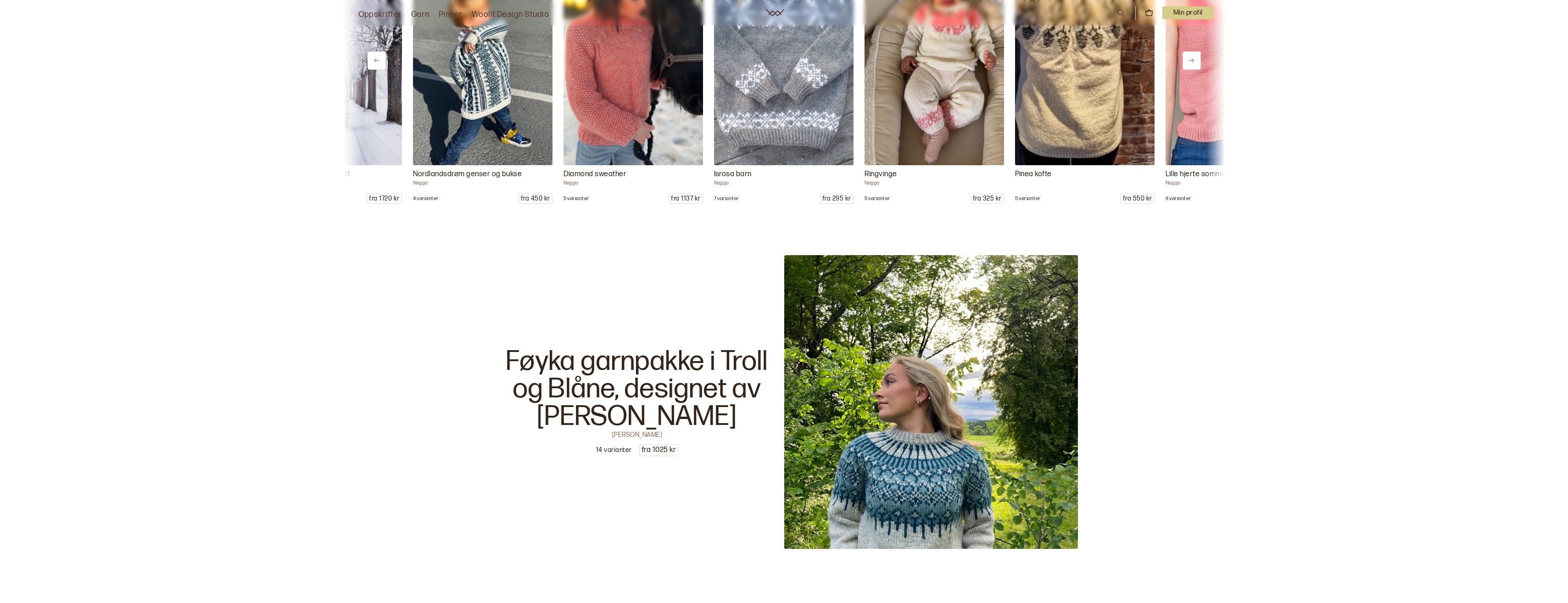
click at [1190, 59] on icon at bounding box center [1191, 60] width 7 height 7
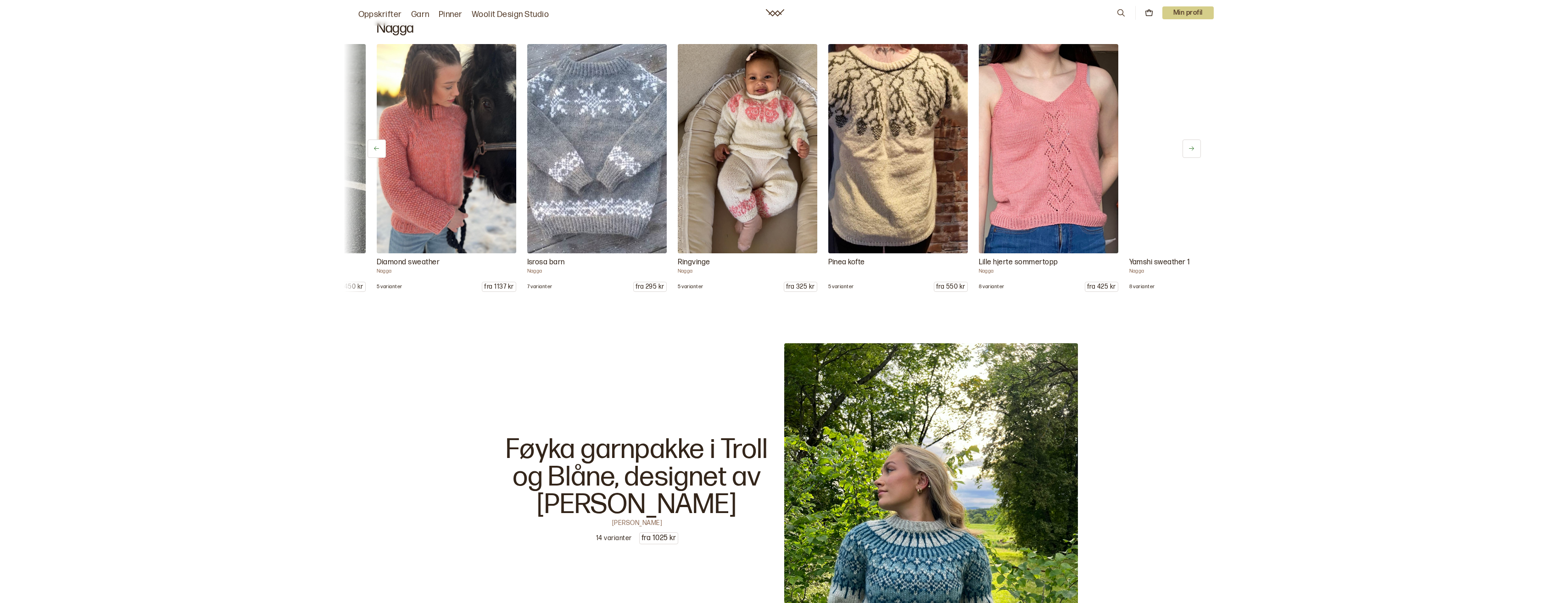
scroll to position [5877, 0]
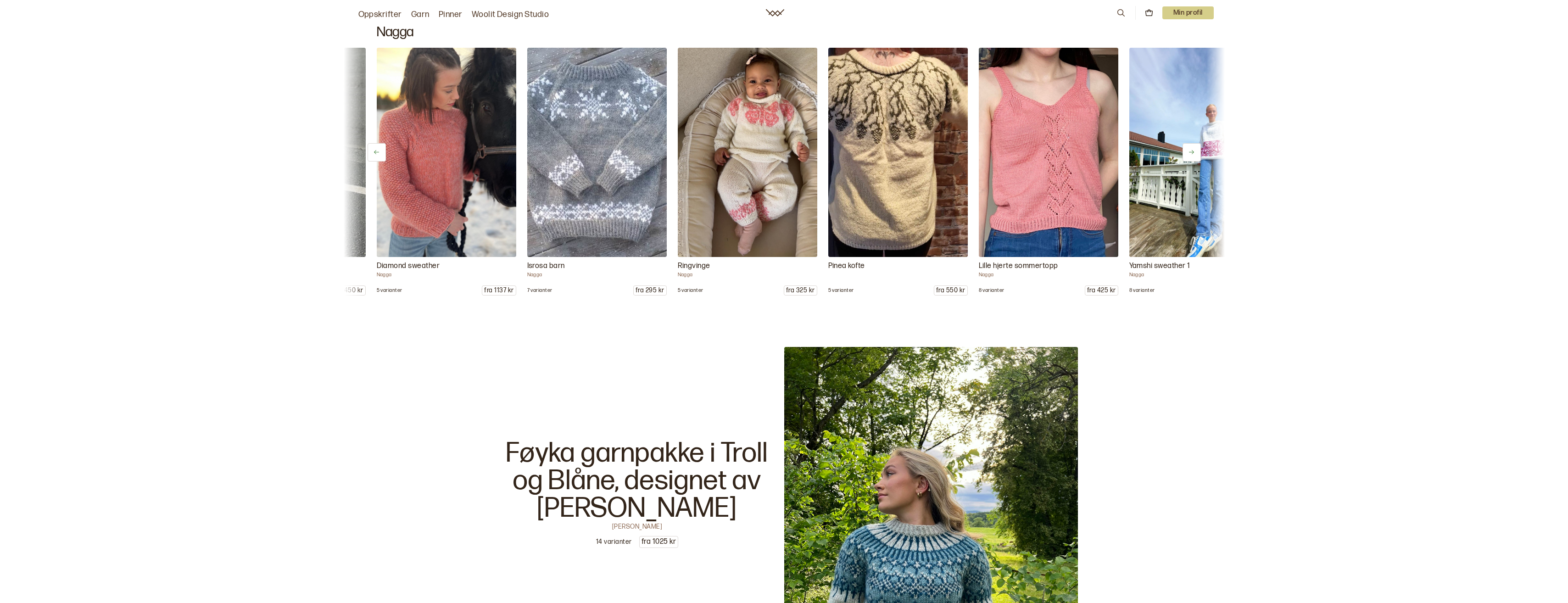
click at [1186, 151] on button at bounding box center [1191, 152] width 18 height 18
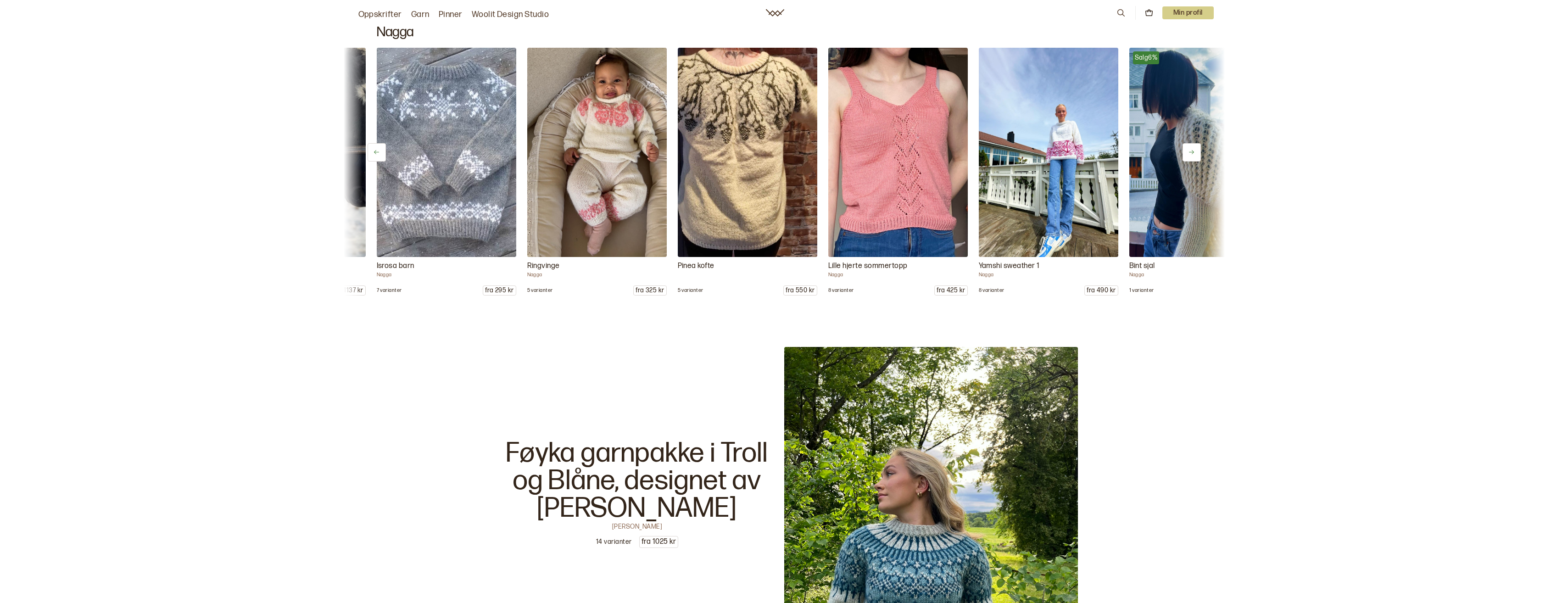
click at [1186, 151] on button at bounding box center [1191, 152] width 18 height 18
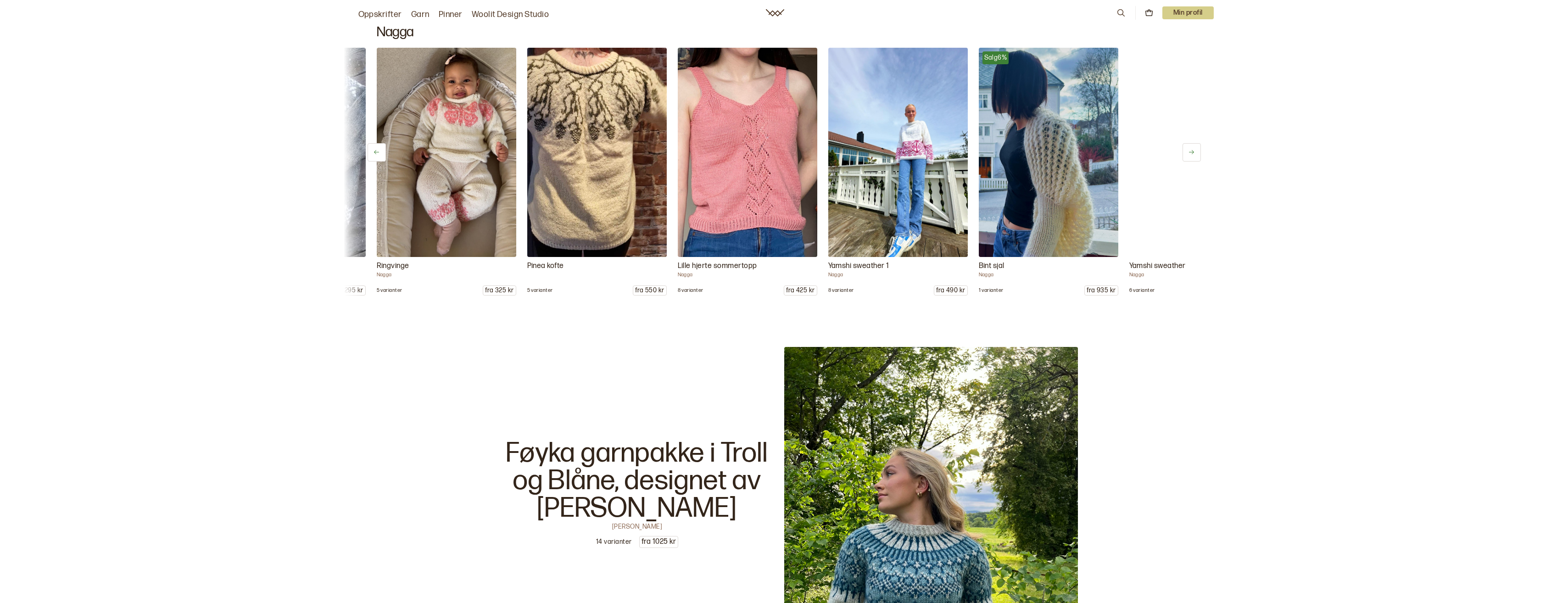
click at [1186, 151] on button at bounding box center [1191, 152] width 18 height 18
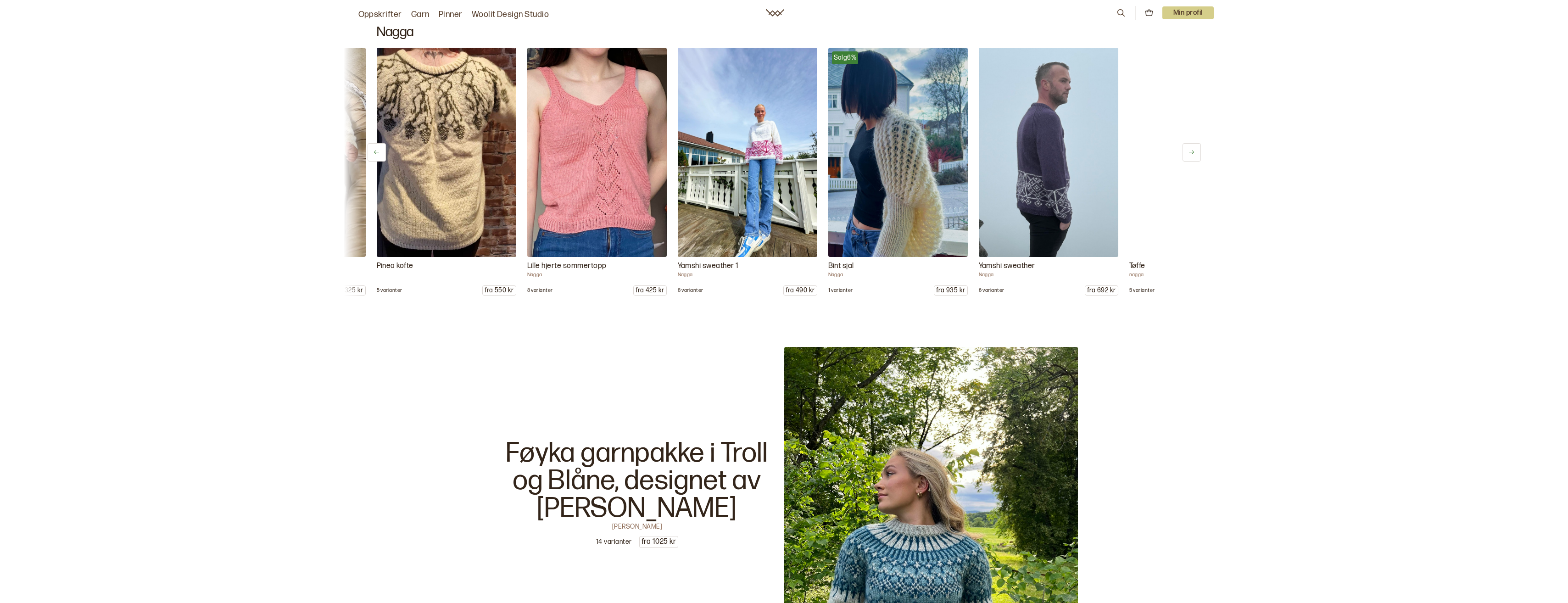
click at [1186, 151] on button at bounding box center [1191, 152] width 18 height 18
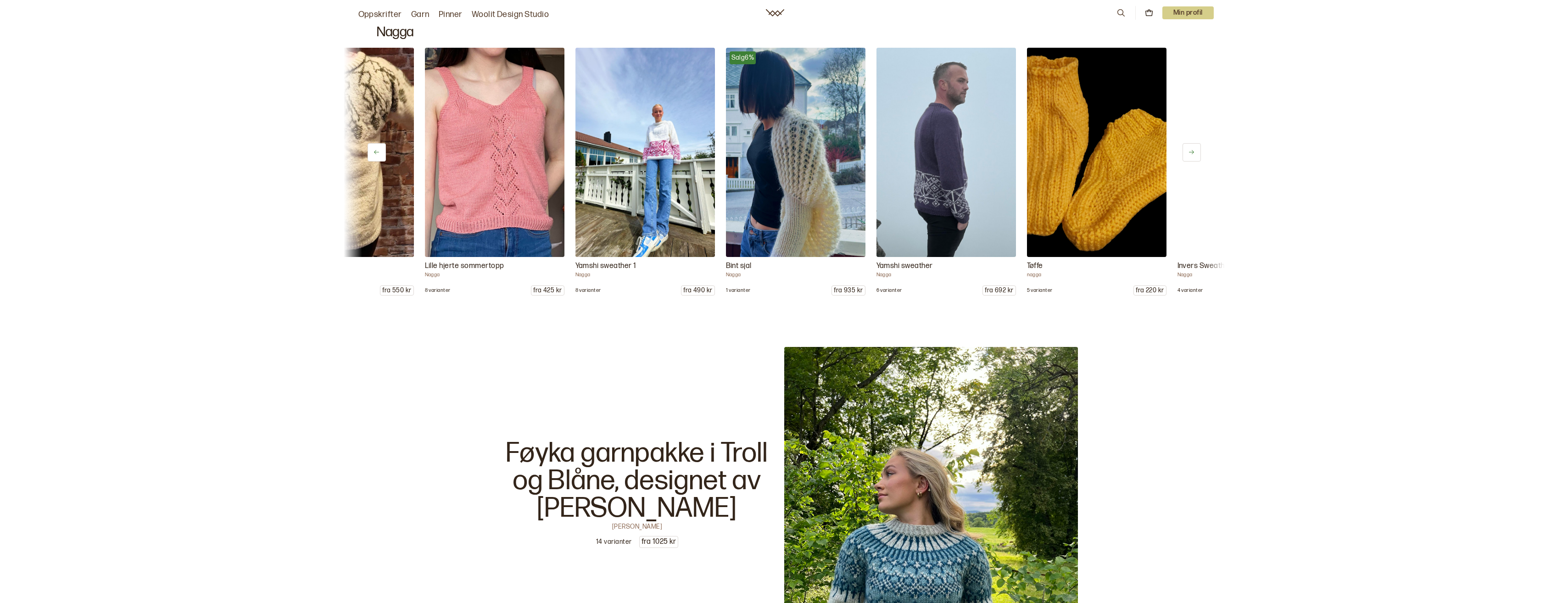
click at [1186, 151] on button at bounding box center [1191, 152] width 18 height 18
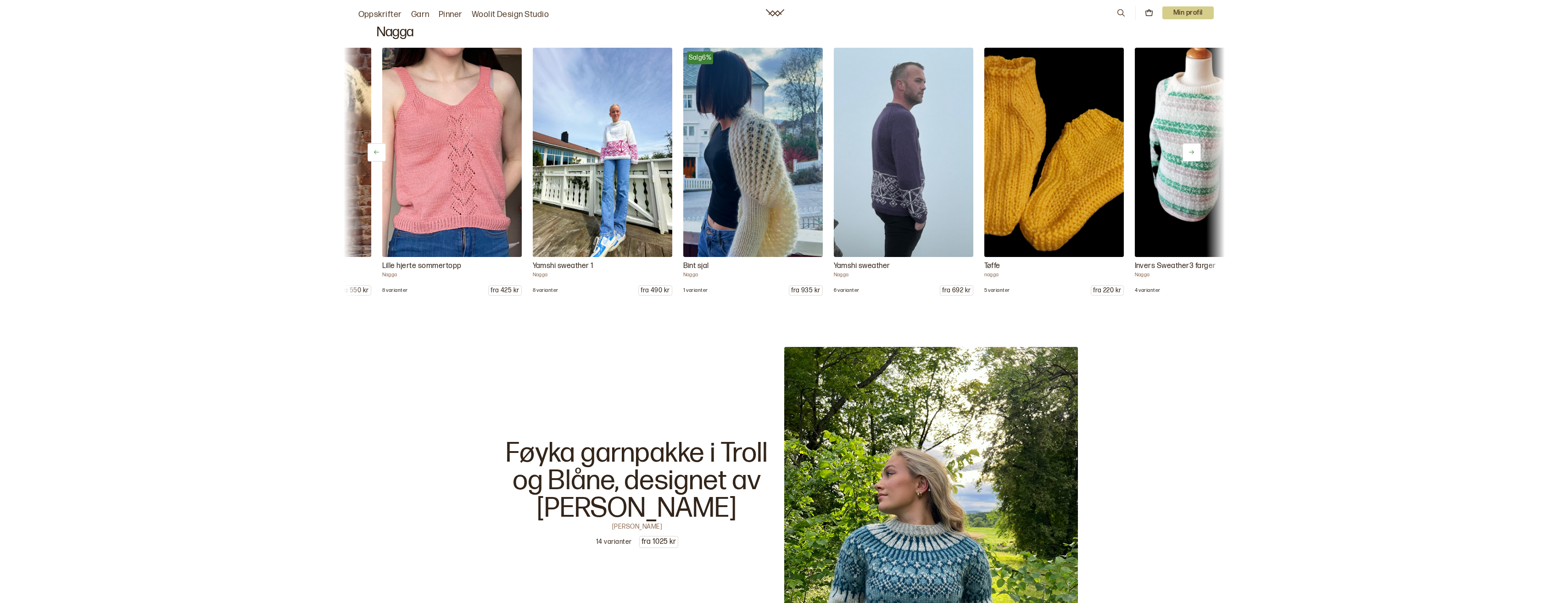
click at [1186, 151] on button at bounding box center [1191, 152] width 18 height 18
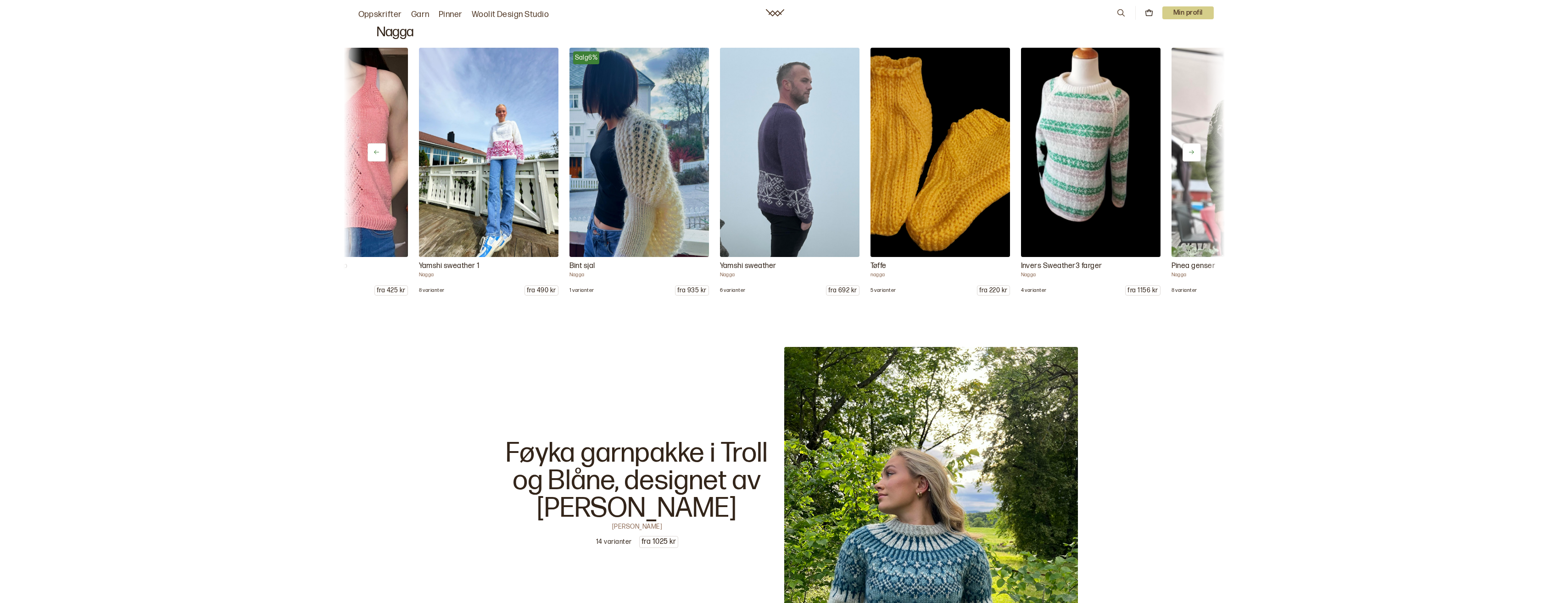
click at [1186, 151] on button at bounding box center [1191, 152] width 18 height 18
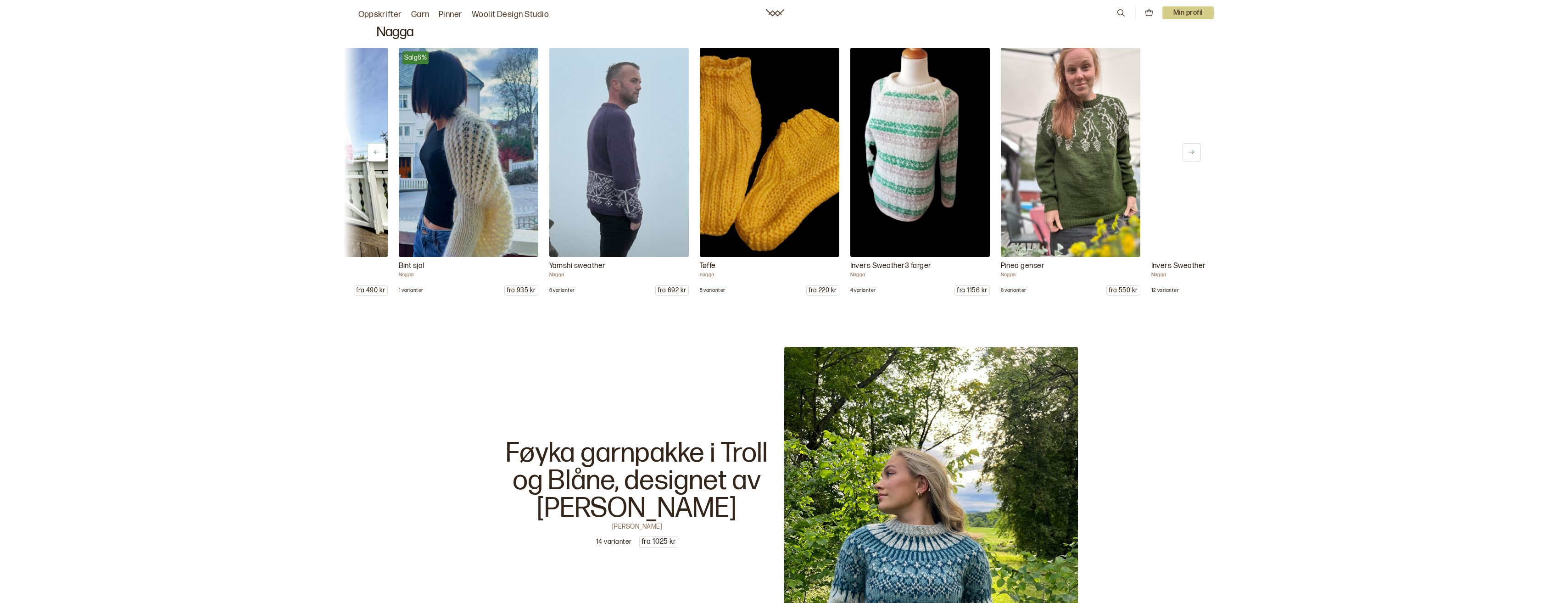
click at [1186, 151] on button at bounding box center [1191, 152] width 18 height 18
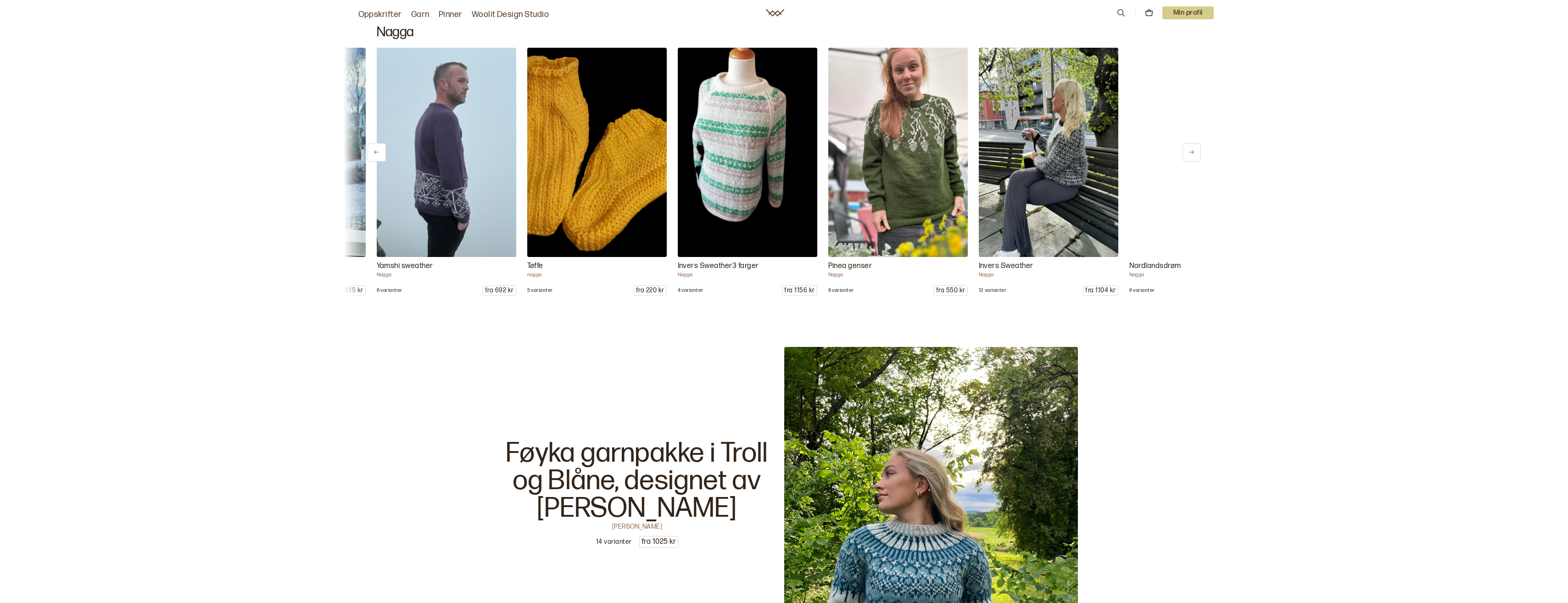
click at [1186, 151] on button at bounding box center [1191, 152] width 18 height 18
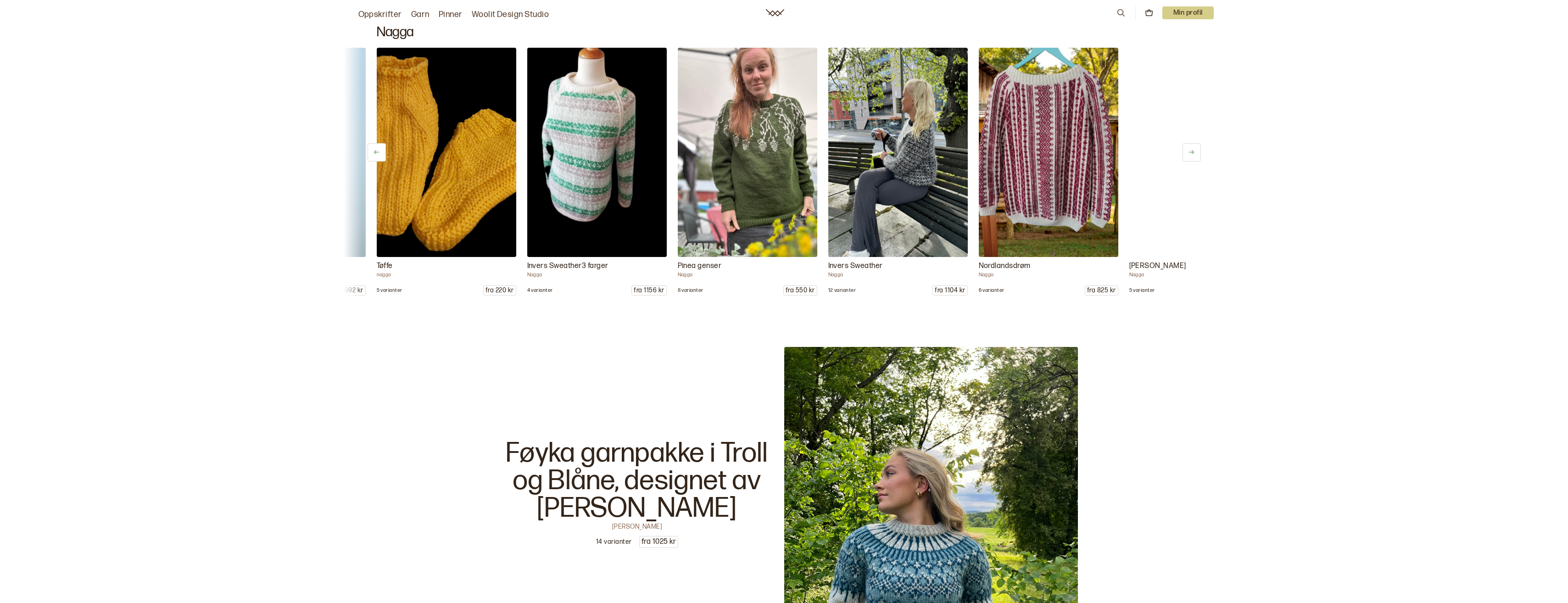
click at [1186, 151] on button at bounding box center [1191, 152] width 18 height 18
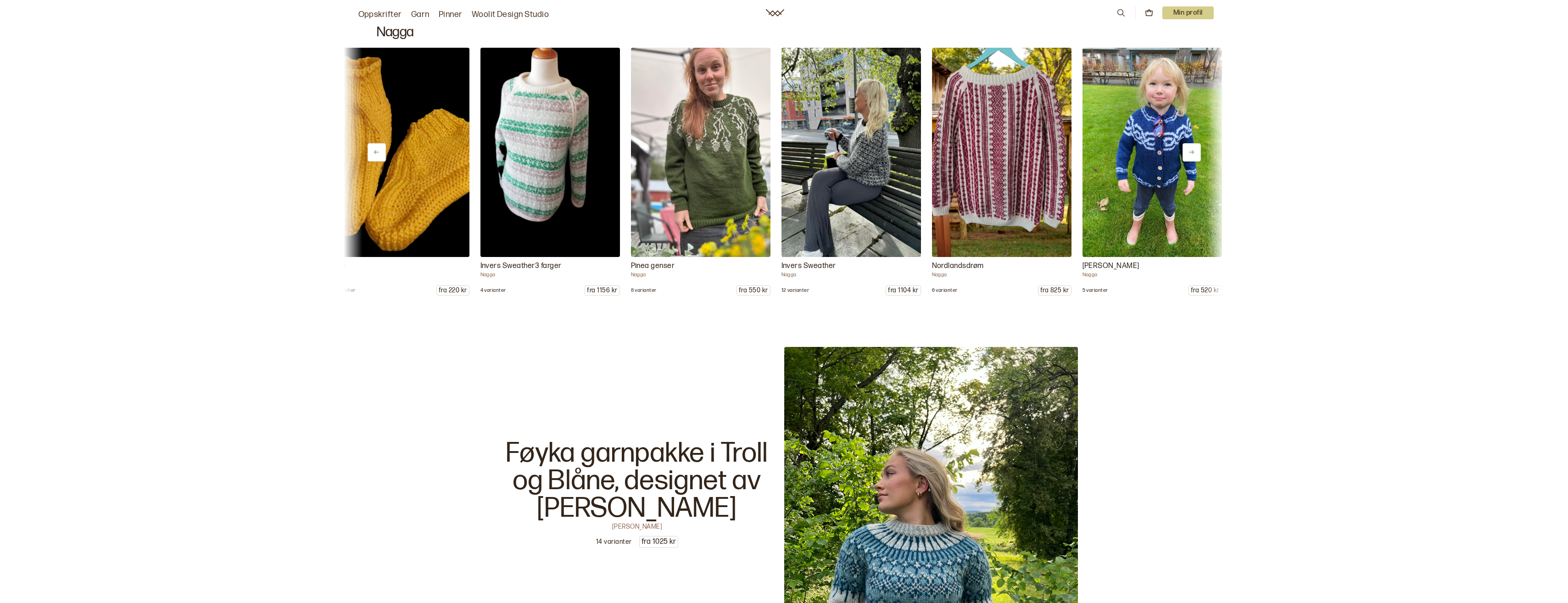
click at [1186, 151] on button at bounding box center [1191, 152] width 18 height 18
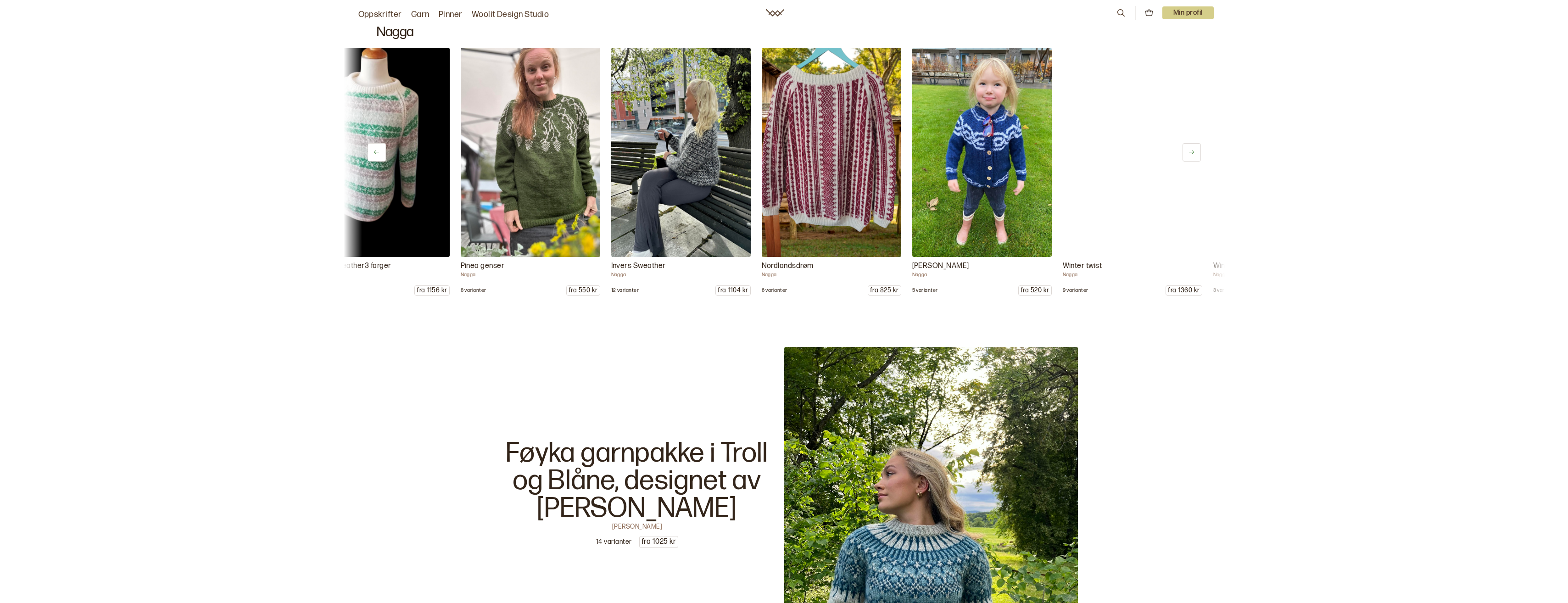
click at [1186, 151] on button at bounding box center [1191, 152] width 18 height 18
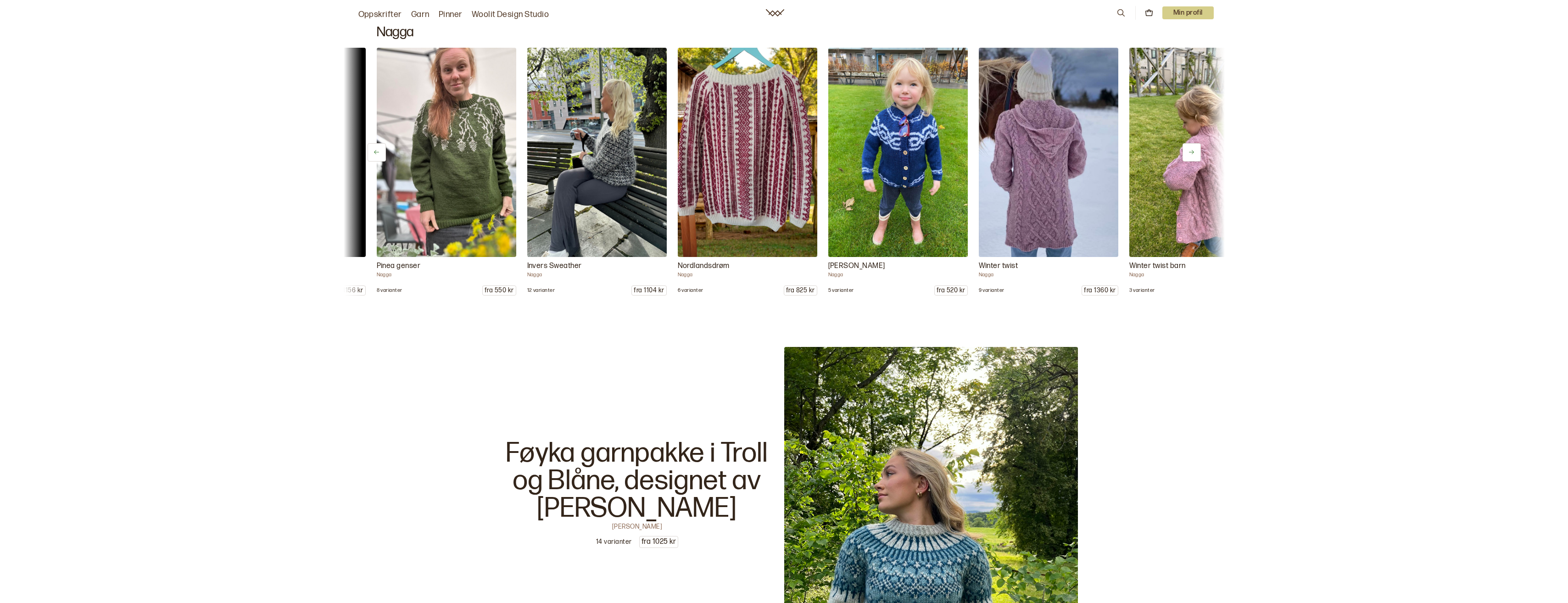
click at [1186, 151] on button at bounding box center [1191, 152] width 18 height 18
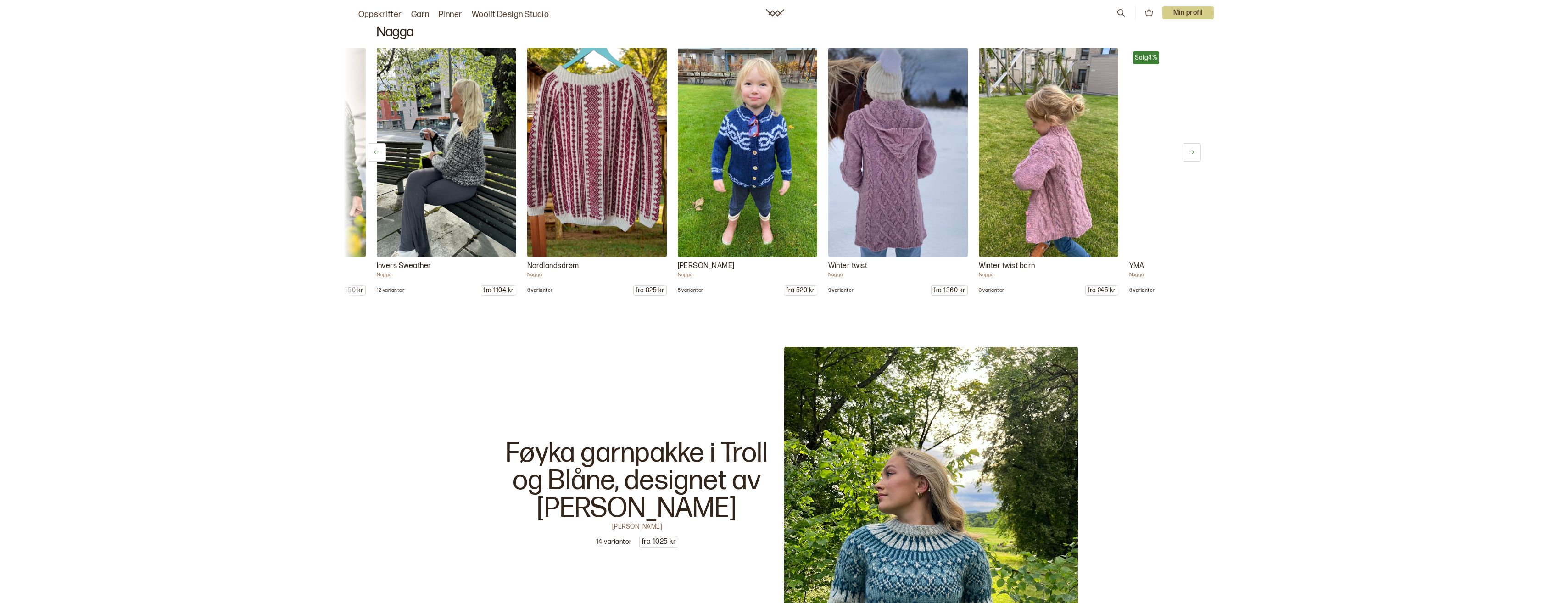
click at [1186, 151] on button at bounding box center [1191, 152] width 18 height 18
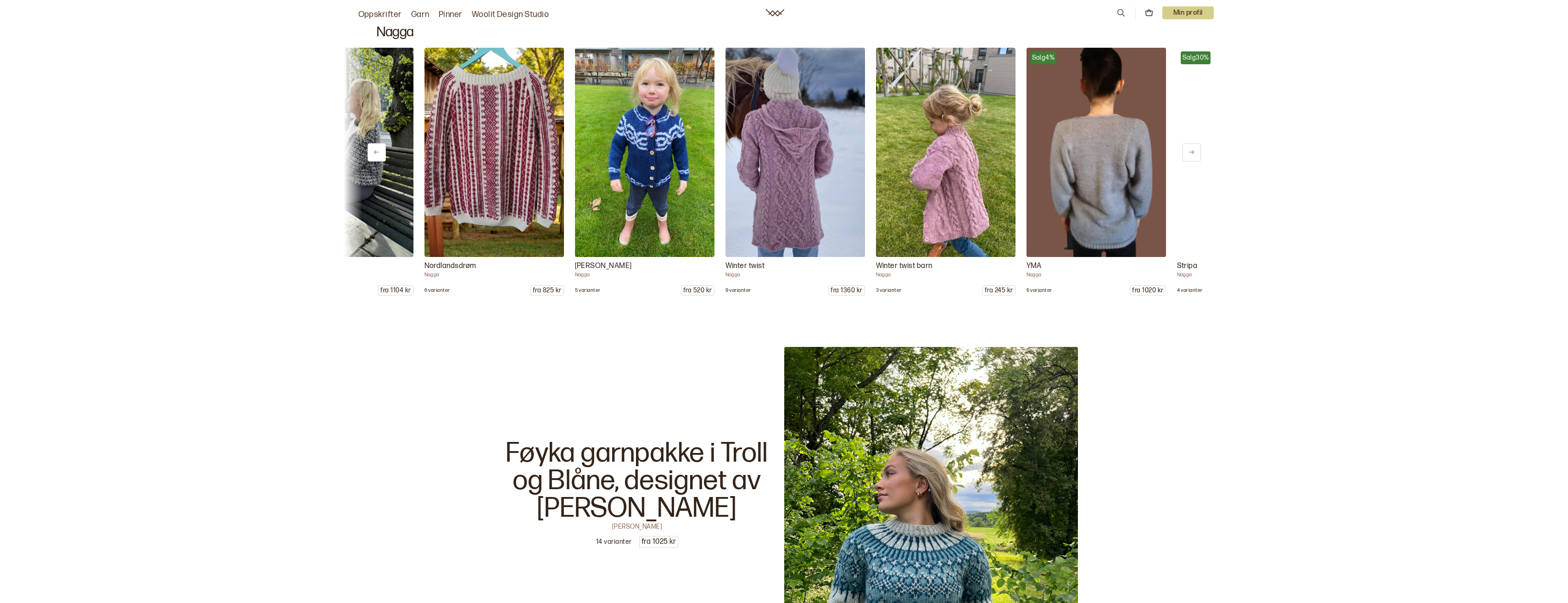
click at [1186, 151] on button at bounding box center [1191, 152] width 18 height 18
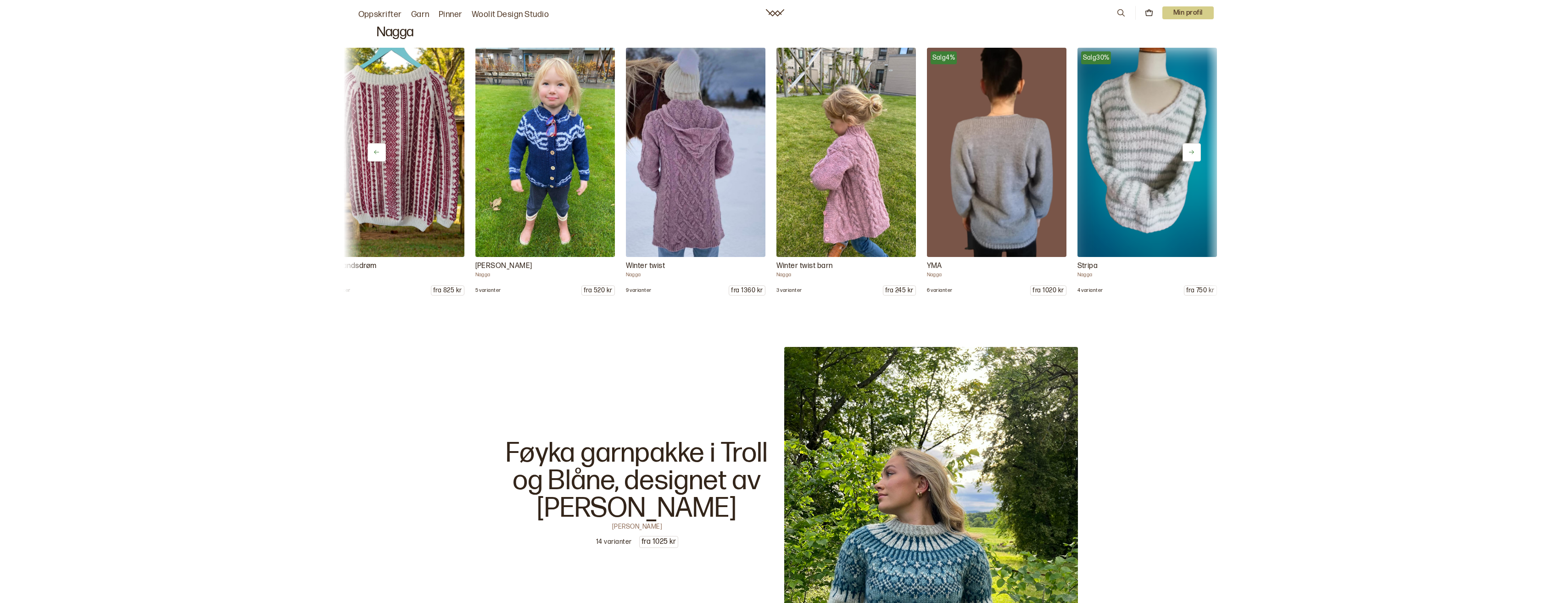
click at [1186, 151] on button at bounding box center [1191, 152] width 18 height 18
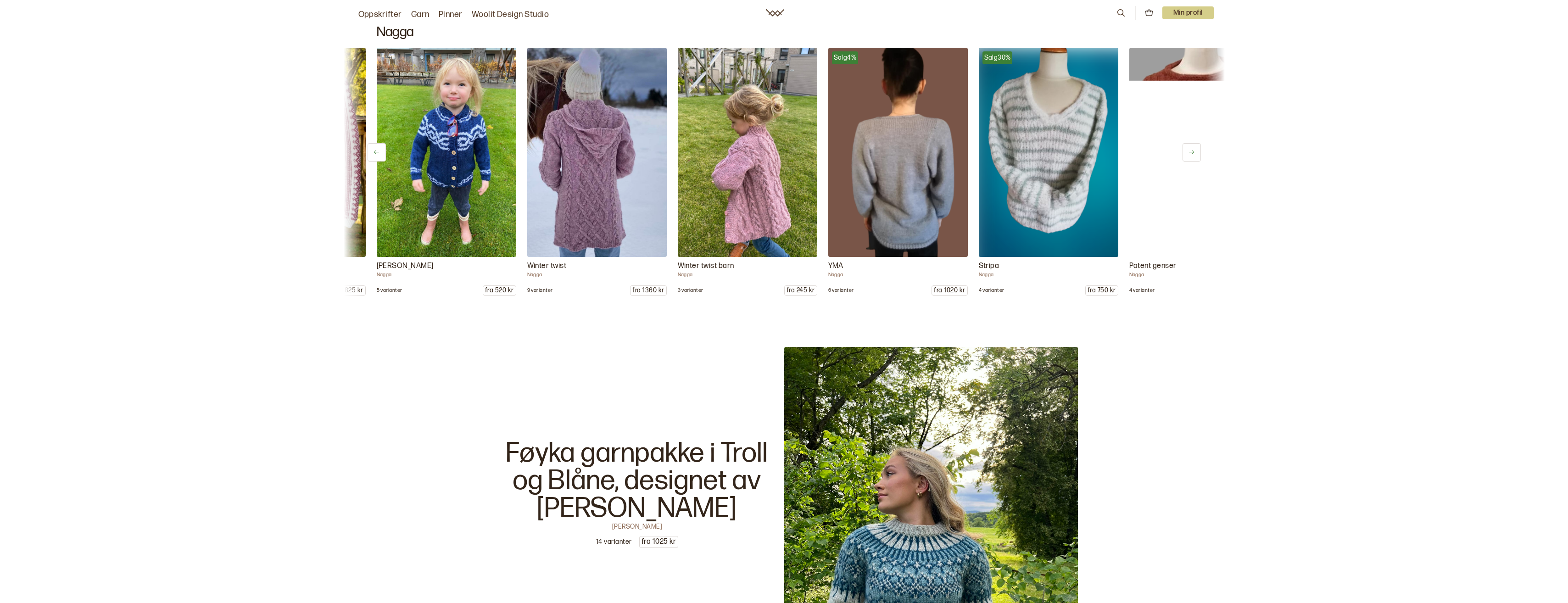
click at [1186, 151] on button at bounding box center [1191, 152] width 18 height 18
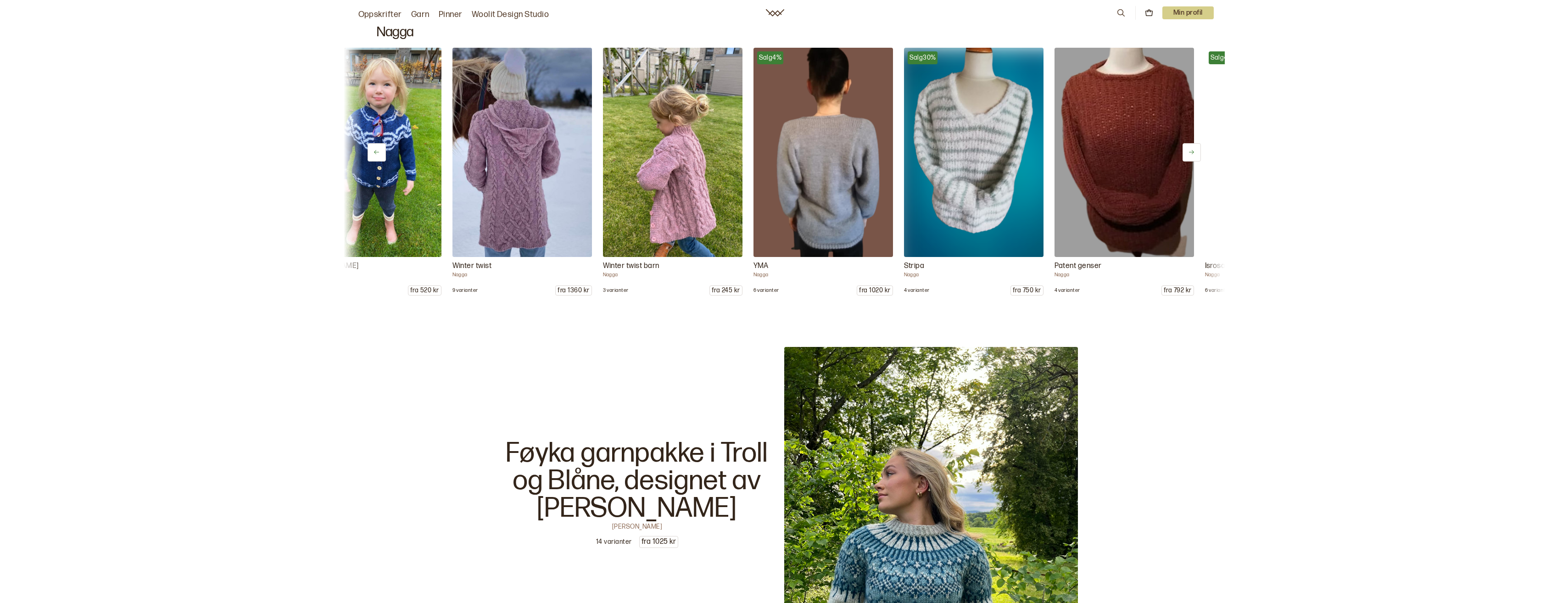
click at [1186, 151] on button at bounding box center [1191, 152] width 18 height 18
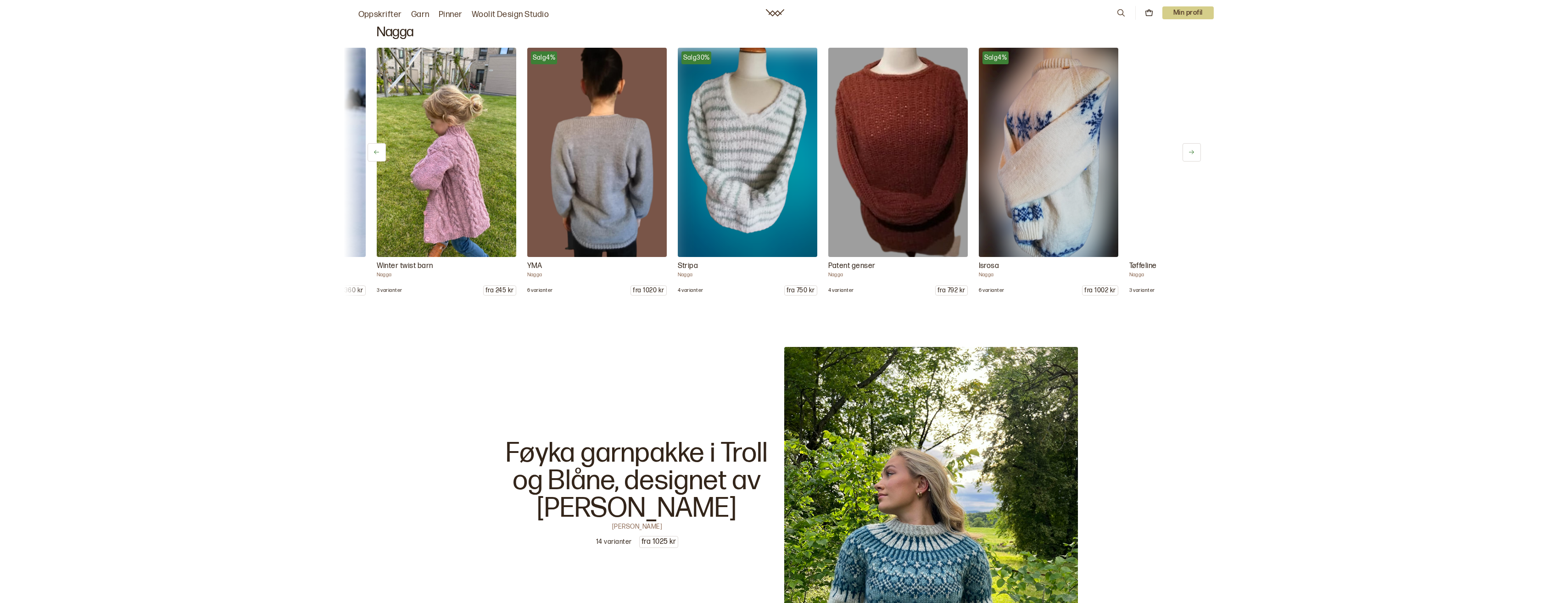
click at [1186, 151] on button at bounding box center [1191, 152] width 18 height 18
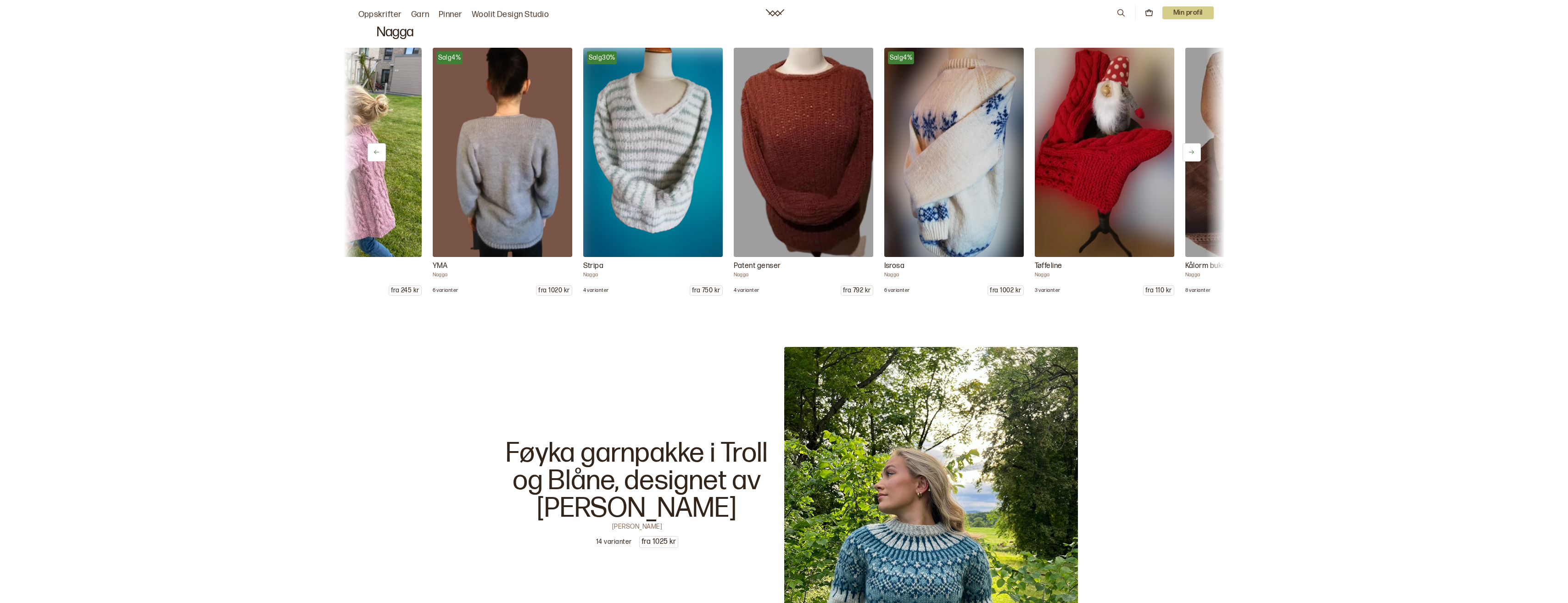
click at [1186, 151] on button at bounding box center [1191, 152] width 18 height 18
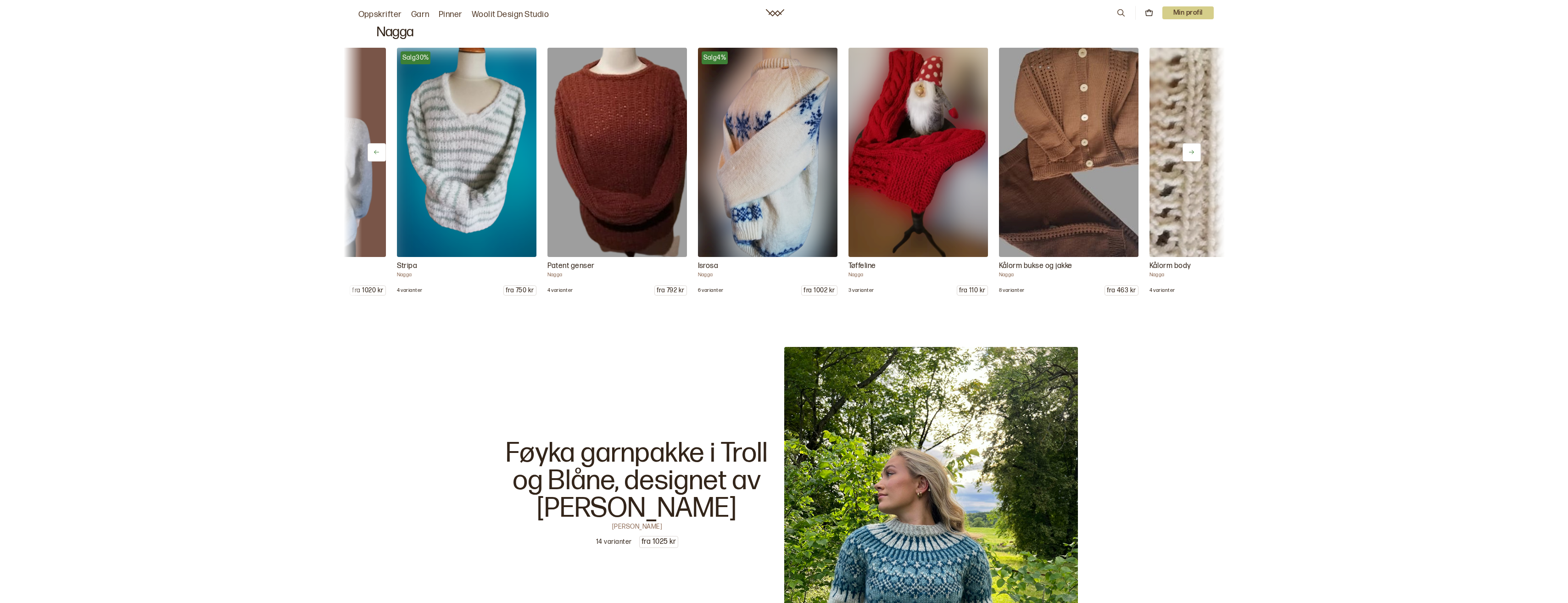
click at [1186, 151] on button at bounding box center [1191, 152] width 18 height 18
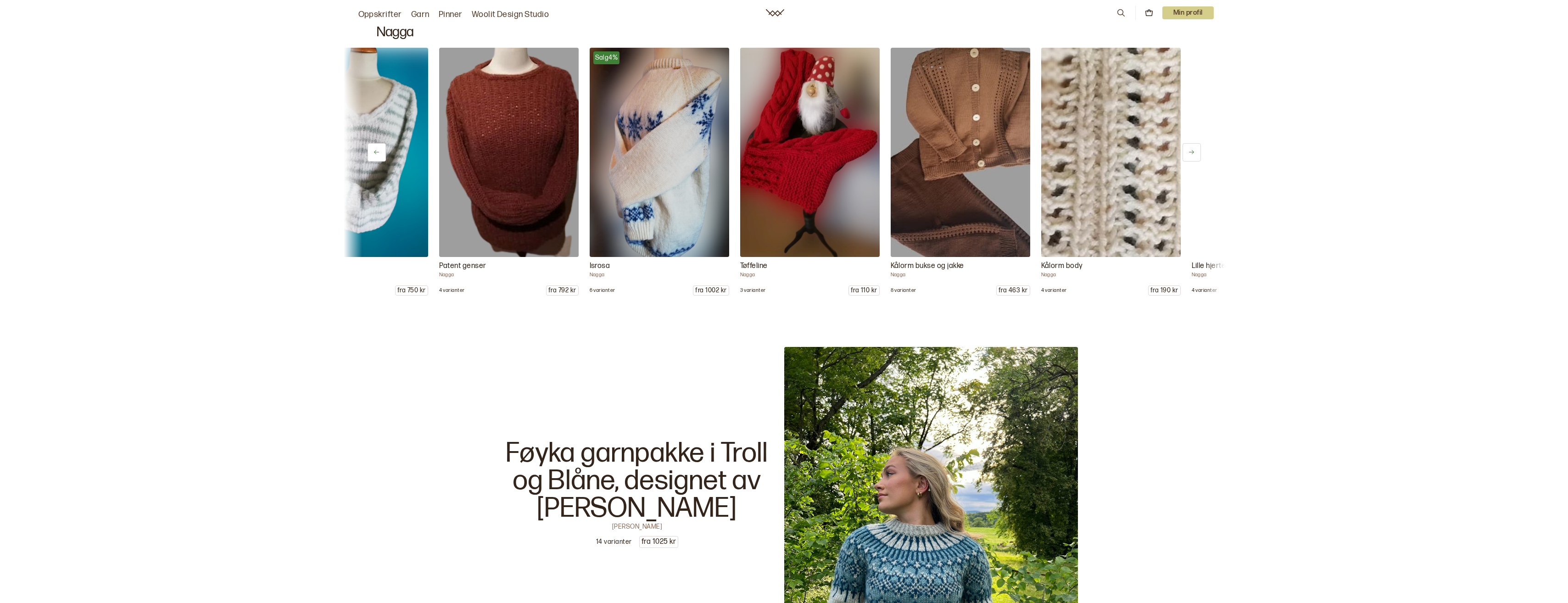
click at [1186, 151] on button at bounding box center [1191, 152] width 18 height 18
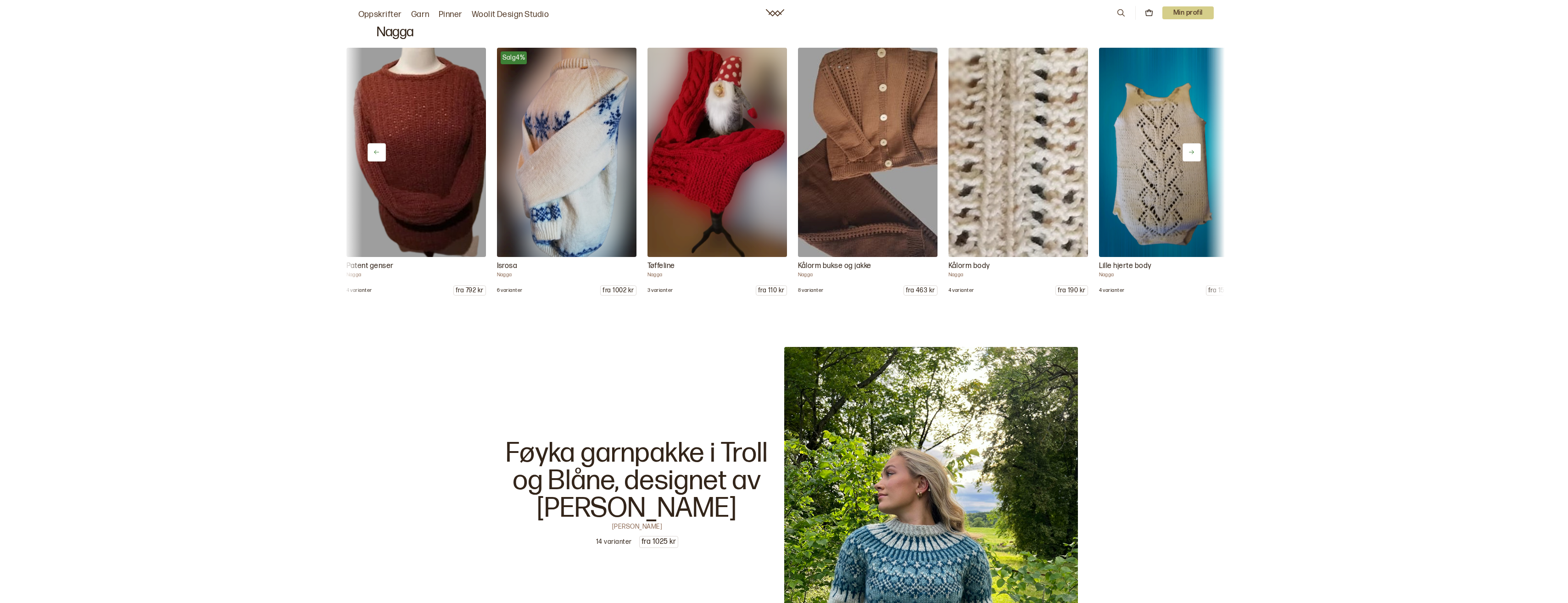
click at [1186, 151] on button at bounding box center [1191, 152] width 18 height 18
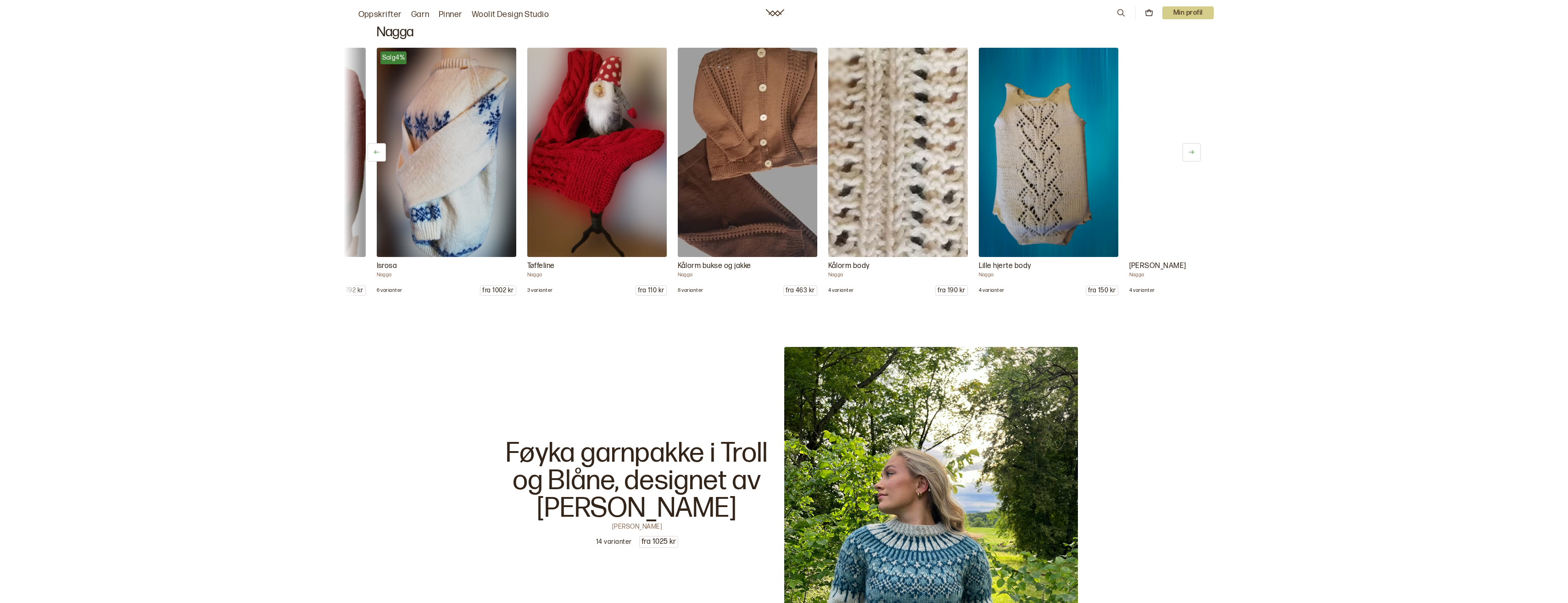
click at [1186, 151] on button at bounding box center [1191, 152] width 18 height 18
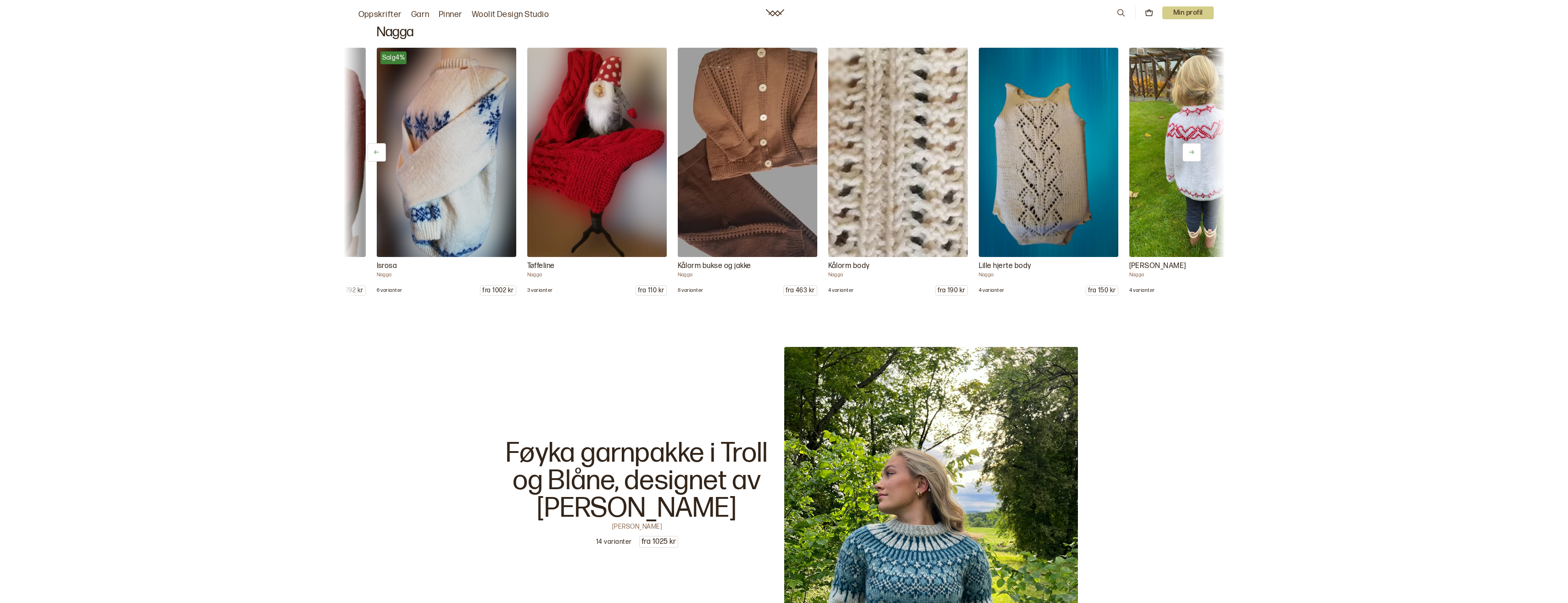
scroll to position [0, 3689]
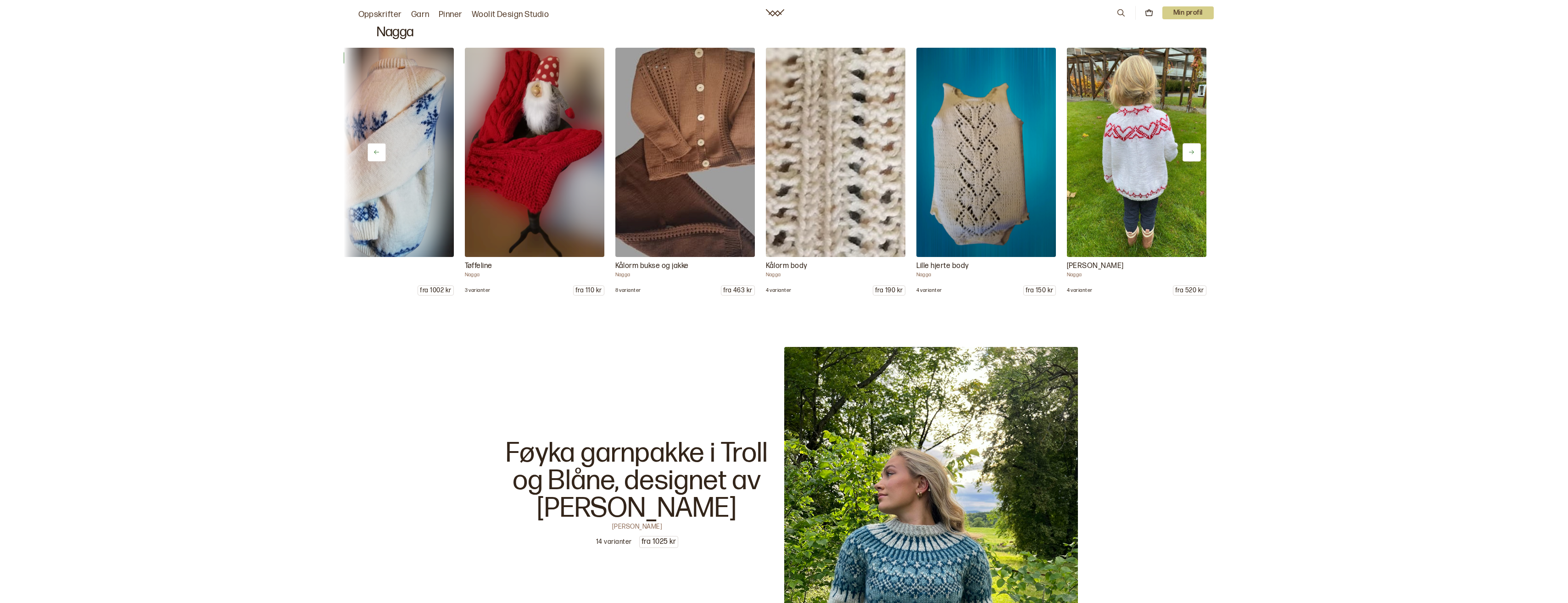
click at [1186, 151] on button at bounding box center [1191, 152] width 18 height 18
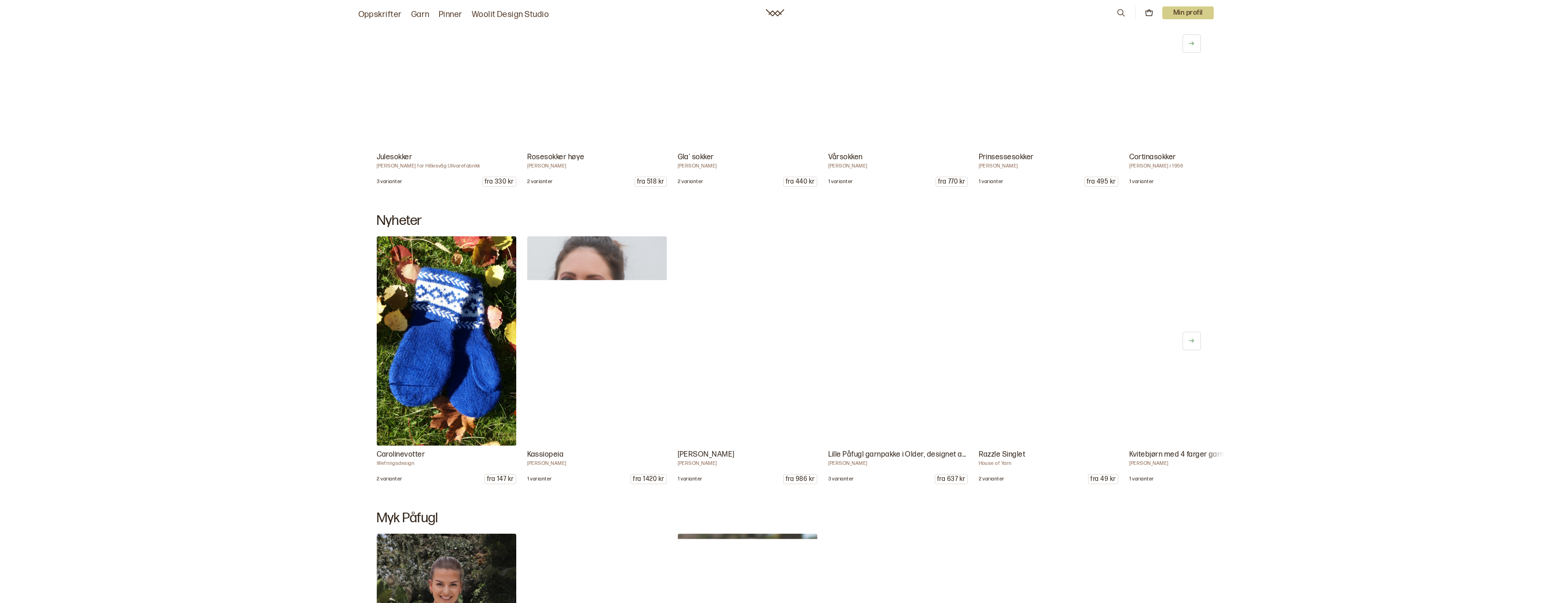
scroll to position [6657, 0]
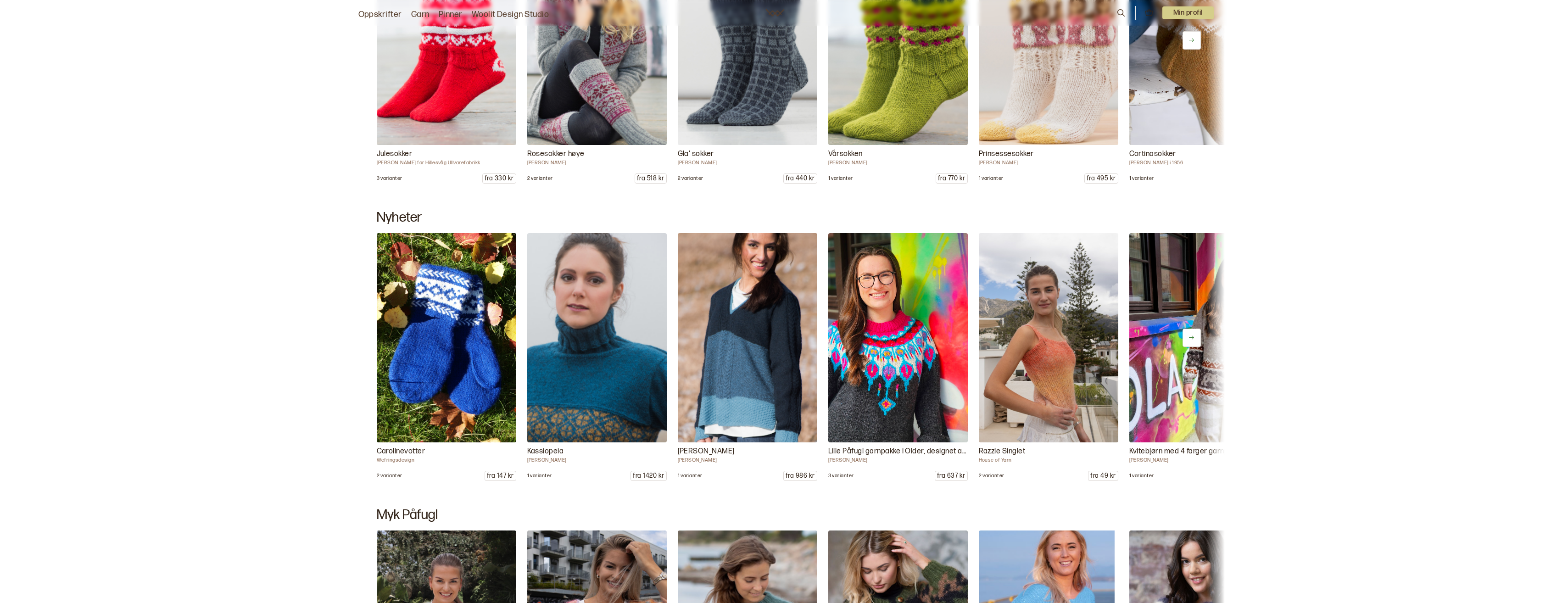
click at [1047, 363] on img at bounding box center [1048, 337] width 146 height 220
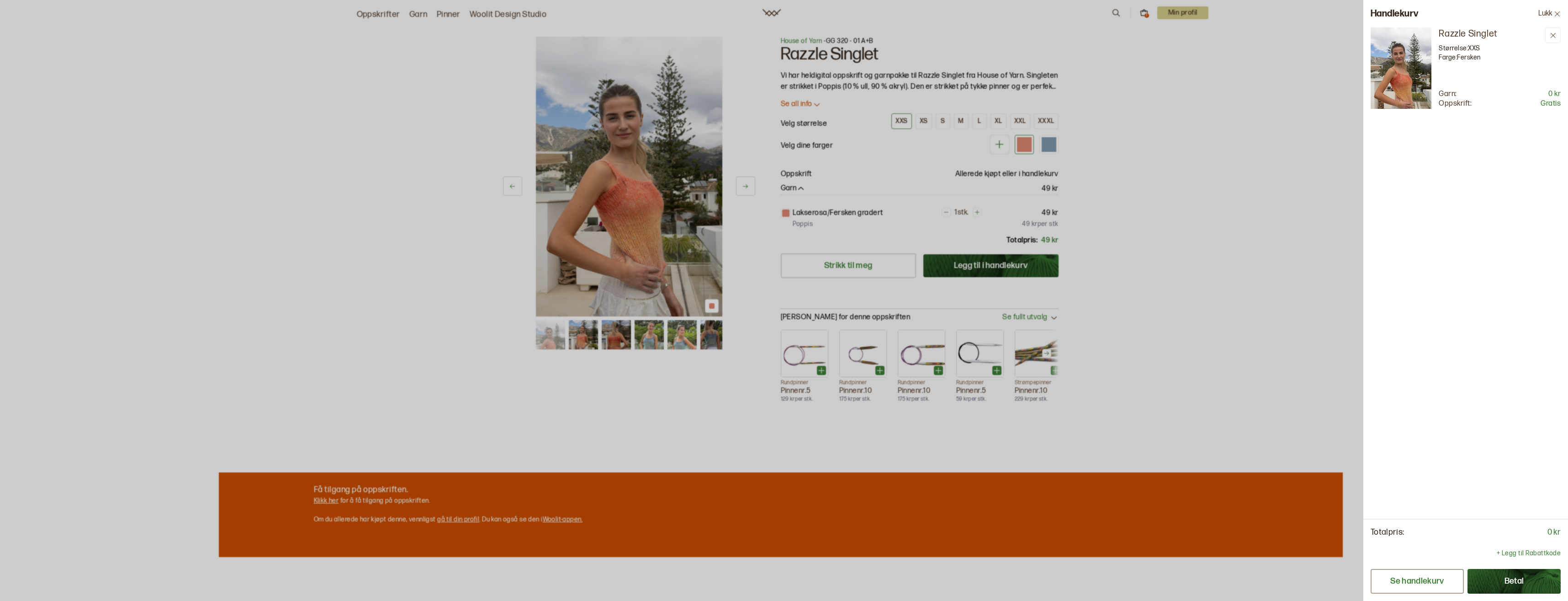
click at [1420, 585] on button "Se handlekurv" at bounding box center [1417, 581] width 93 height 25
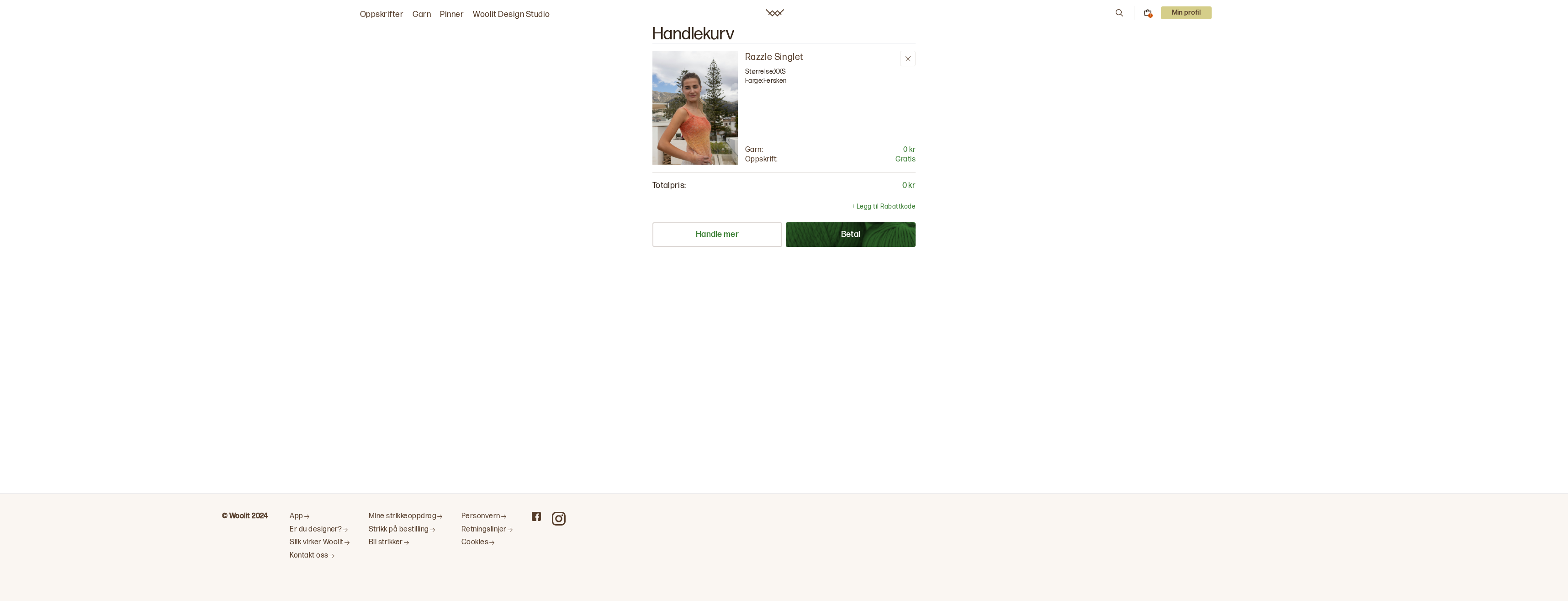
click at [828, 237] on button "Betal" at bounding box center [851, 235] width 130 height 25
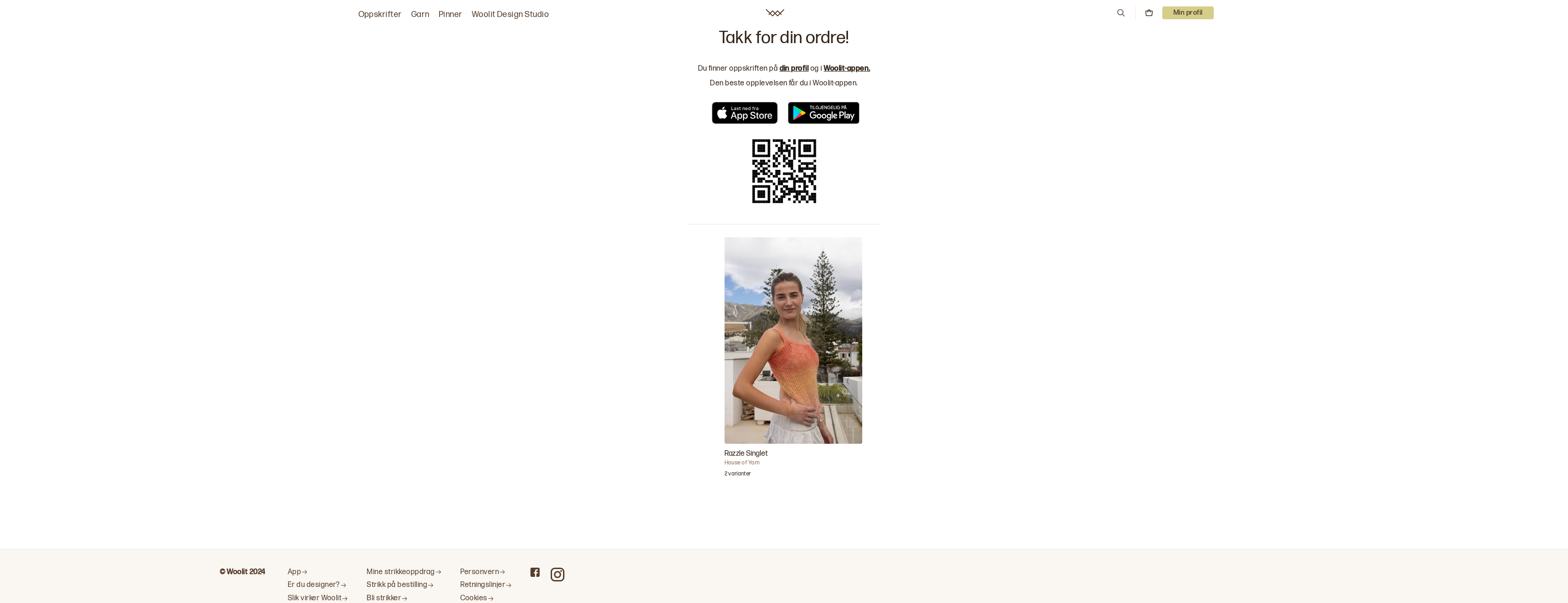
click at [1184, 10] on p "Min profil" at bounding box center [1188, 13] width 51 height 13
click at [1162, 36] on span "Profil" at bounding box center [1157, 36] width 17 height 9
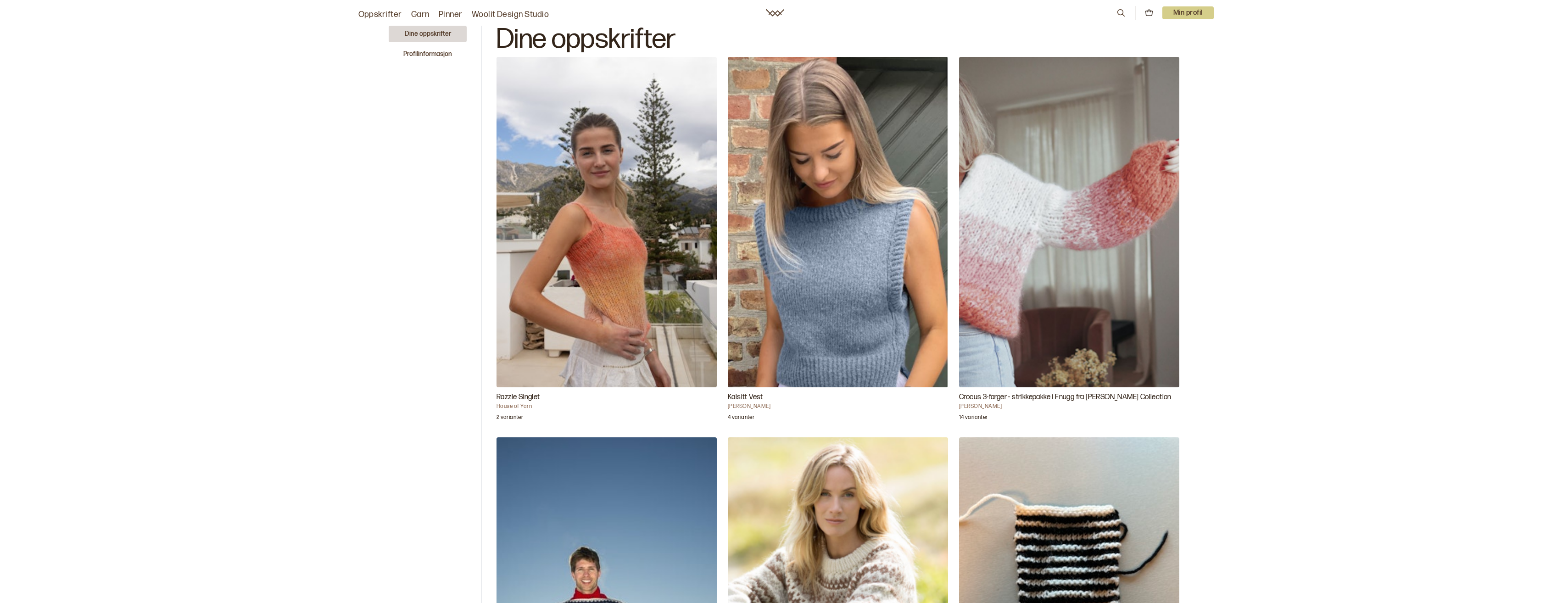
click at [619, 297] on img "Razzle Singlet" at bounding box center [606, 222] width 221 height 330
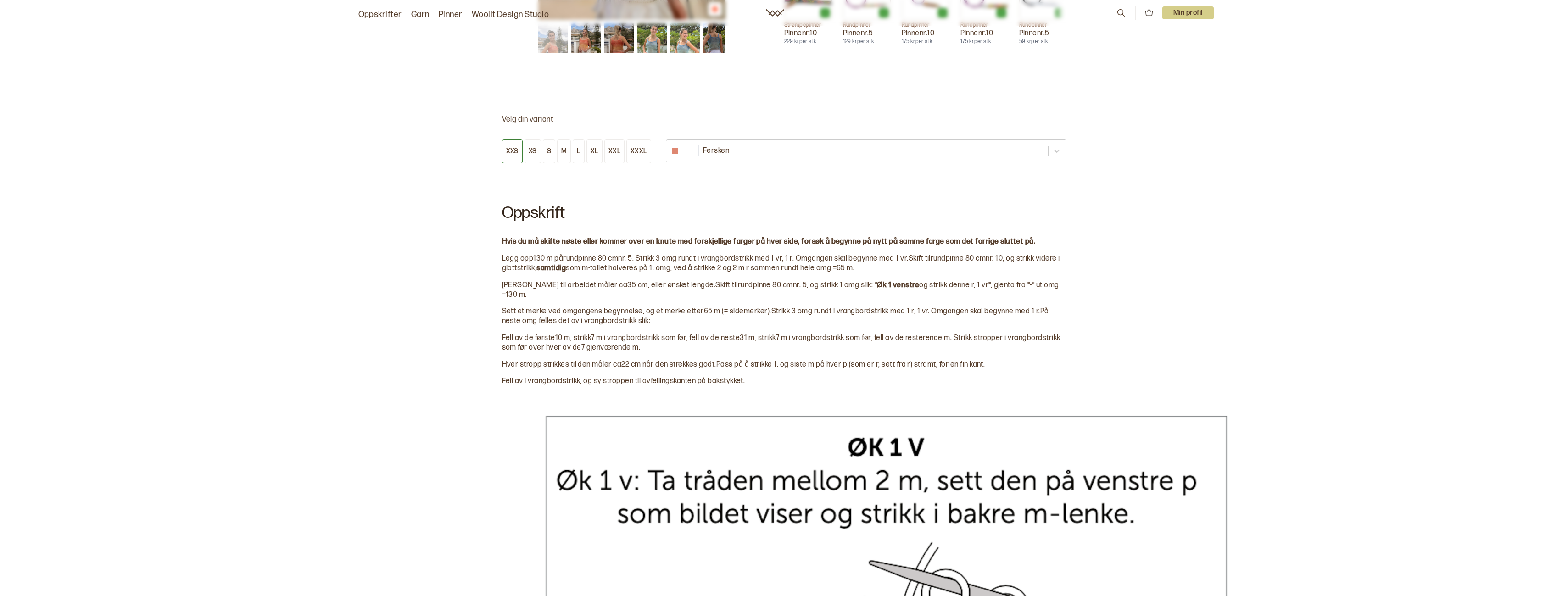
scroll to position [367, 0]
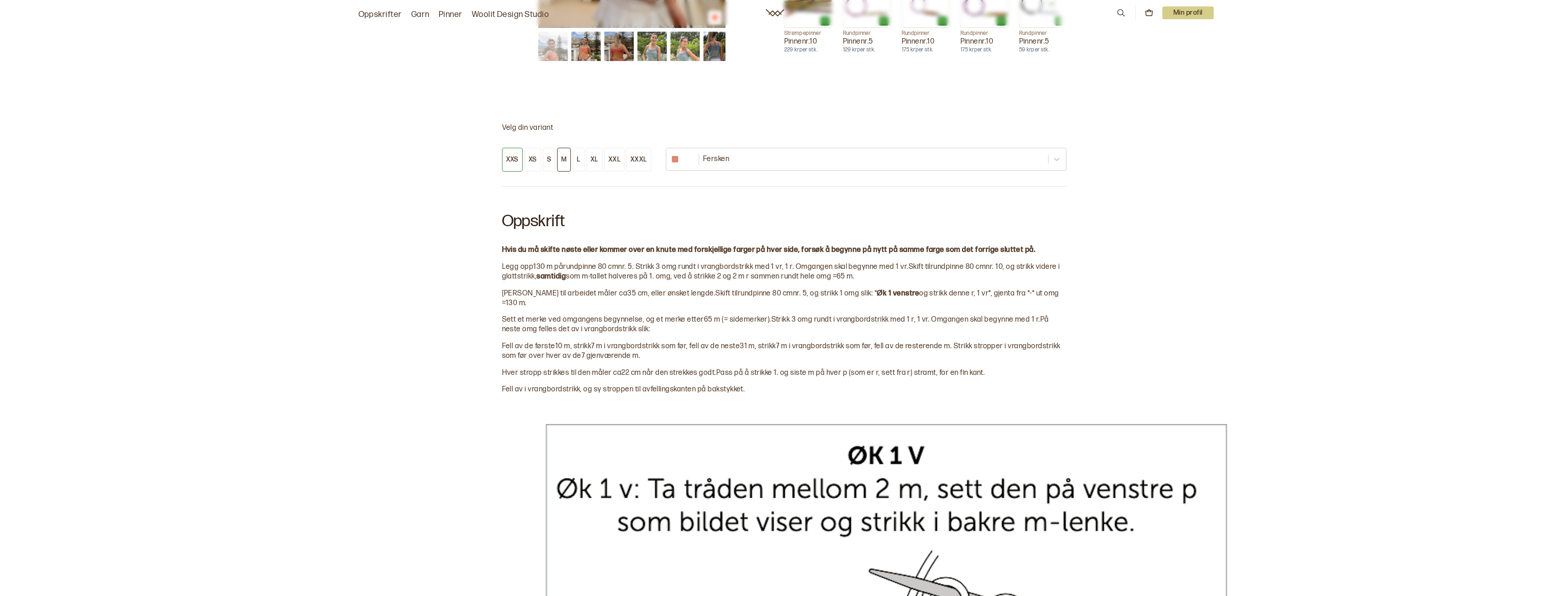
click at [562, 155] on button "M" at bounding box center [563, 160] width 14 height 24
click at [1062, 156] on div at bounding box center [1057, 160] width 17 height 17
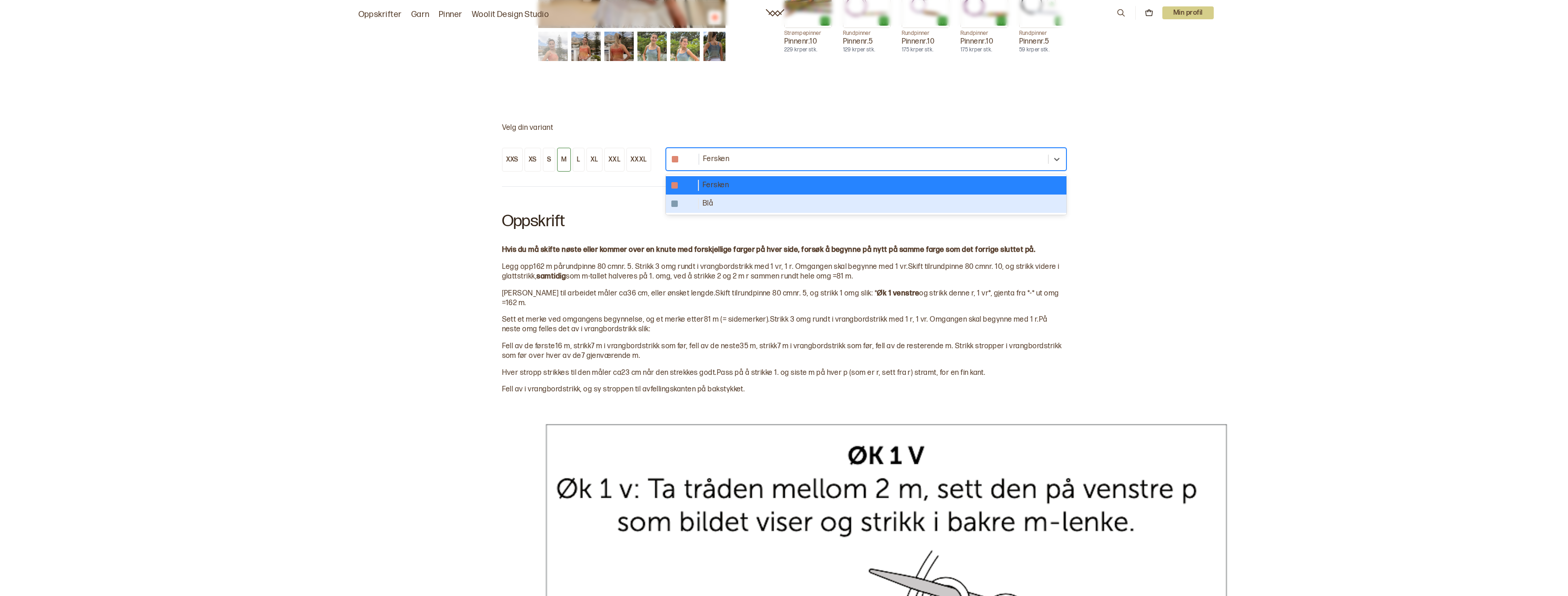
click at [829, 201] on div "Blå" at bounding box center [867, 203] width 390 height 11
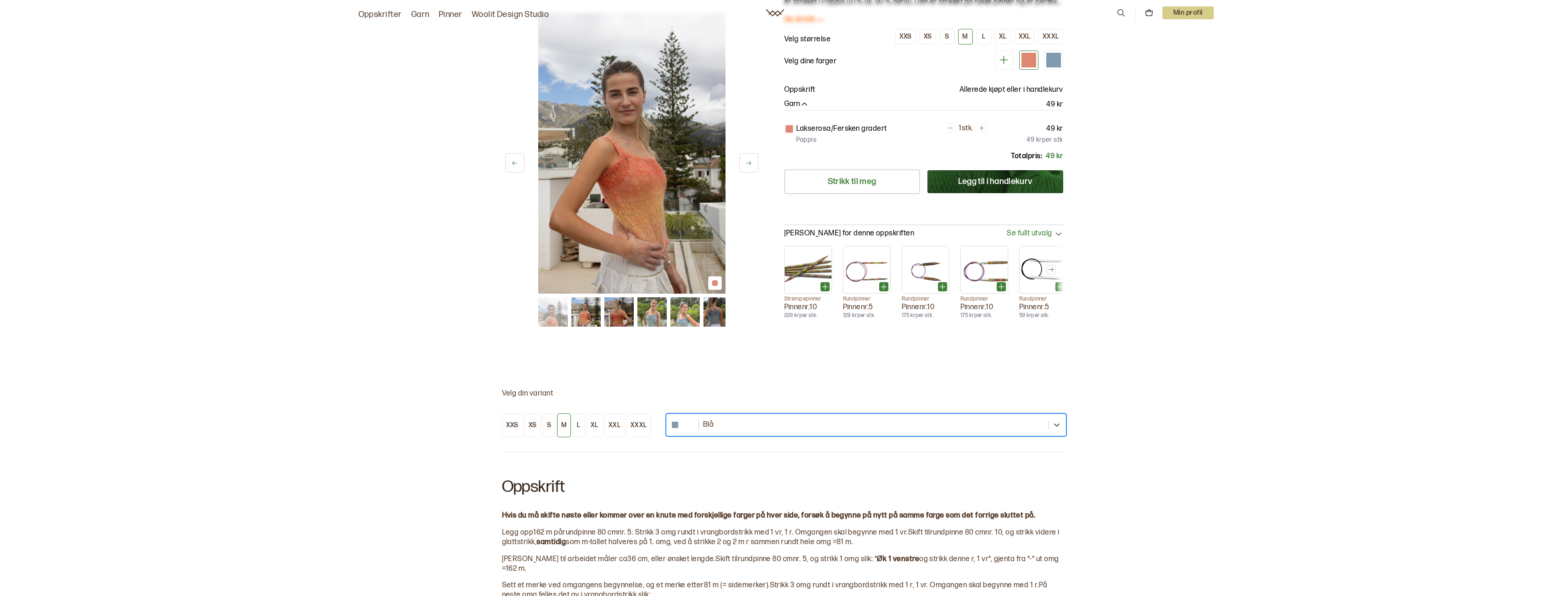
scroll to position [92, 0]
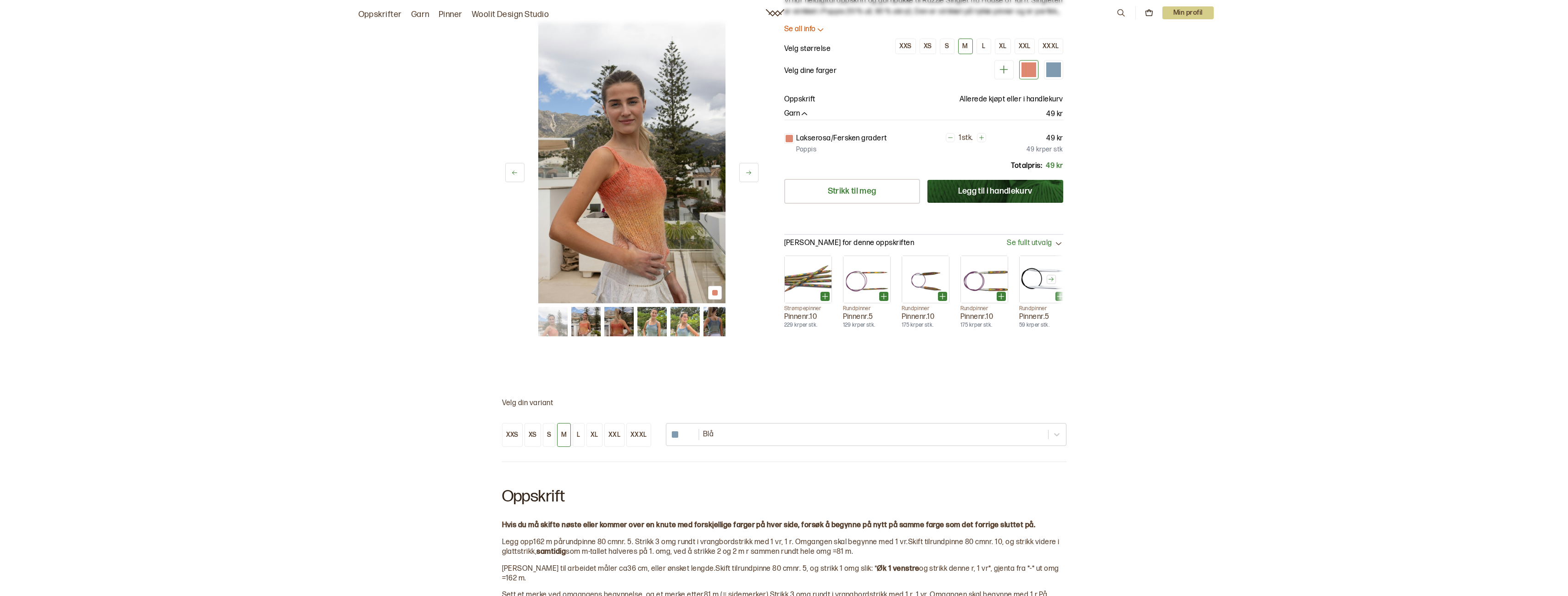
click at [653, 327] on img at bounding box center [652, 322] width 30 height 30
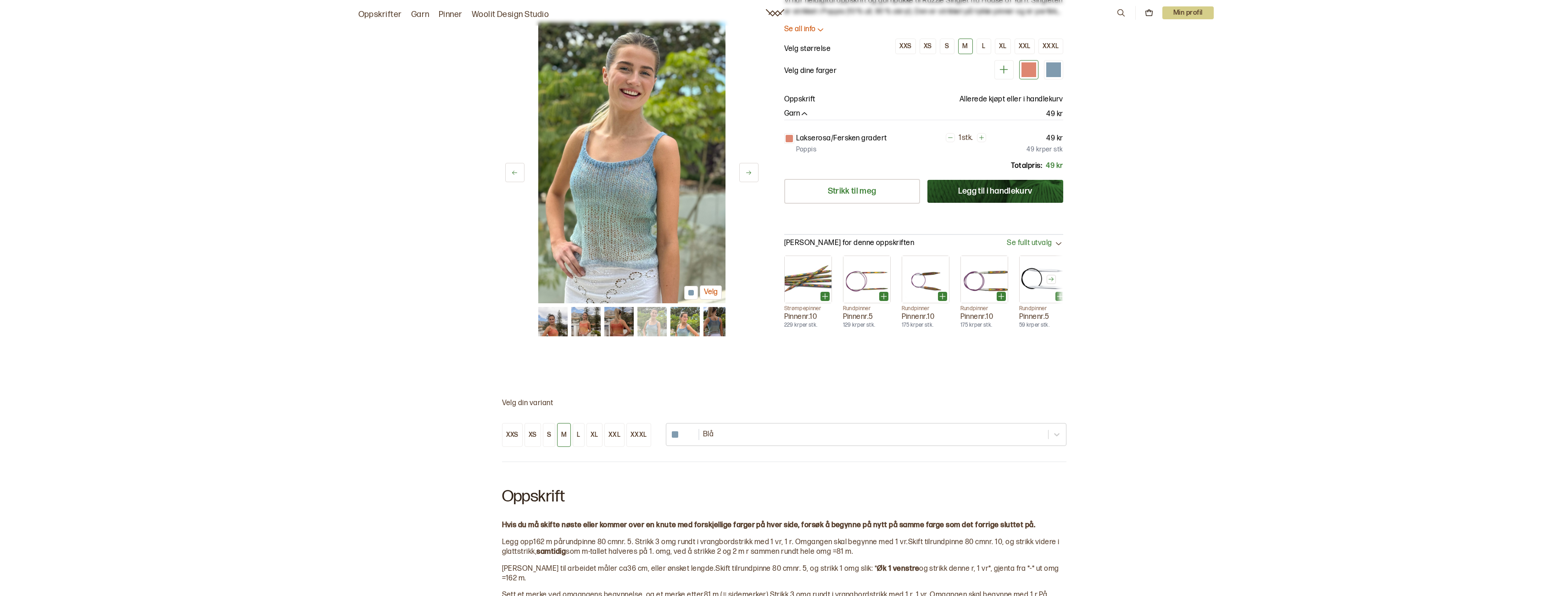
click at [680, 325] on img at bounding box center [685, 322] width 30 height 30
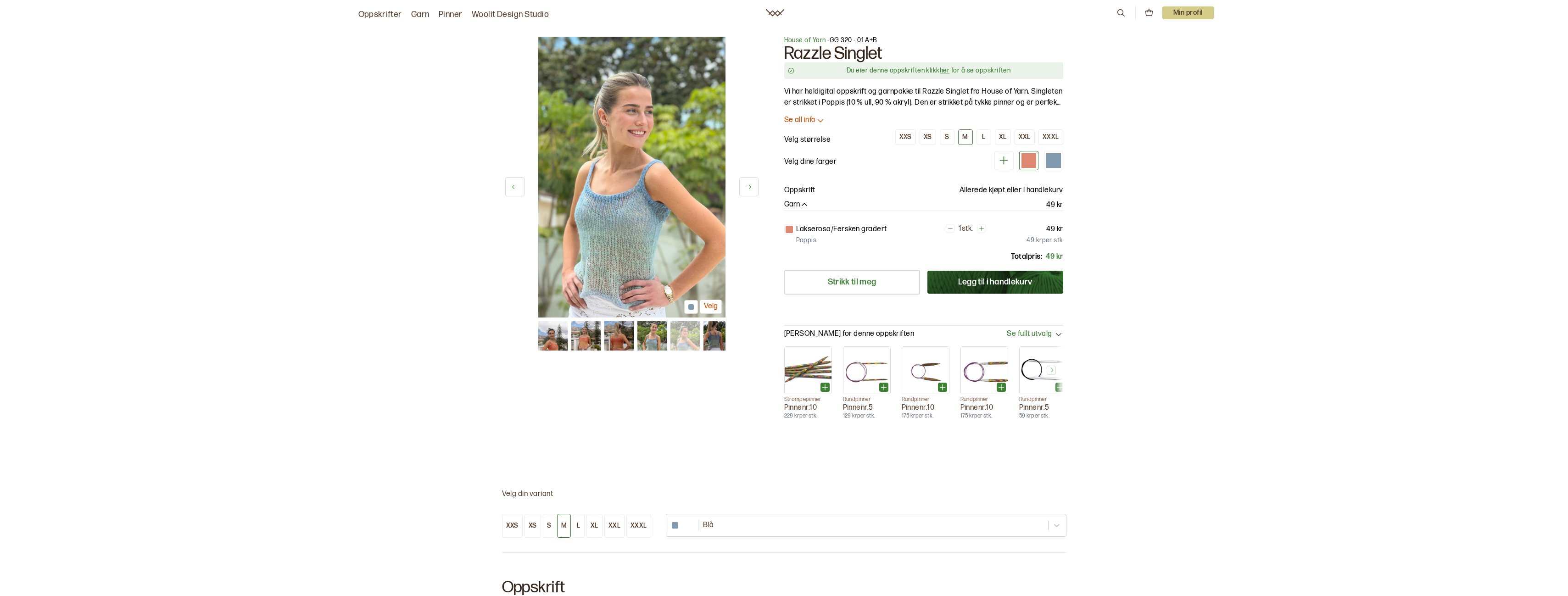
scroll to position [0, 0]
click at [753, 184] on button at bounding box center [748, 186] width 19 height 19
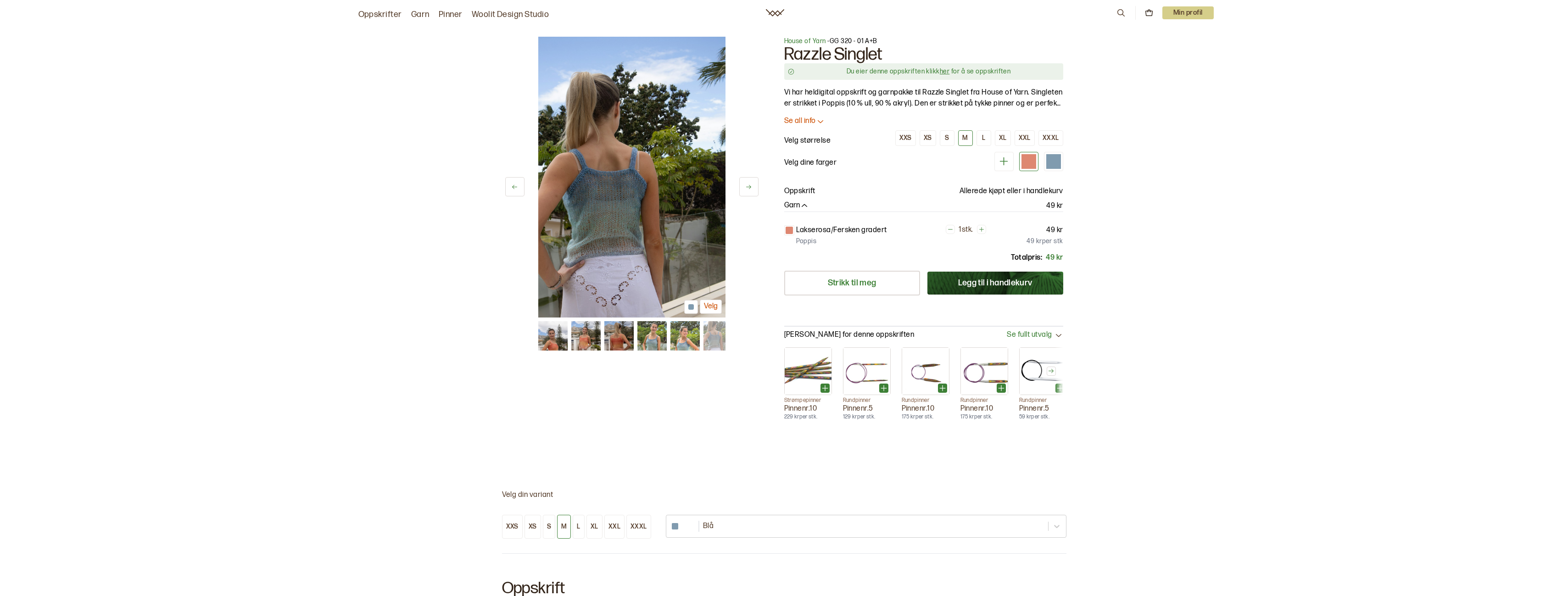
click at [753, 184] on button at bounding box center [748, 186] width 19 height 19
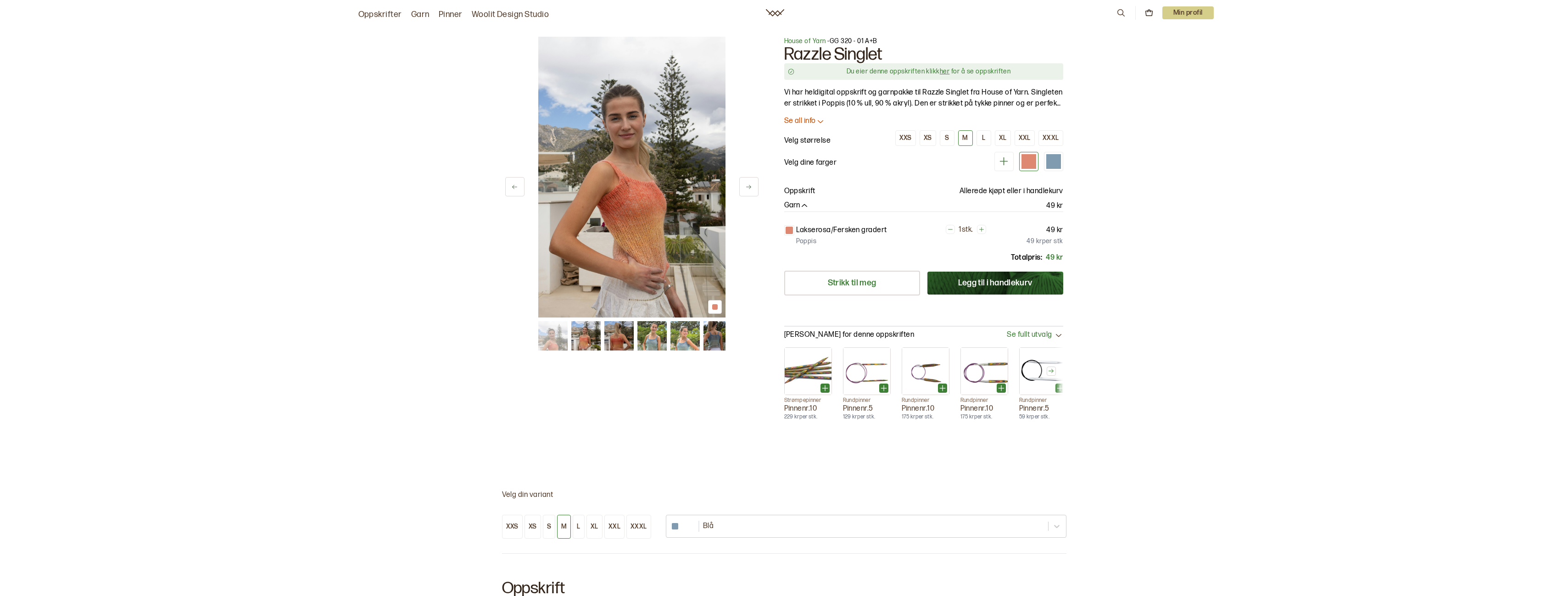
click at [753, 184] on button at bounding box center [748, 186] width 19 height 19
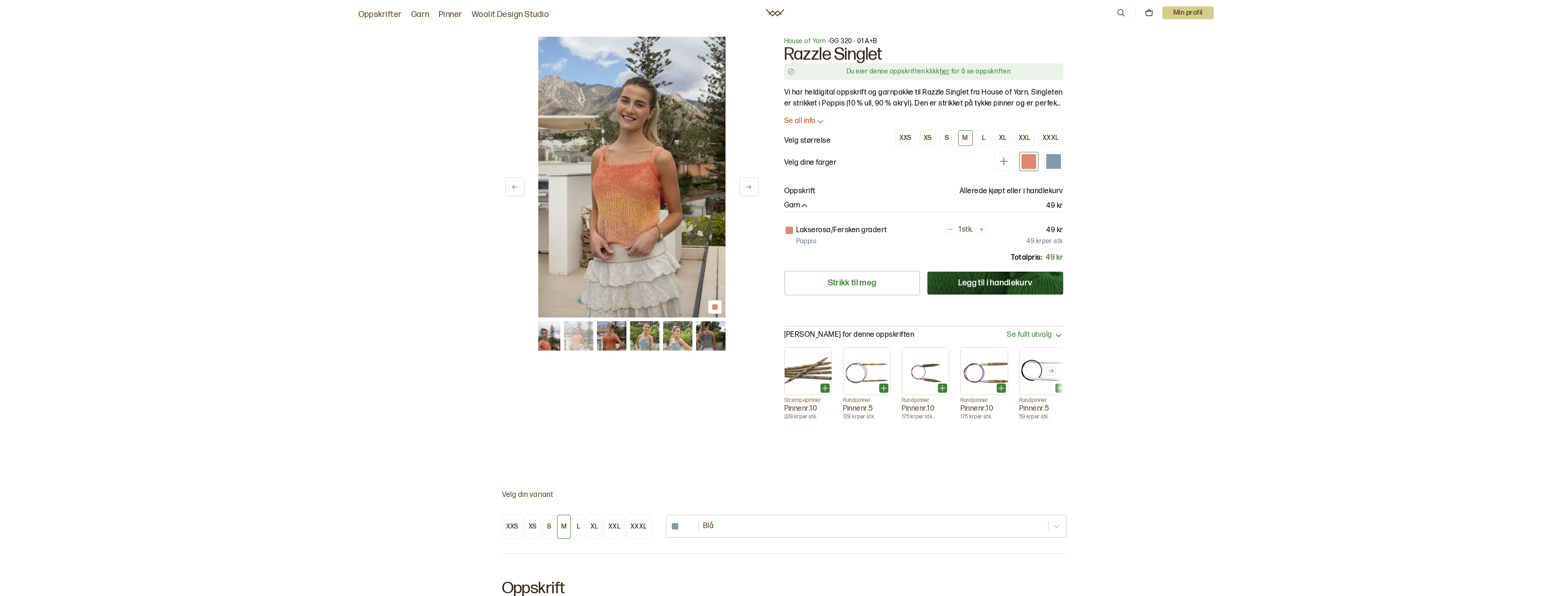
click at [753, 184] on button at bounding box center [748, 186] width 19 height 19
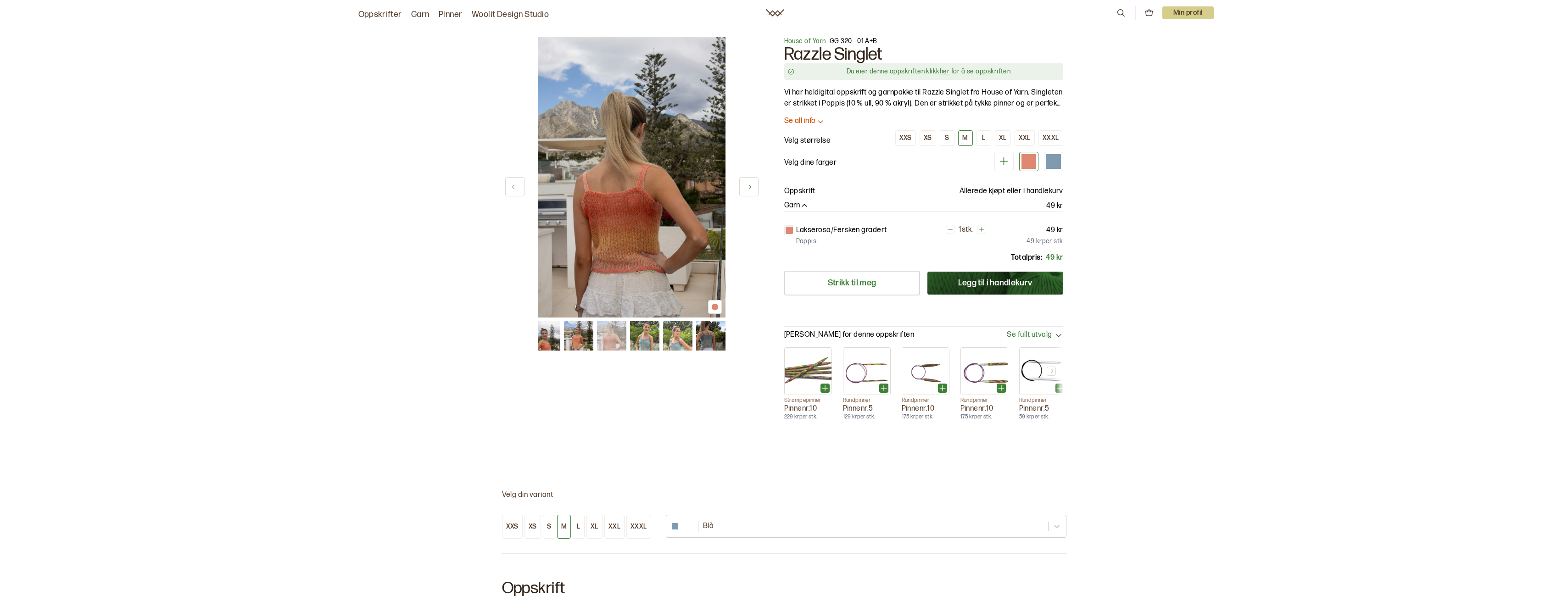
click at [753, 184] on button at bounding box center [748, 186] width 19 height 19
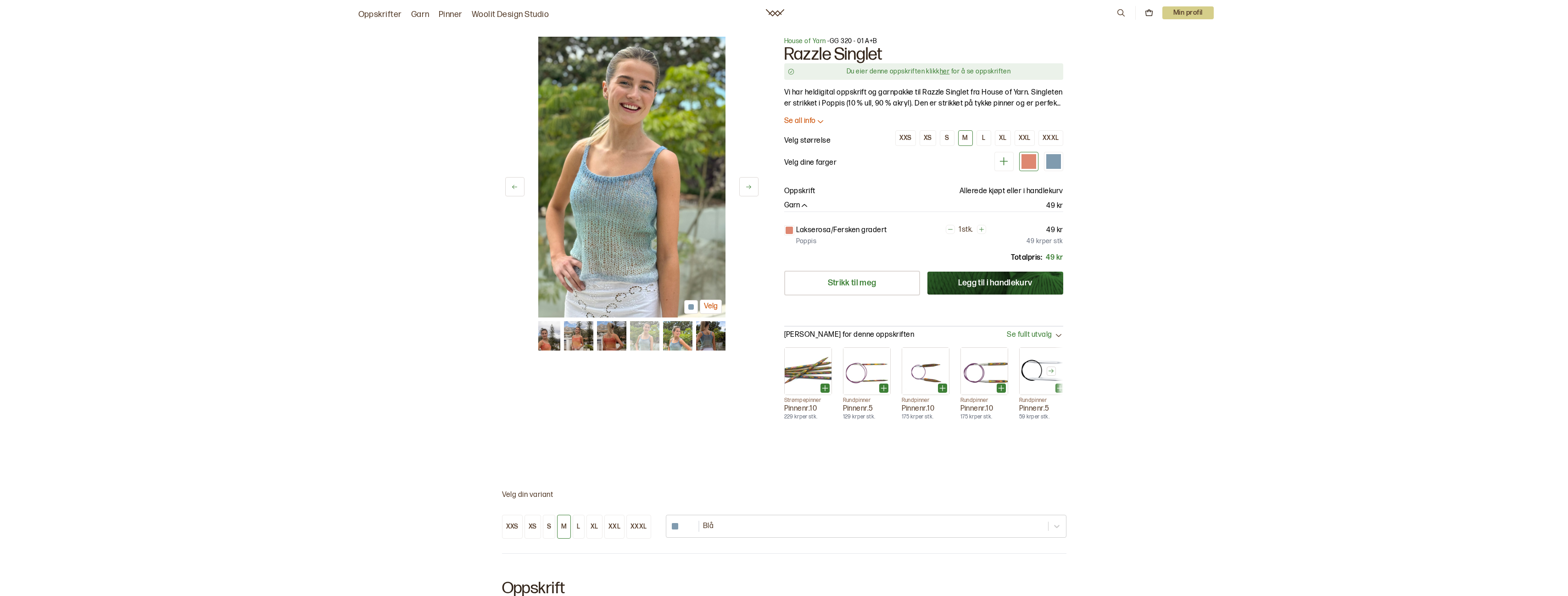
click at [801, 118] on p "Se all info" at bounding box center [800, 122] width 31 height 10
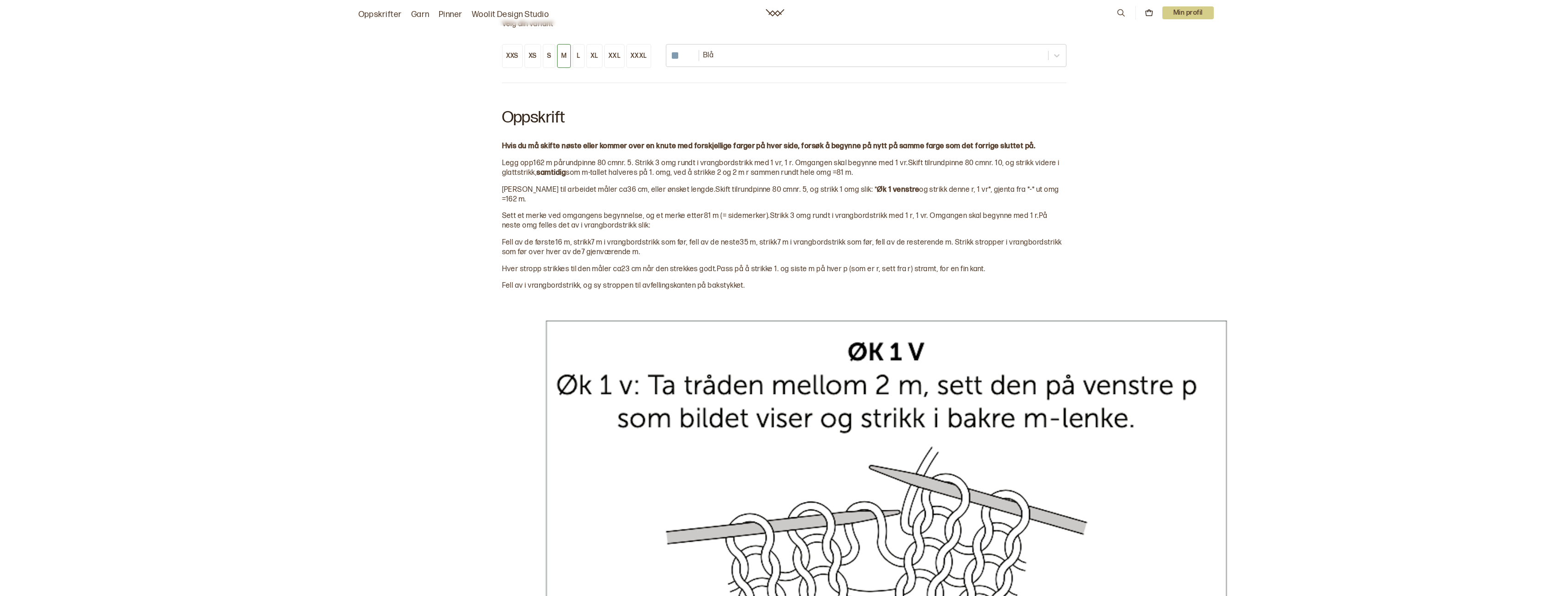
scroll to position [735, 0]
